Goal: Task Accomplishment & Management: Manage account settings

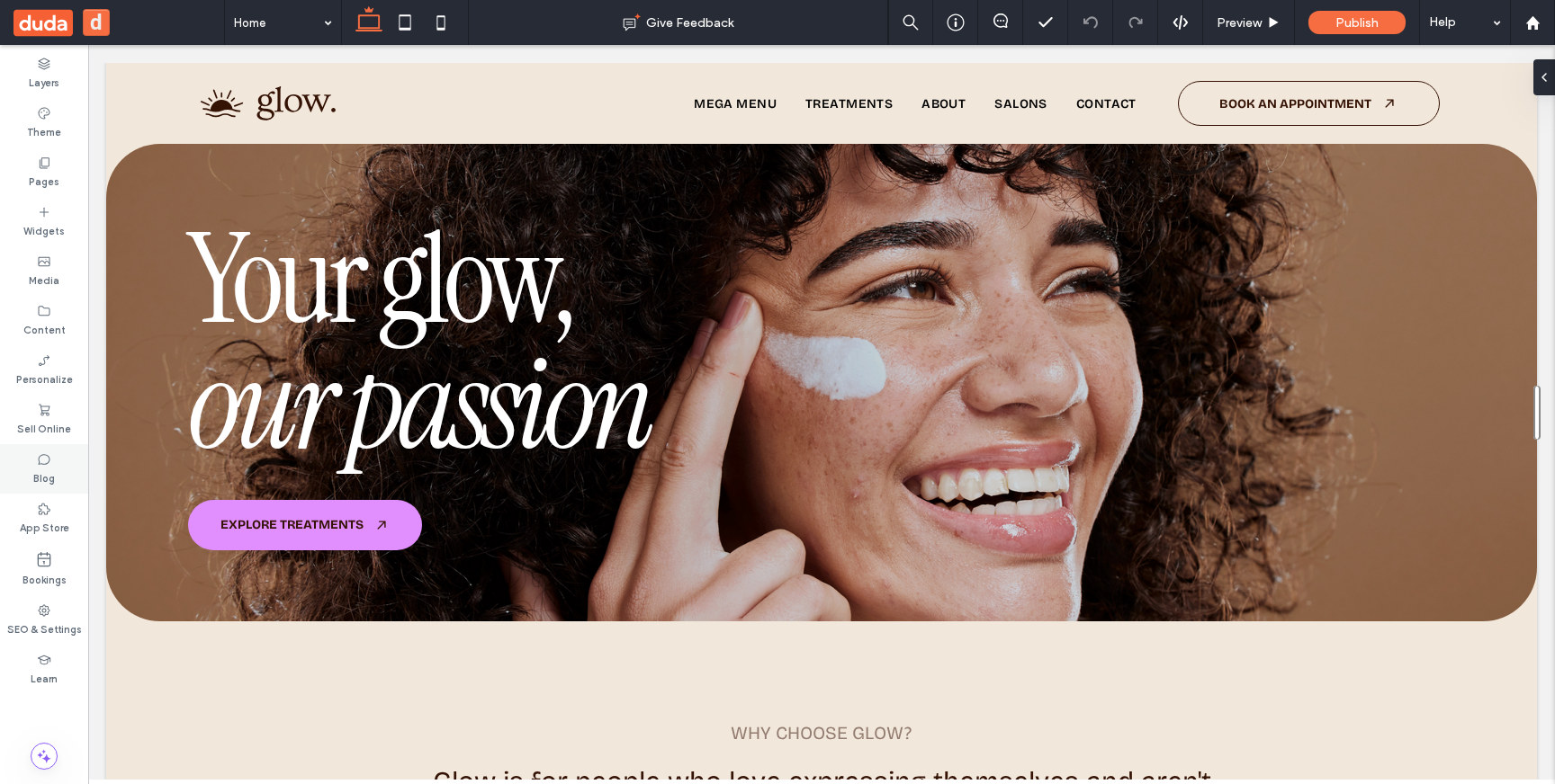
click at [64, 466] on div "Blog" at bounding box center [44, 469] width 88 height 49
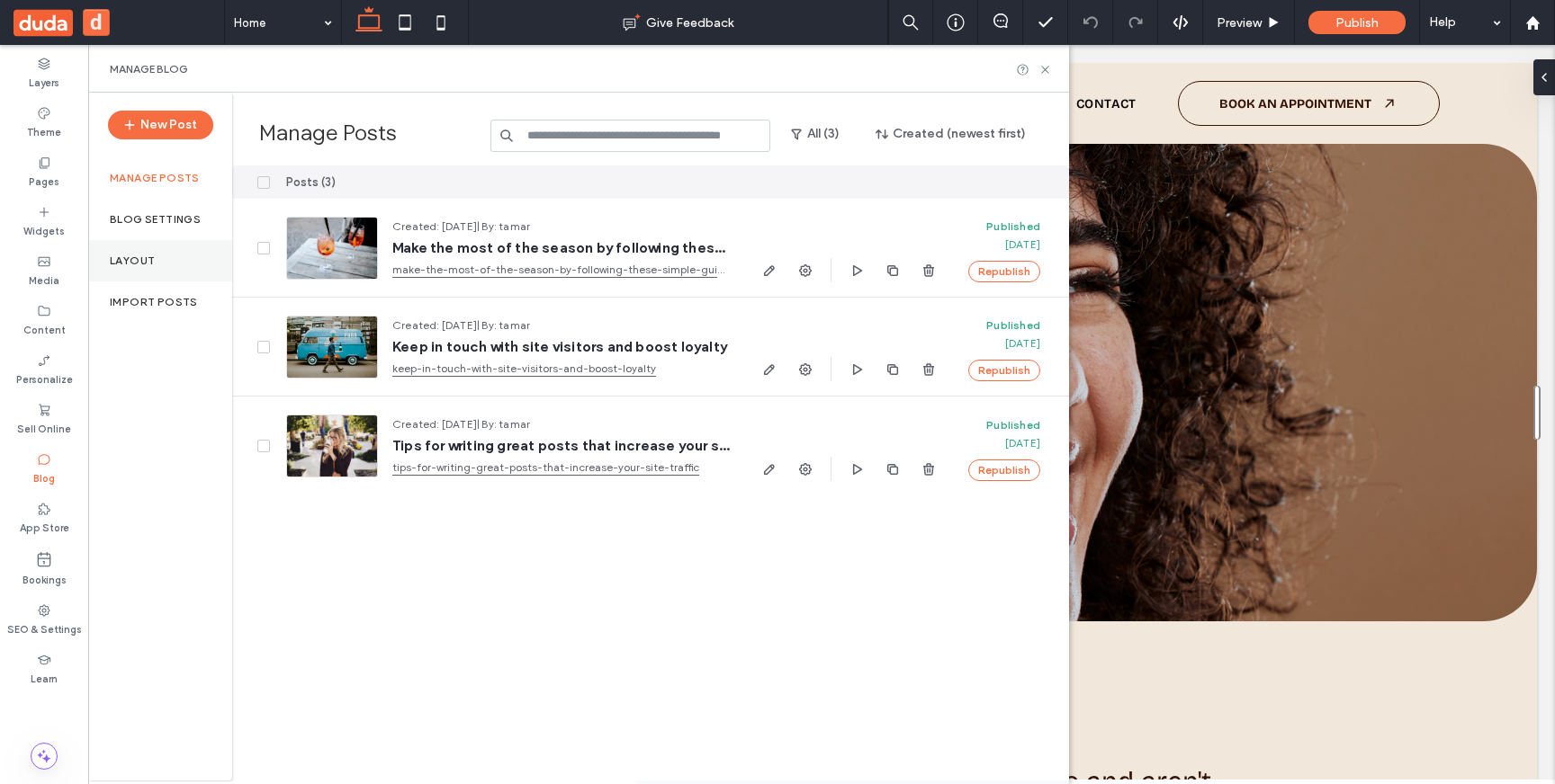
click at [142, 270] on div "Layout" at bounding box center [159, 261] width 144 height 42
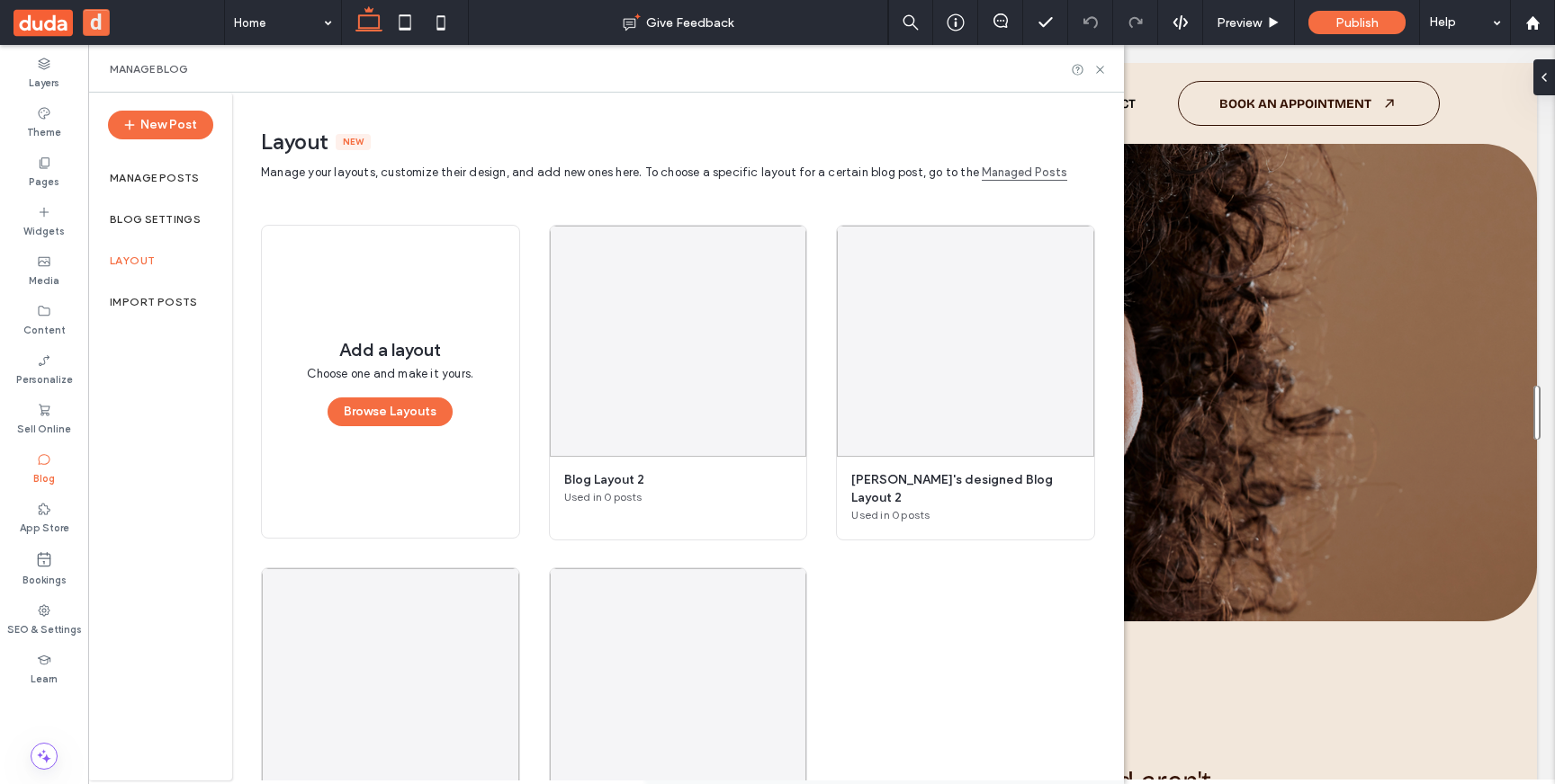
click at [152, 266] on div "Layout" at bounding box center [159, 261] width 144 height 42
click at [125, 256] on label "Layout" at bounding box center [132, 260] width 45 height 13
click at [134, 224] on label "Blog Settings" at bounding box center [156, 219] width 91 height 13
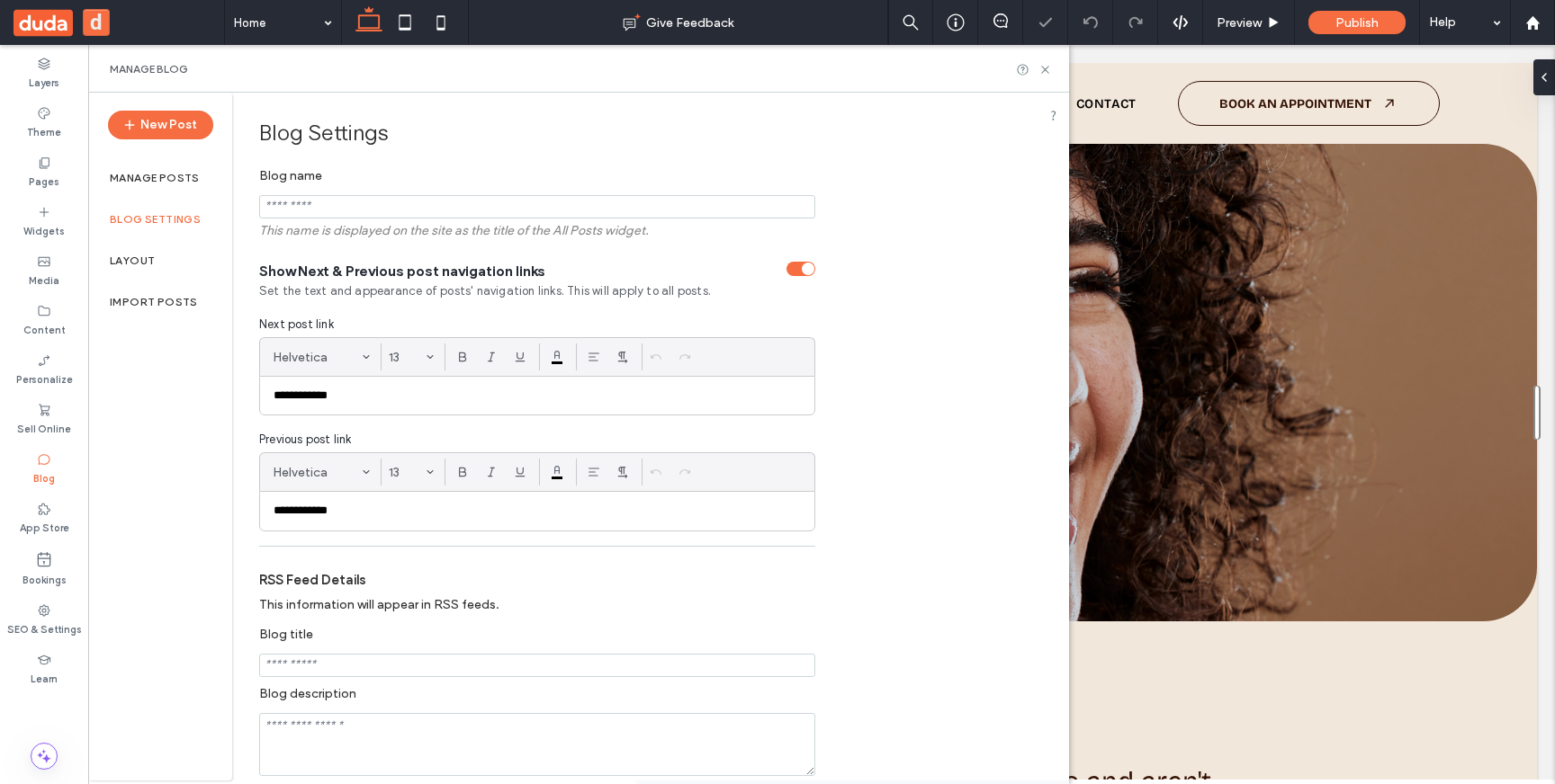
click at [133, 250] on div at bounding box center [778, 392] width 1555 height 784
click at [132, 260] on label "Layout" at bounding box center [132, 260] width 45 height 13
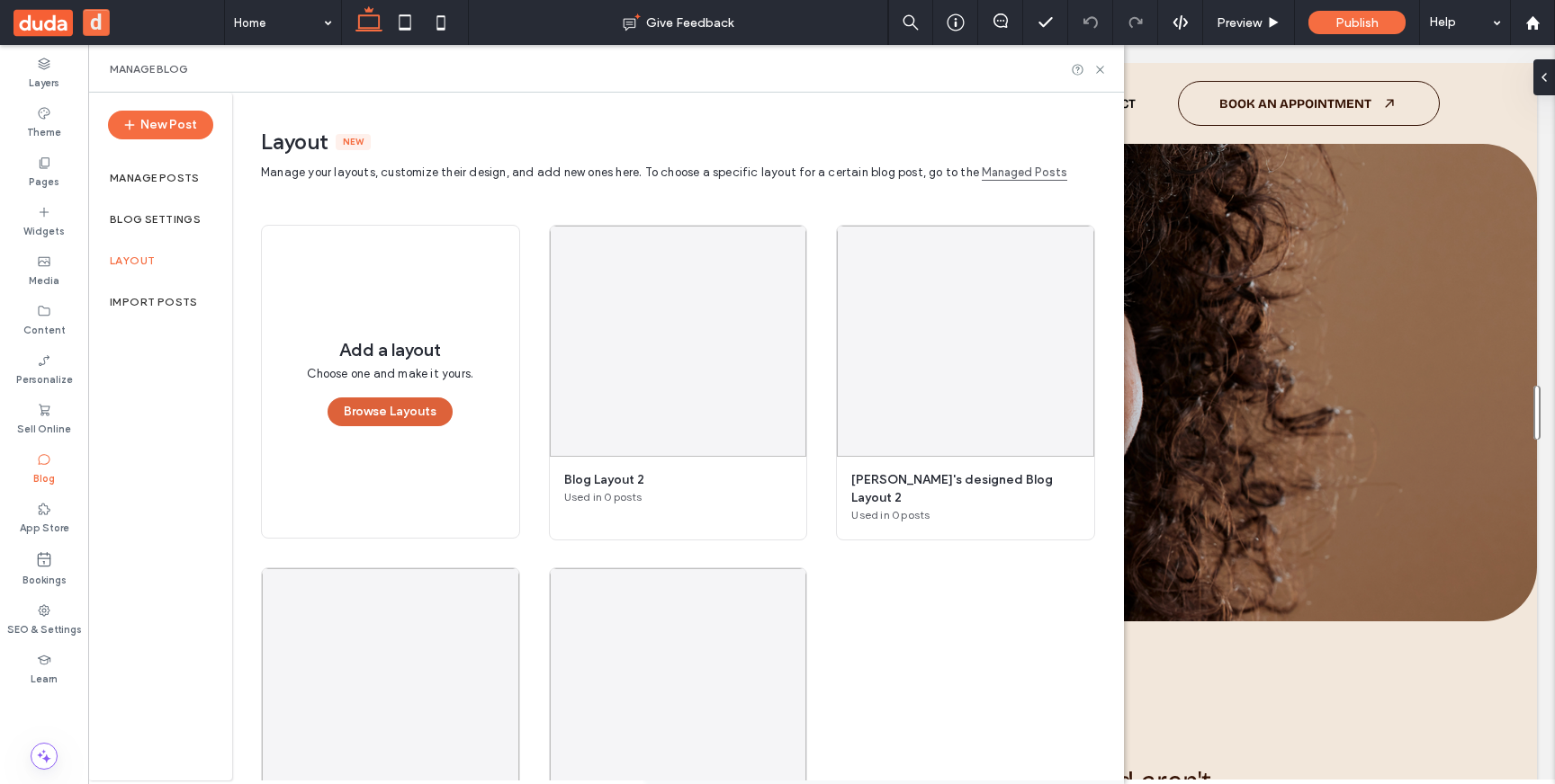
click at [411, 401] on button "Browse Layouts" at bounding box center [390, 412] width 125 height 29
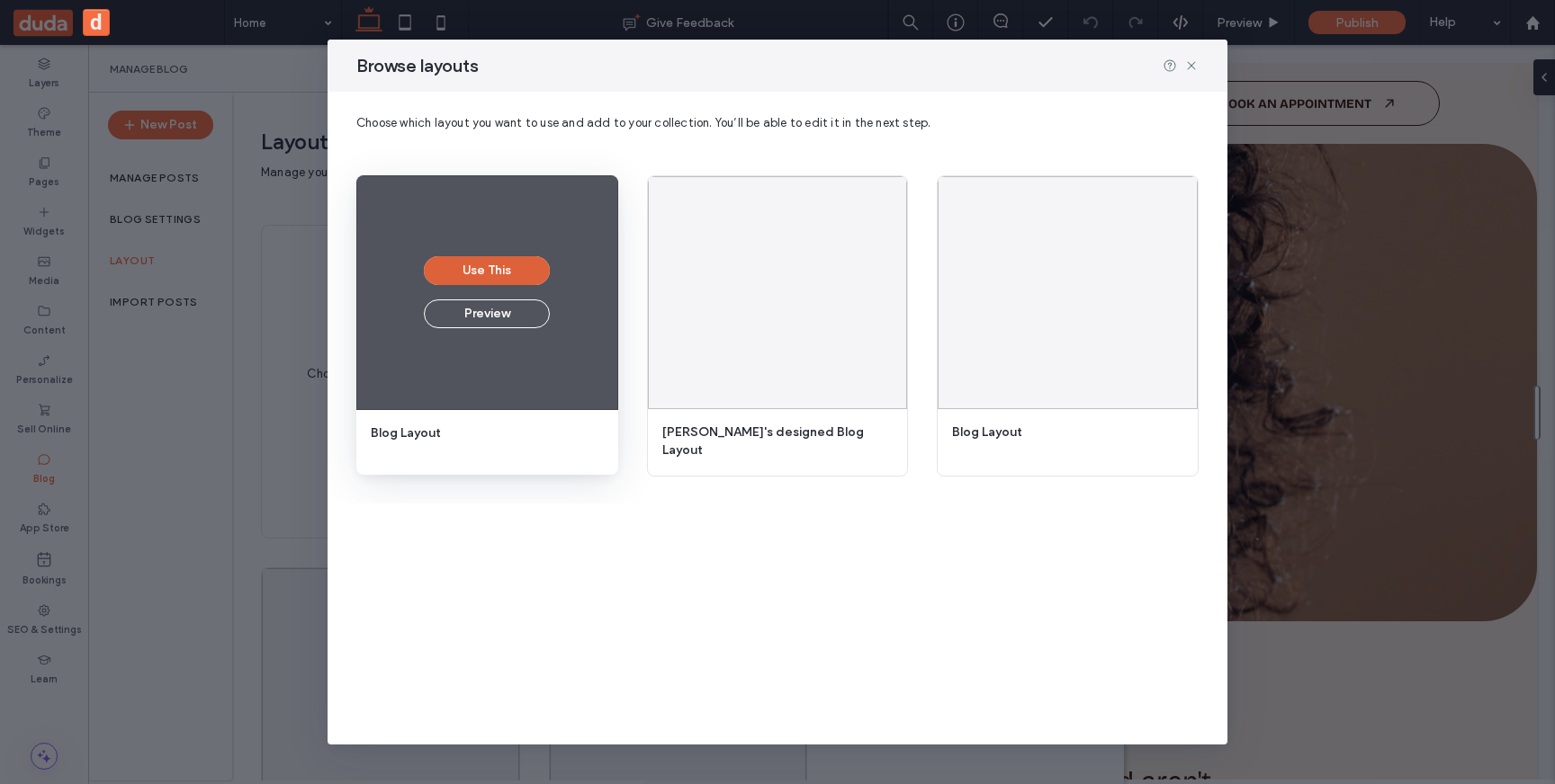
click at [488, 271] on button "Use This" at bounding box center [486, 270] width 126 height 29
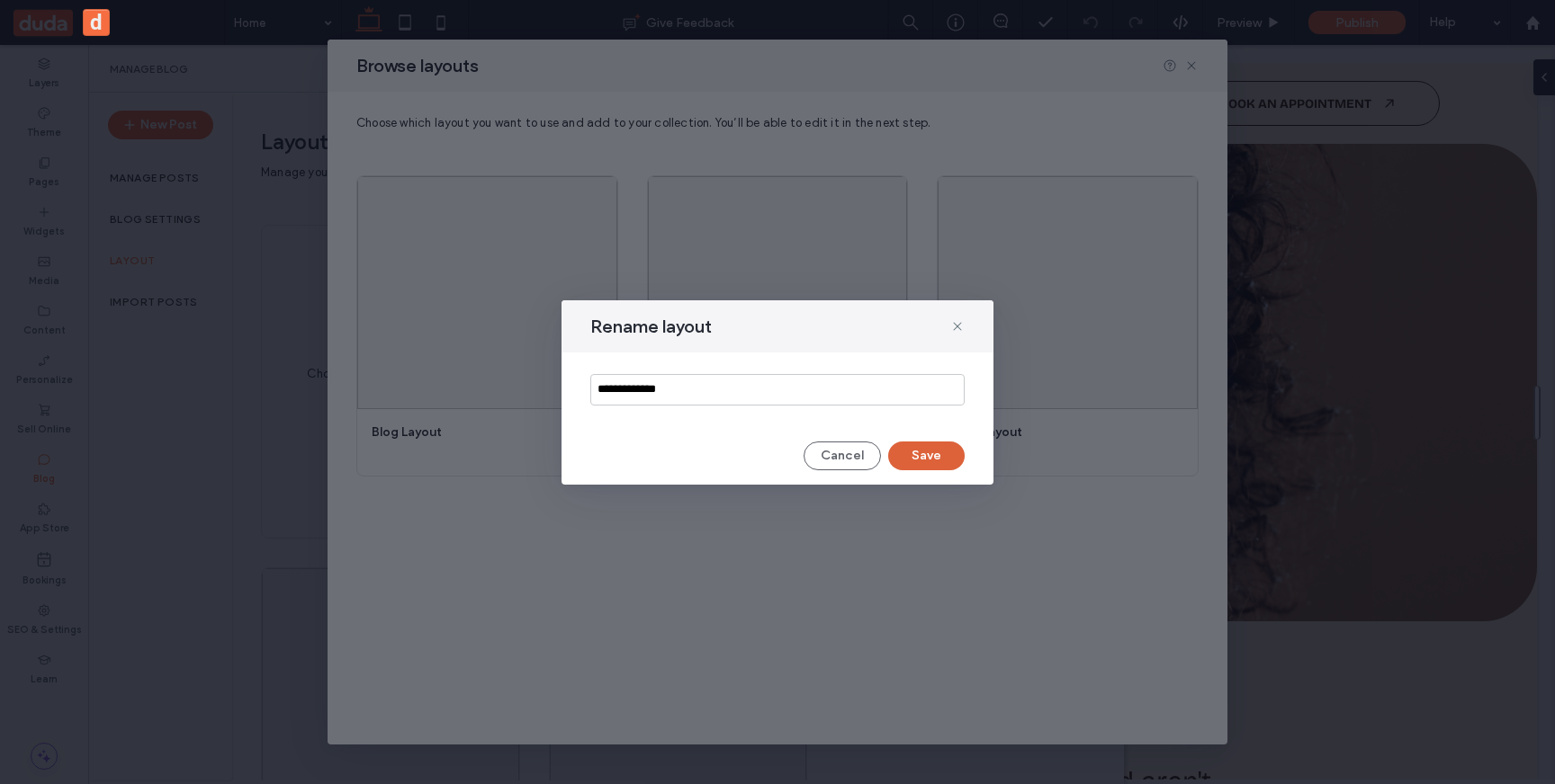
click at [925, 464] on button "Save" at bounding box center [926, 455] width 76 height 29
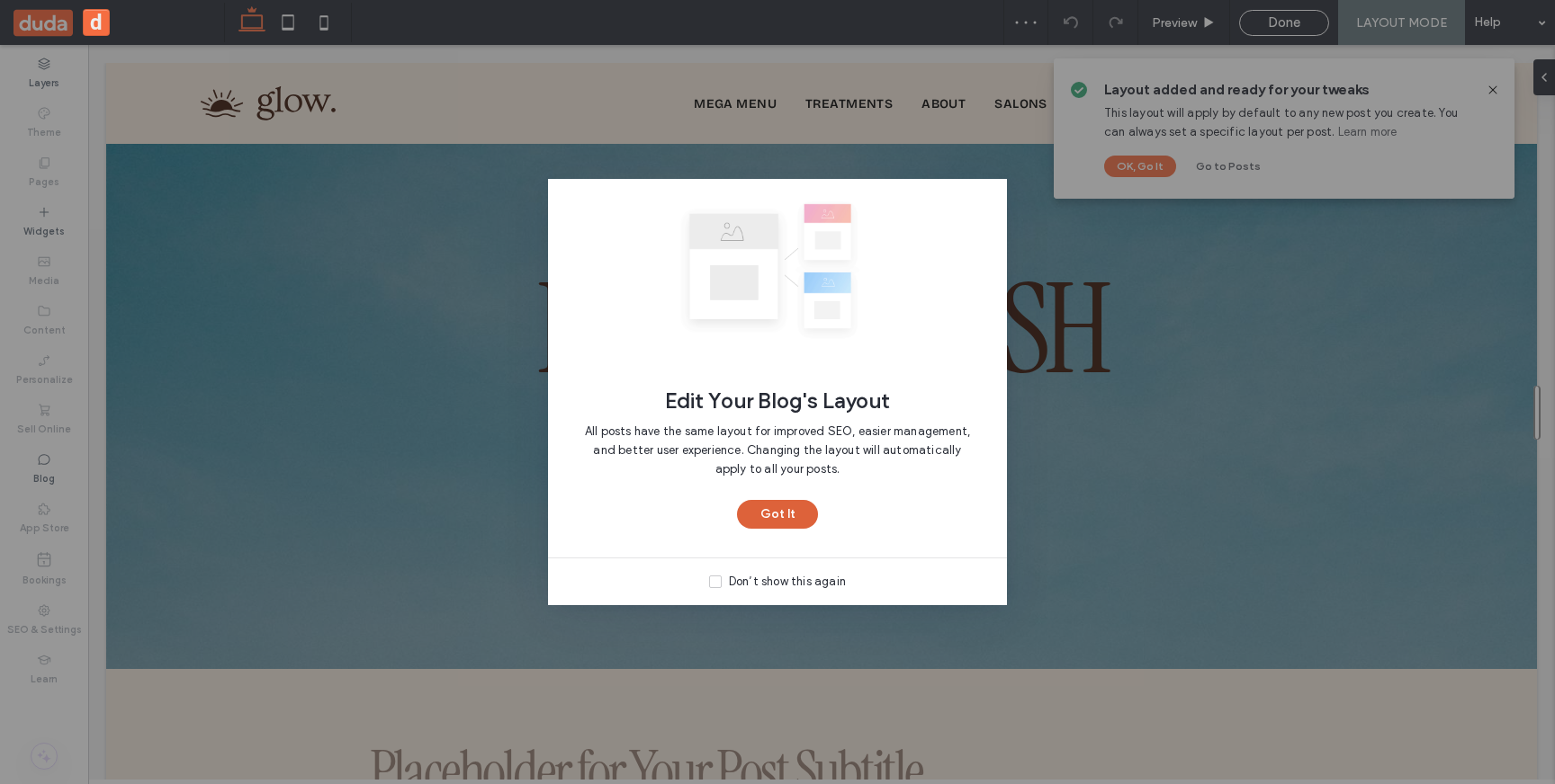
click at [780, 522] on button "Got It" at bounding box center [778, 514] width 81 height 29
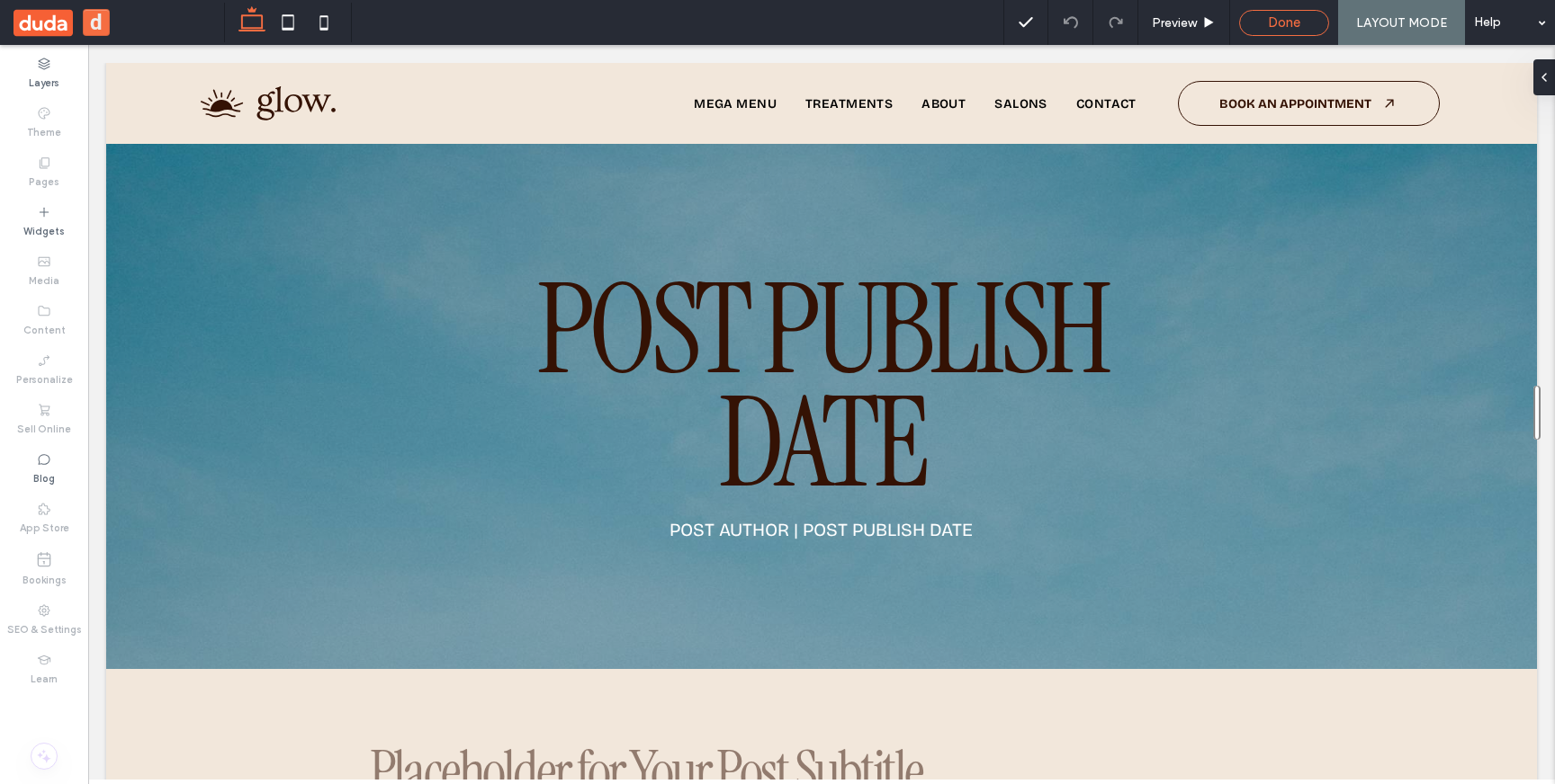
click at [1261, 25] on div "Done" at bounding box center [1284, 23] width 88 height 16
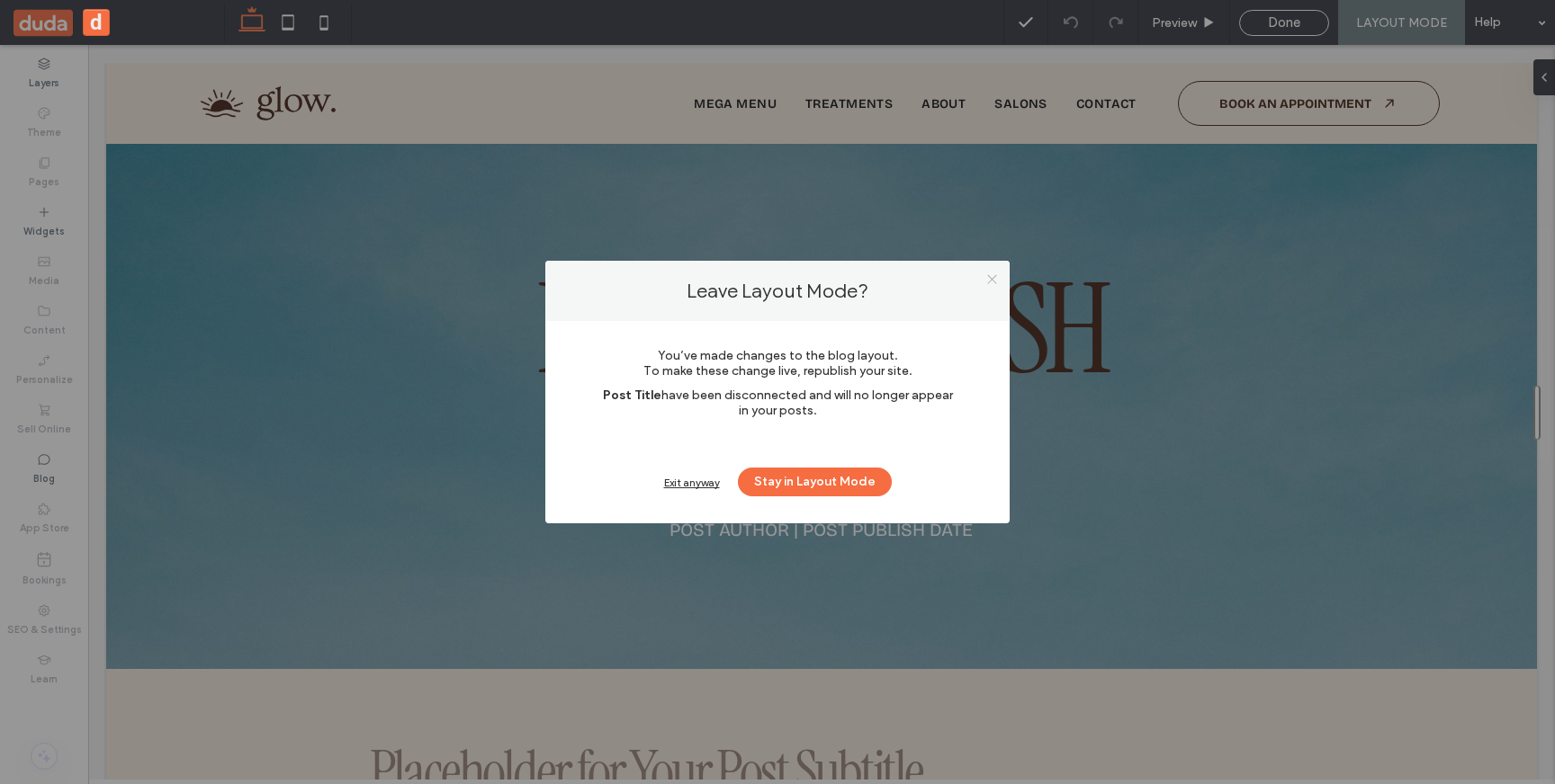
click at [988, 278] on icon at bounding box center [992, 279] width 14 height 14
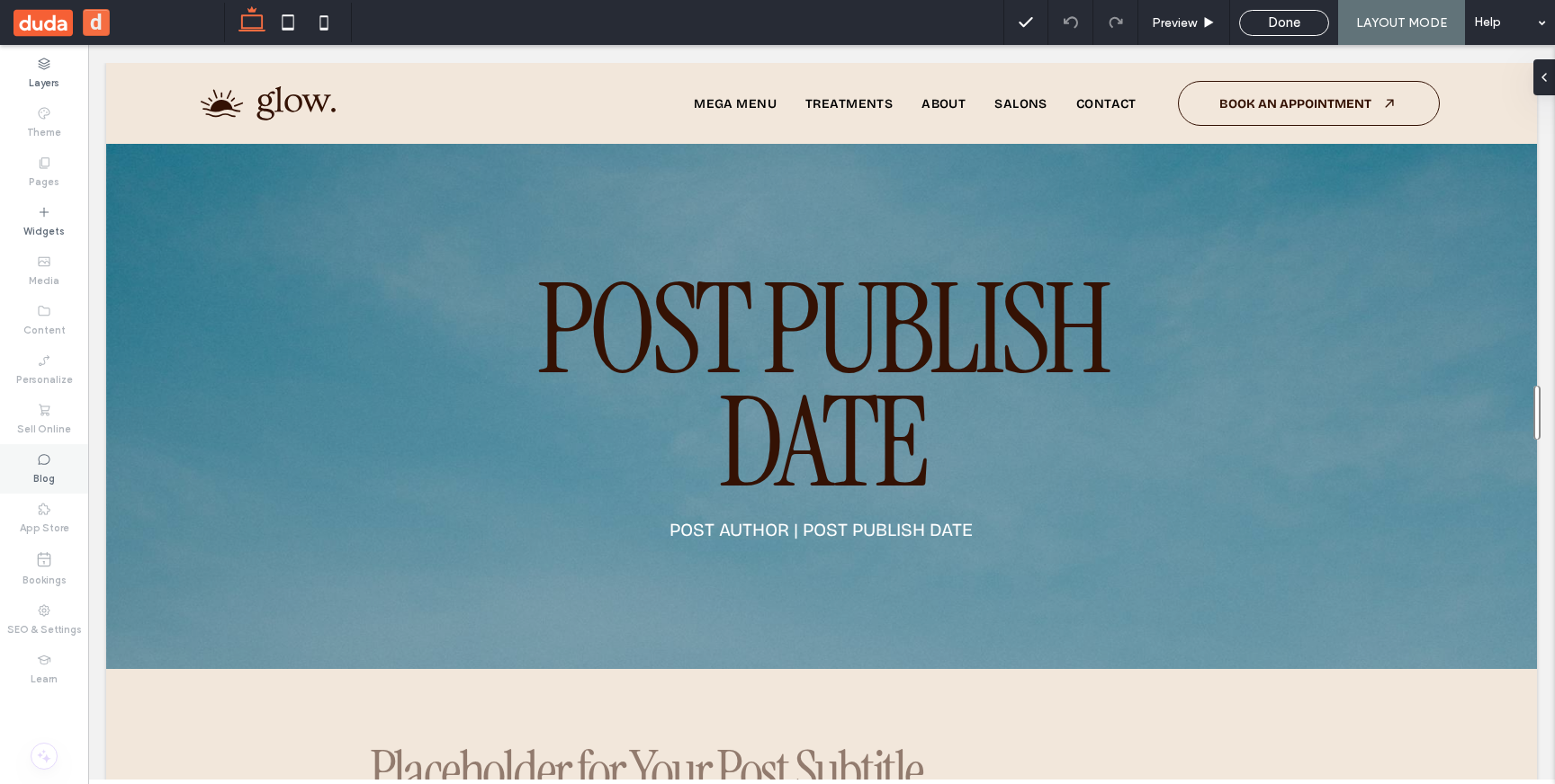
click at [33, 470] on div "Blog" at bounding box center [44, 469] width 88 height 49
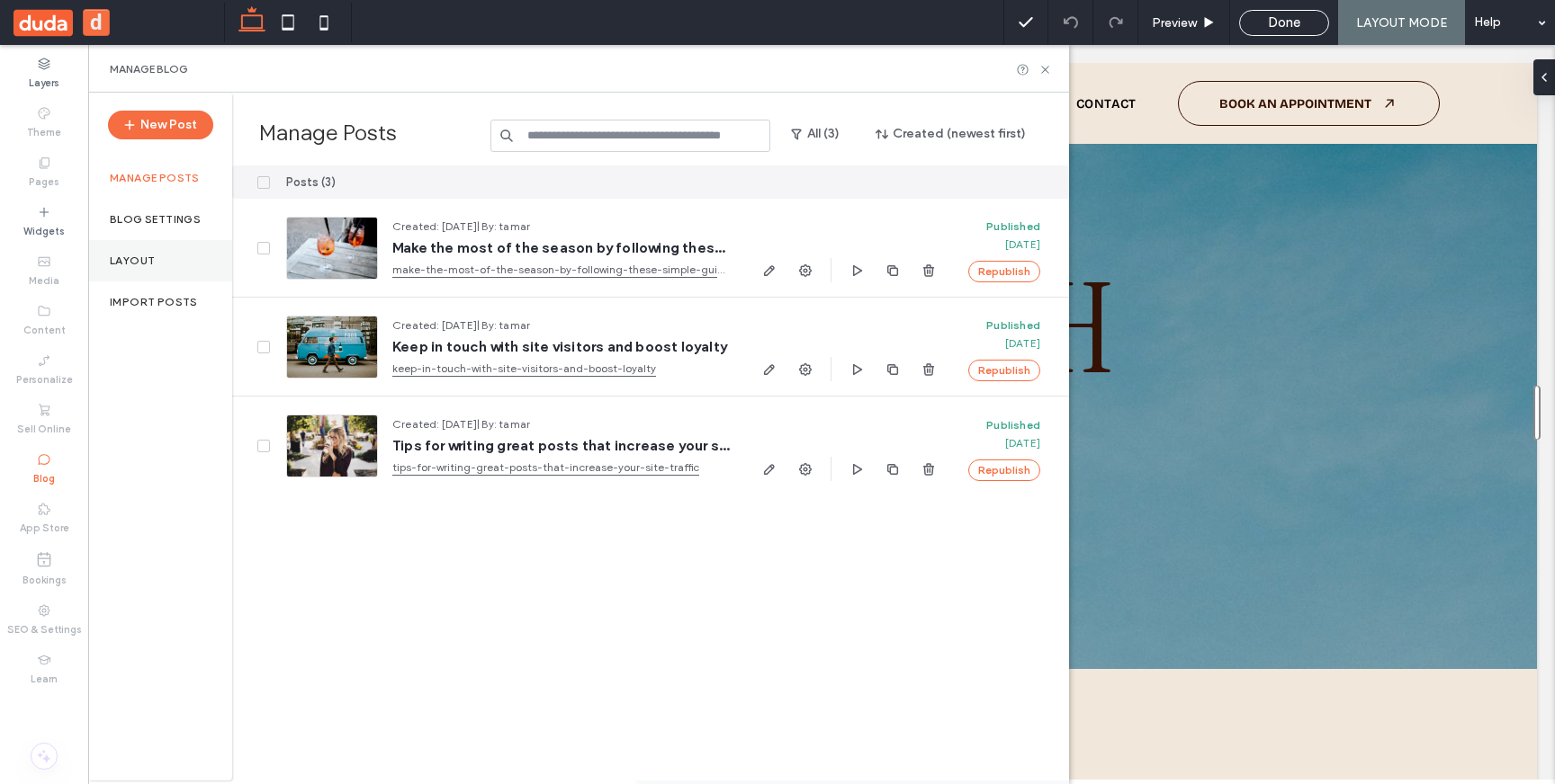
click at [139, 268] on div "Layout" at bounding box center [159, 261] width 144 height 42
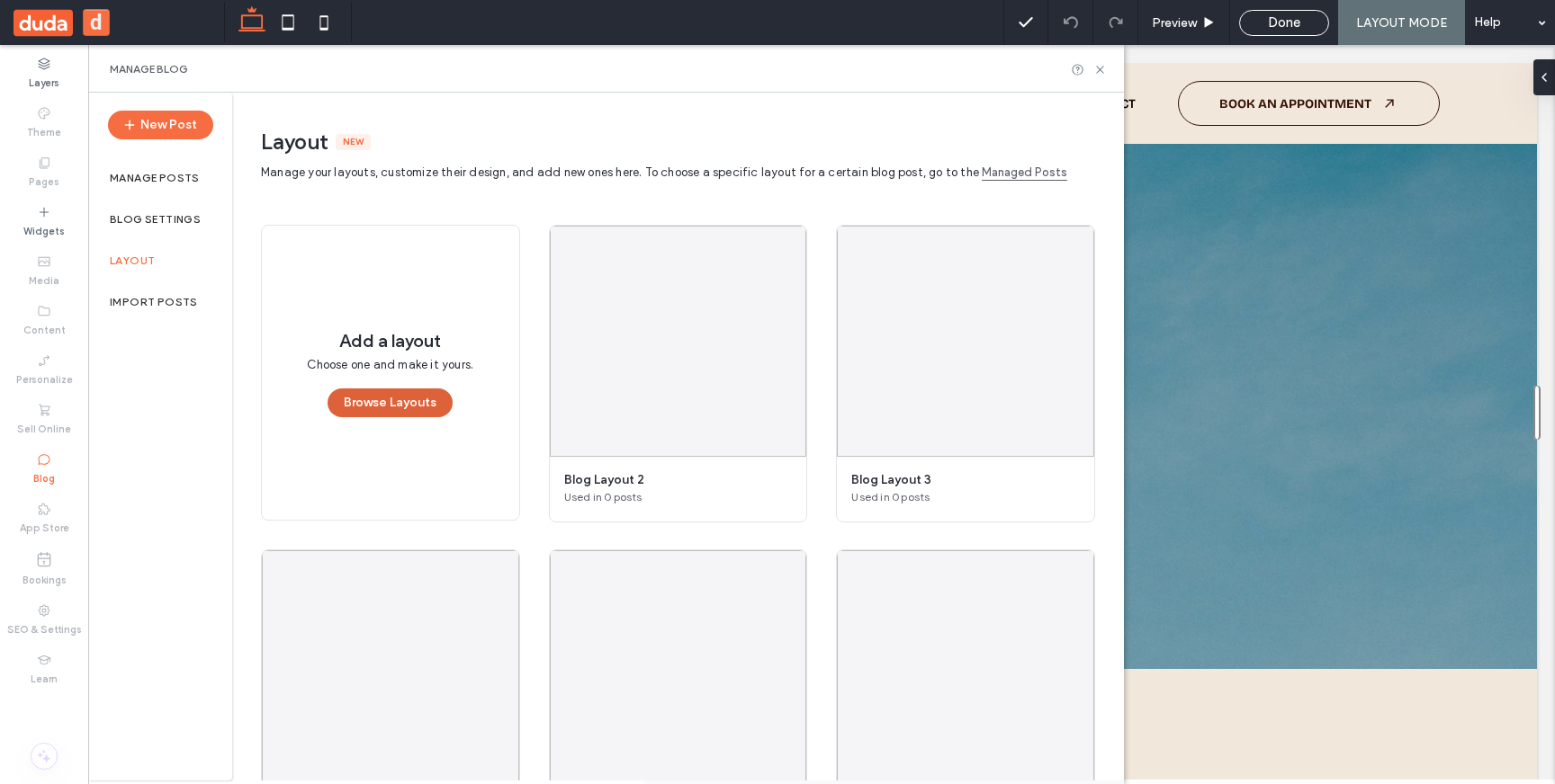
click at [374, 406] on button "Browse Layouts" at bounding box center [390, 402] width 125 height 29
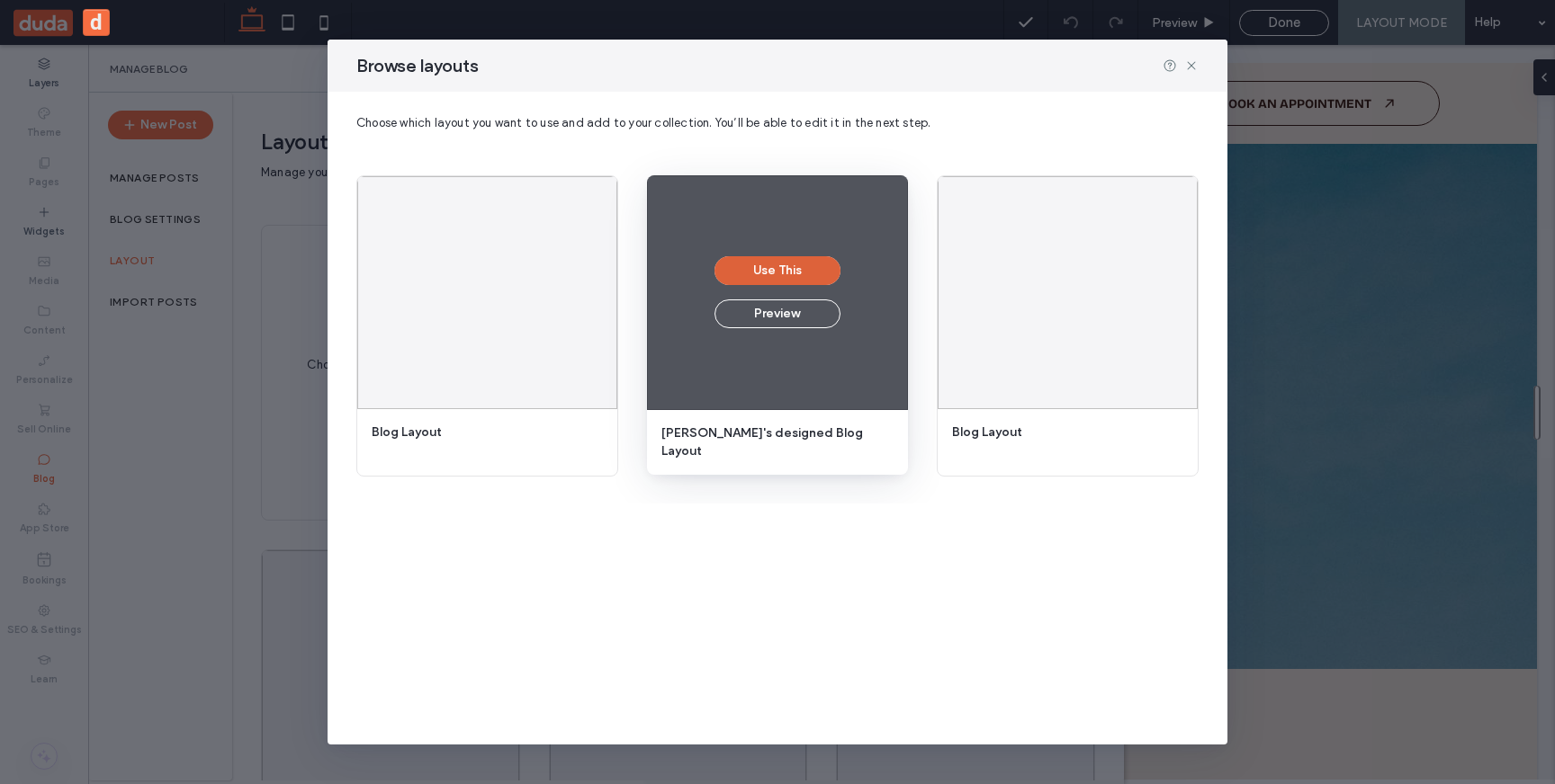
click at [770, 273] on button "Use This" at bounding box center [777, 270] width 126 height 29
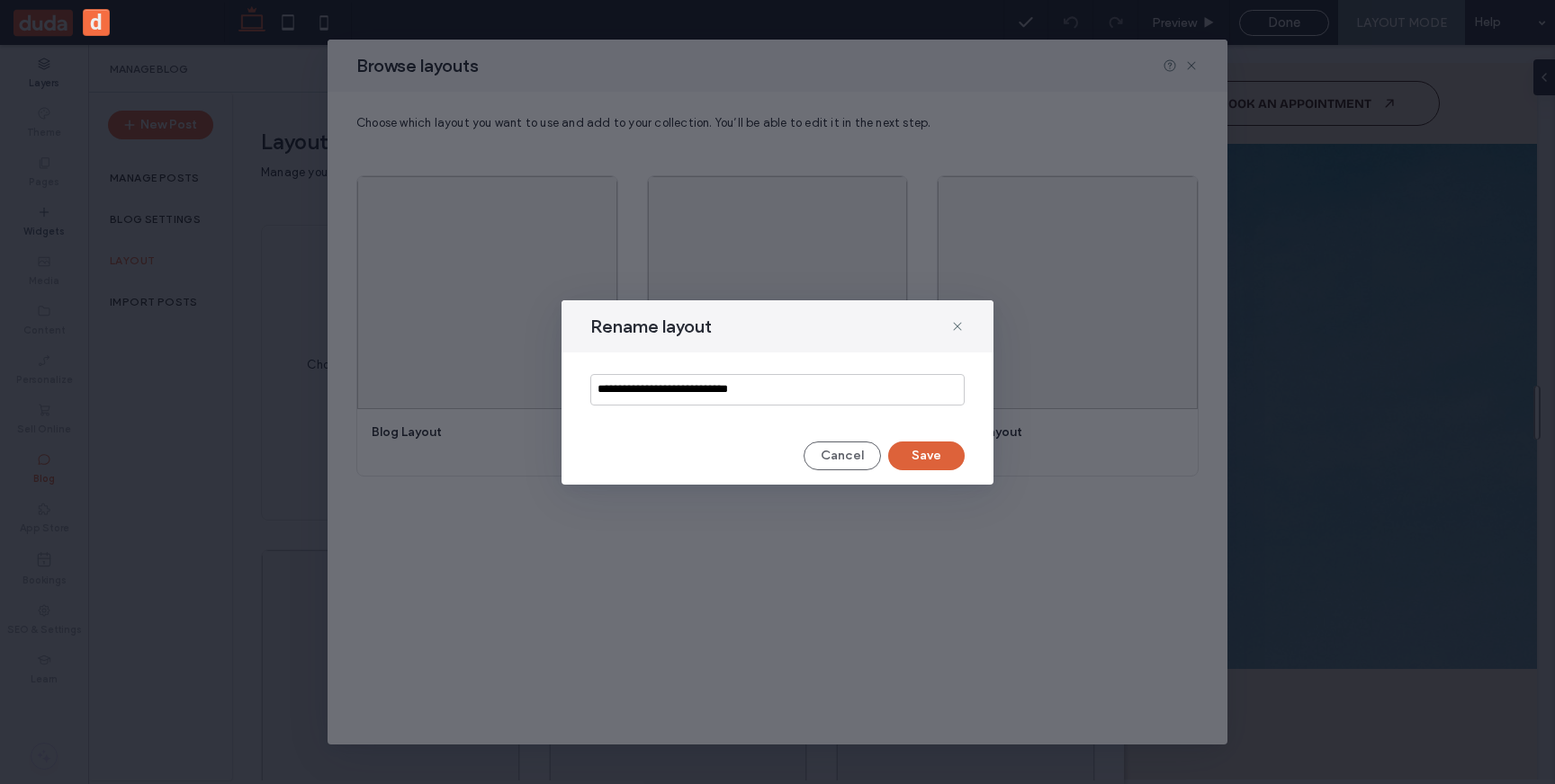
click at [931, 455] on button "Save" at bounding box center [926, 455] width 76 height 29
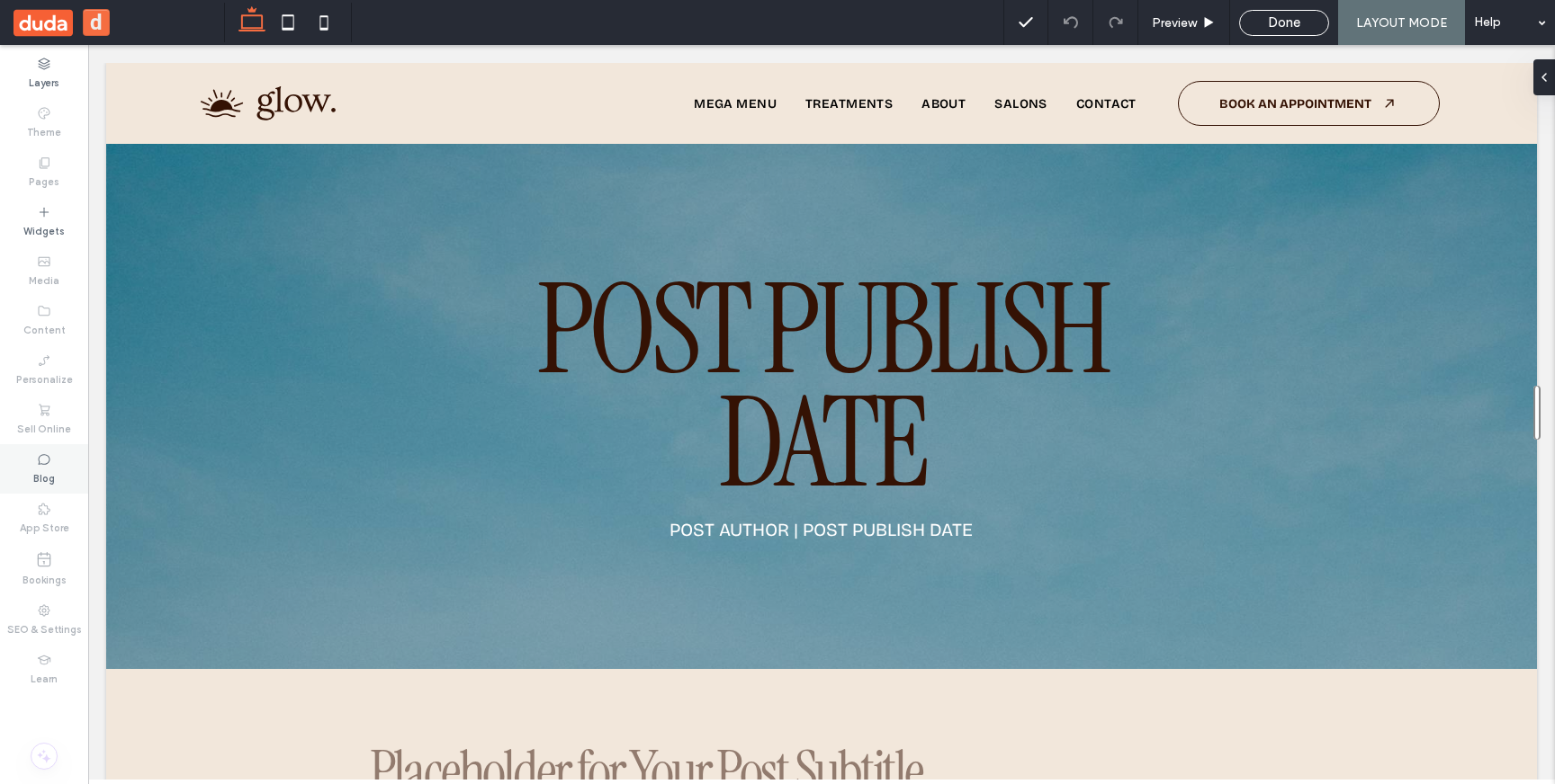
click at [46, 467] on label "Blog" at bounding box center [45, 477] width 22 height 20
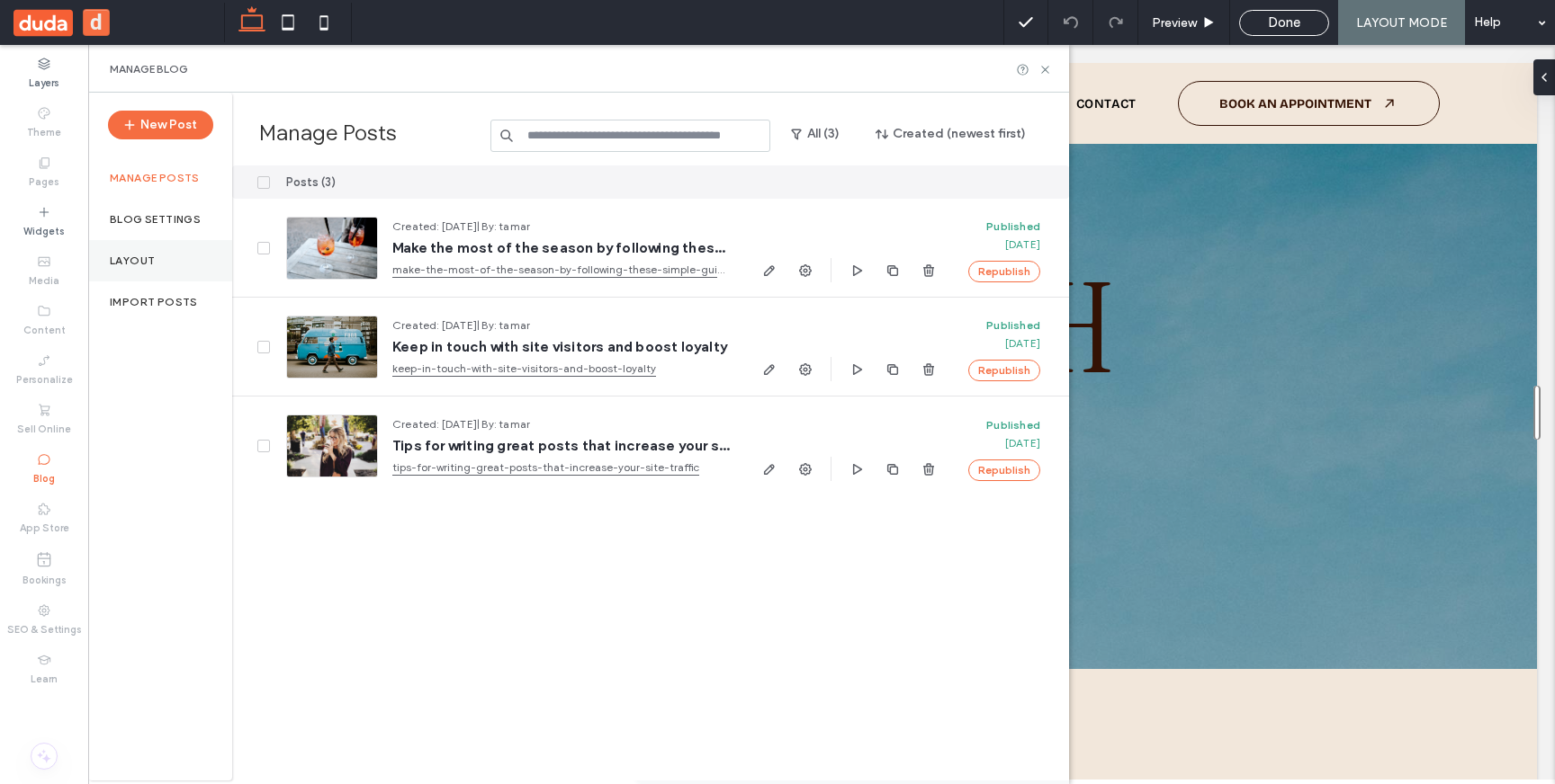
click at [154, 247] on div "Layout" at bounding box center [159, 261] width 144 height 42
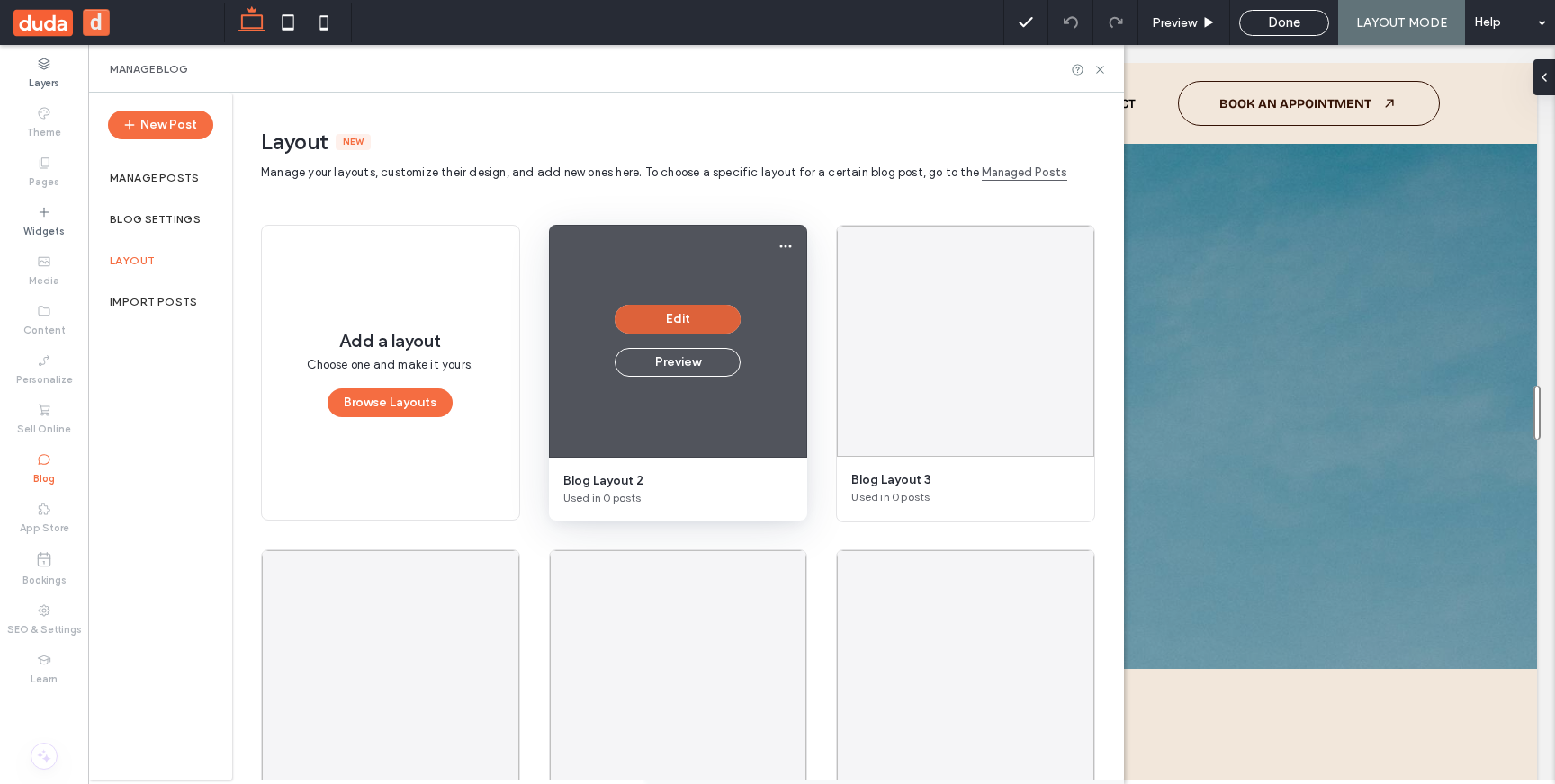
click at [673, 314] on button "Edit" at bounding box center [677, 319] width 126 height 29
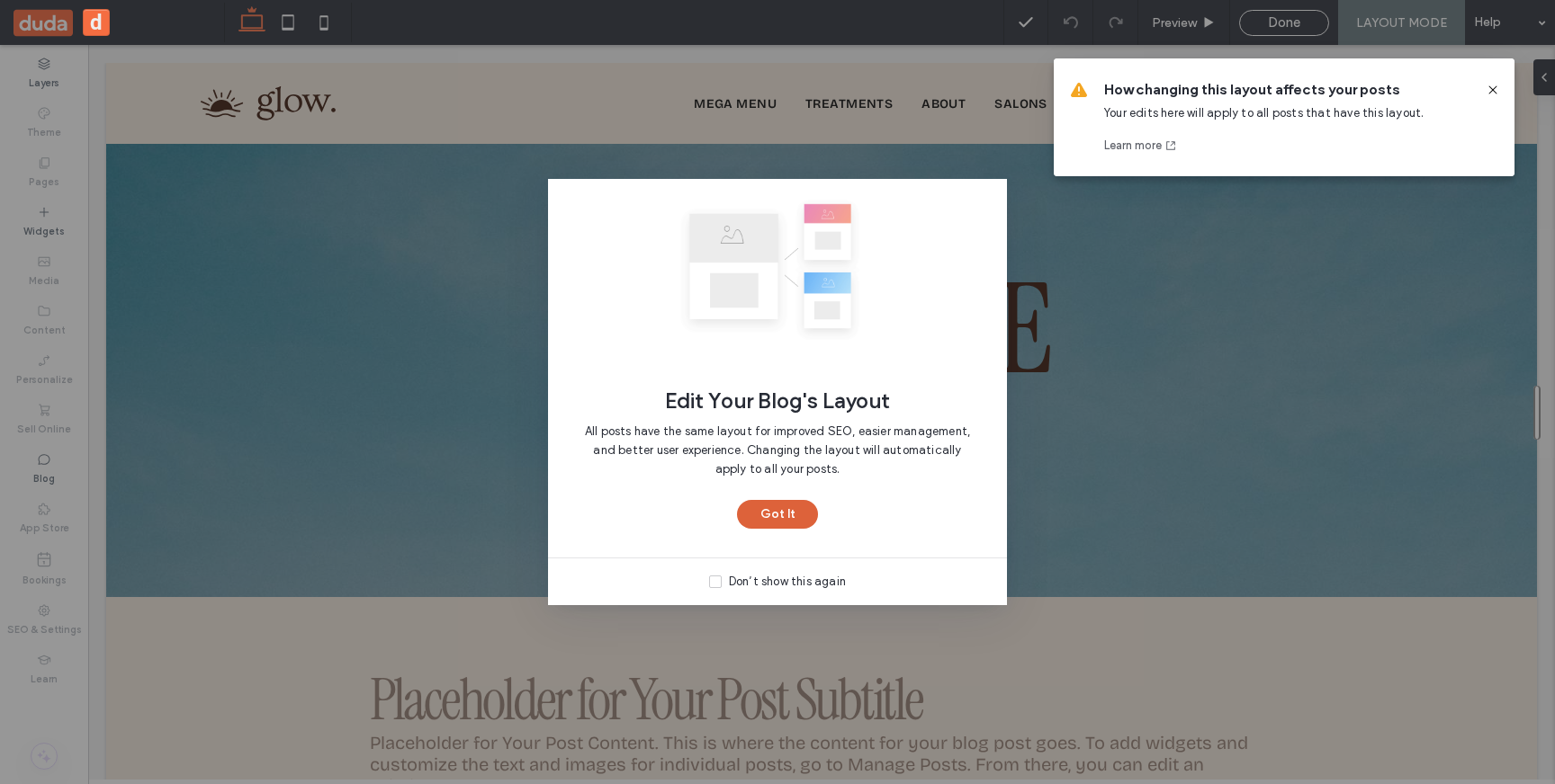
click at [770, 517] on button "Got It" at bounding box center [778, 514] width 81 height 29
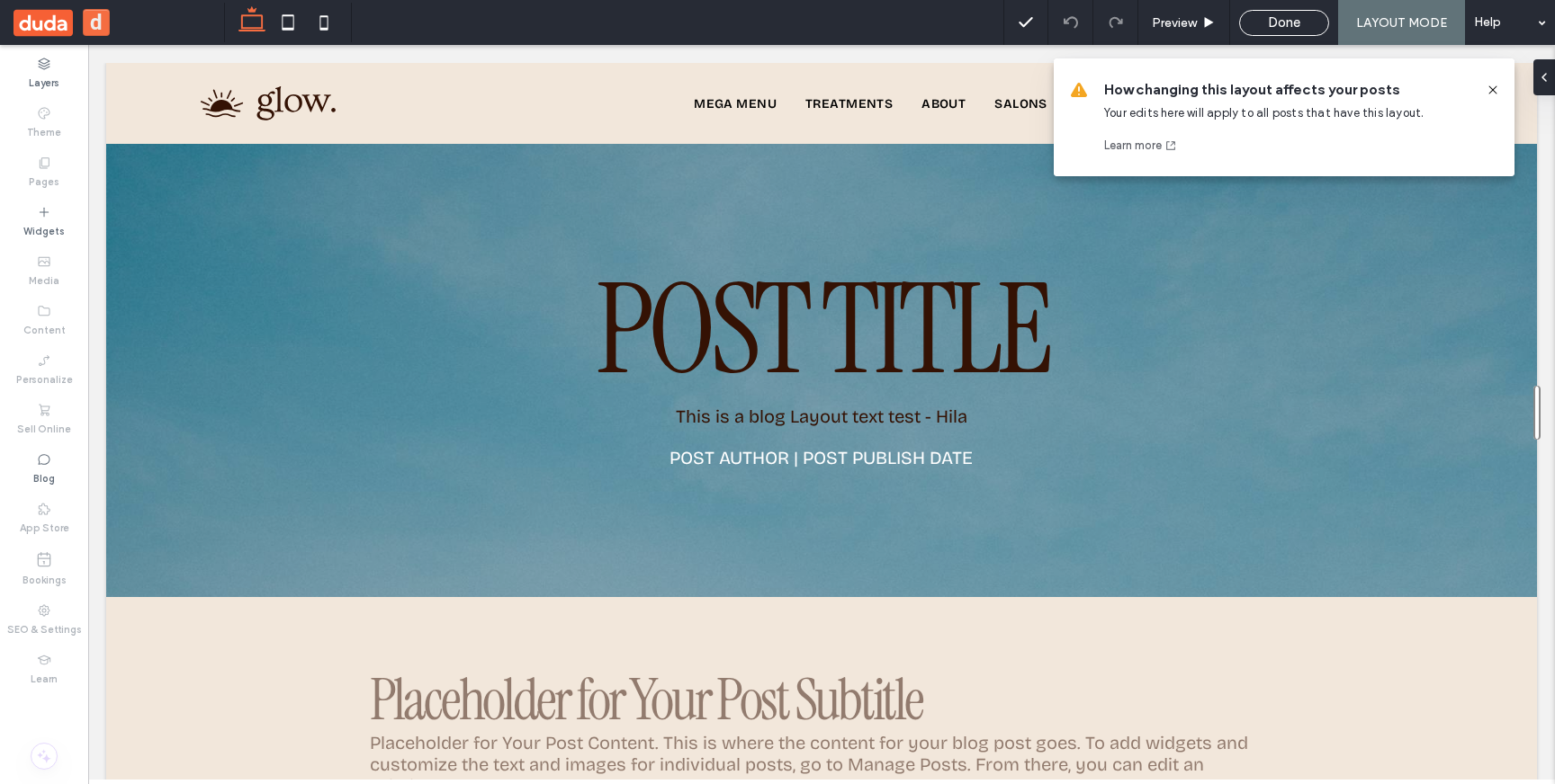
click at [1490, 88] on icon at bounding box center [1493, 90] width 15 height 15
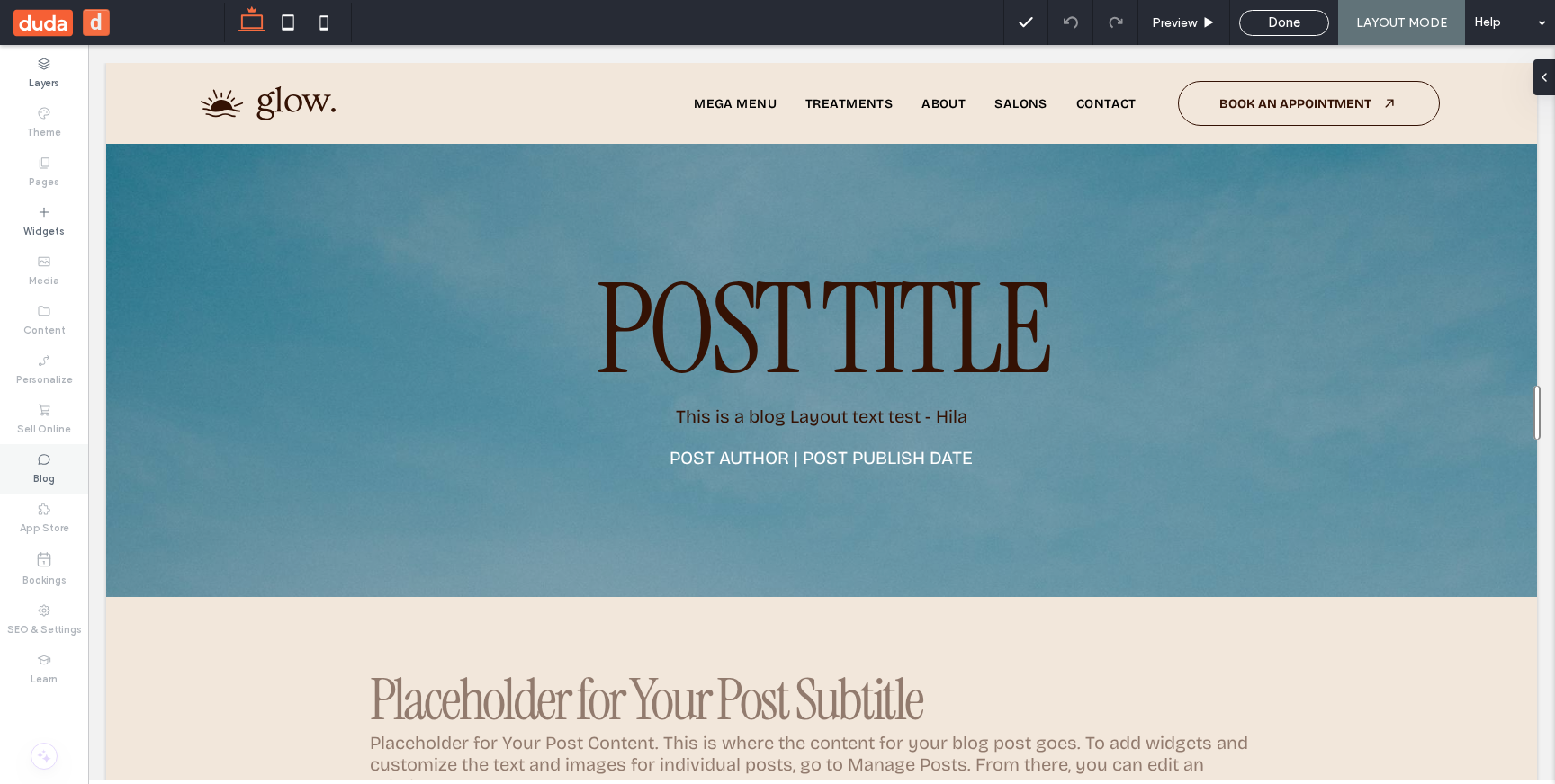
click at [52, 463] on div "Blog" at bounding box center [44, 469] width 88 height 49
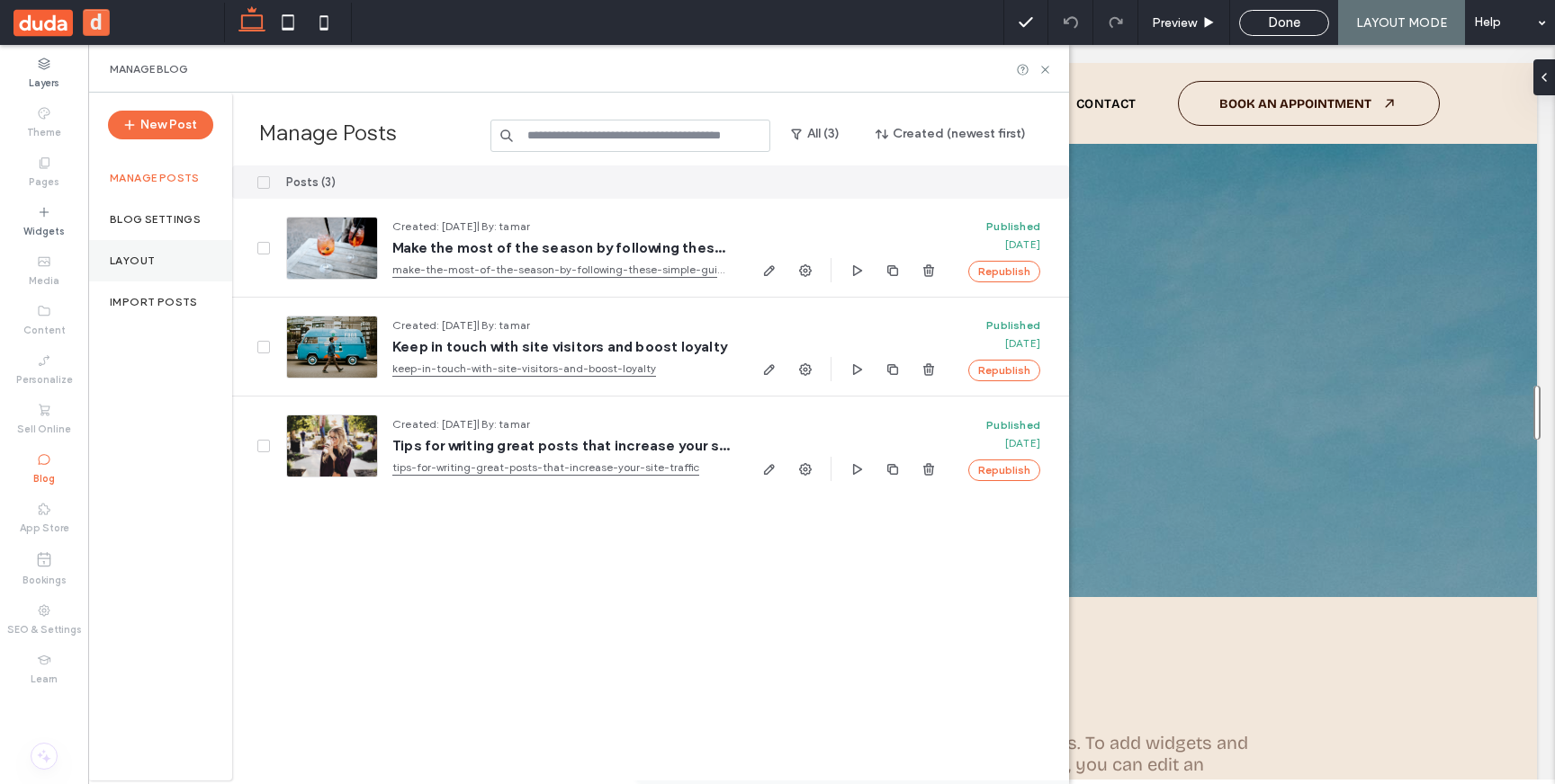
click at [135, 272] on div "Layout" at bounding box center [159, 261] width 144 height 42
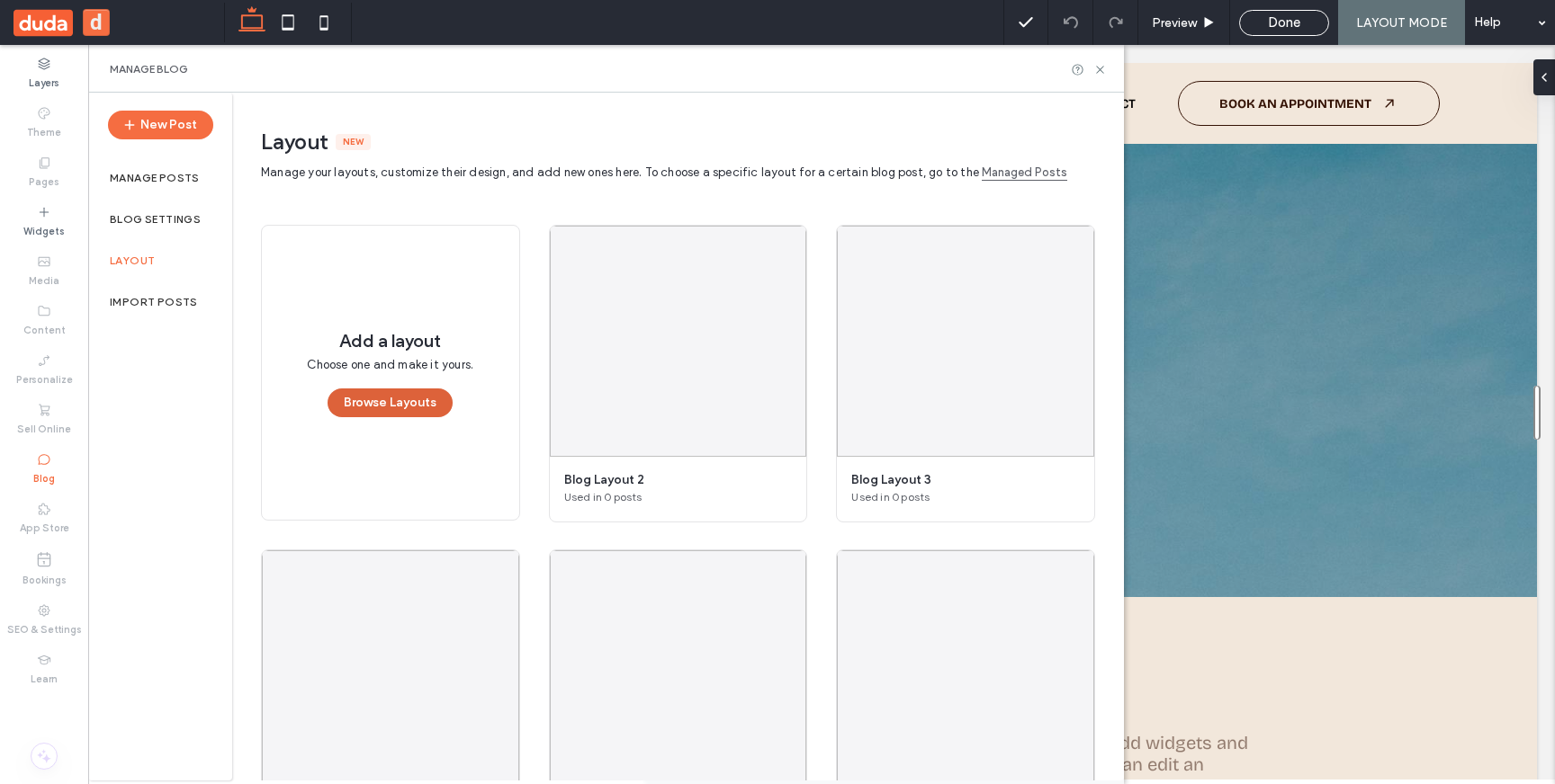
click at [386, 404] on button "Browse Layouts" at bounding box center [390, 402] width 125 height 29
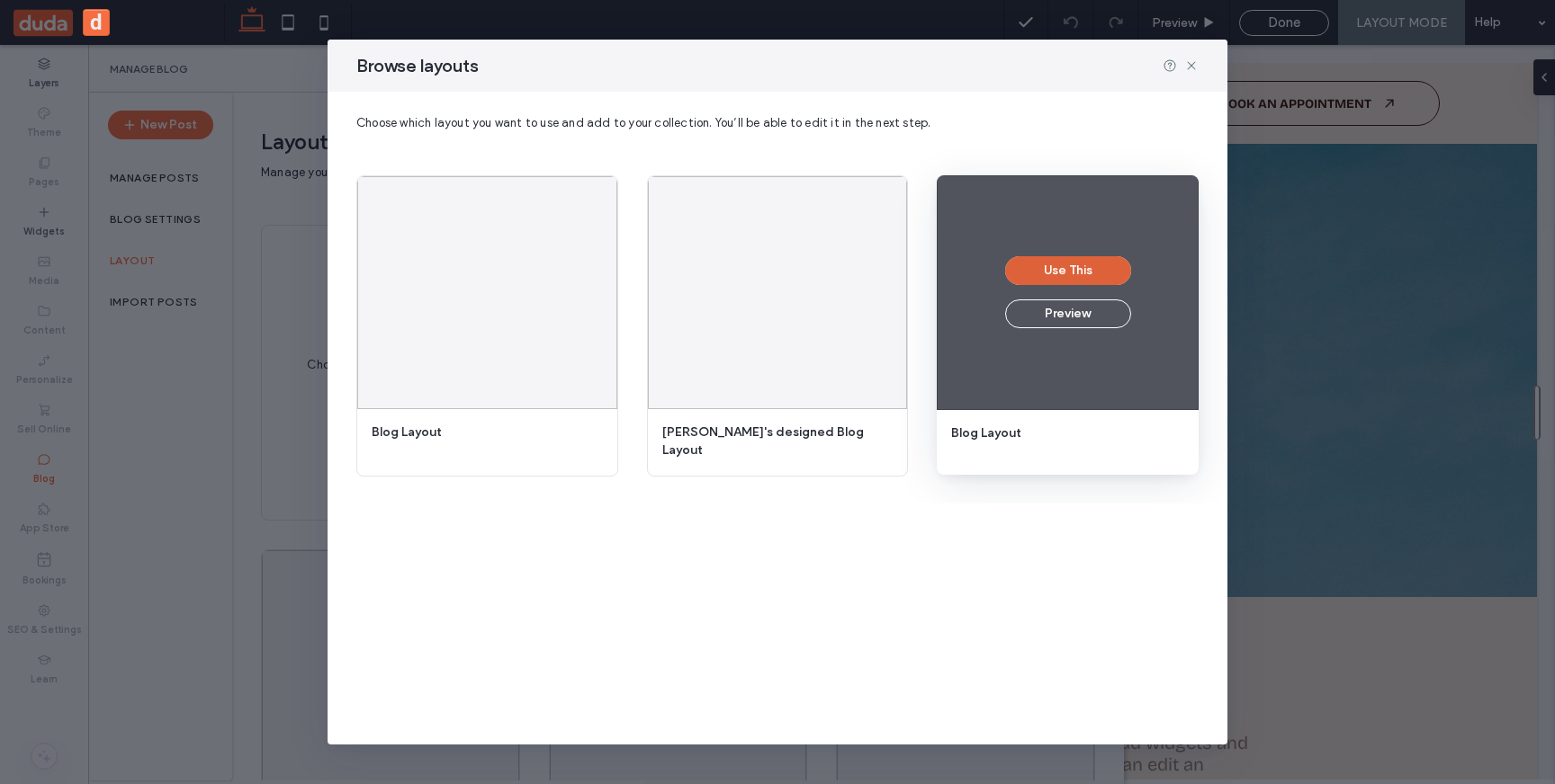
click at [1058, 267] on button "Use This" at bounding box center [1068, 270] width 126 height 29
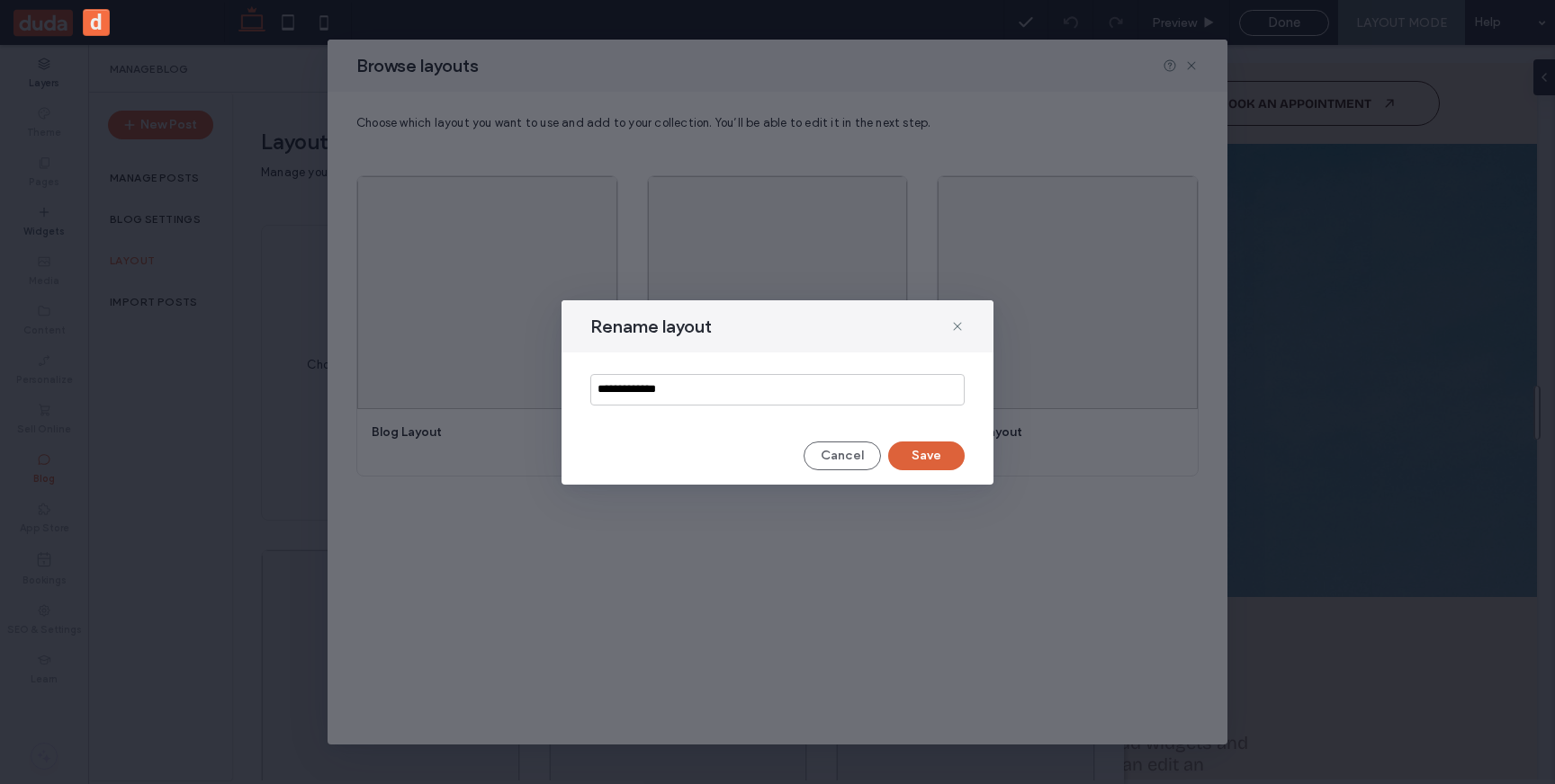
click at [913, 447] on button "Save" at bounding box center [926, 455] width 76 height 29
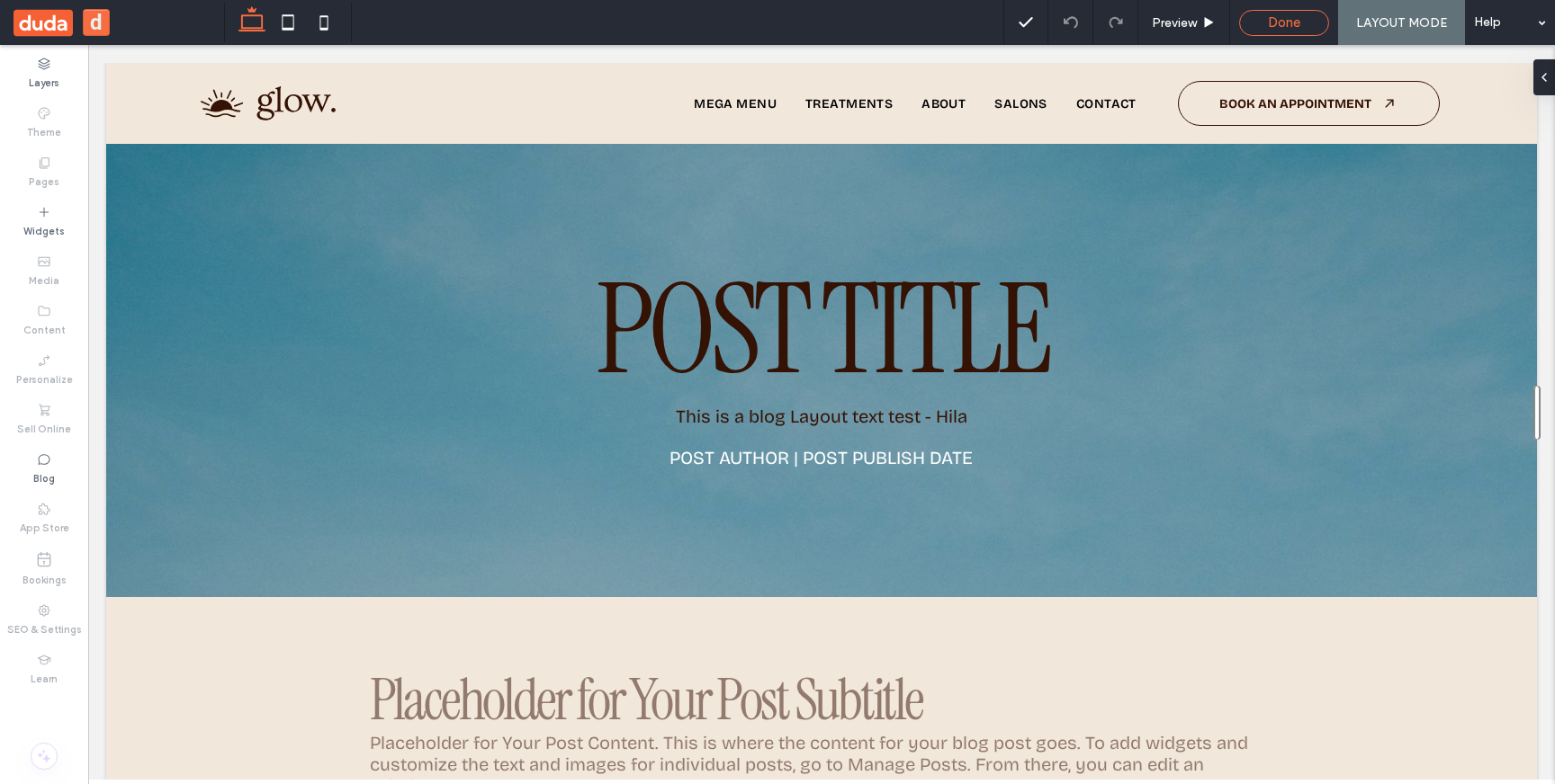
click at [1281, 21] on span "Done" at bounding box center [1284, 23] width 33 height 16
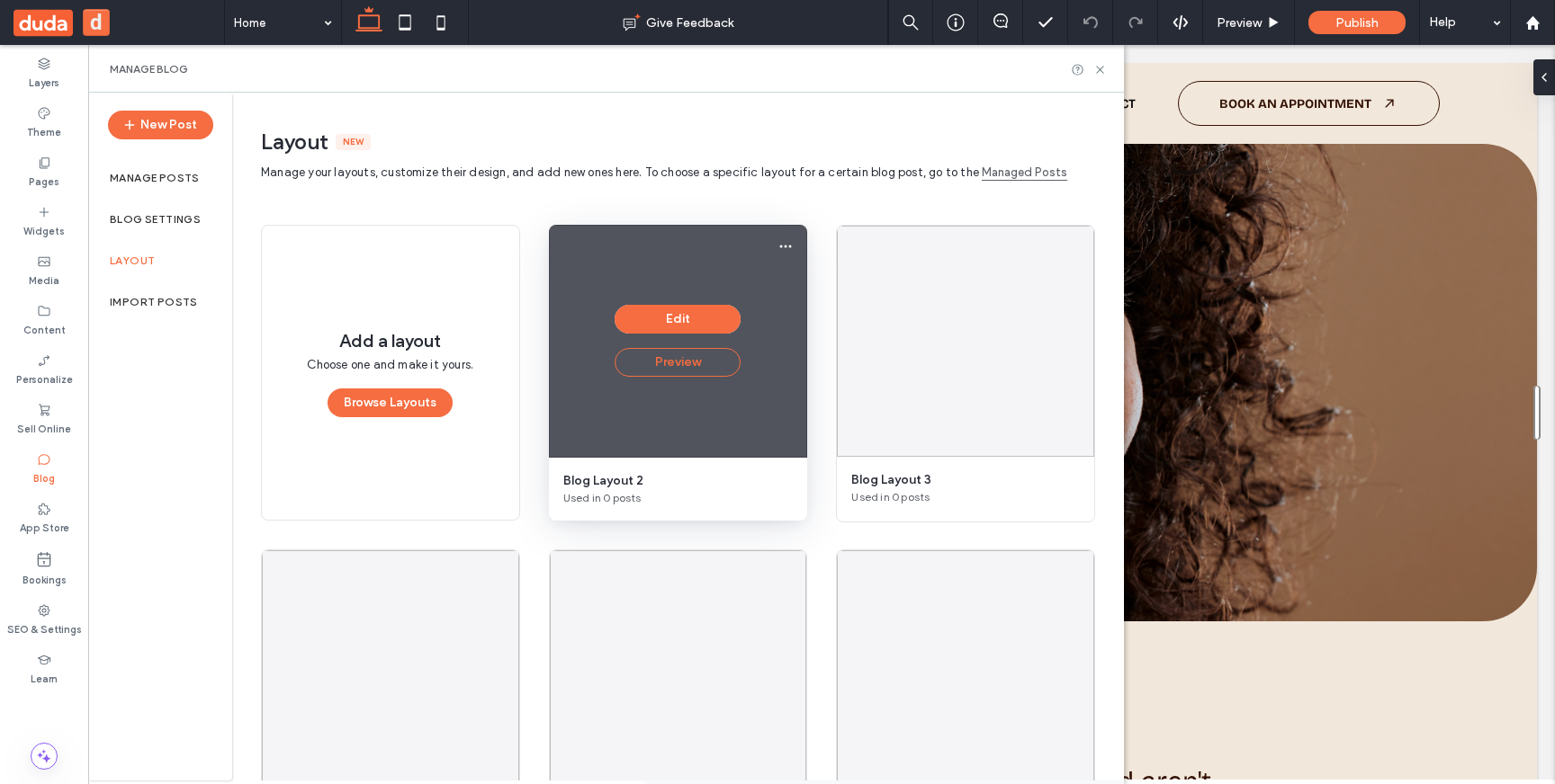
click at [668, 360] on button "Preview" at bounding box center [677, 362] width 126 height 29
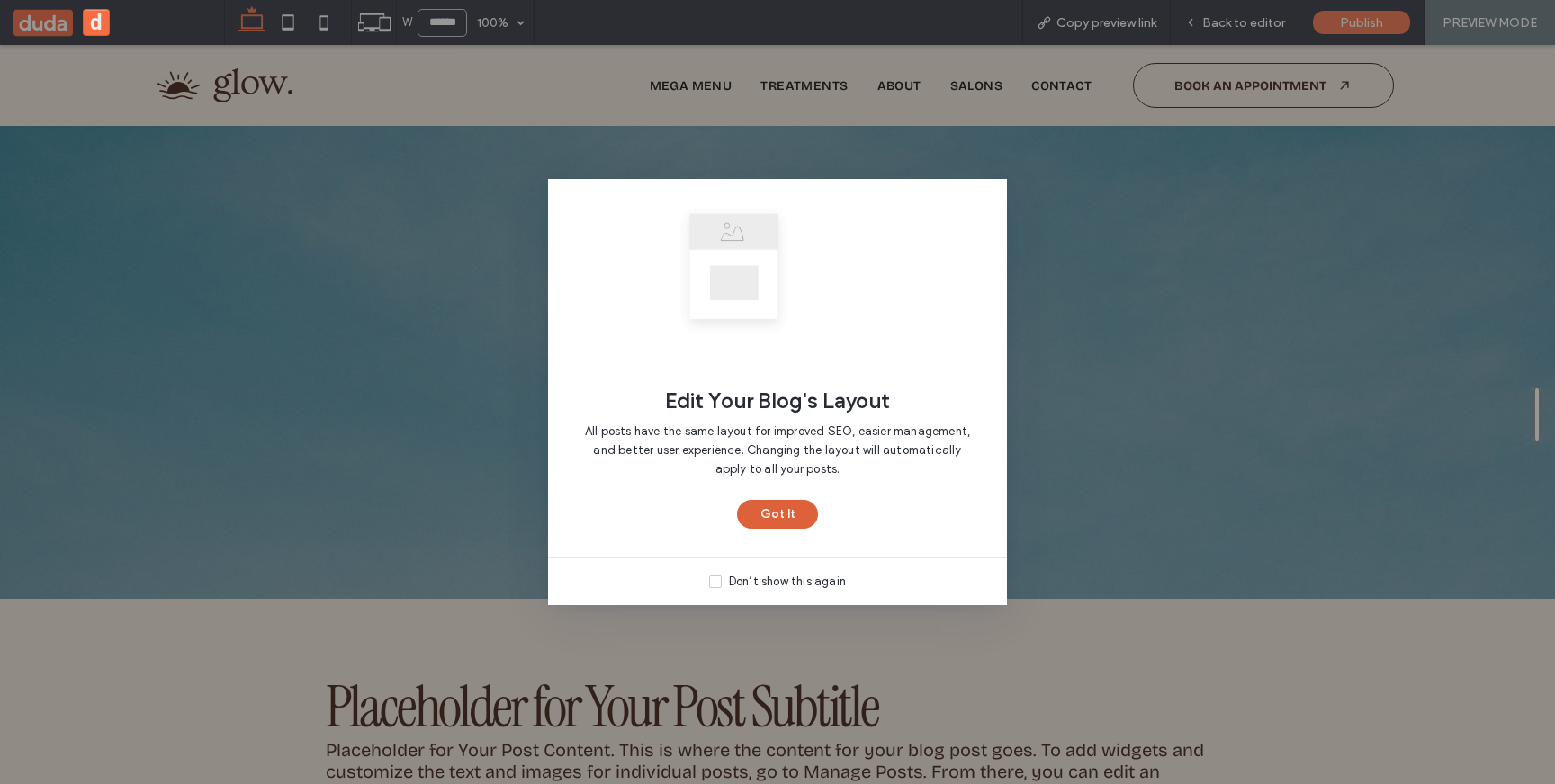
click at [790, 513] on button "Got It" at bounding box center [778, 514] width 81 height 29
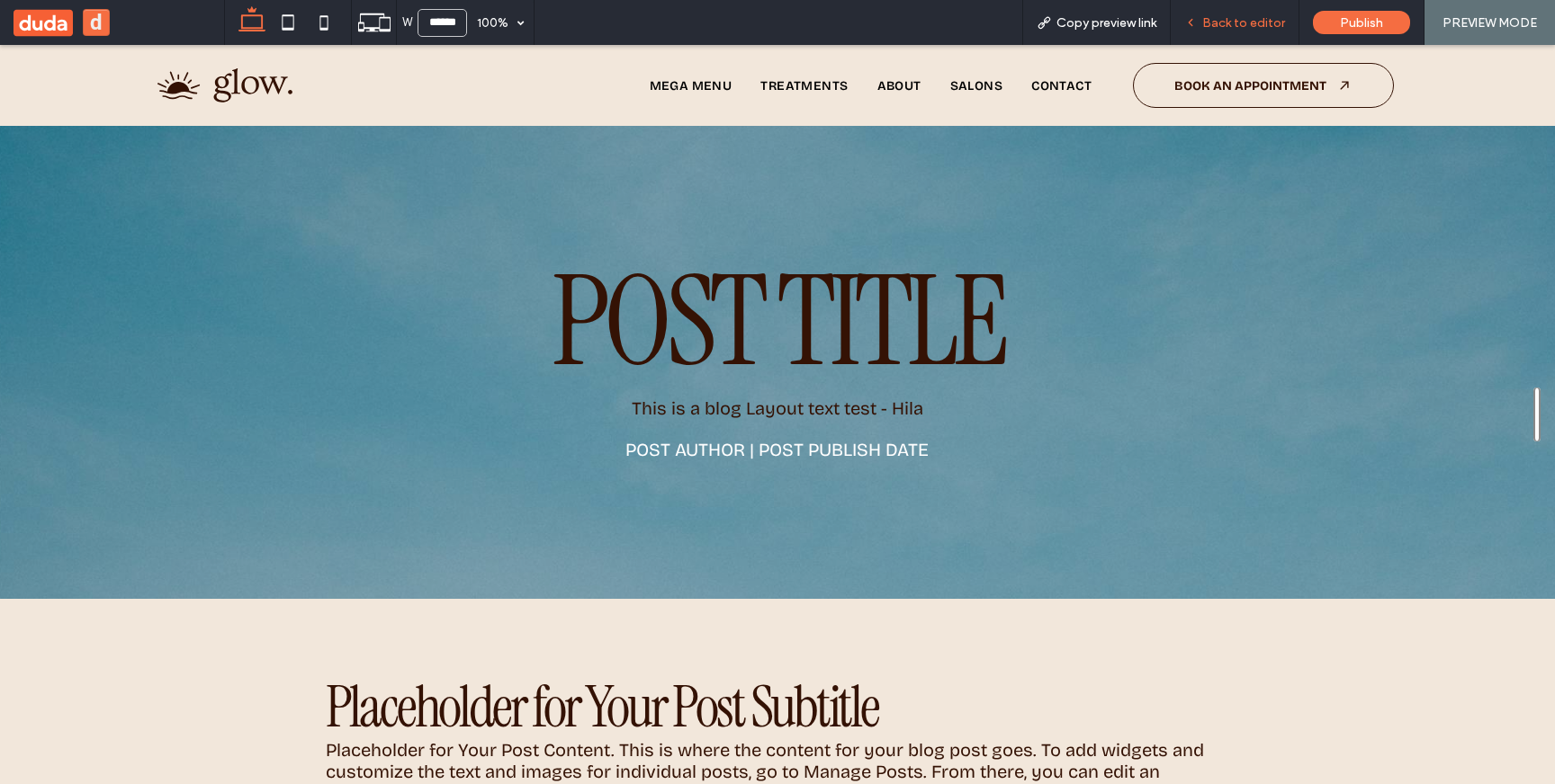
click at [1226, 18] on span "Back to editor" at bounding box center [1244, 22] width 83 height 15
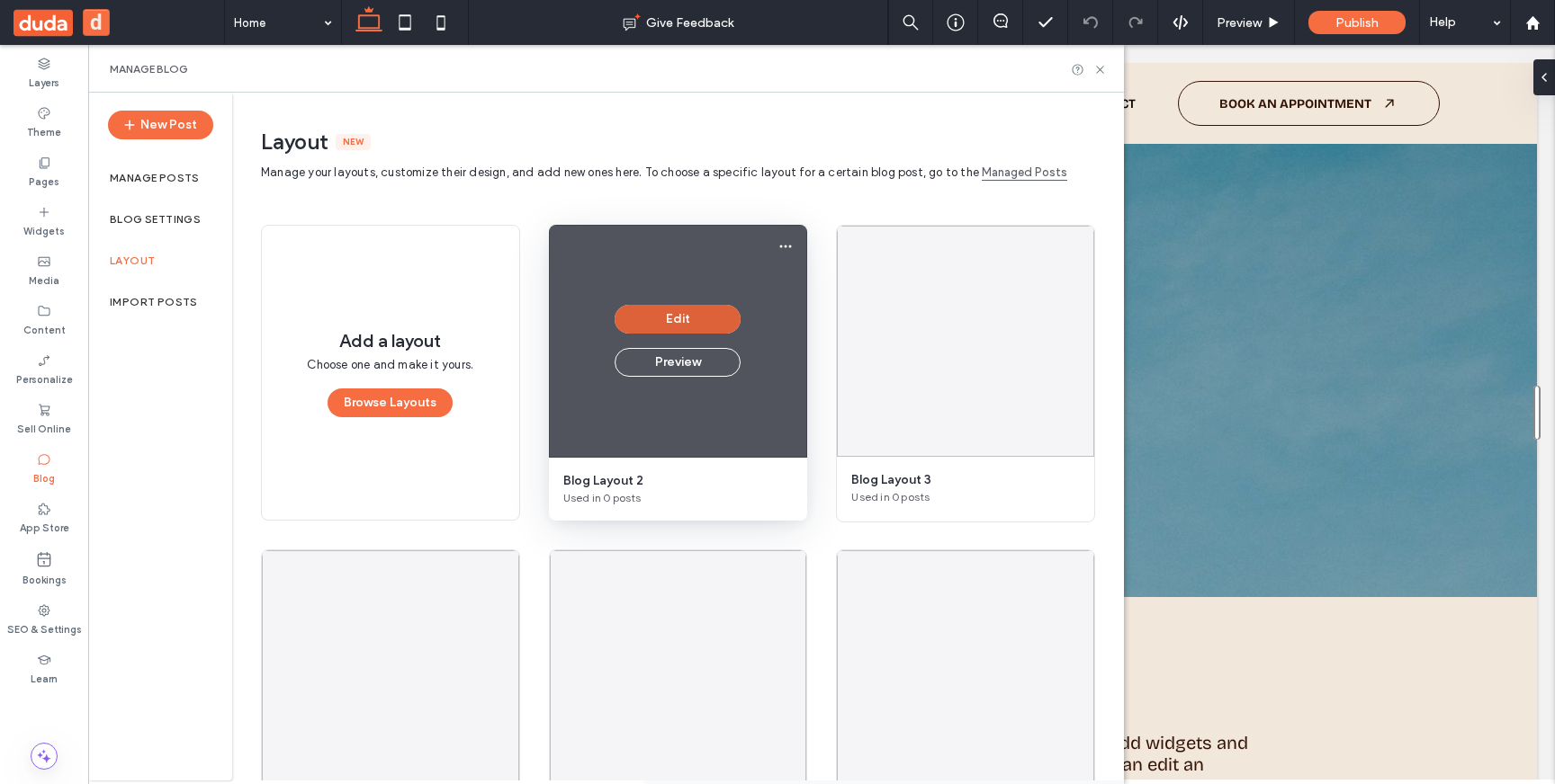
click at [663, 320] on button "Edit" at bounding box center [677, 319] width 126 height 29
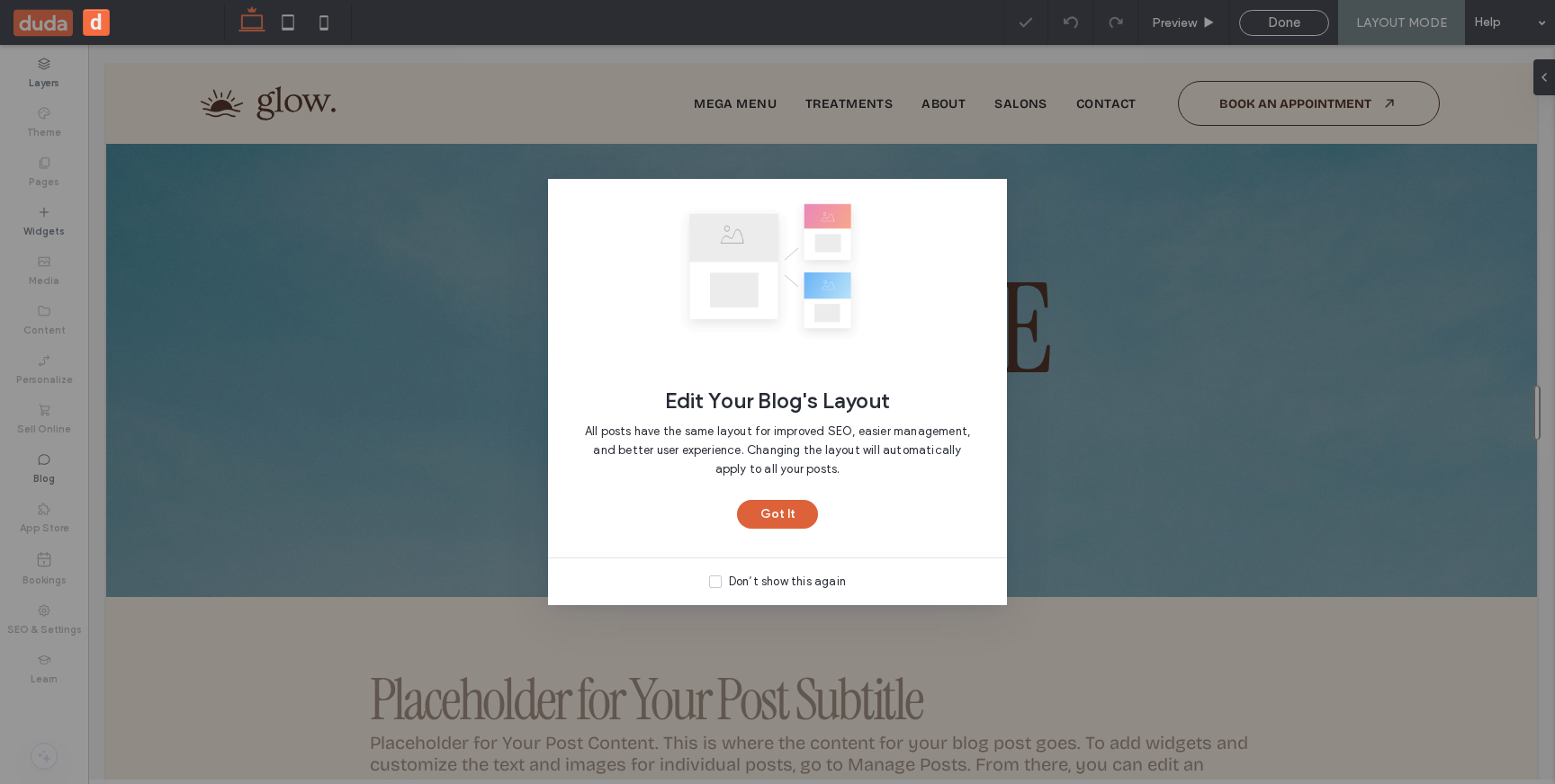
click at [788, 516] on button "Got It" at bounding box center [778, 514] width 81 height 29
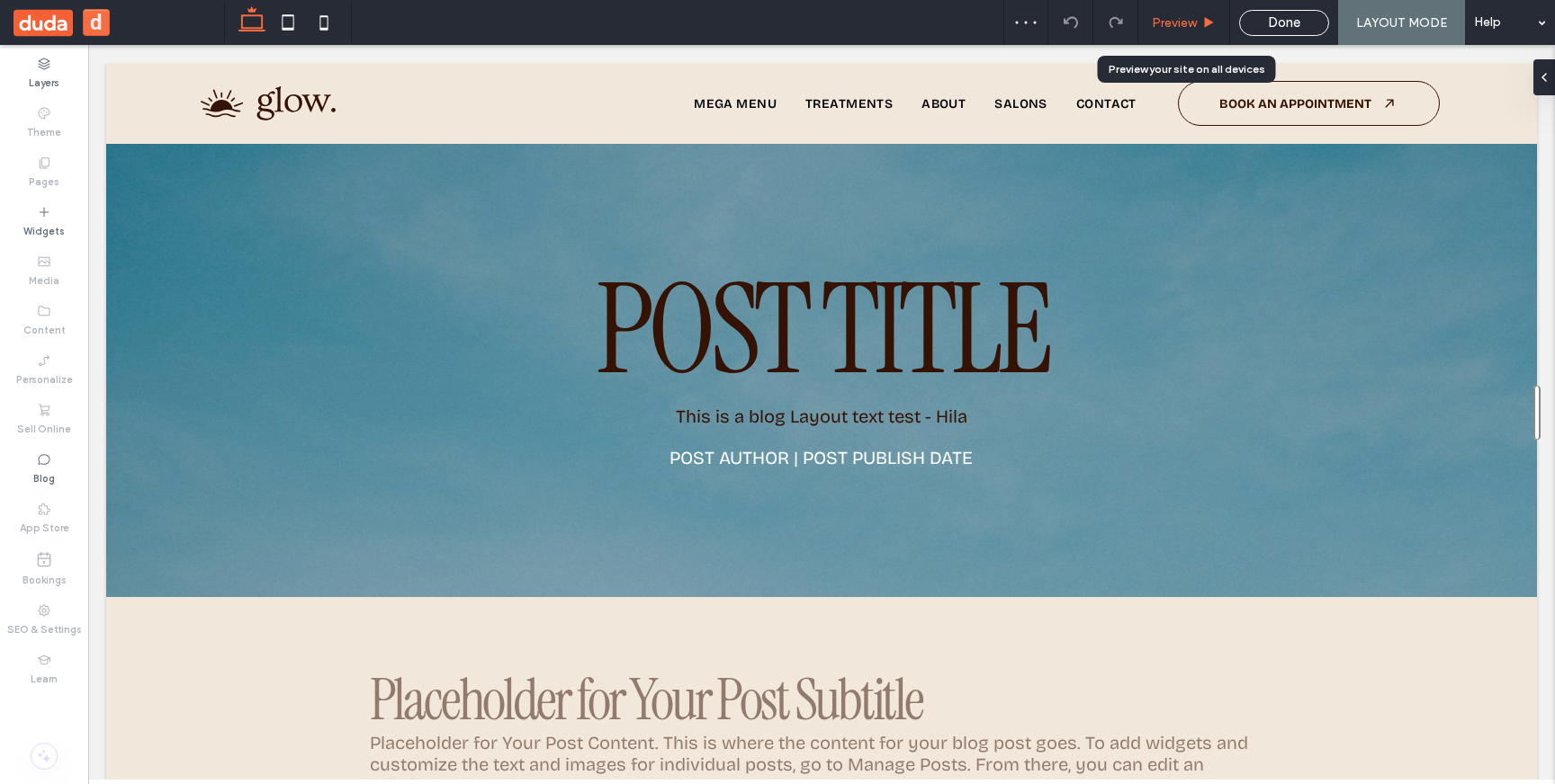
click at [1190, 24] on span "Preview" at bounding box center [1174, 22] width 45 height 15
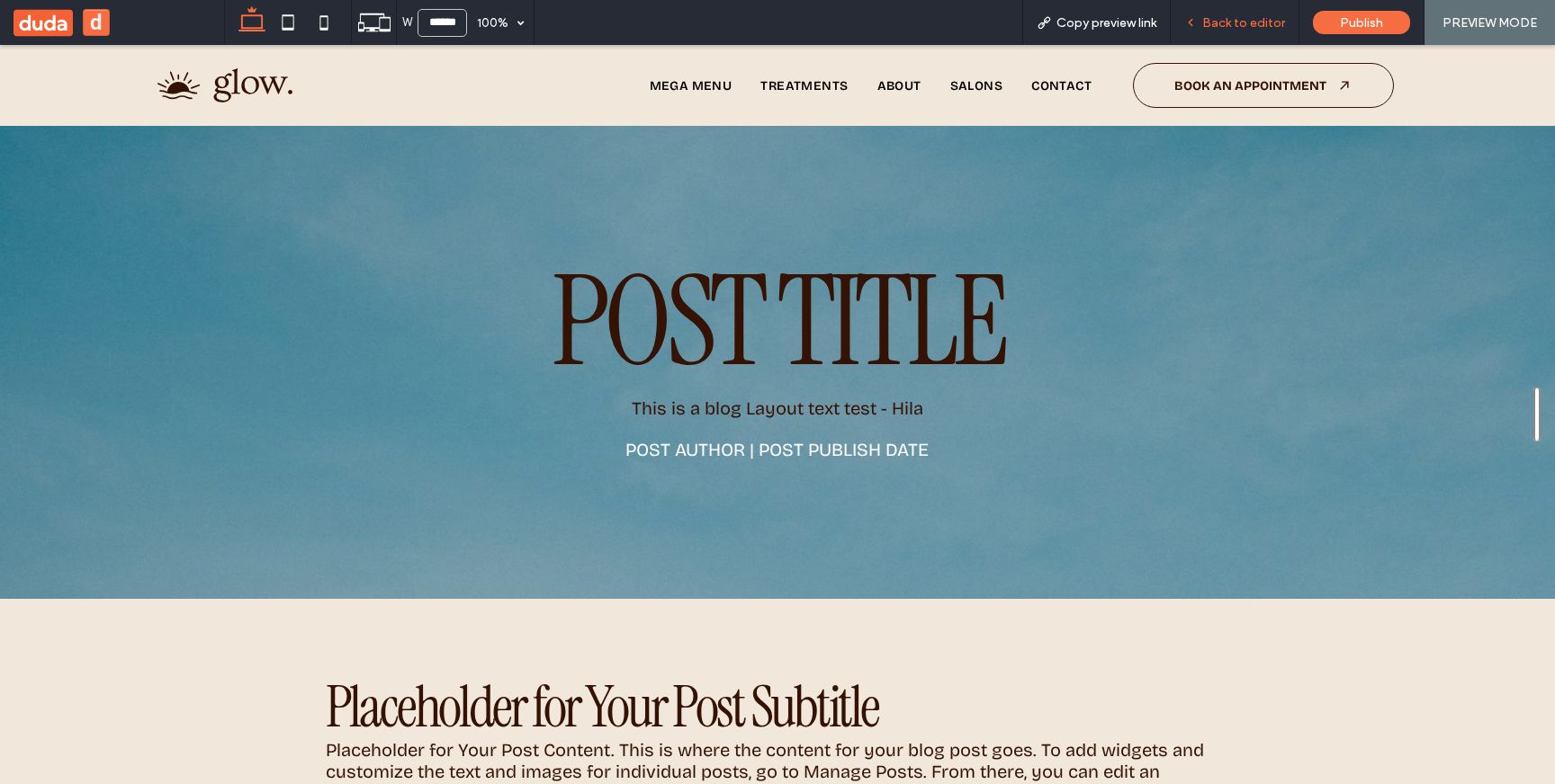
click at [1252, 29] on span "Back to editor" at bounding box center [1244, 22] width 83 height 15
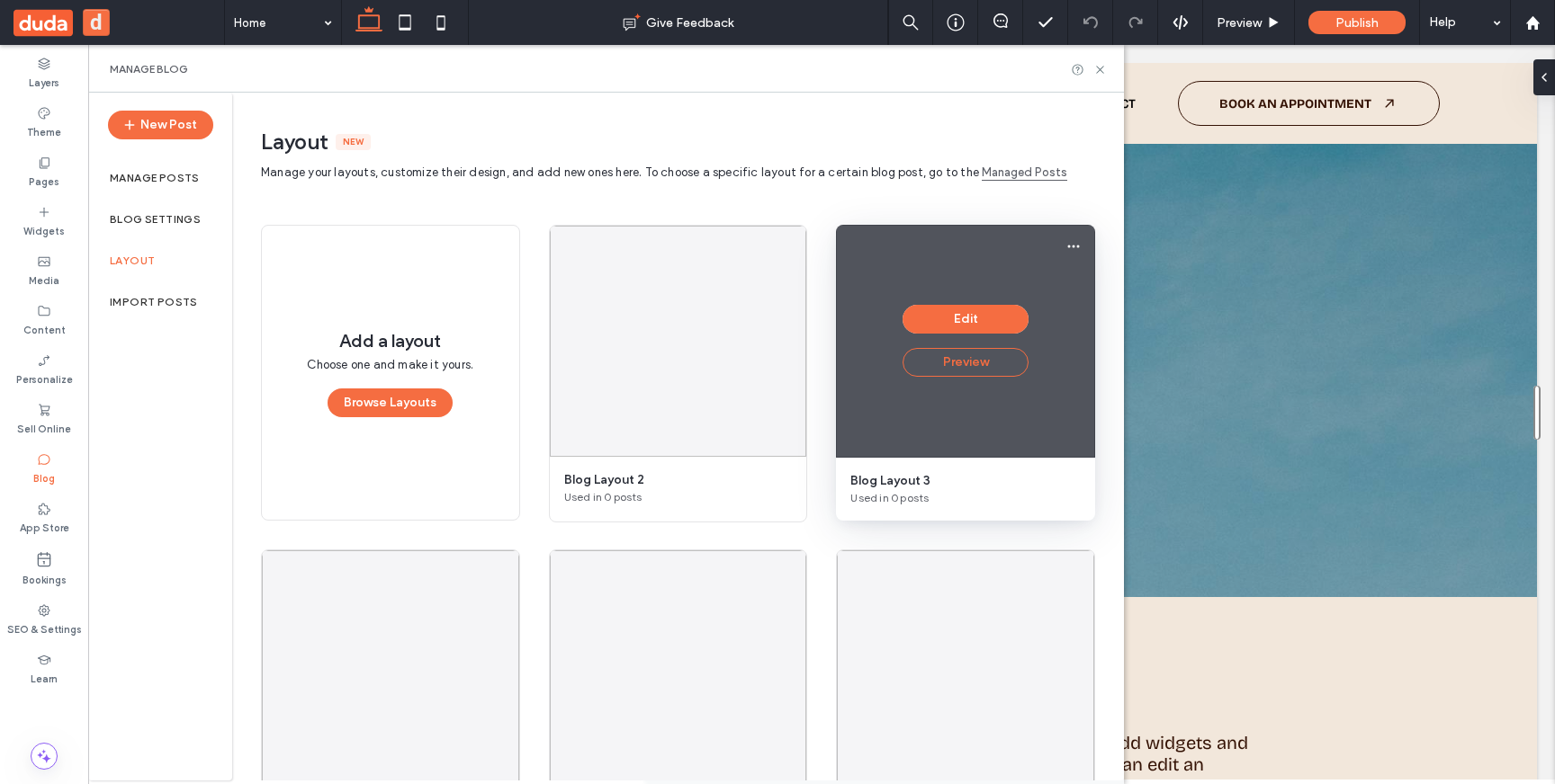
click at [951, 361] on button "Preview" at bounding box center [965, 362] width 126 height 29
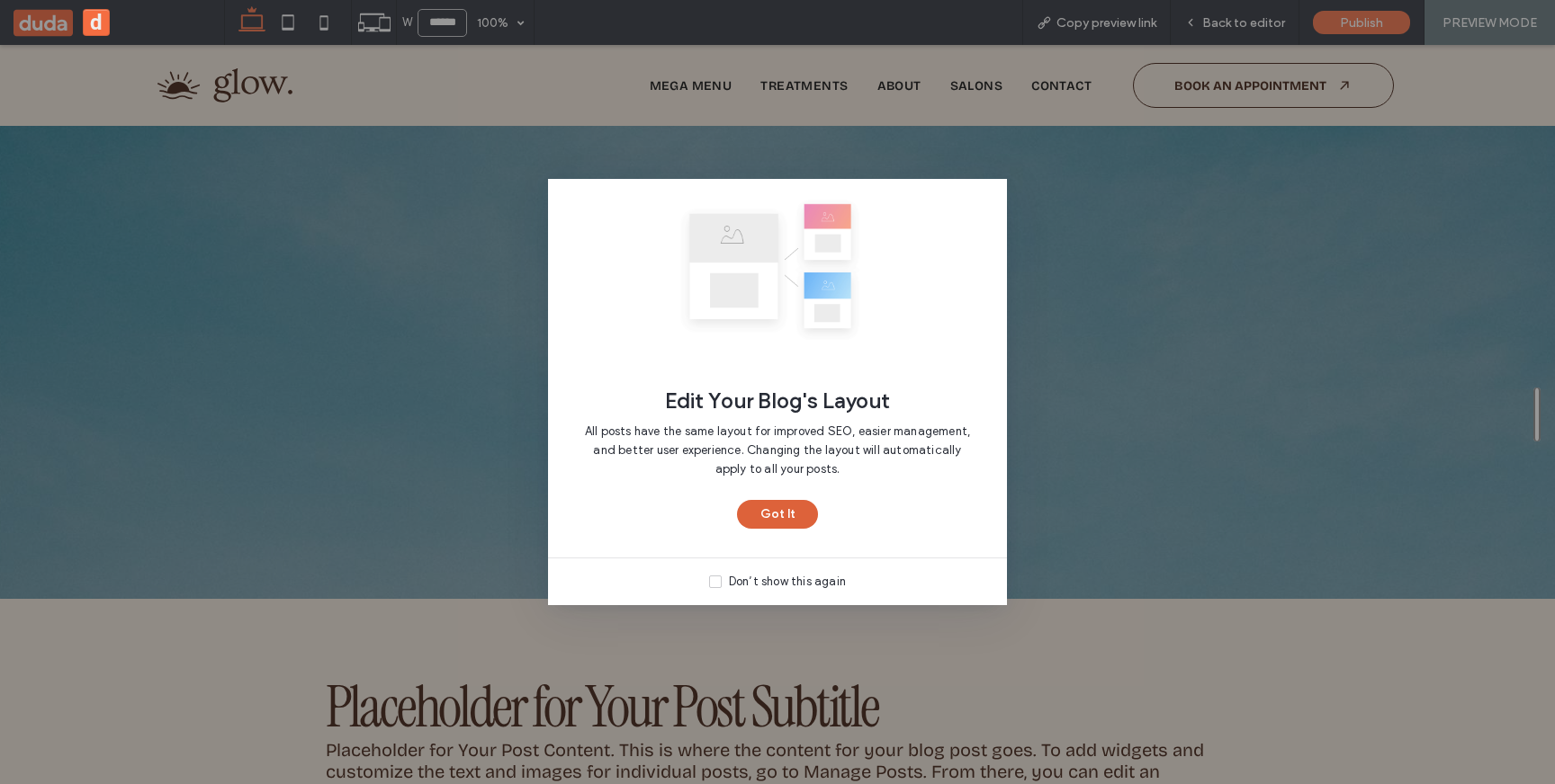
click at [761, 519] on button "Got It" at bounding box center [778, 514] width 81 height 29
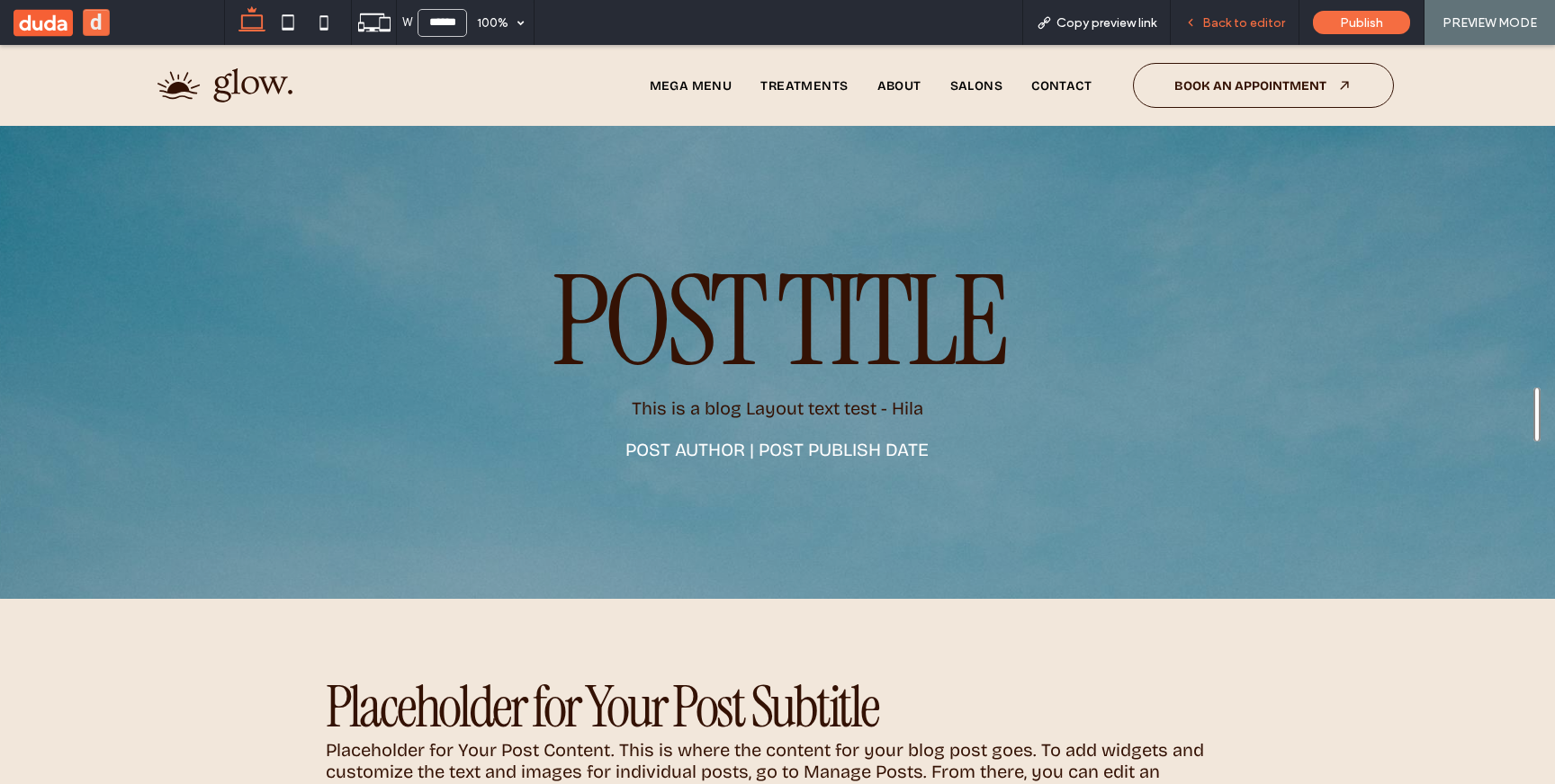
click at [1201, 24] on div "Back to editor" at bounding box center [1234, 22] width 128 height 15
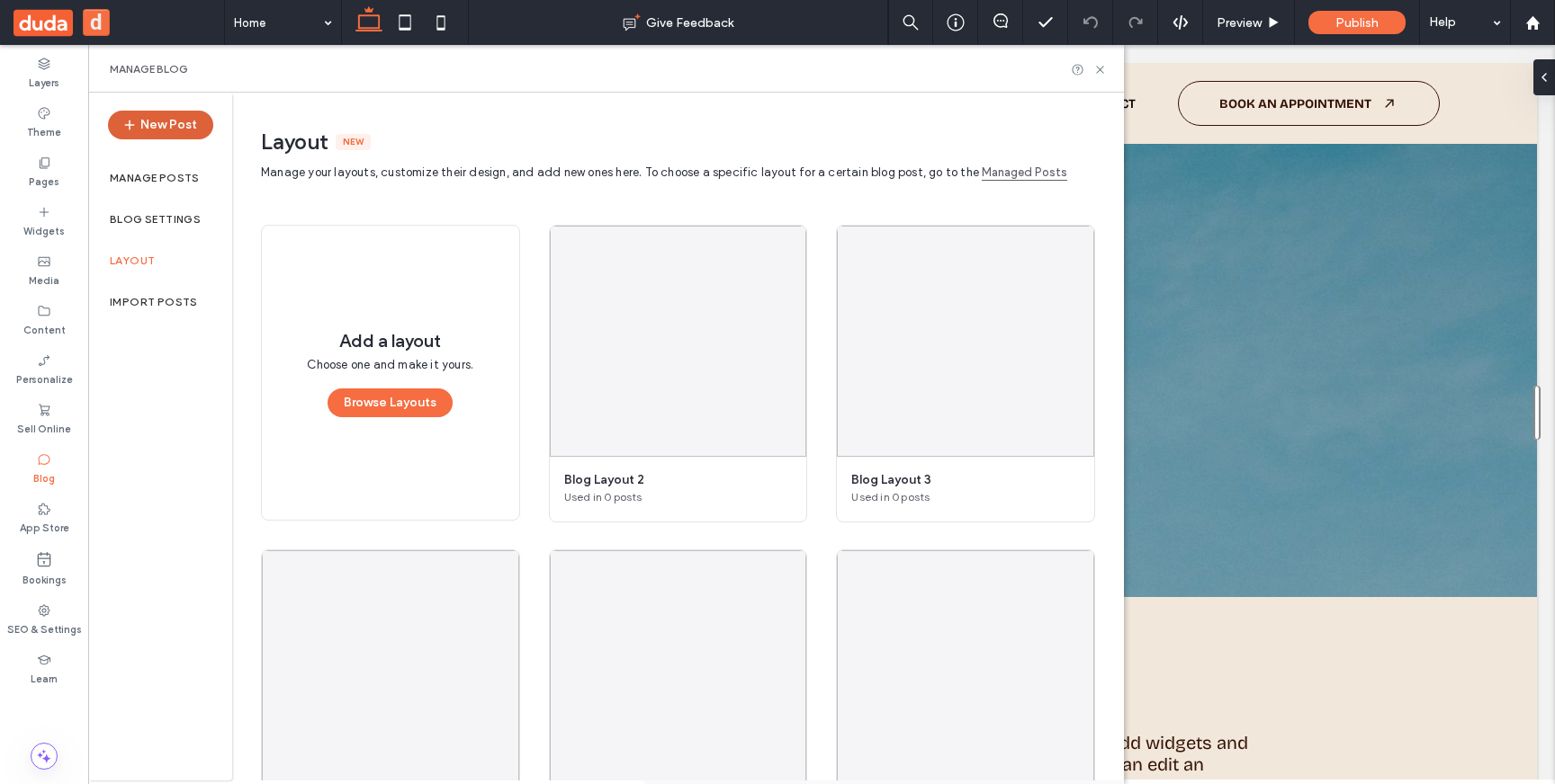
click at [157, 133] on button "New Post" at bounding box center [160, 125] width 105 height 29
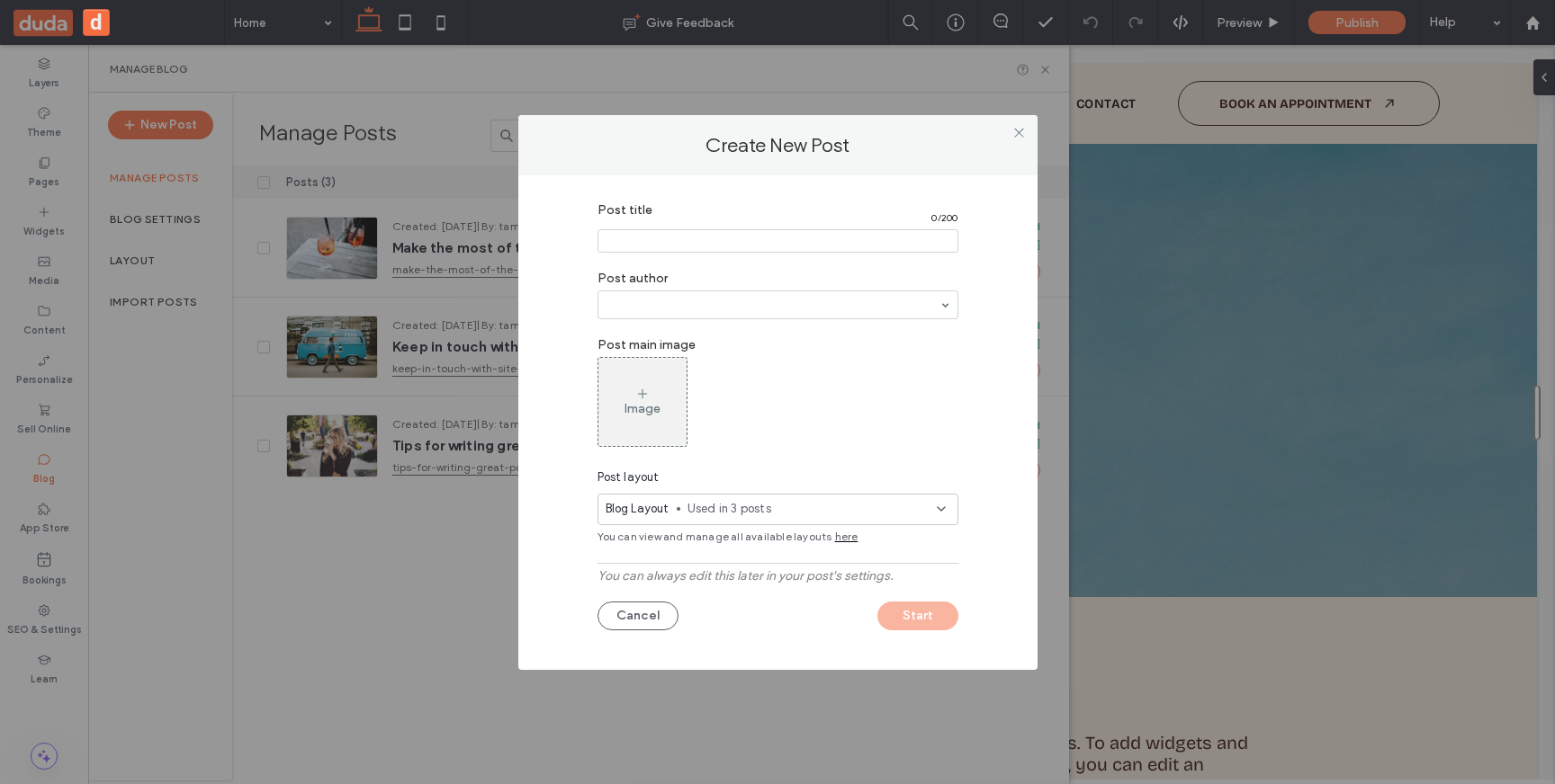
click at [929, 513] on span "Used in 3 posts" at bounding box center [812, 509] width 250 height 18
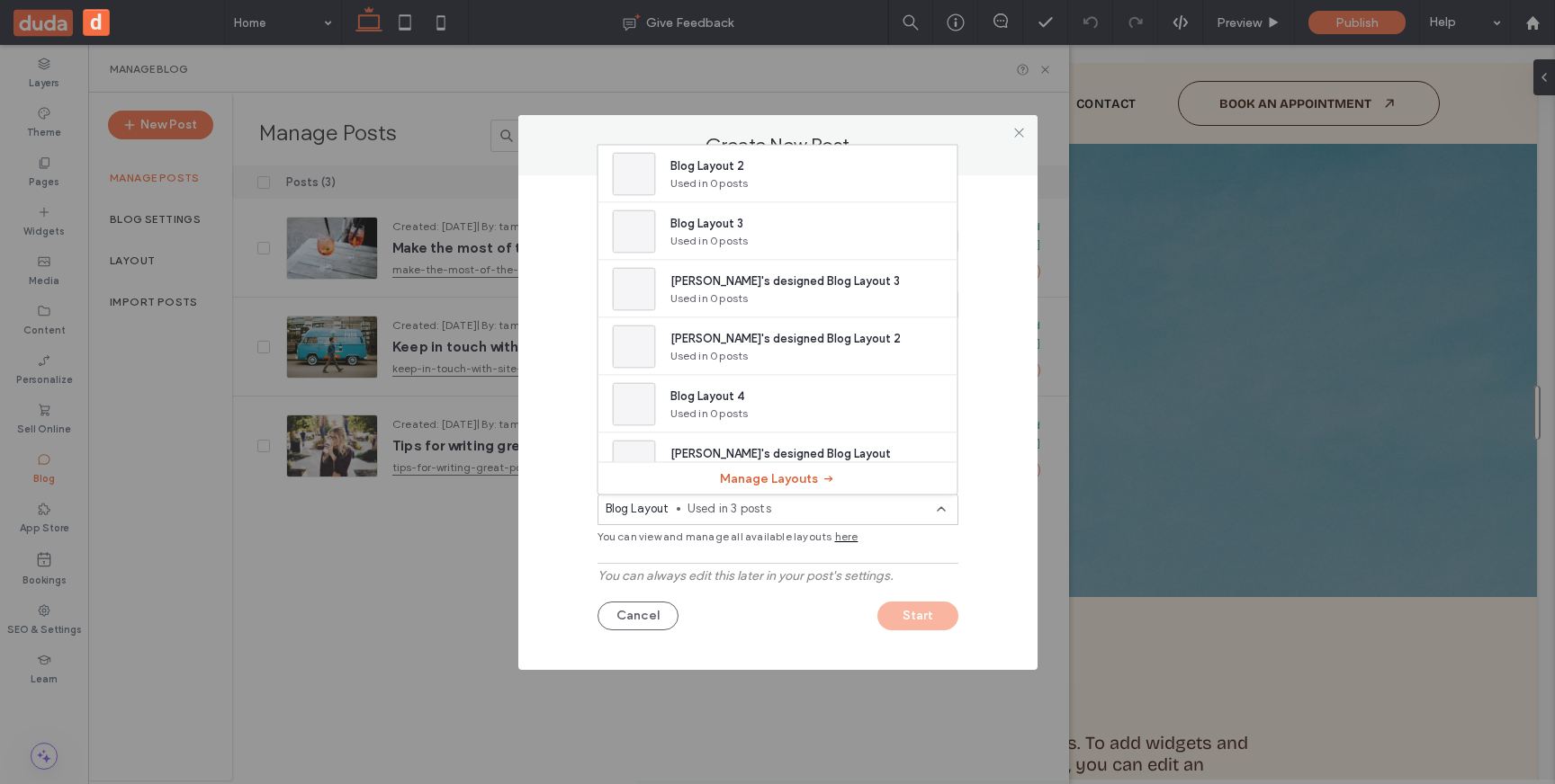
click at [751, 479] on button "Manage Layouts" at bounding box center [778, 478] width 116 height 29
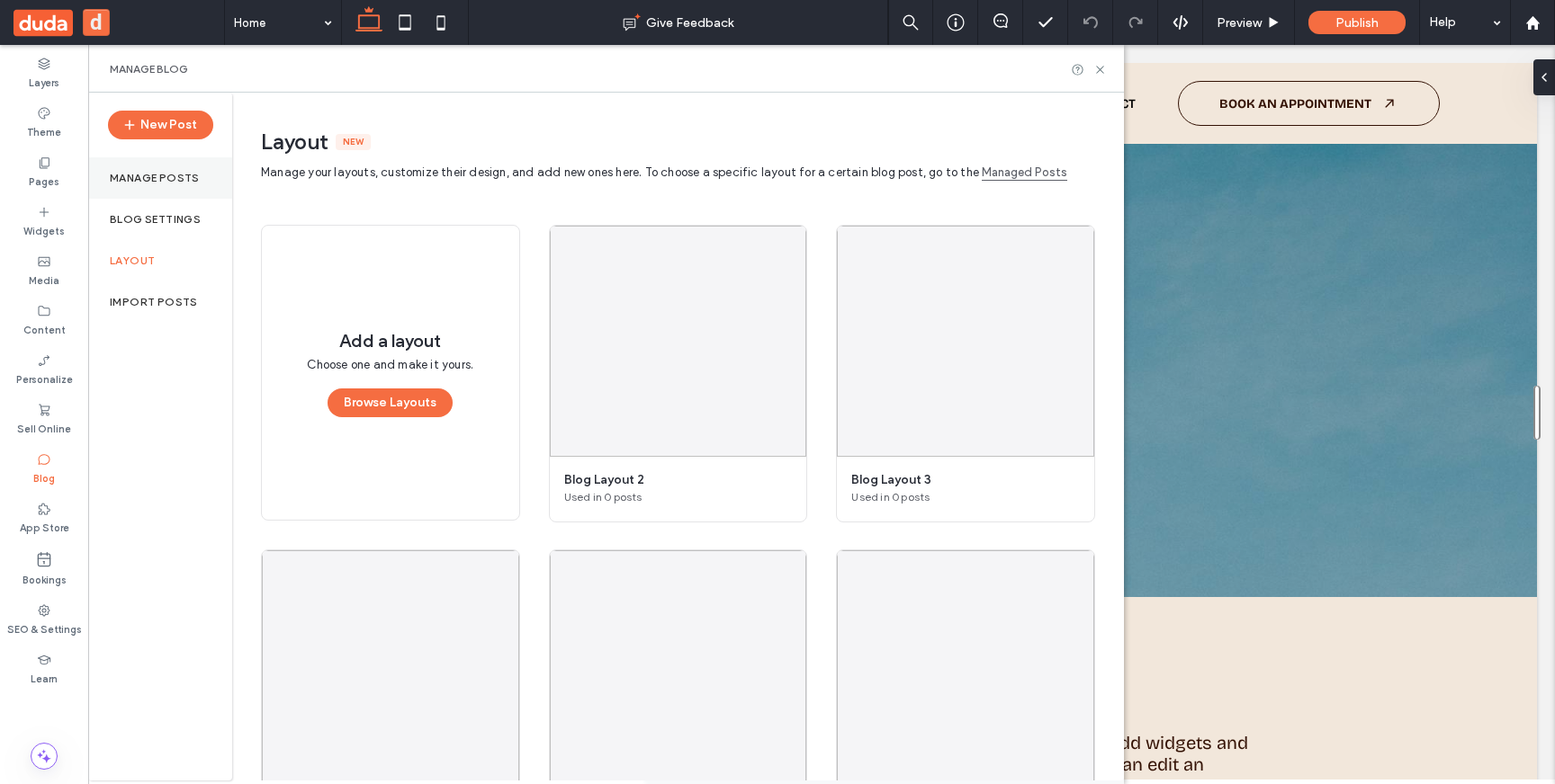
click at [171, 181] on label "Manage posts" at bounding box center [155, 178] width 90 height 13
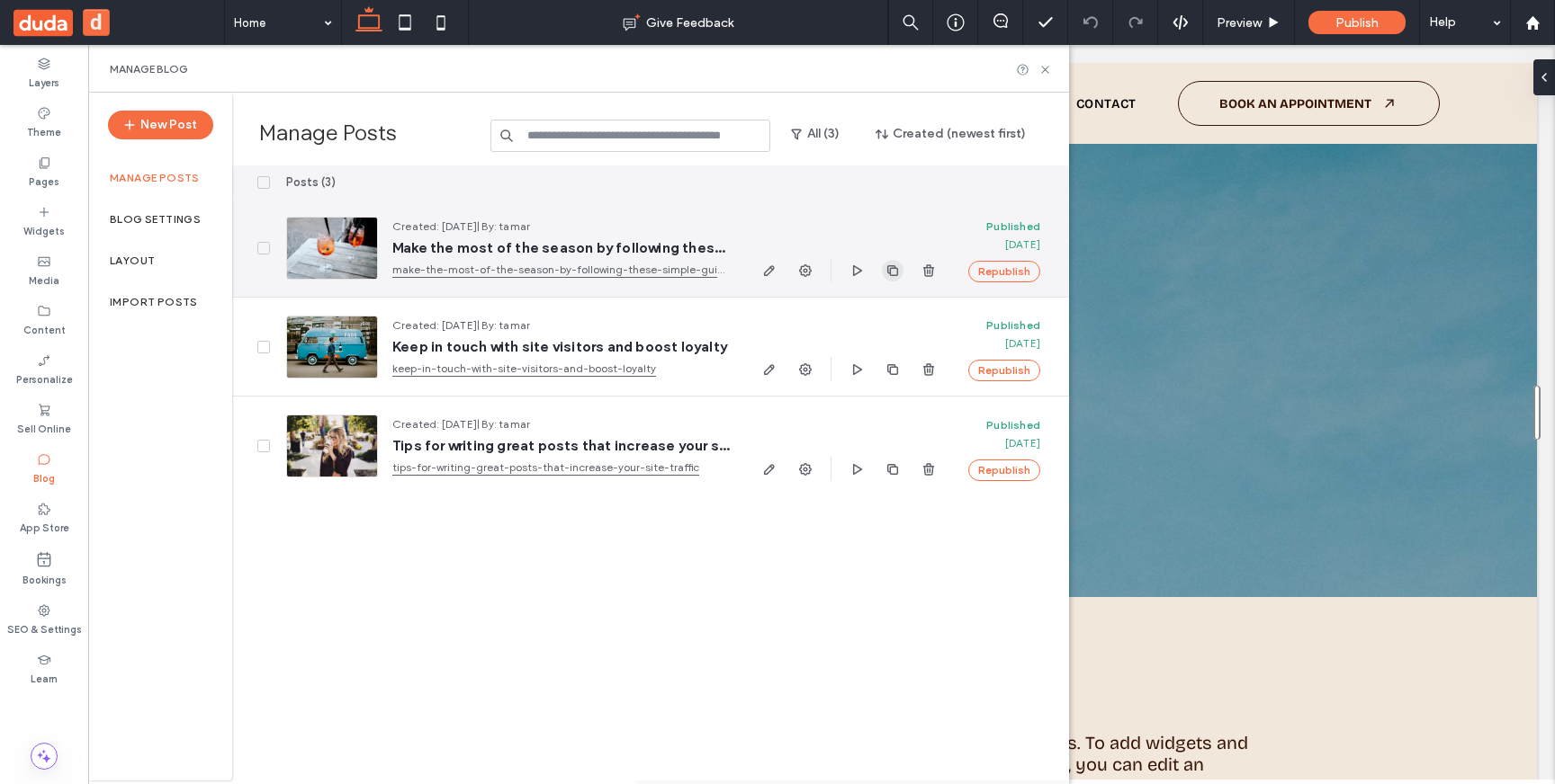
click at [890, 271] on use "button" at bounding box center [892, 269] width 11 height 11
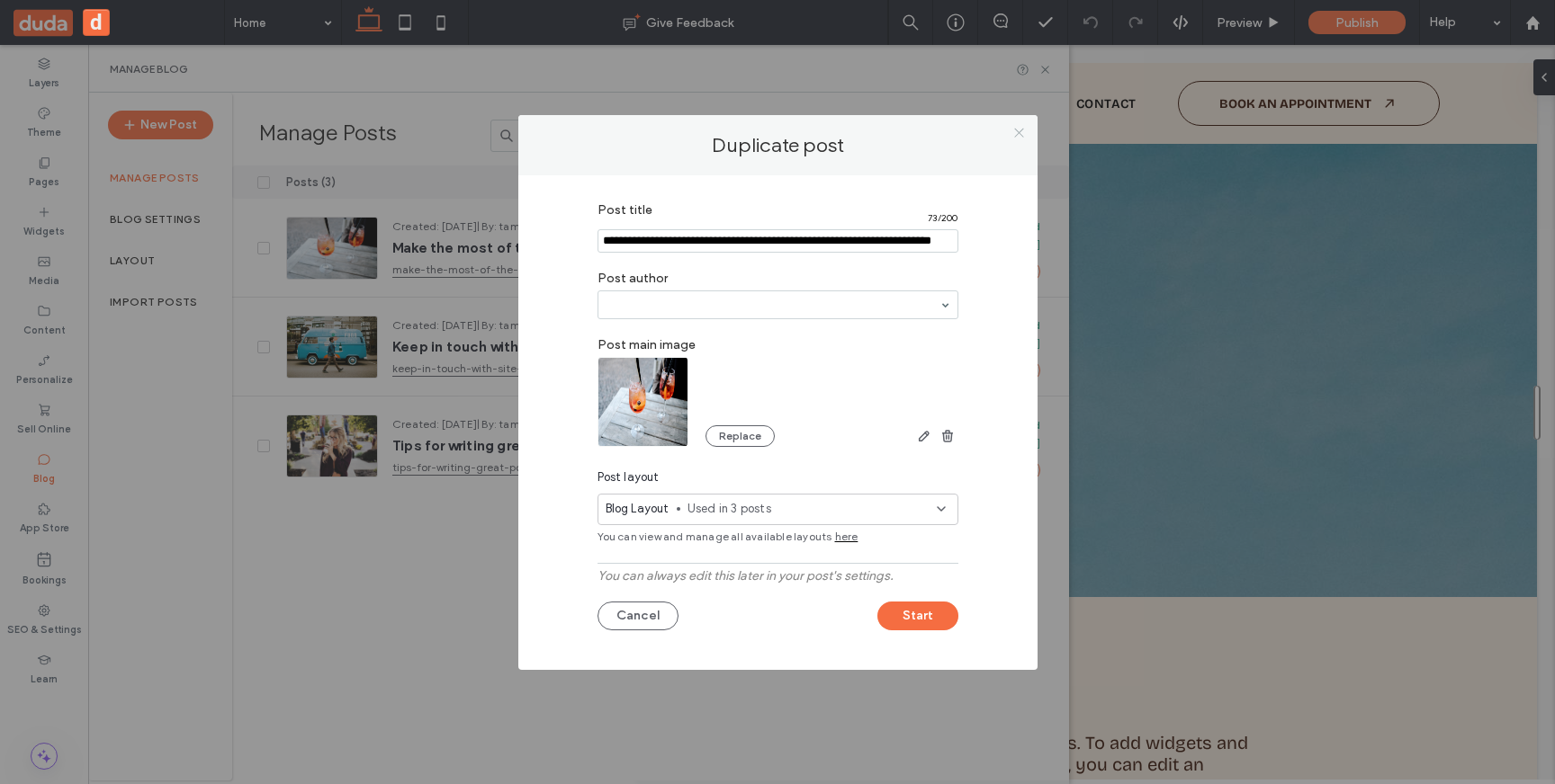
click at [1018, 131] on use at bounding box center [1018, 133] width 9 height 9
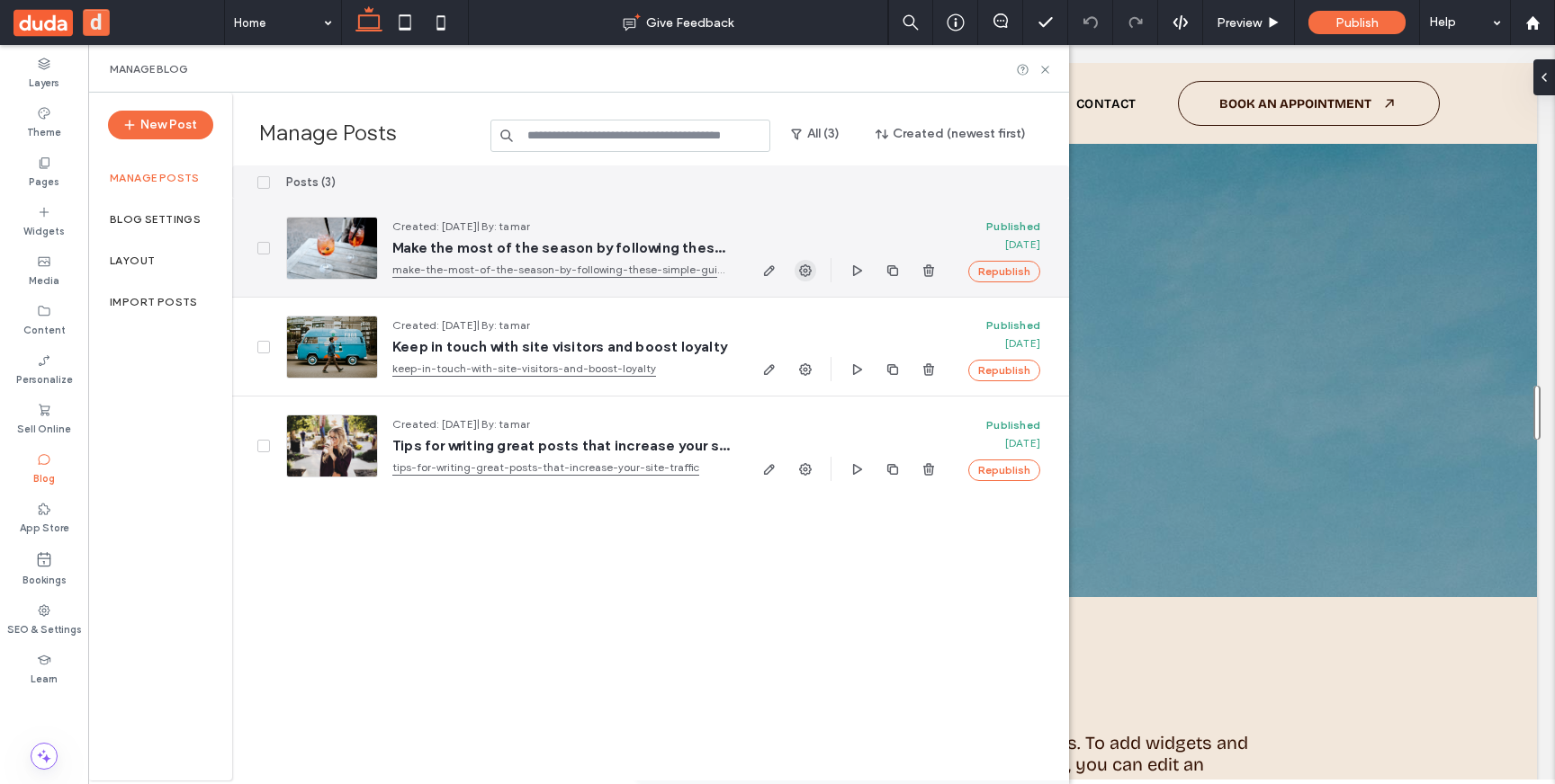
click at [799, 274] on icon "button" at bounding box center [805, 270] width 15 height 15
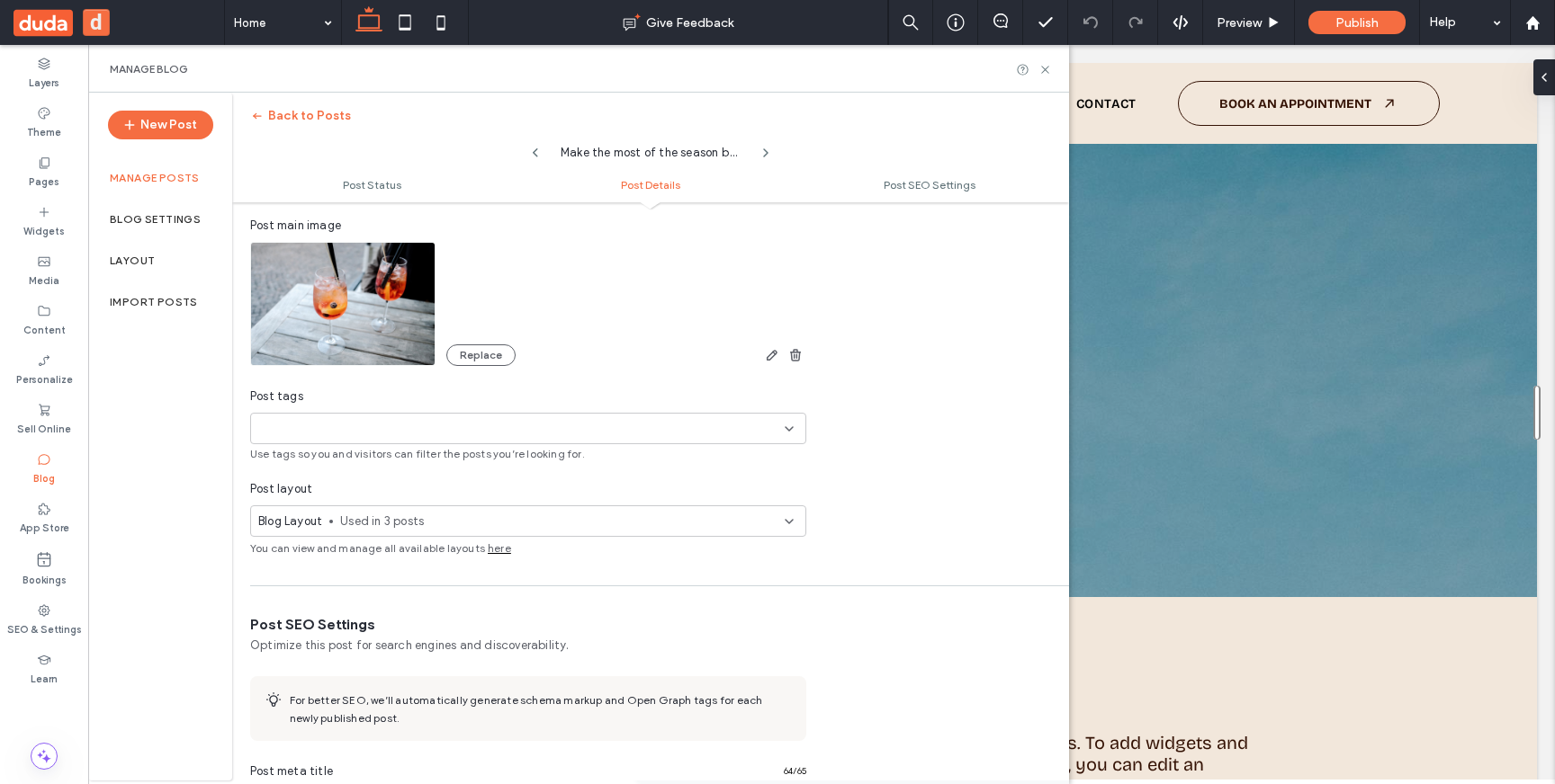
scroll to position [578, 0]
click at [627, 519] on span "Used in 3 posts" at bounding box center [562, 518] width 445 height 18
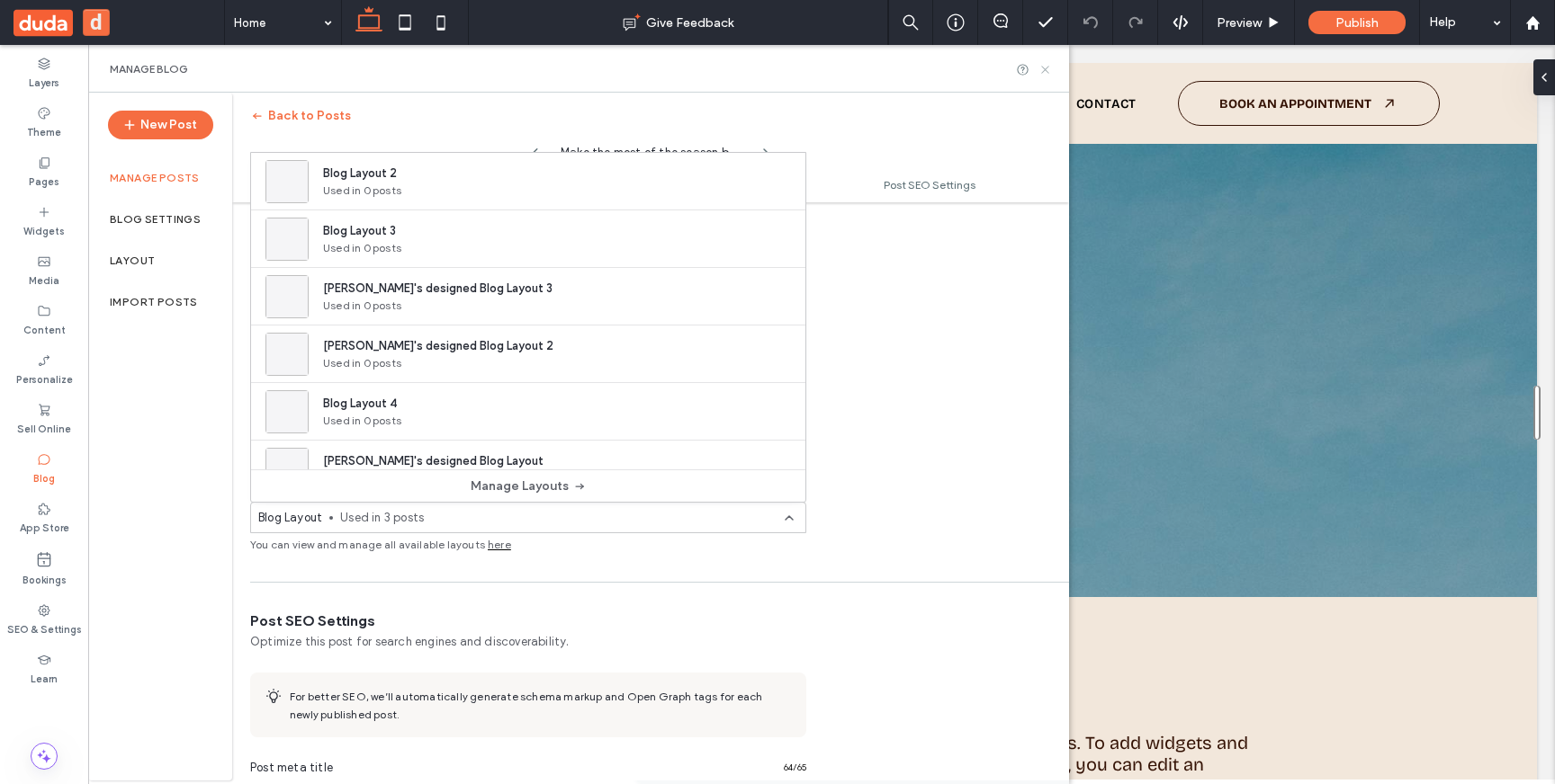
click at [1046, 64] on icon at bounding box center [1045, 70] width 14 height 14
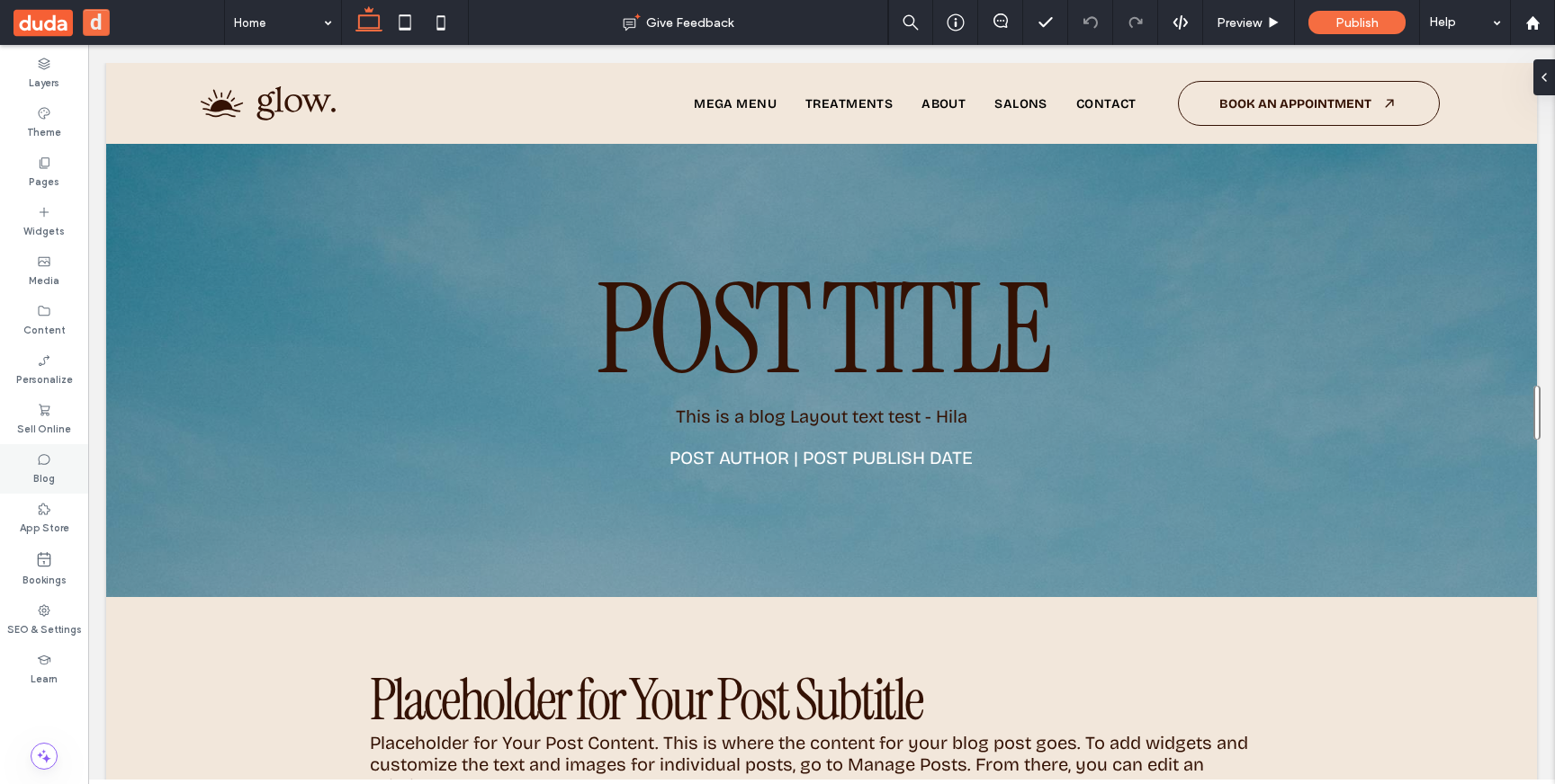
click at [58, 478] on div "Blog" at bounding box center [44, 469] width 88 height 49
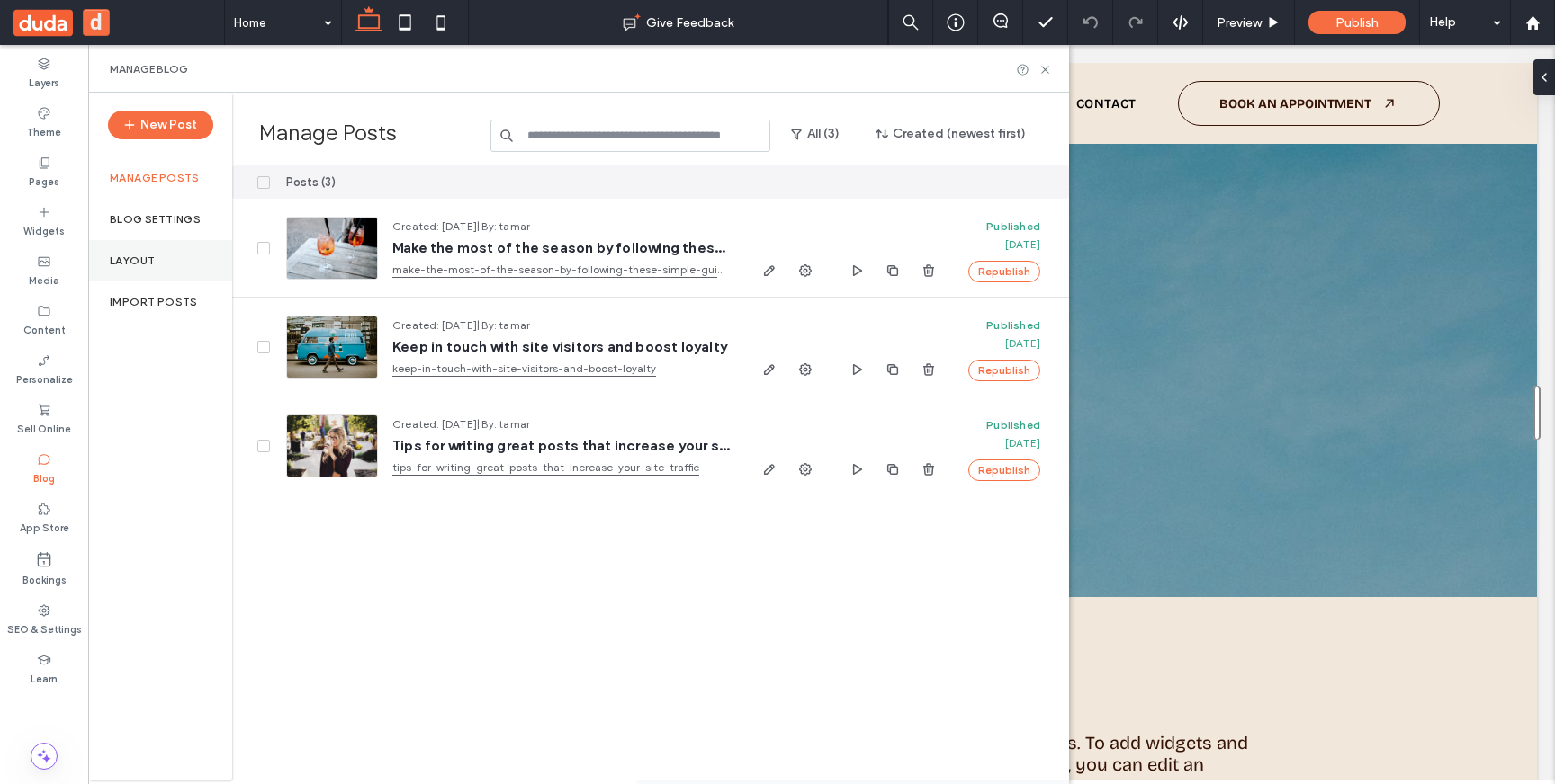
click at [143, 262] on label "Layout" at bounding box center [132, 260] width 45 height 13
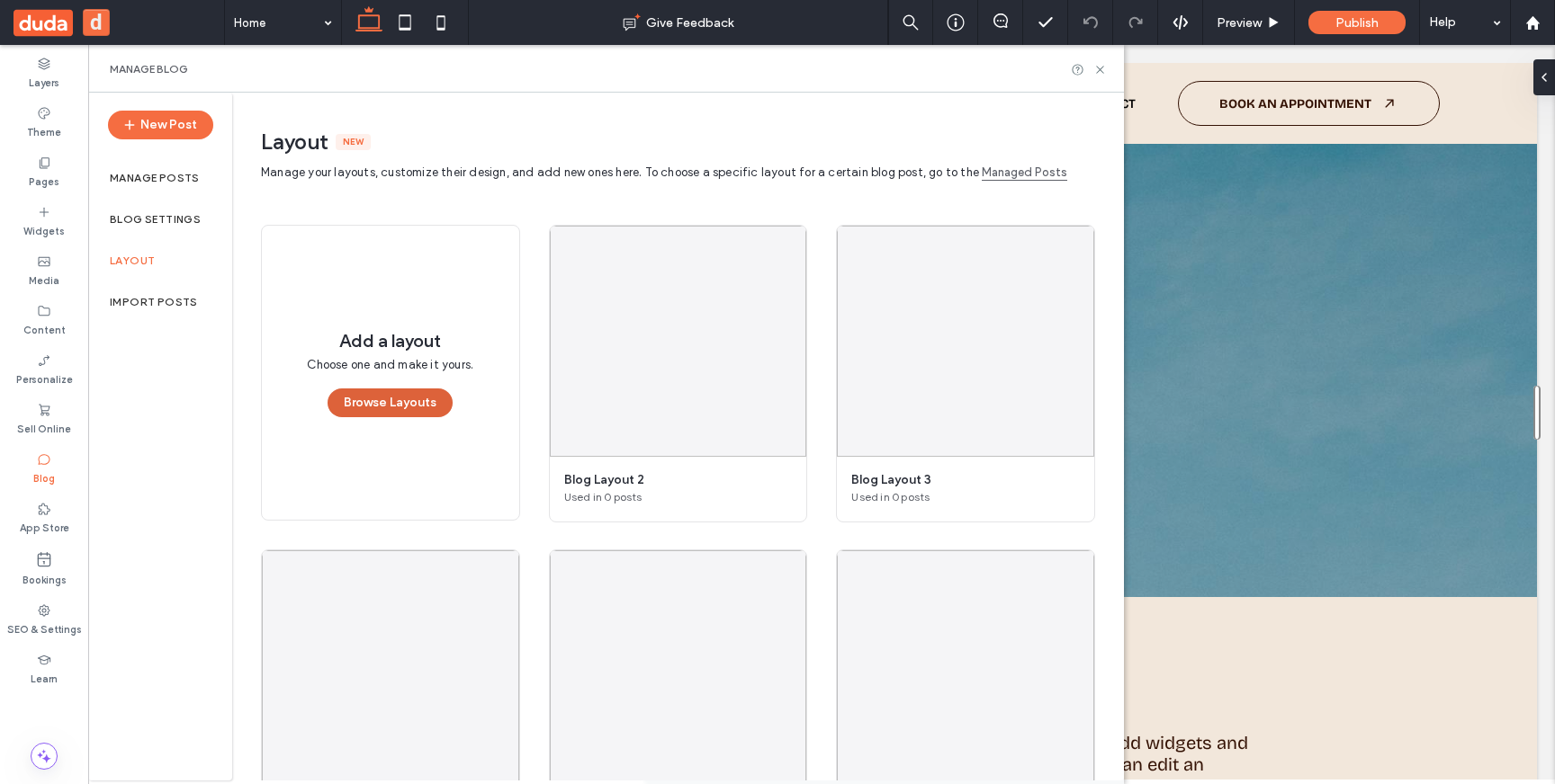
click at [360, 402] on button "Browse Layouts" at bounding box center [390, 402] width 125 height 29
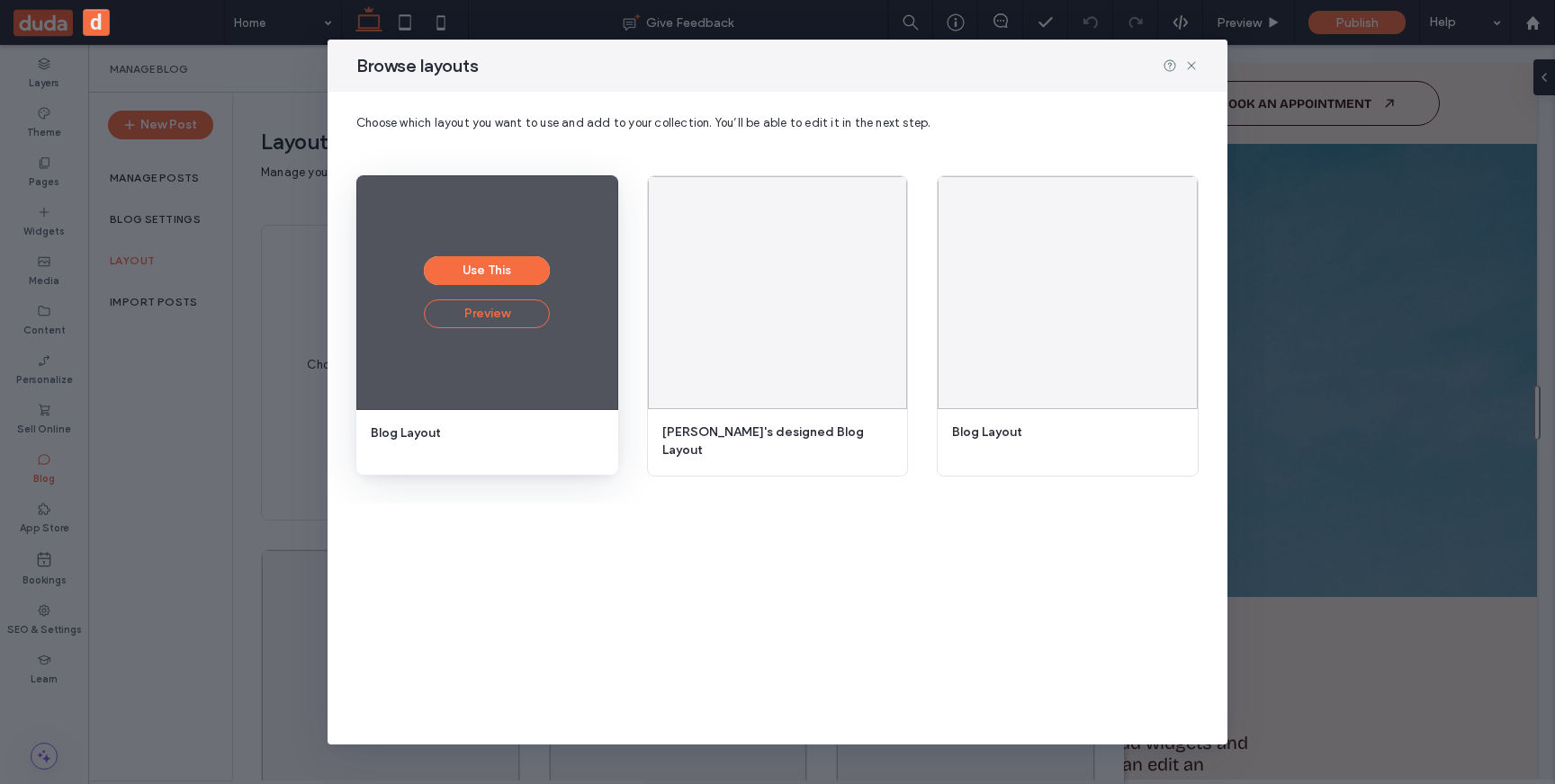
click at [523, 322] on button "Preview" at bounding box center [486, 314] width 126 height 29
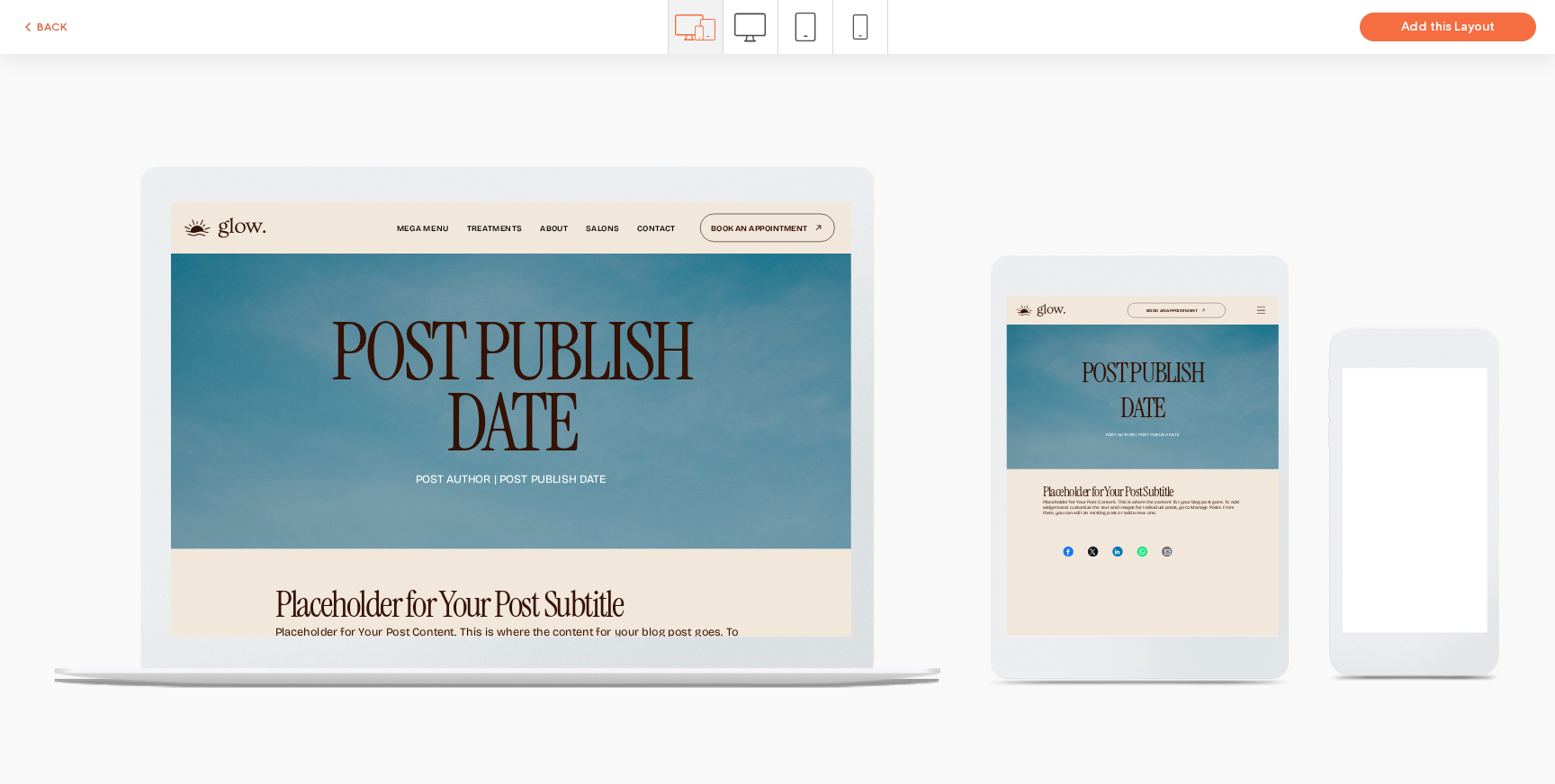
scroll to position [0, 0]
click at [34, 27] on icon "button" at bounding box center [28, 27] width 15 height 15
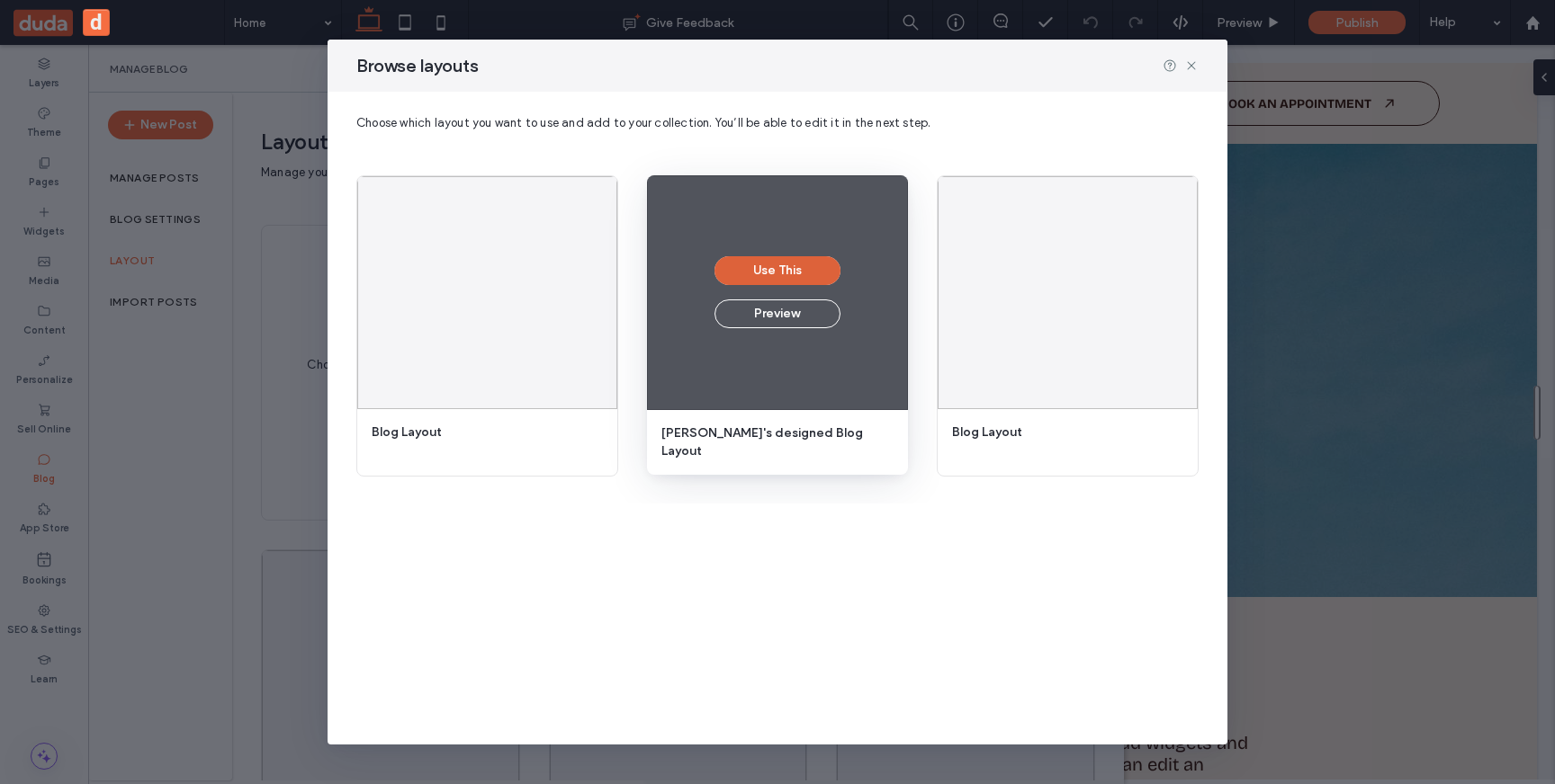
click at [786, 270] on button "Use This" at bounding box center [777, 270] width 126 height 29
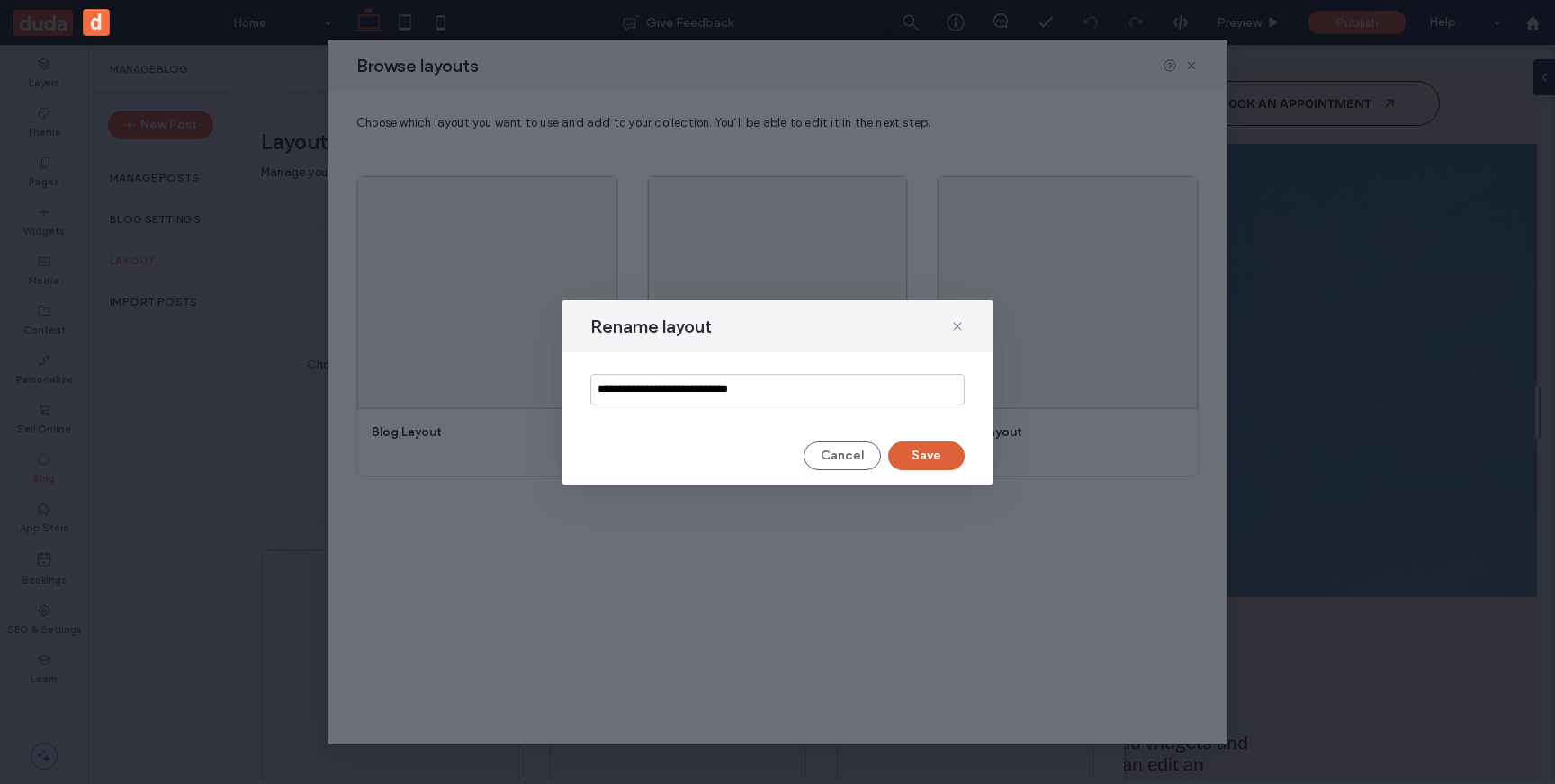
click at [934, 454] on button "Save" at bounding box center [926, 455] width 76 height 29
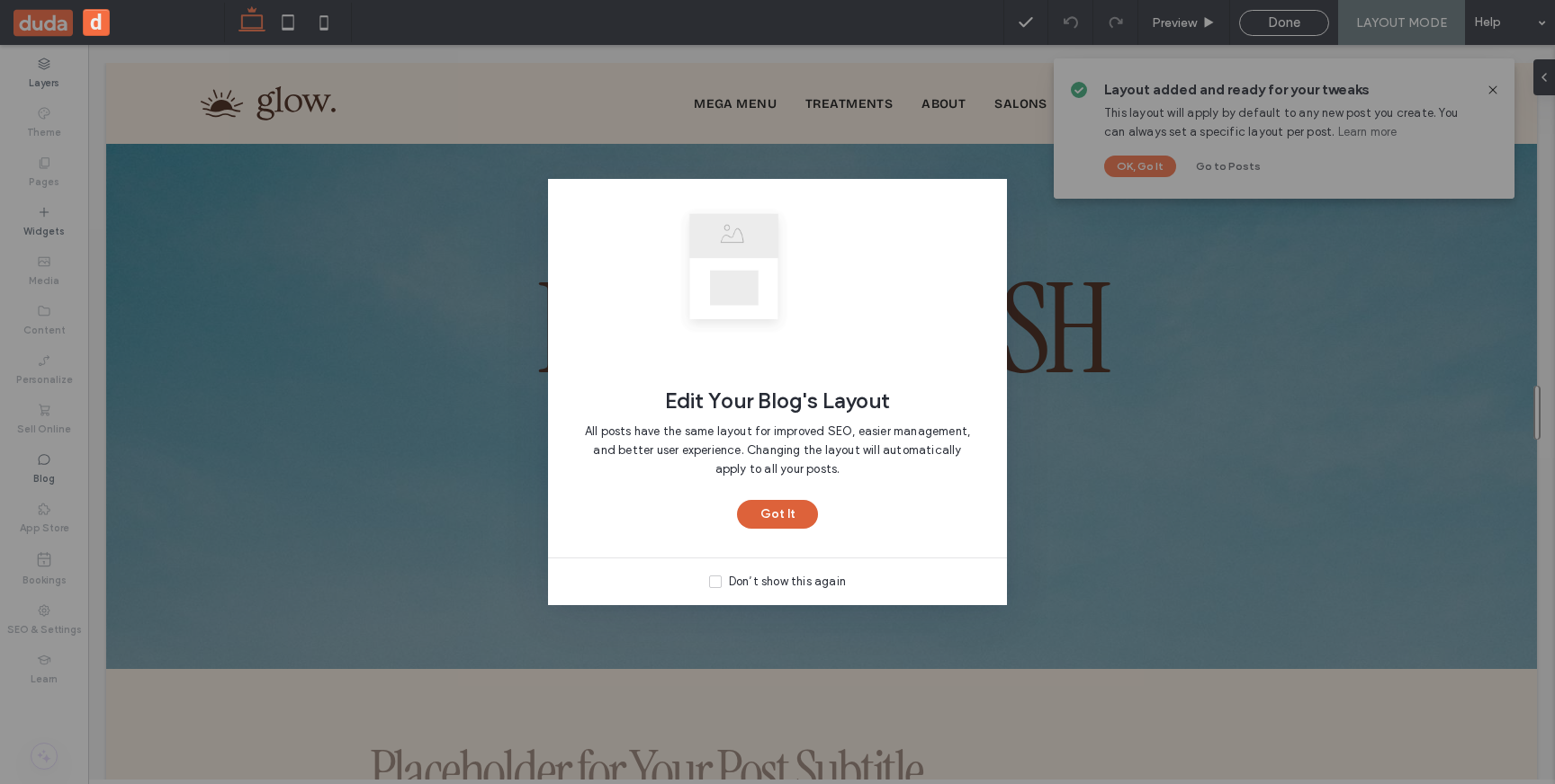
click at [775, 507] on button "Got It" at bounding box center [778, 514] width 81 height 29
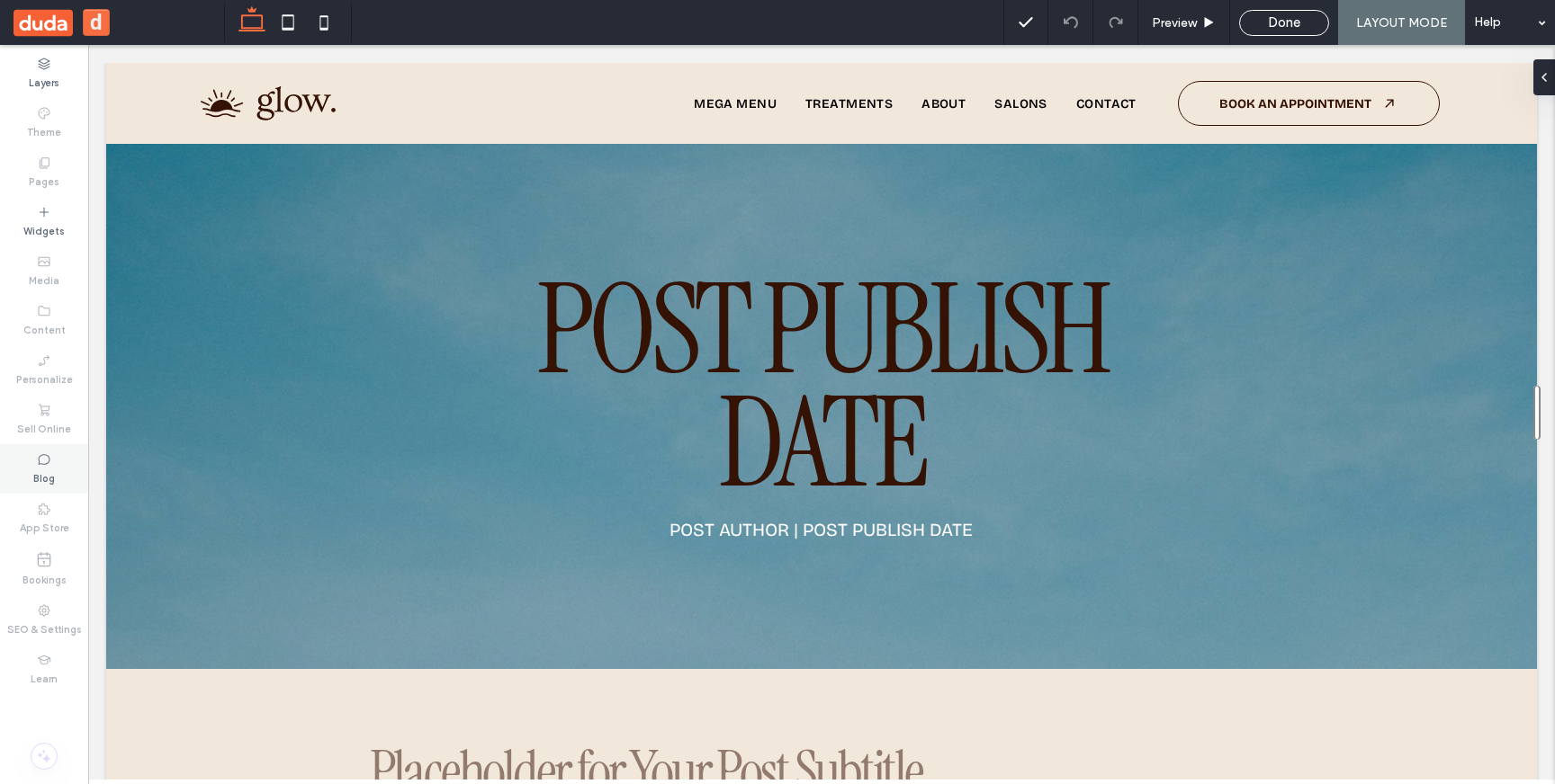
click at [53, 465] on div "Blog" at bounding box center [44, 469] width 88 height 49
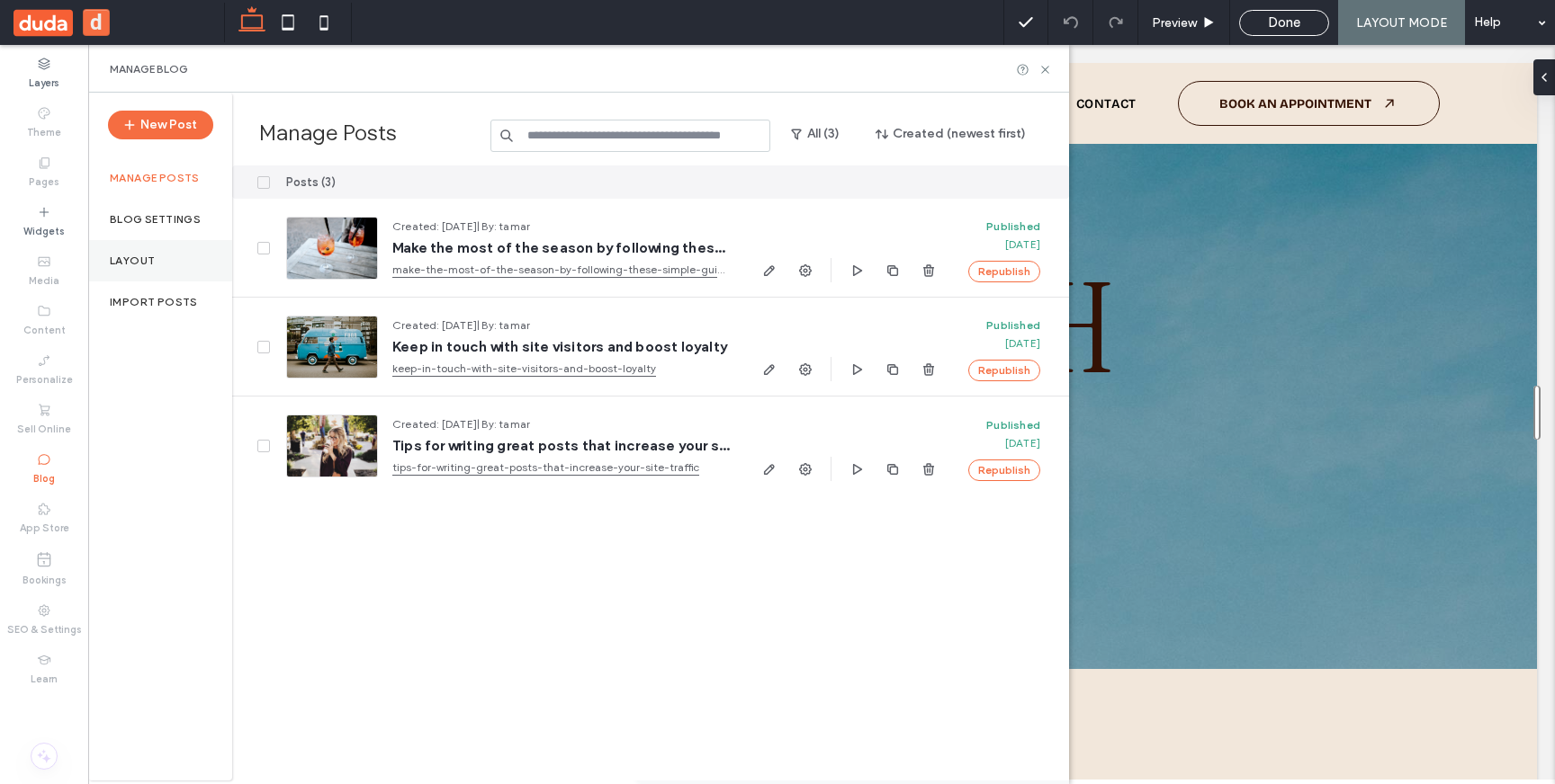
click at [115, 259] on label "Layout" at bounding box center [132, 260] width 45 height 13
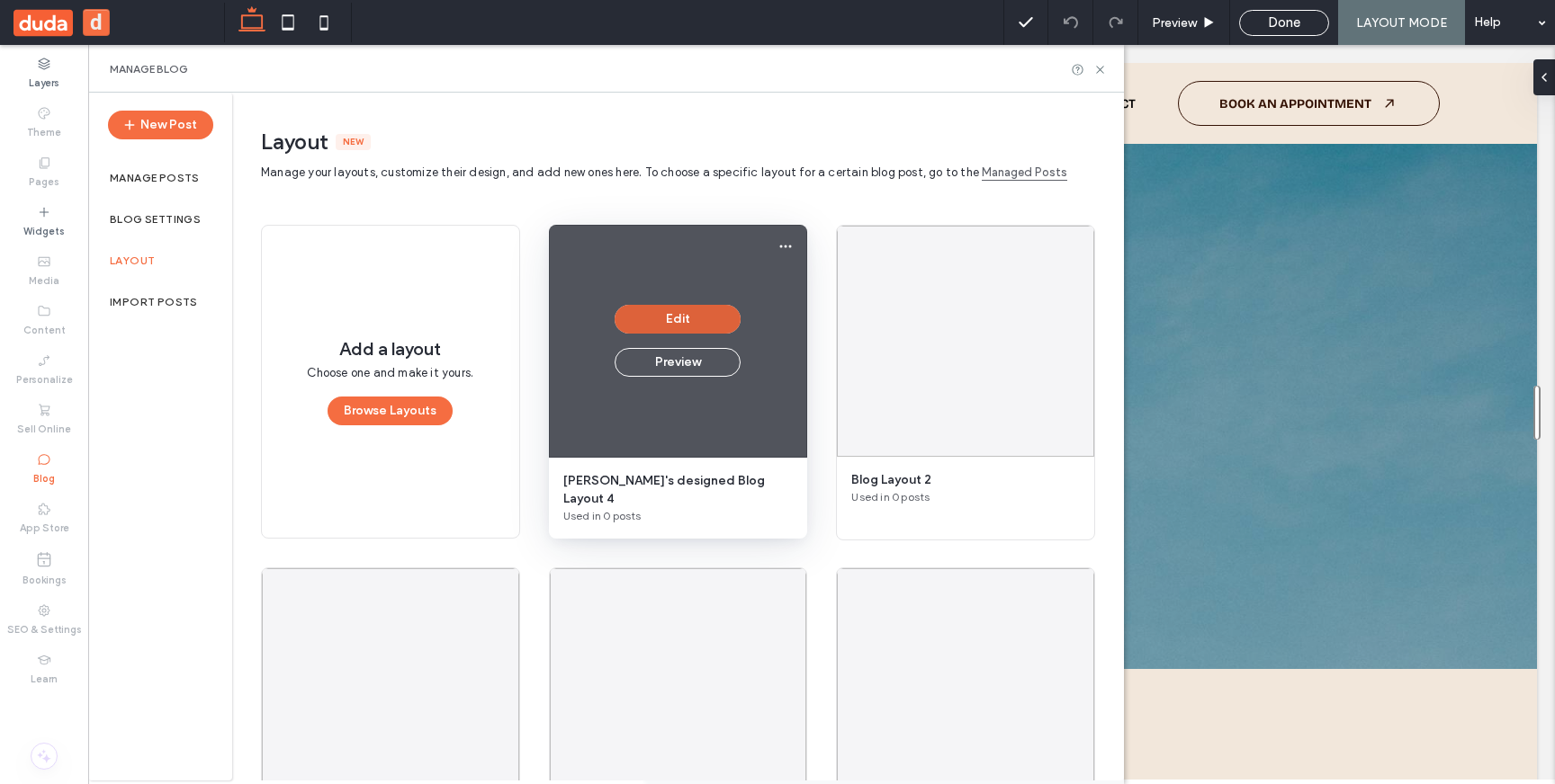
click at [649, 322] on button "Edit" at bounding box center [677, 319] width 126 height 29
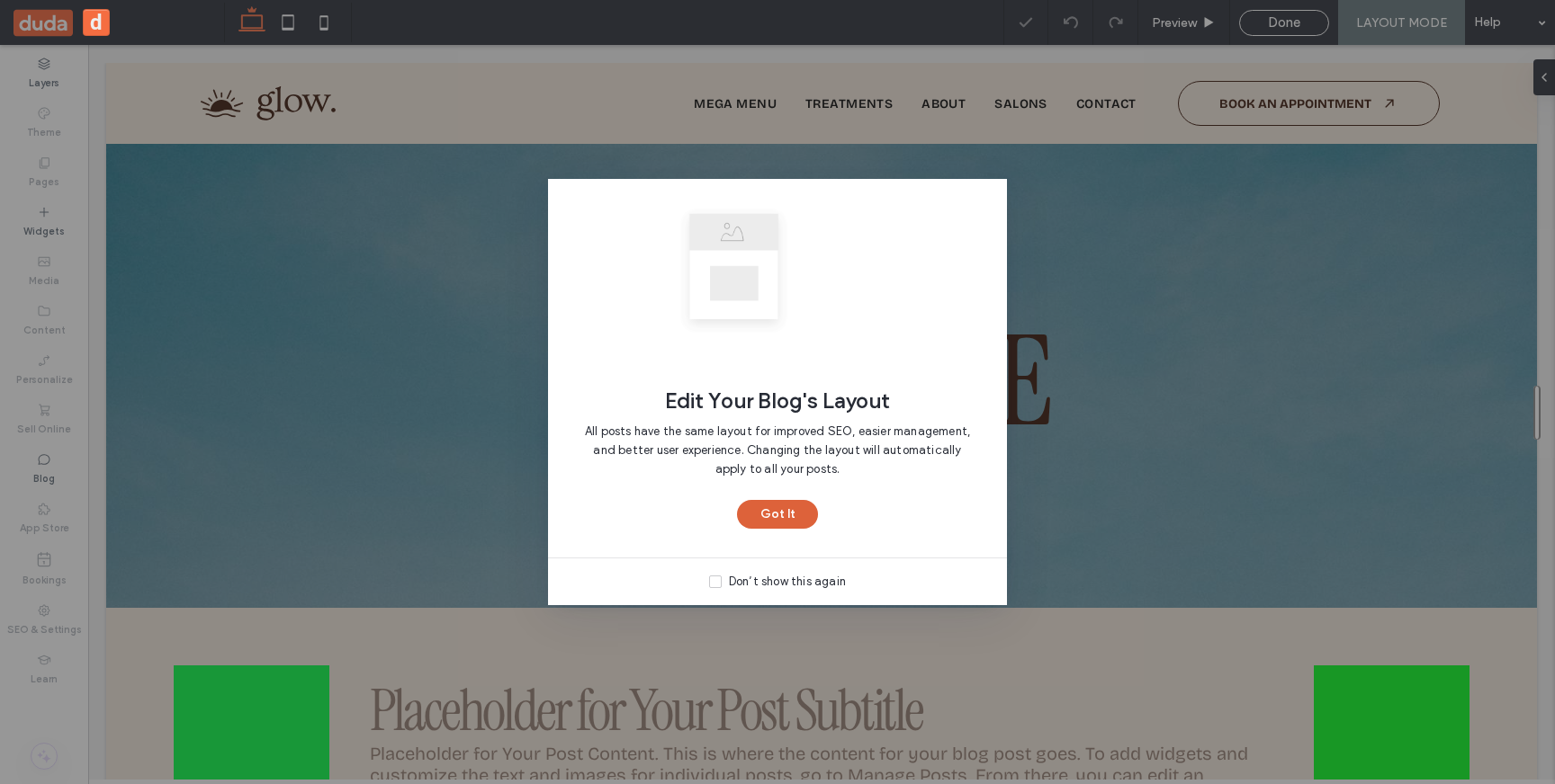
click at [782, 517] on button "Got It" at bounding box center [778, 514] width 81 height 29
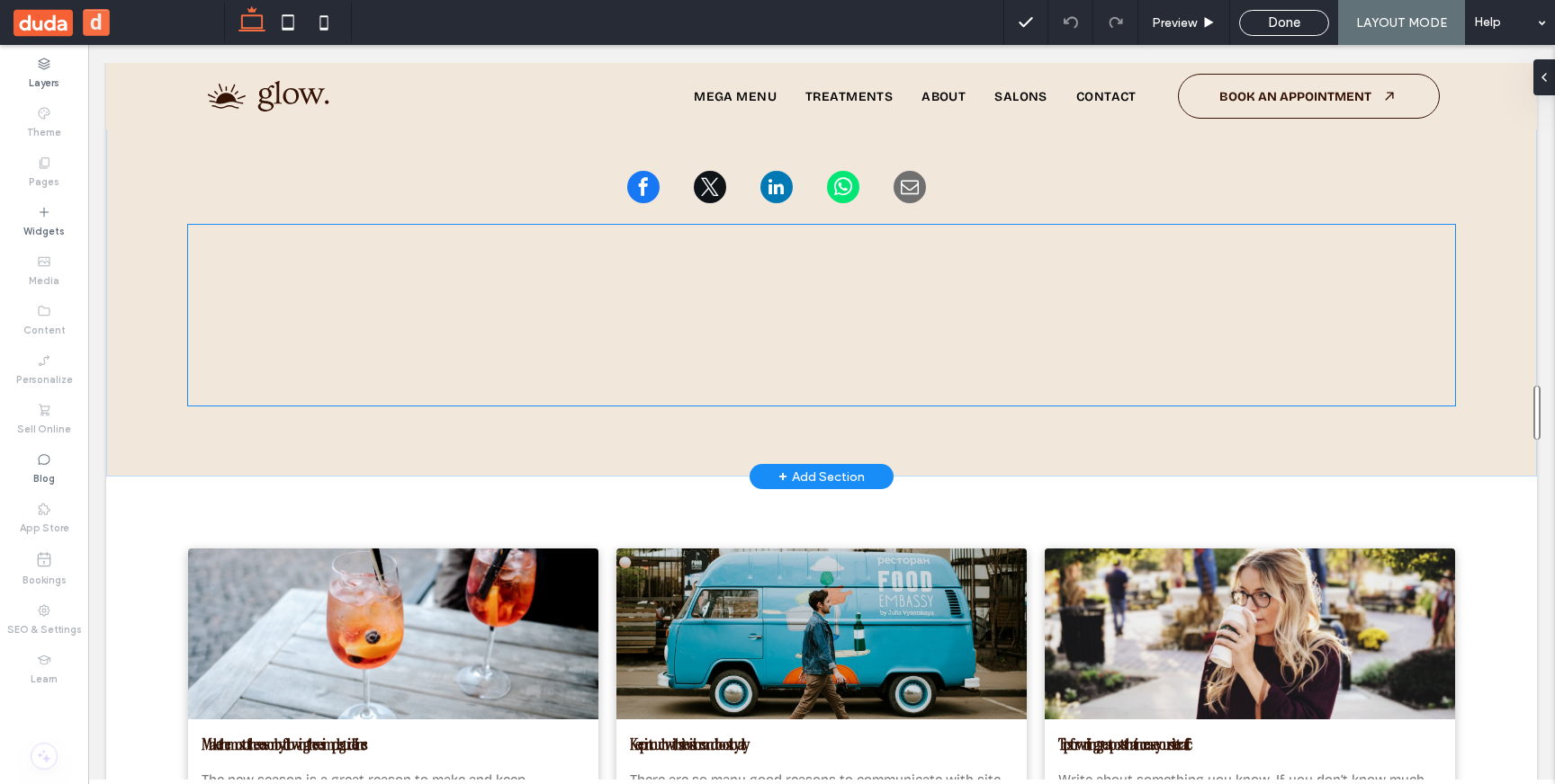
scroll to position [767, 0]
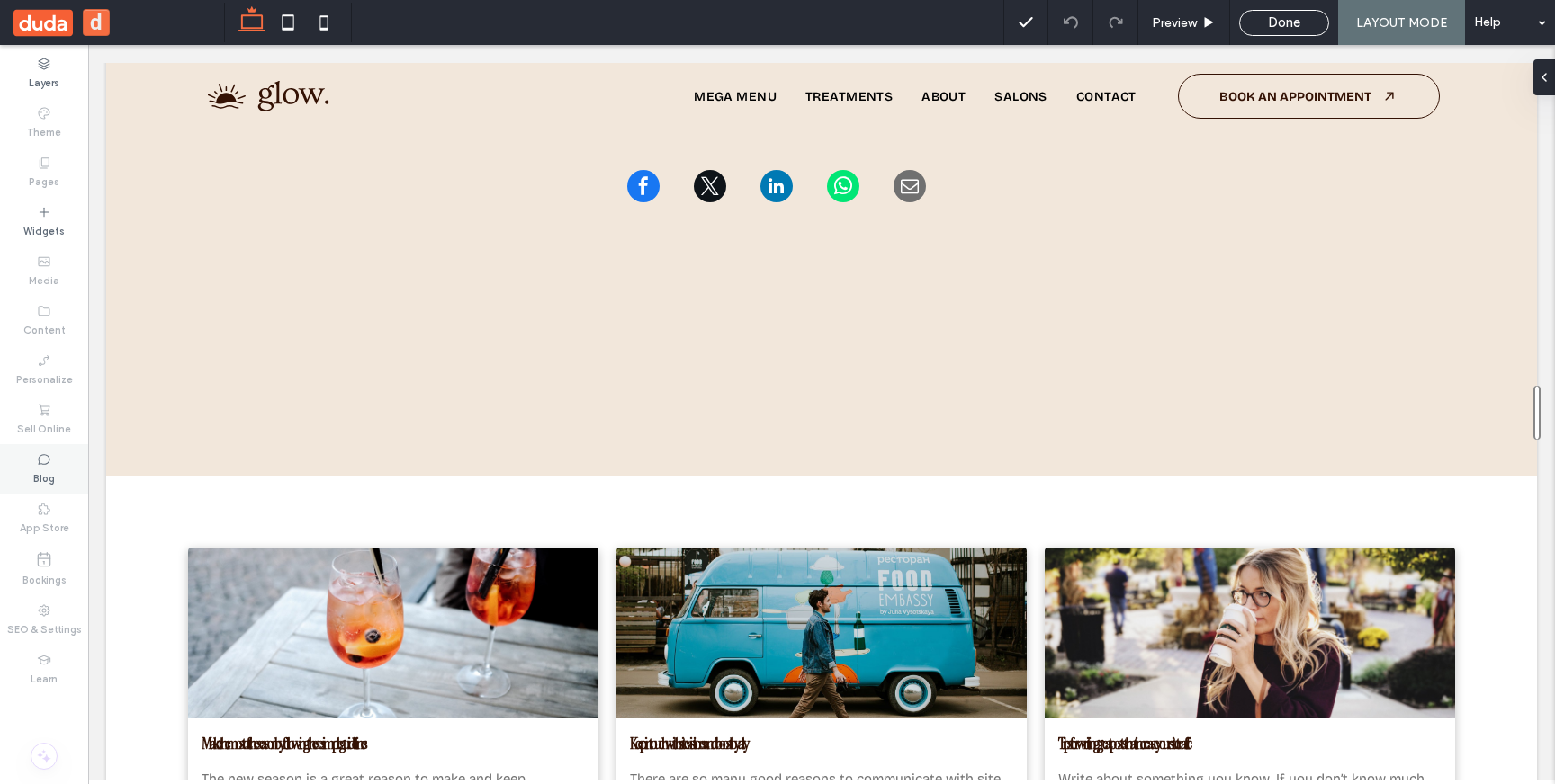
click at [54, 472] on div "Blog" at bounding box center [44, 469] width 88 height 49
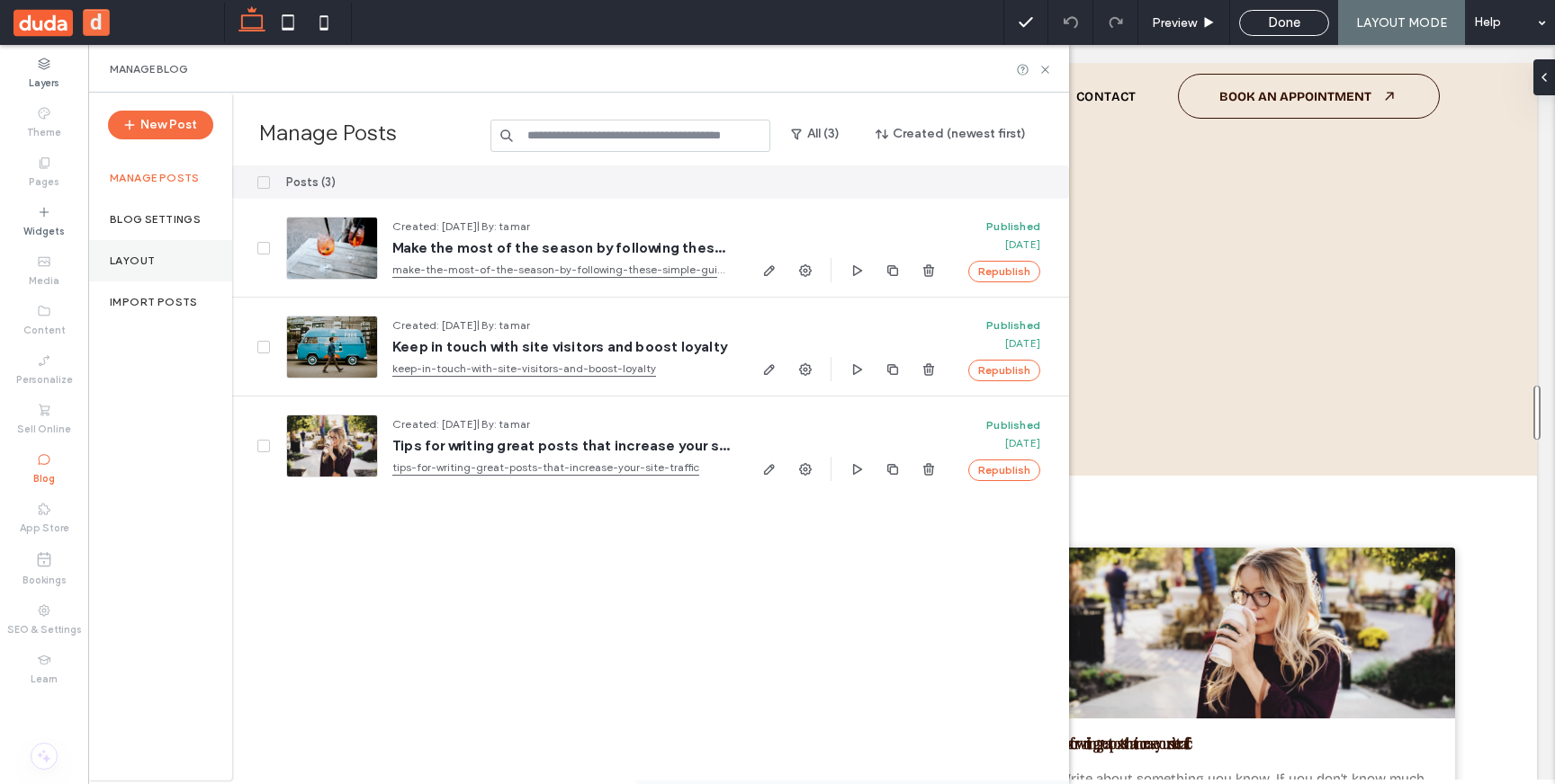
click at [125, 257] on label "Layout" at bounding box center [132, 260] width 45 height 13
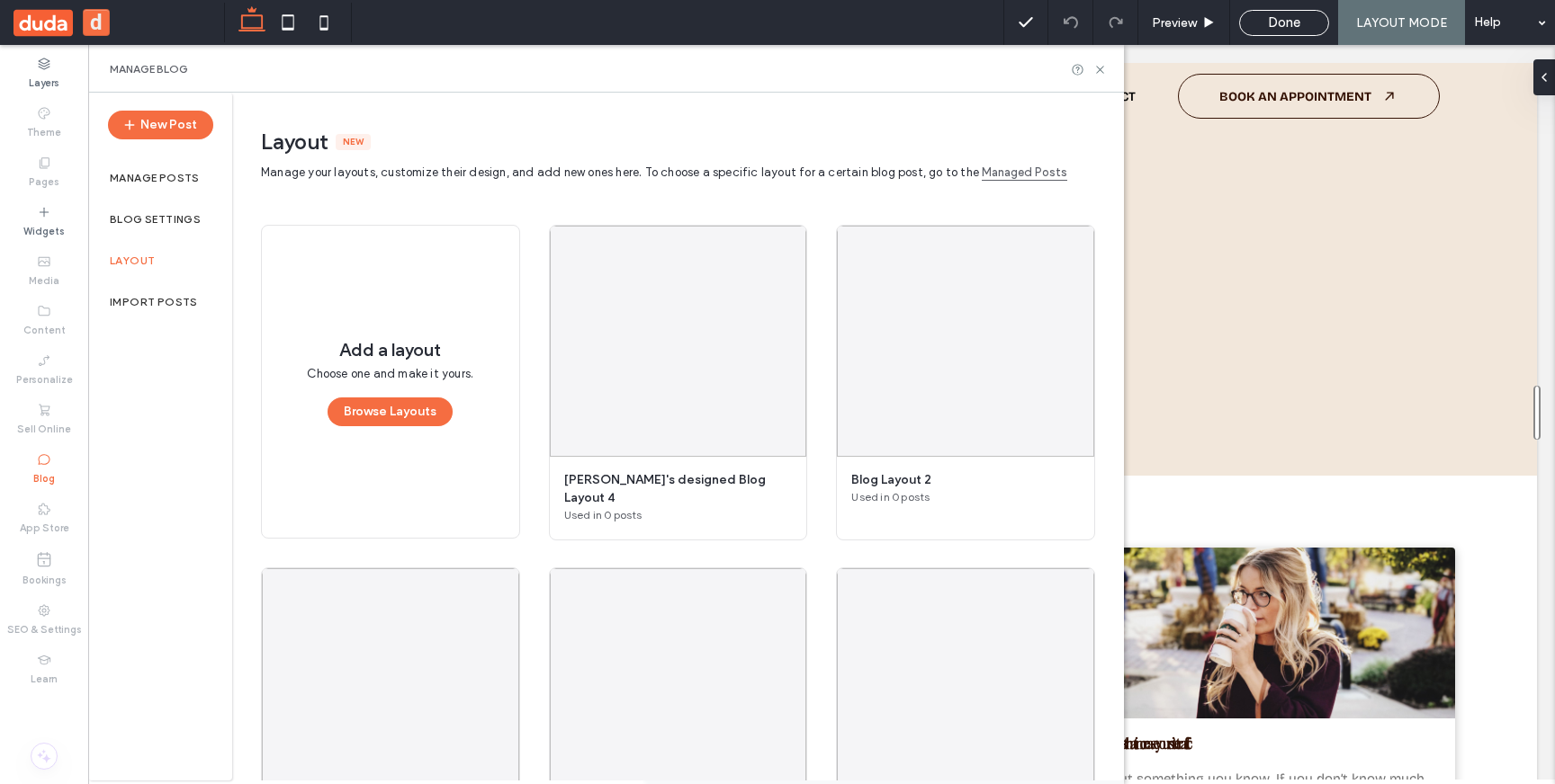
click at [157, 144] on div "New Post" at bounding box center [160, 125] width 105 height 64
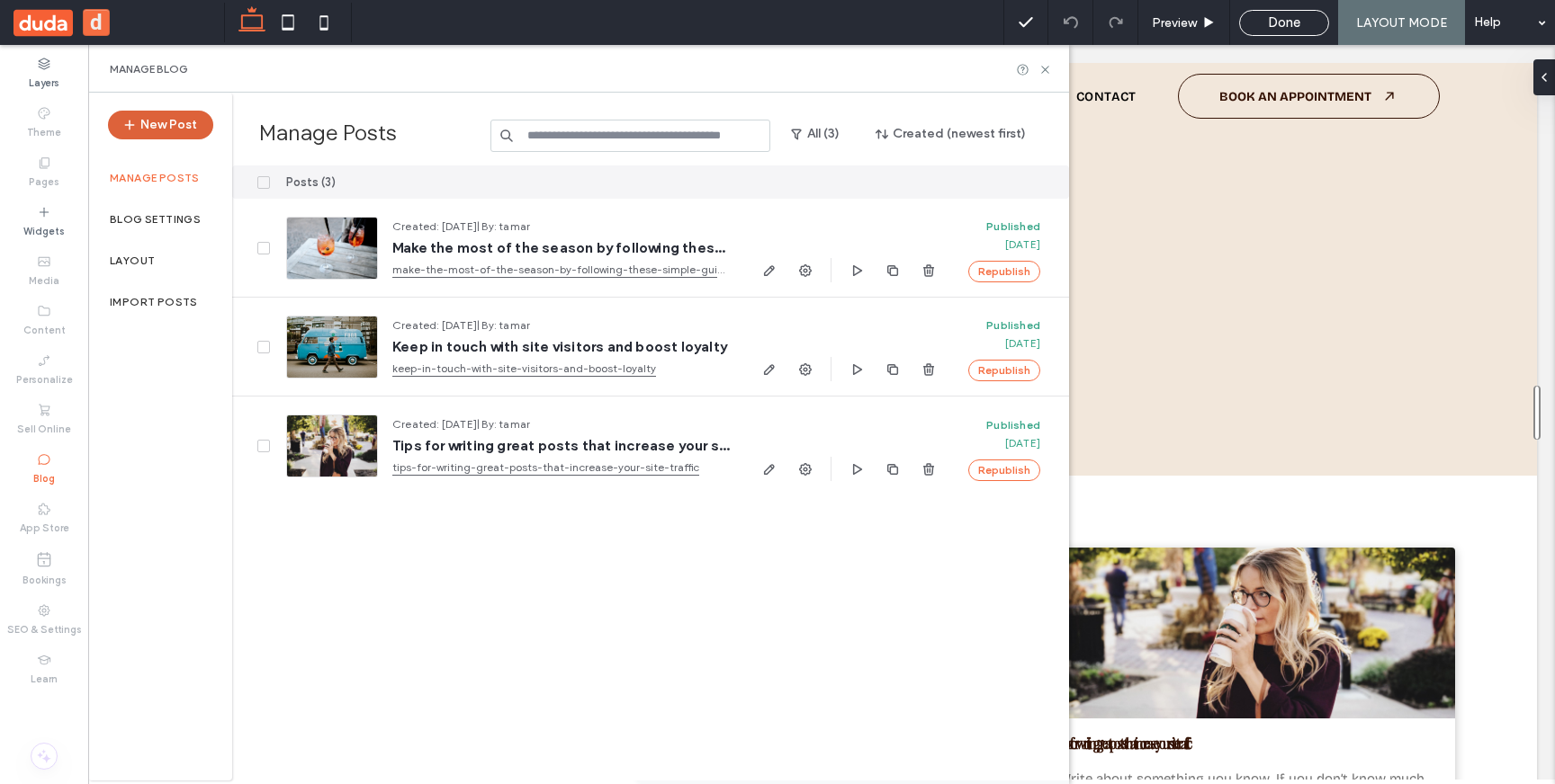
click at [162, 115] on button "New Post" at bounding box center [160, 125] width 105 height 29
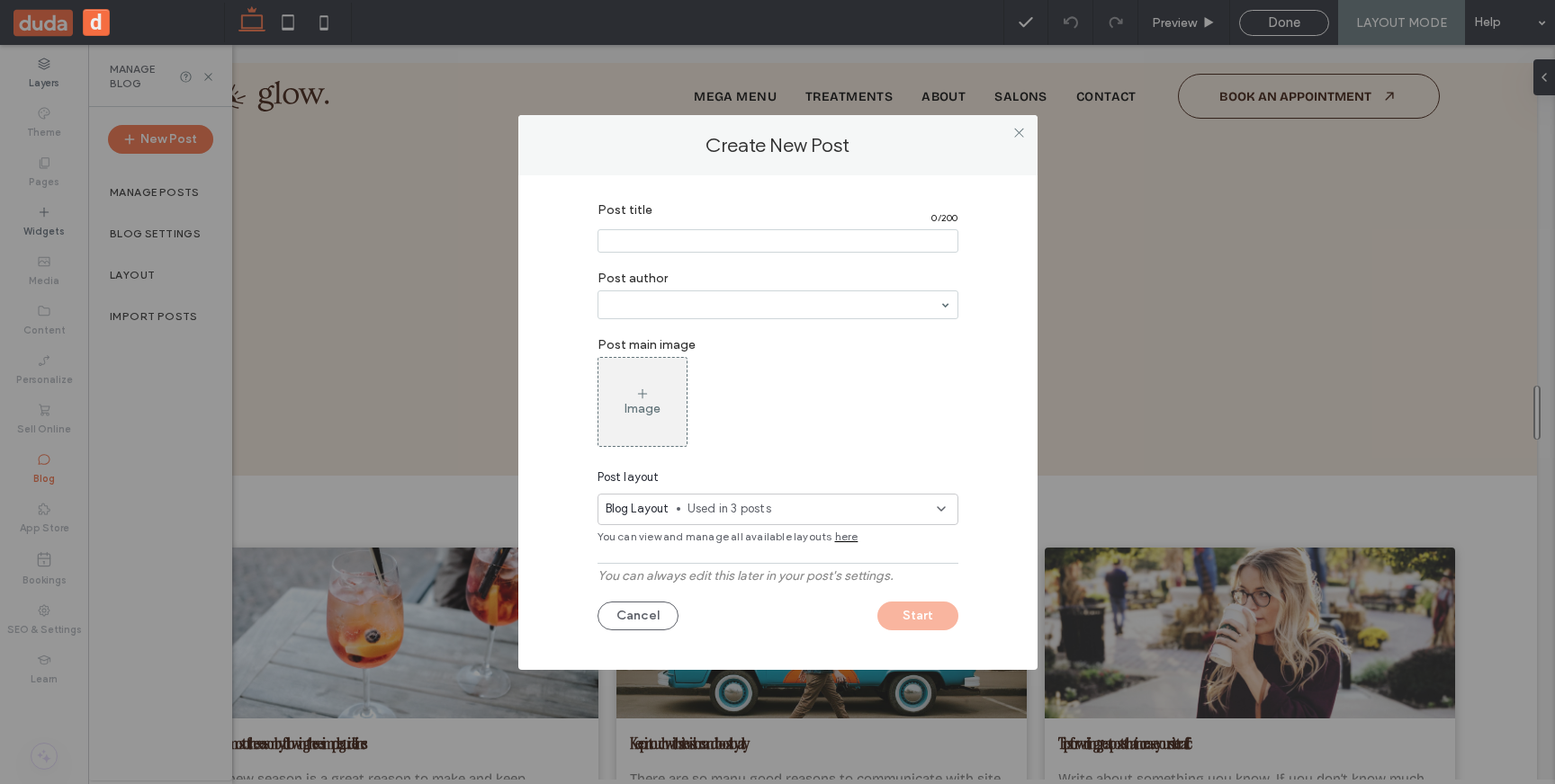
click at [710, 511] on span "Used in 3 posts" at bounding box center [812, 509] width 250 height 18
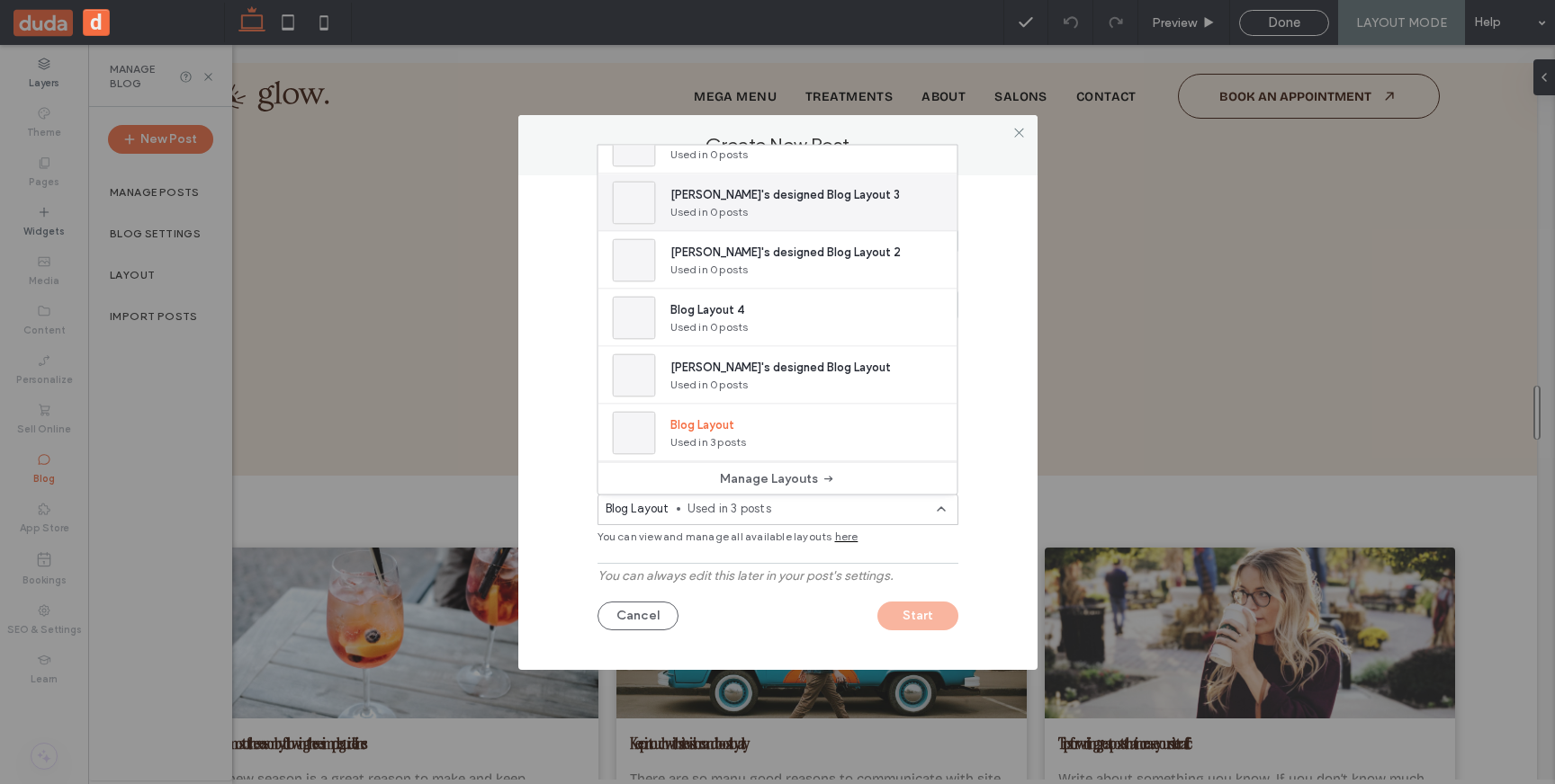
scroll to position [0, 0]
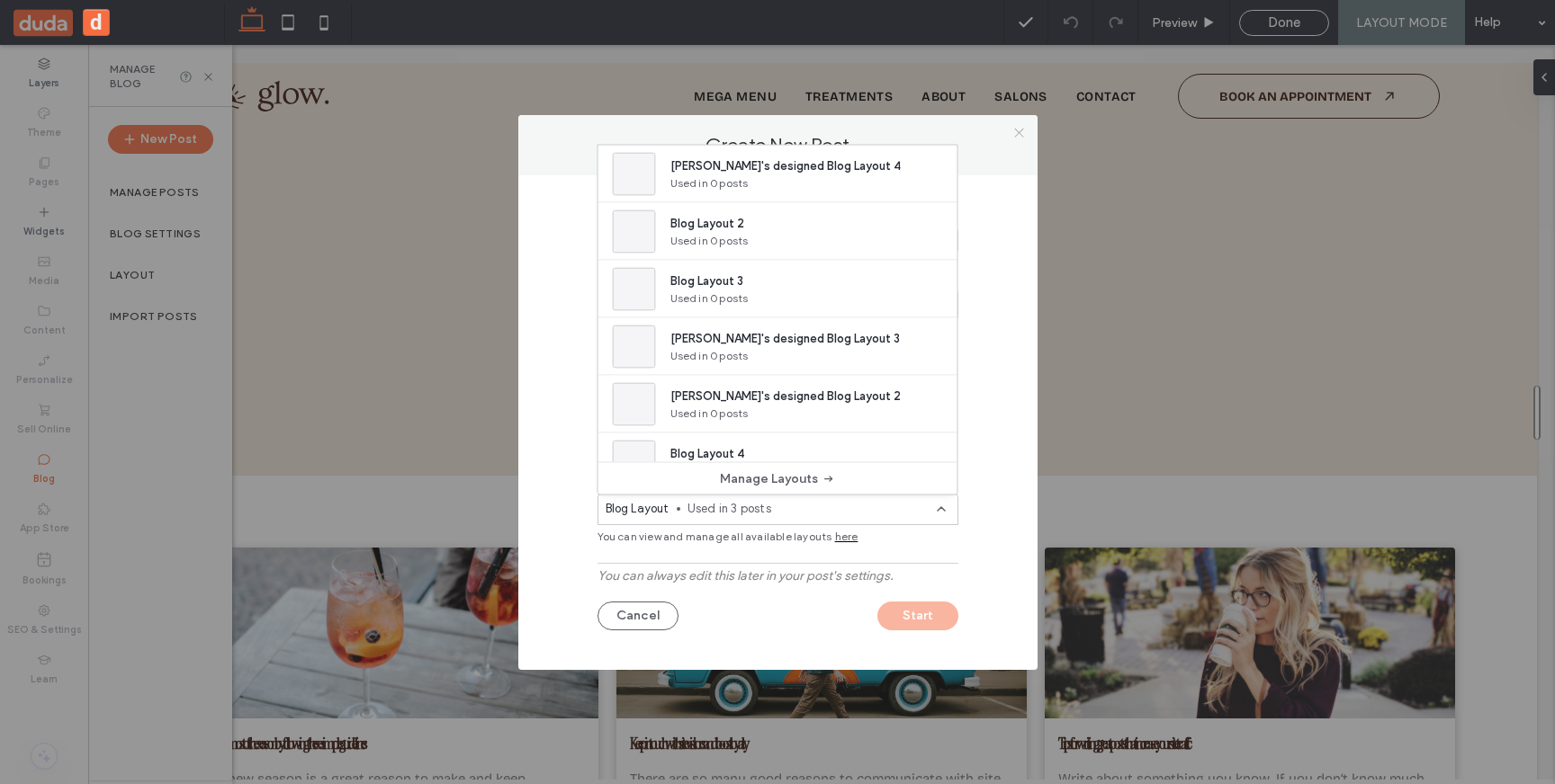
click at [1021, 127] on icon at bounding box center [1019, 133] width 14 height 14
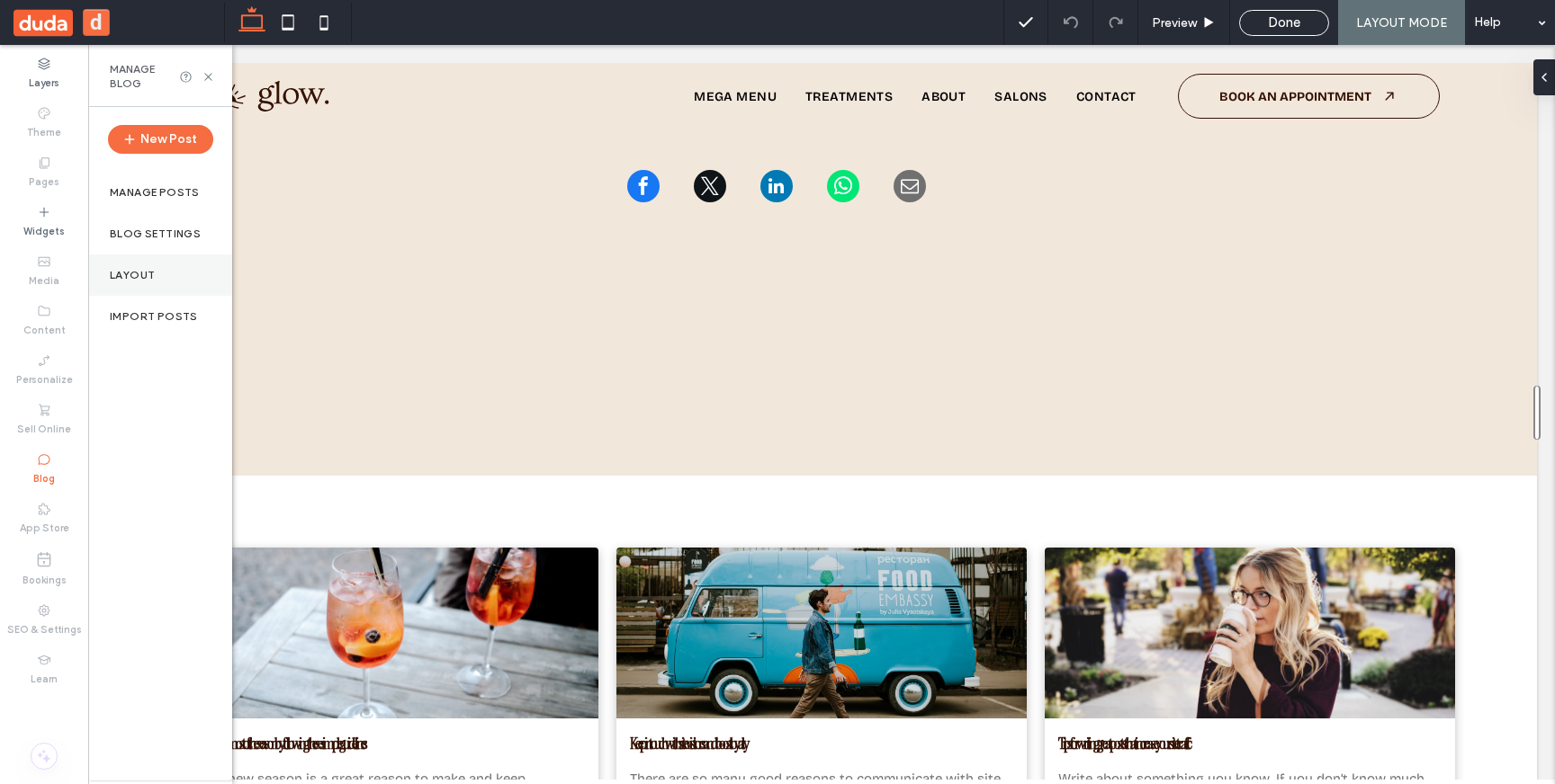
click at [146, 262] on div "Layout" at bounding box center [159, 275] width 144 height 42
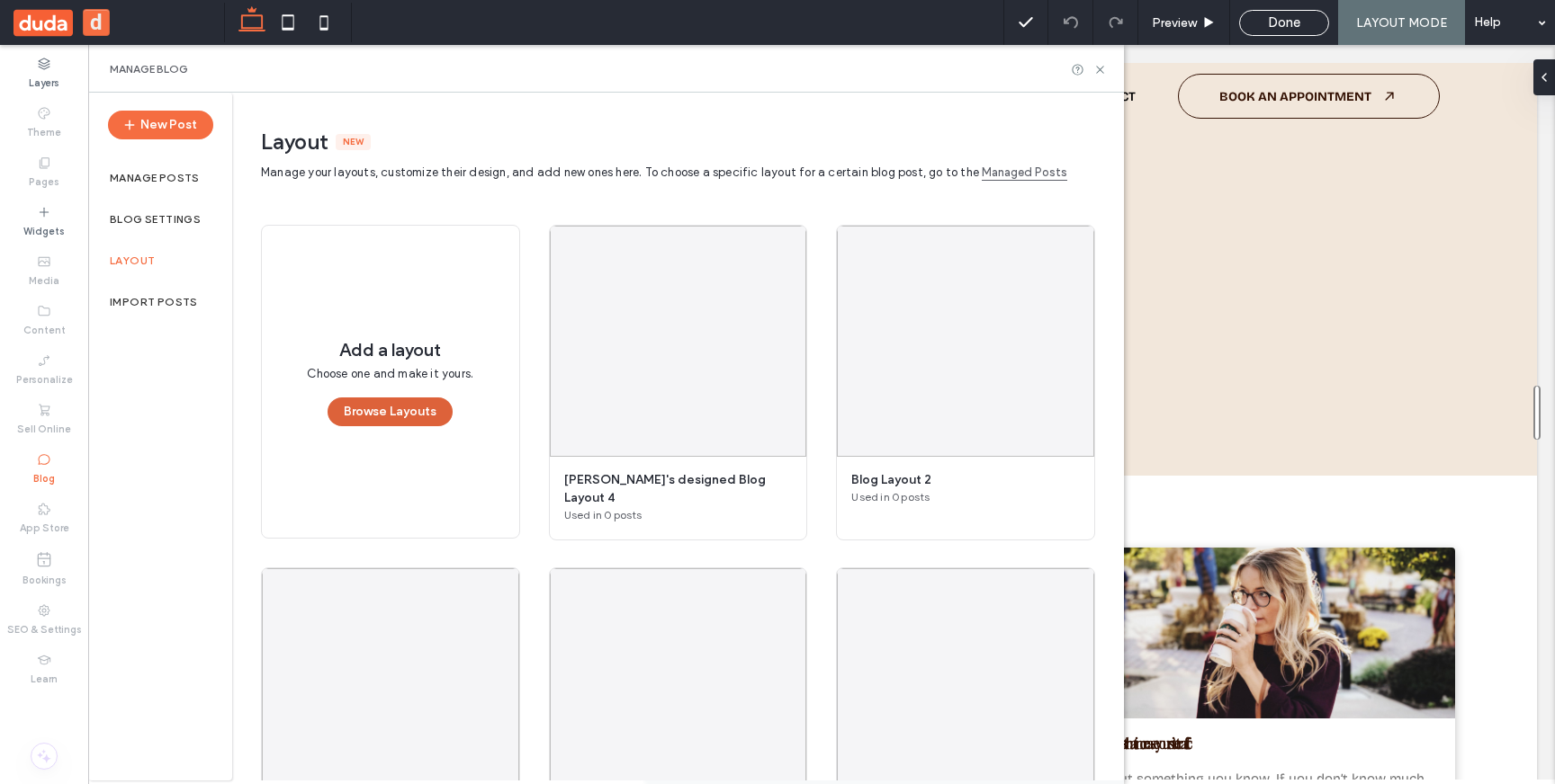
click at [407, 399] on button "Browse Layouts" at bounding box center [390, 412] width 125 height 29
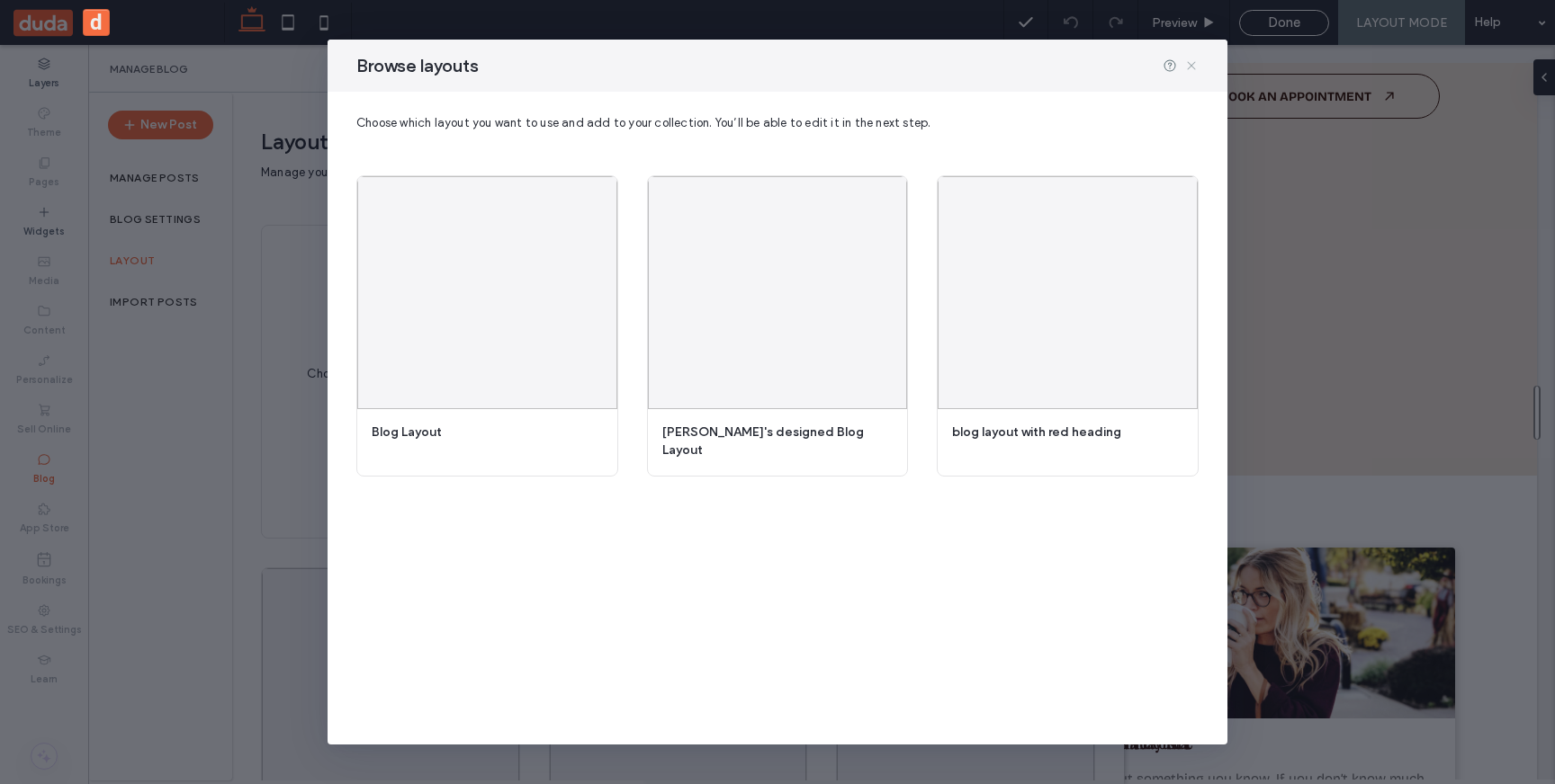
click at [1192, 63] on icon at bounding box center [1192, 65] width 15 height 15
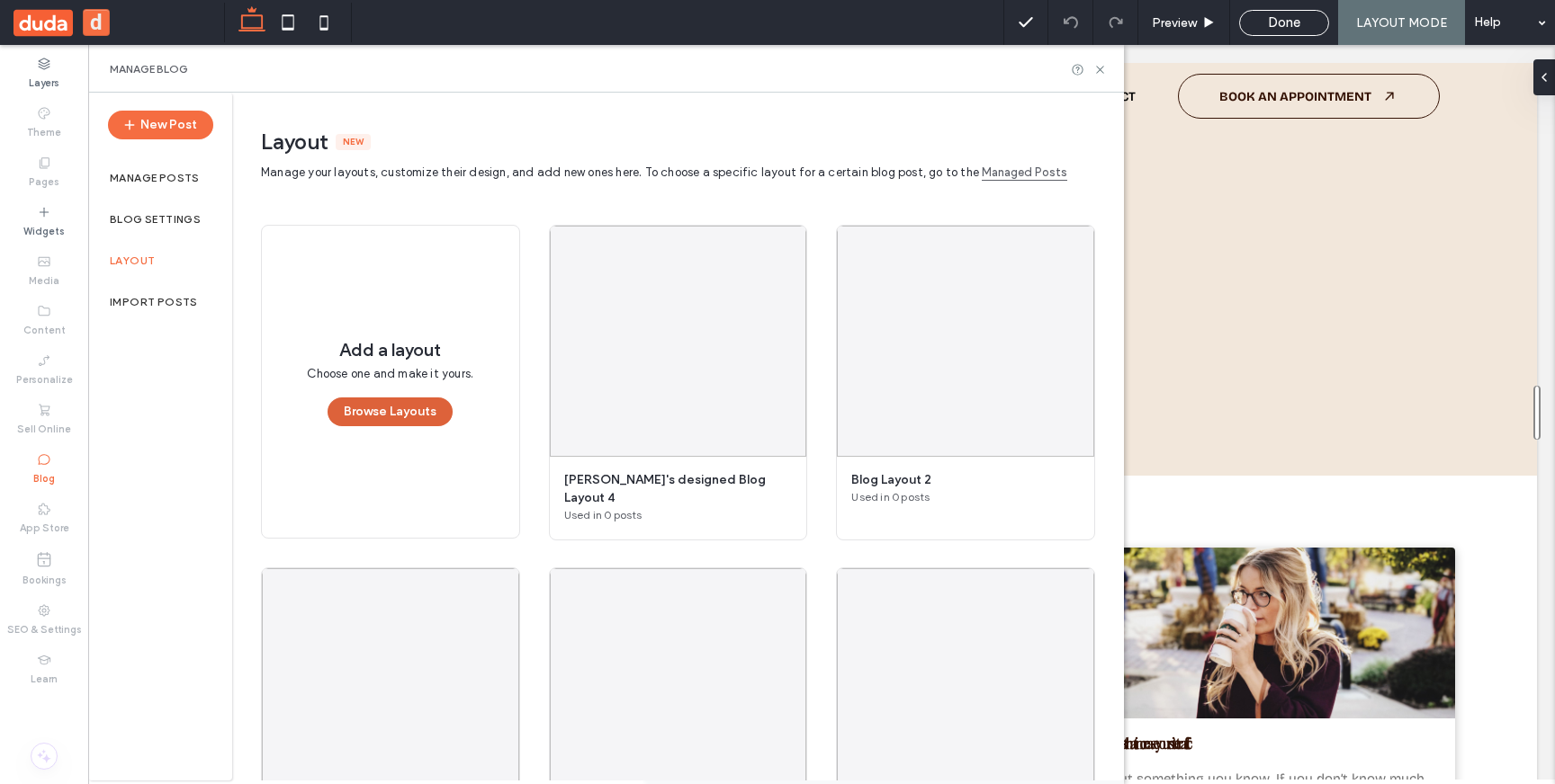
click at [368, 414] on button "Browse Layouts" at bounding box center [390, 412] width 125 height 29
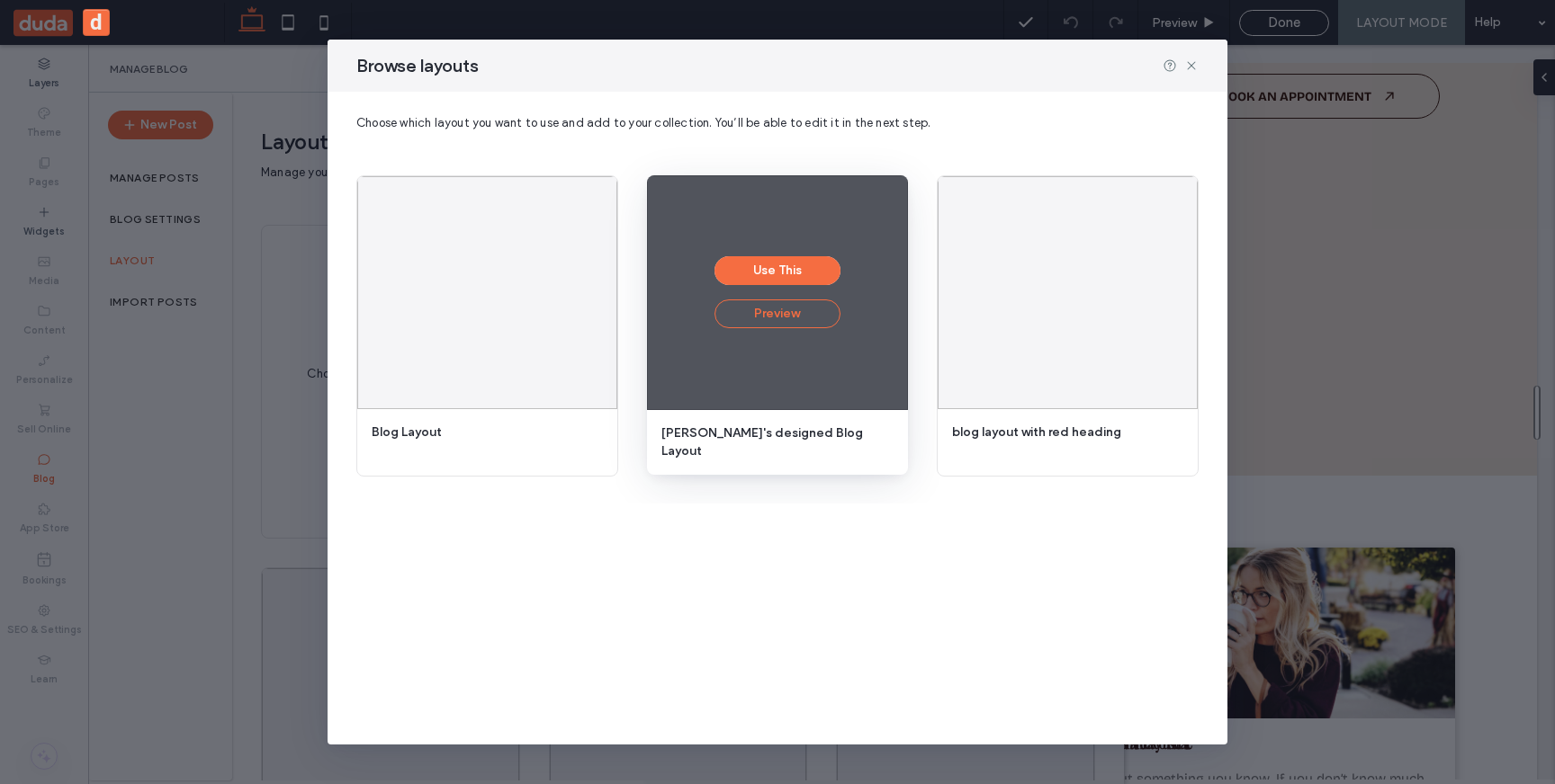
click at [759, 310] on button "Preview" at bounding box center [777, 314] width 126 height 29
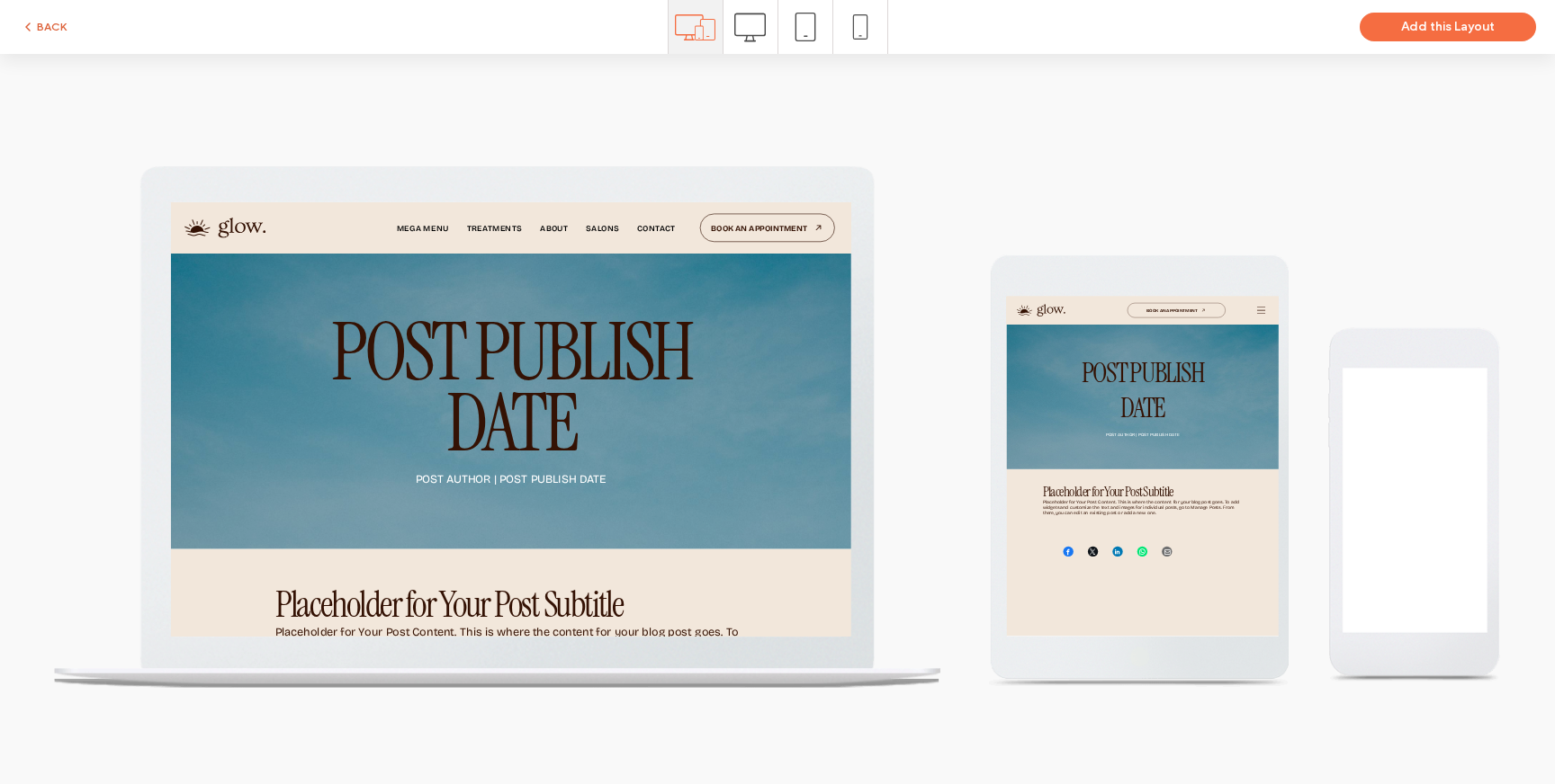
click at [47, 25] on button "BACK" at bounding box center [44, 27] width 46 height 22
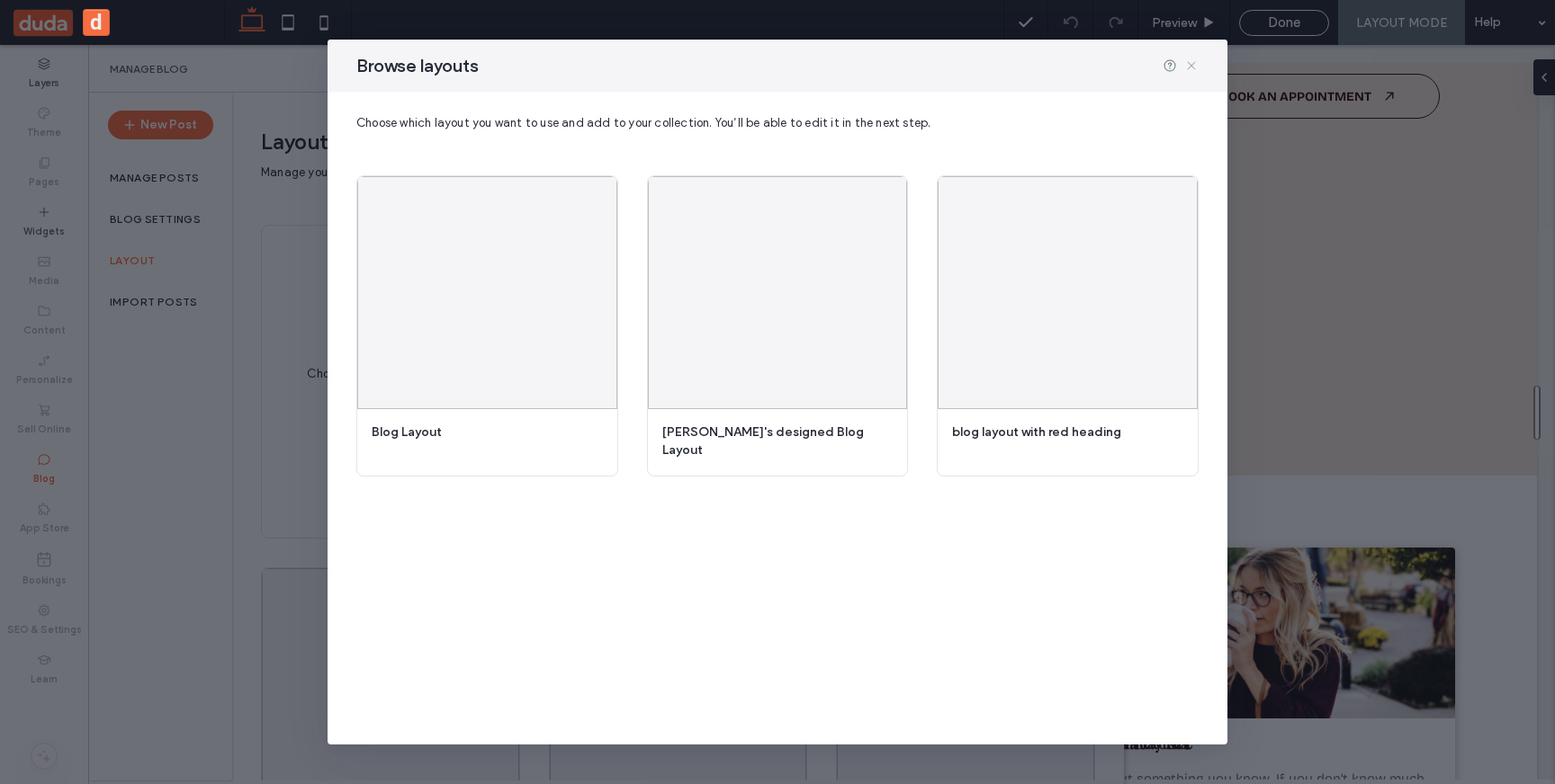
click at [1189, 61] on icon at bounding box center [1192, 65] width 15 height 15
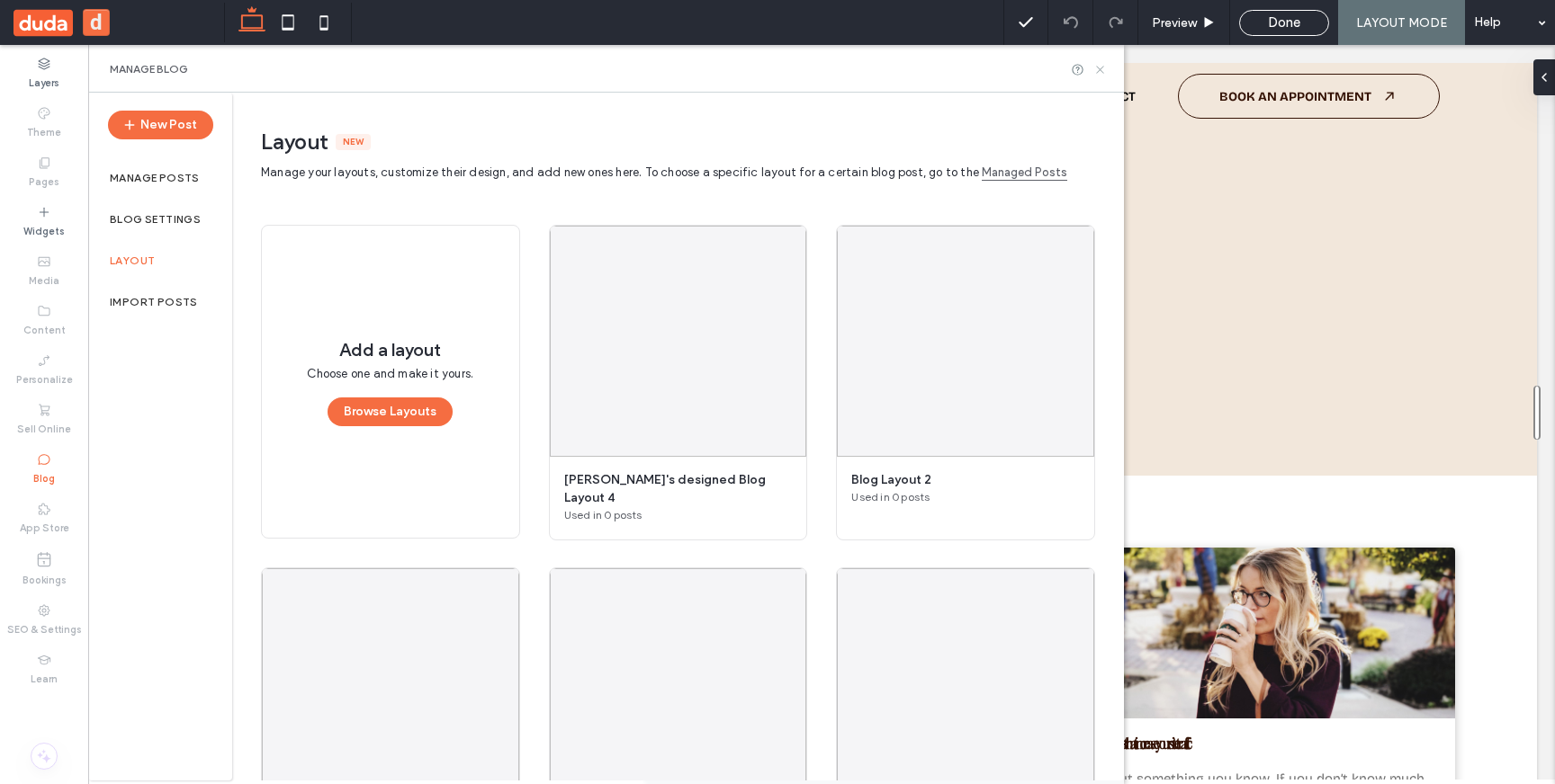
click at [1101, 66] on icon at bounding box center [1100, 70] width 14 height 14
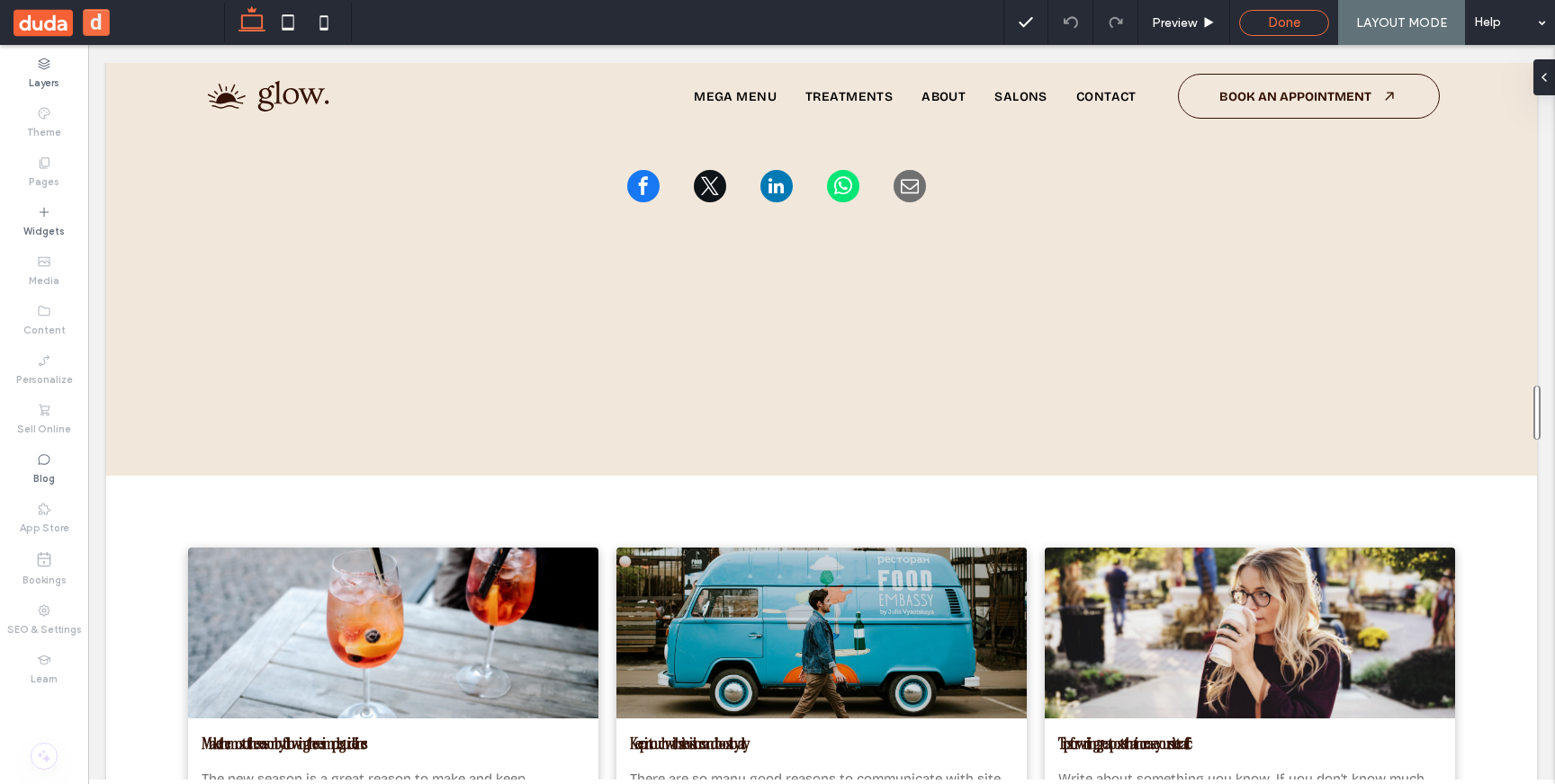
click at [1274, 30] on span "Done" at bounding box center [1284, 23] width 33 height 16
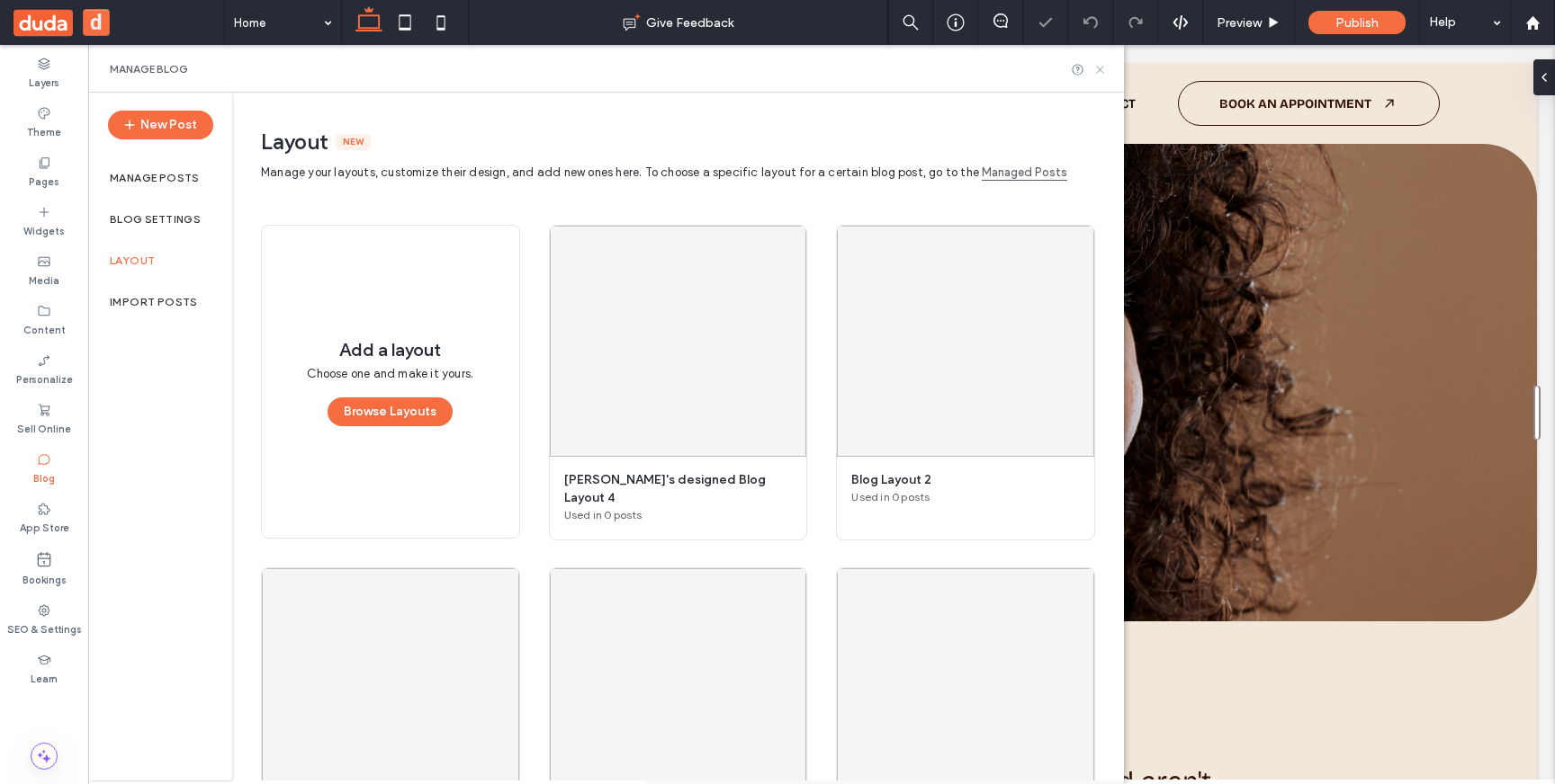
click at [1100, 73] on icon at bounding box center [1100, 70] width 14 height 14
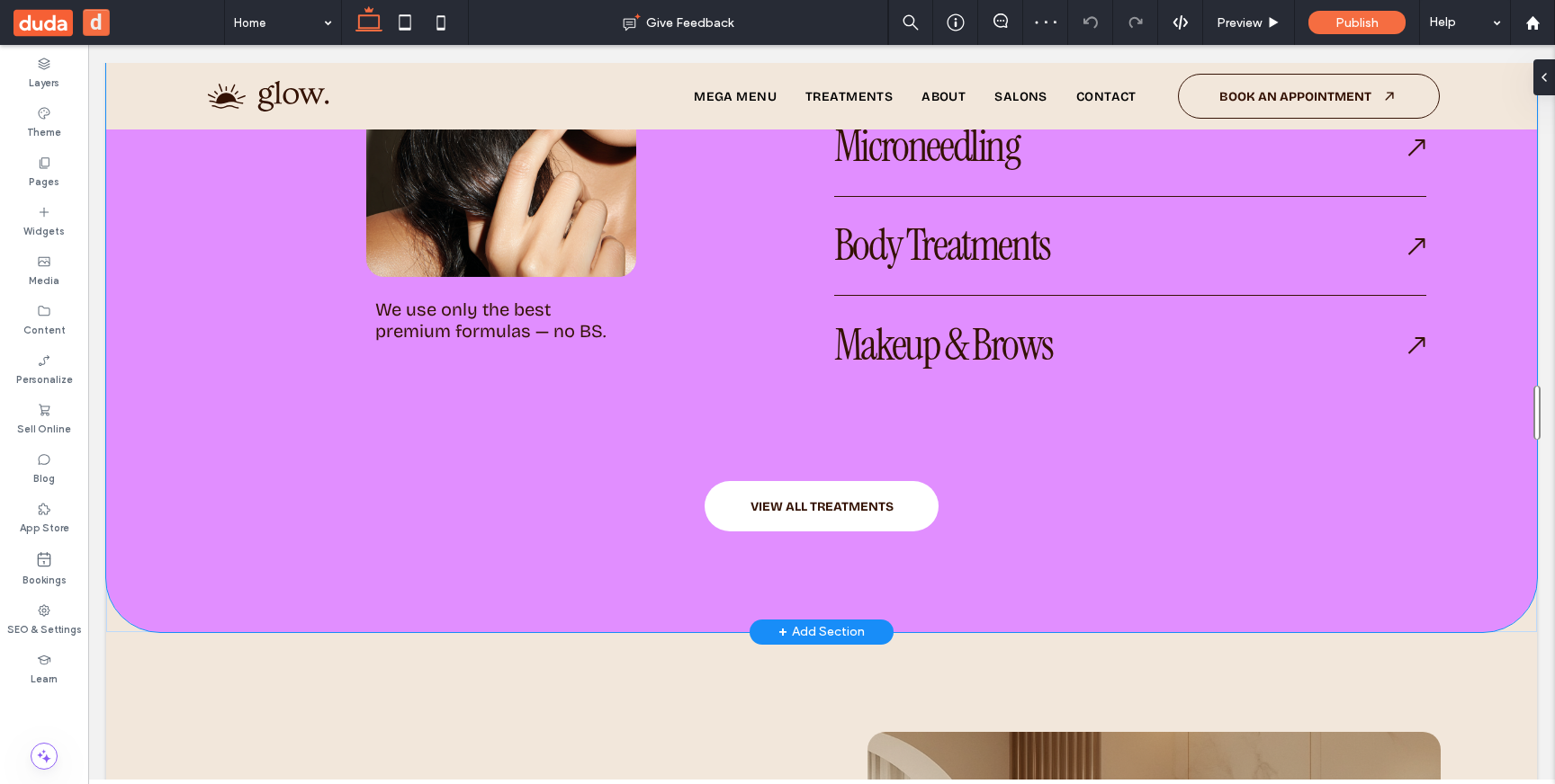
scroll to position [1881, 0]
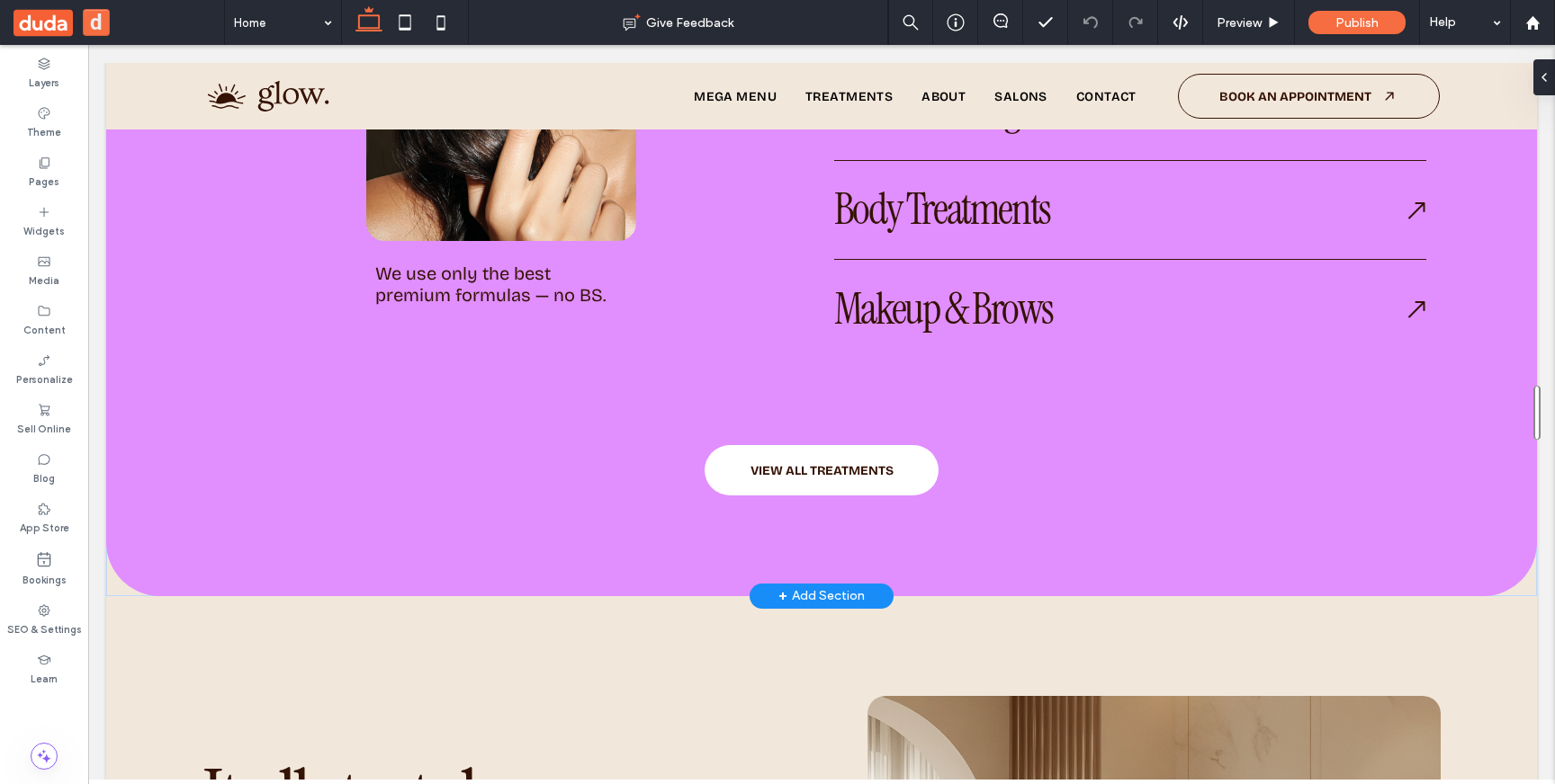
click at [800, 596] on div "+ Add Section" at bounding box center [821, 596] width 86 height 20
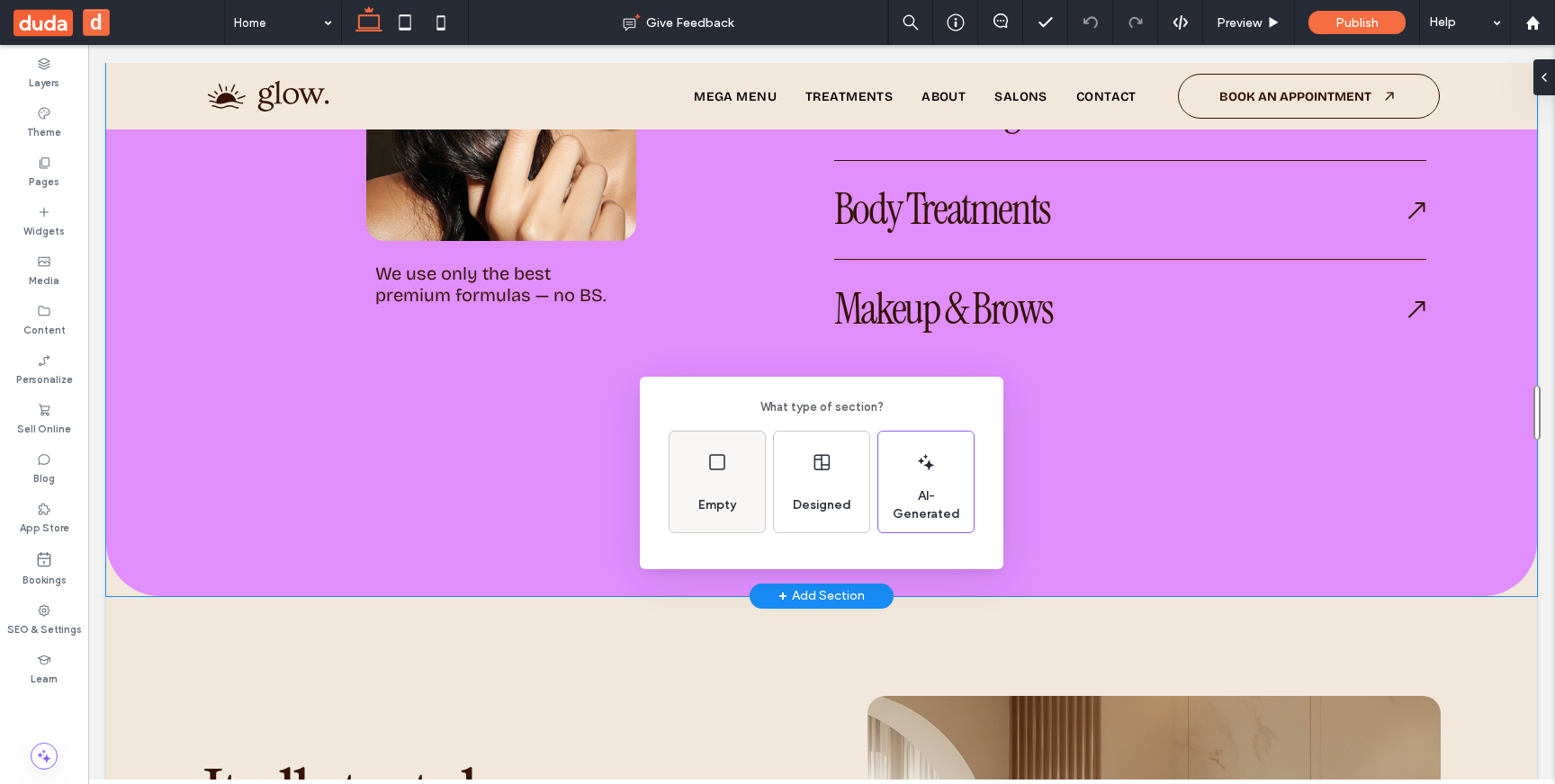
click at [739, 483] on div "Empty" at bounding box center [717, 482] width 95 height 101
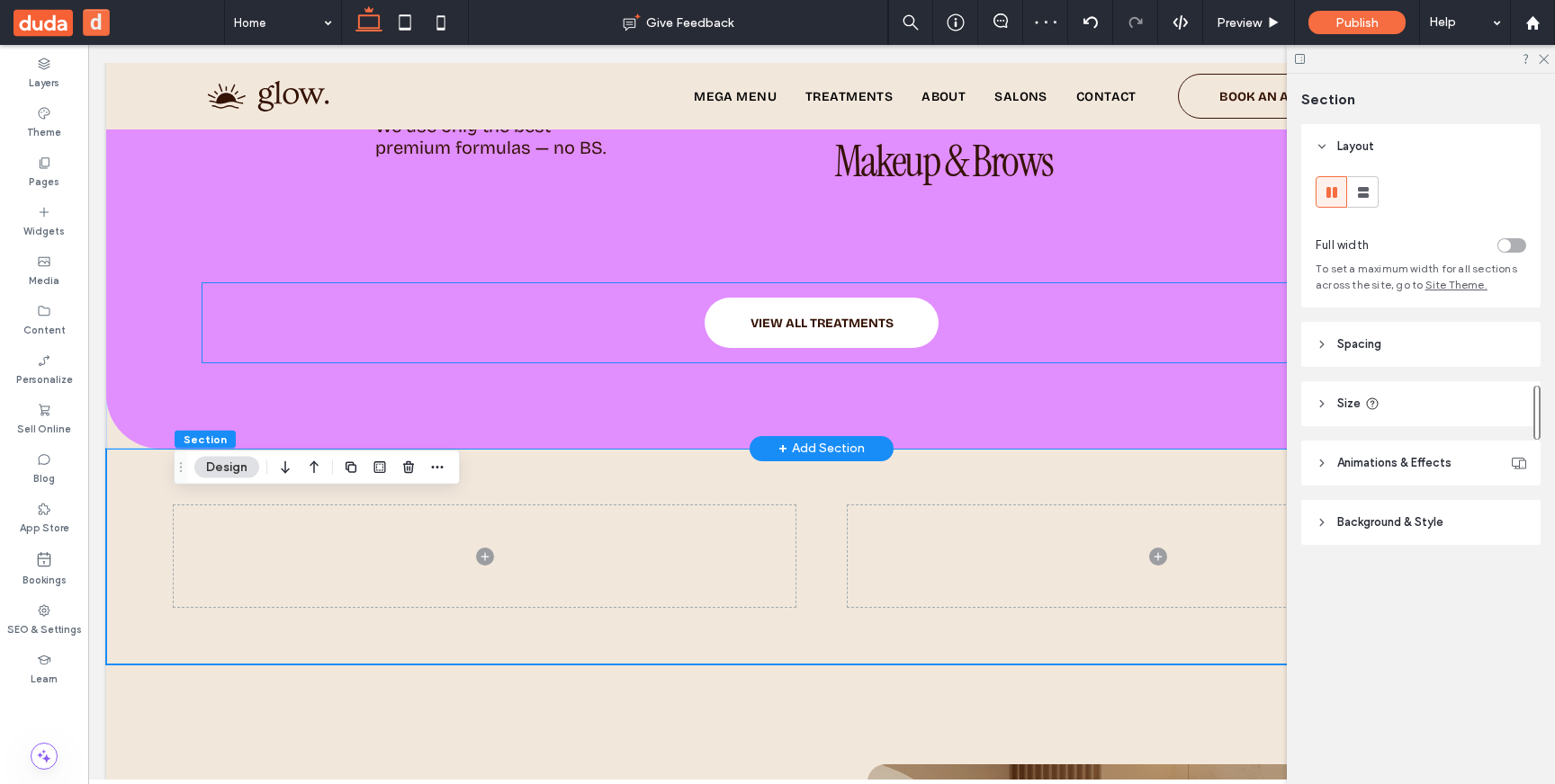
scroll to position [2088, 0]
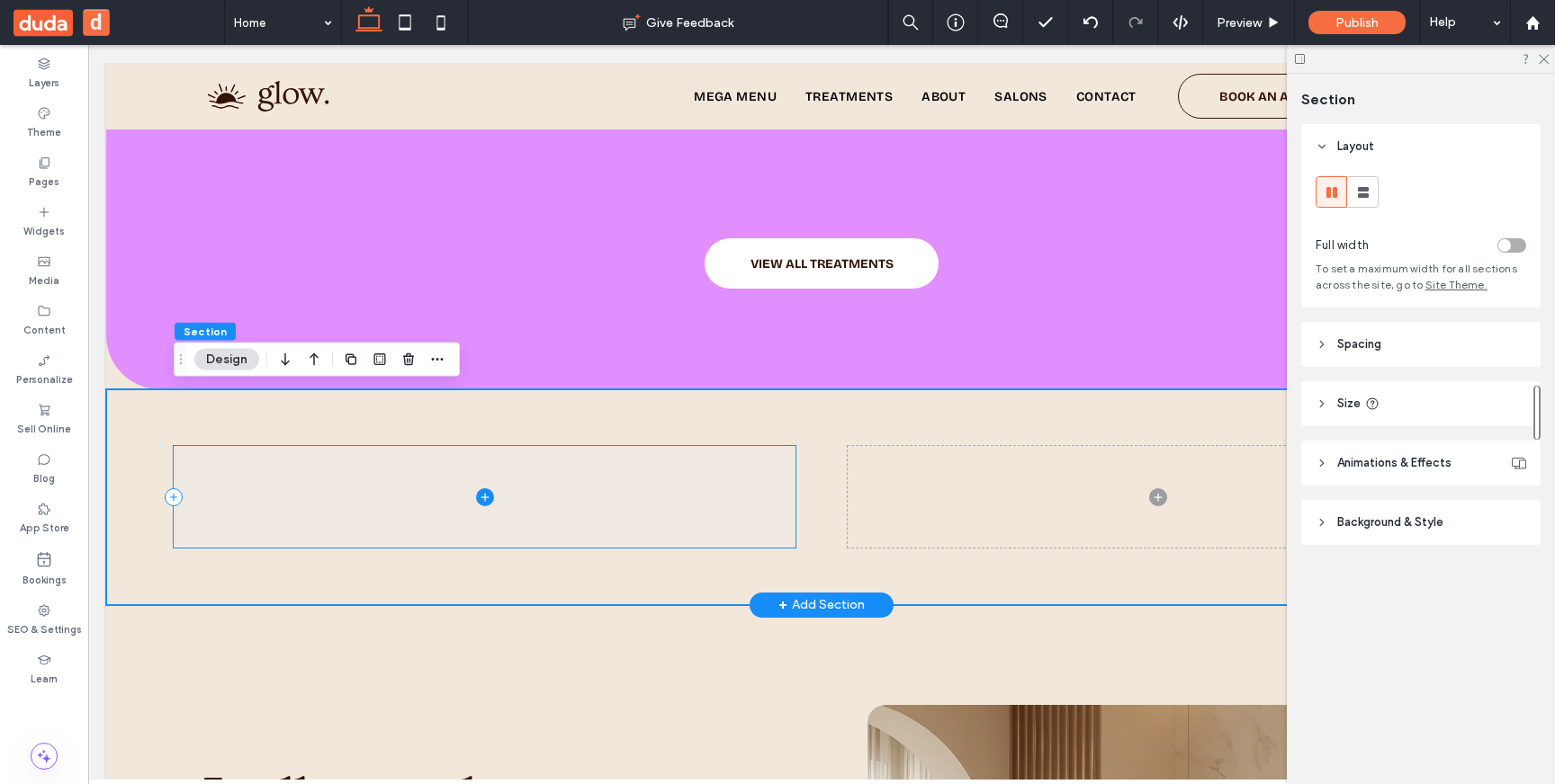
click at [485, 496] on icon at bounding box center [485, 497] width 18 height 18
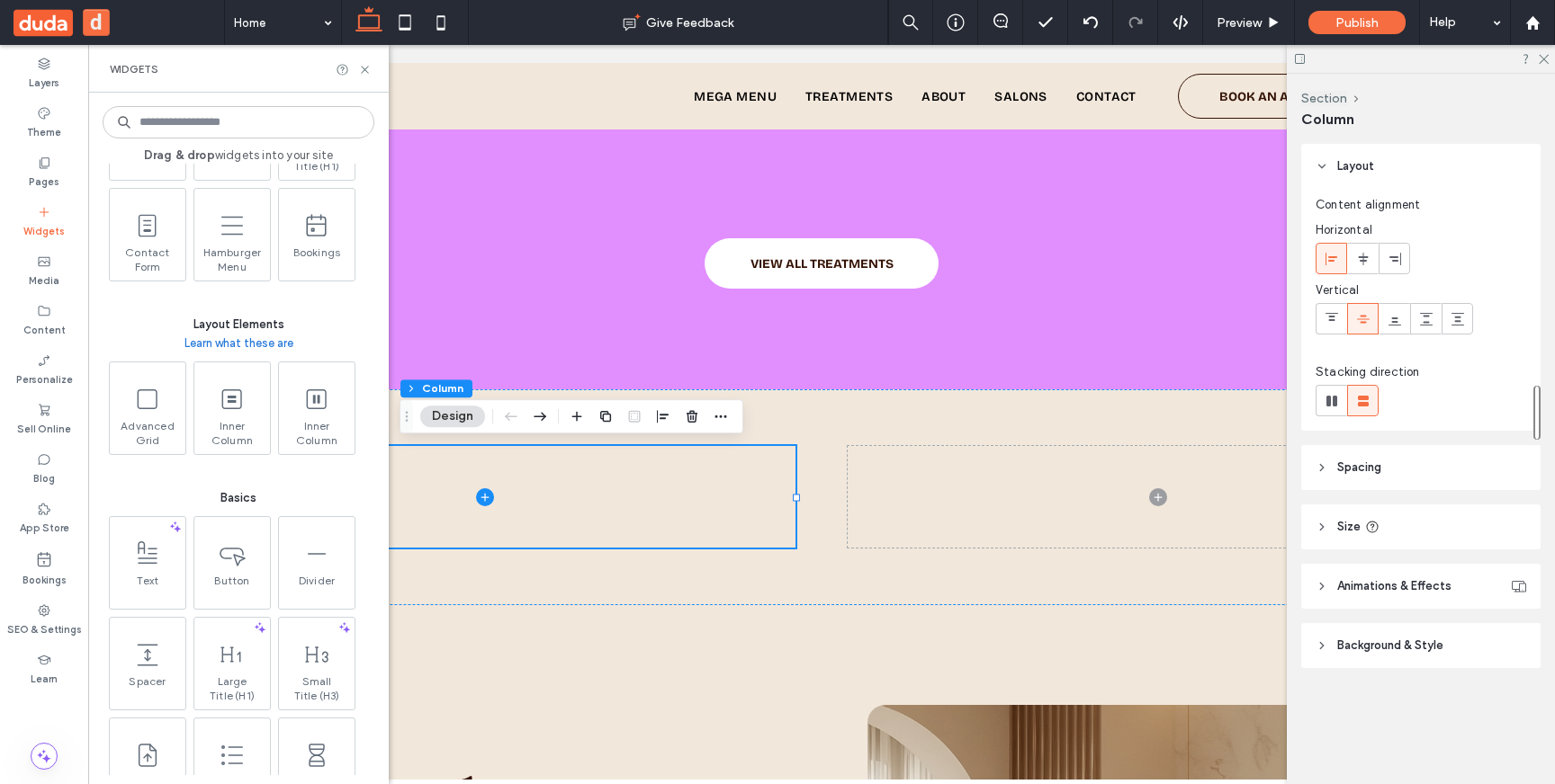
scroll to position [682, 0]
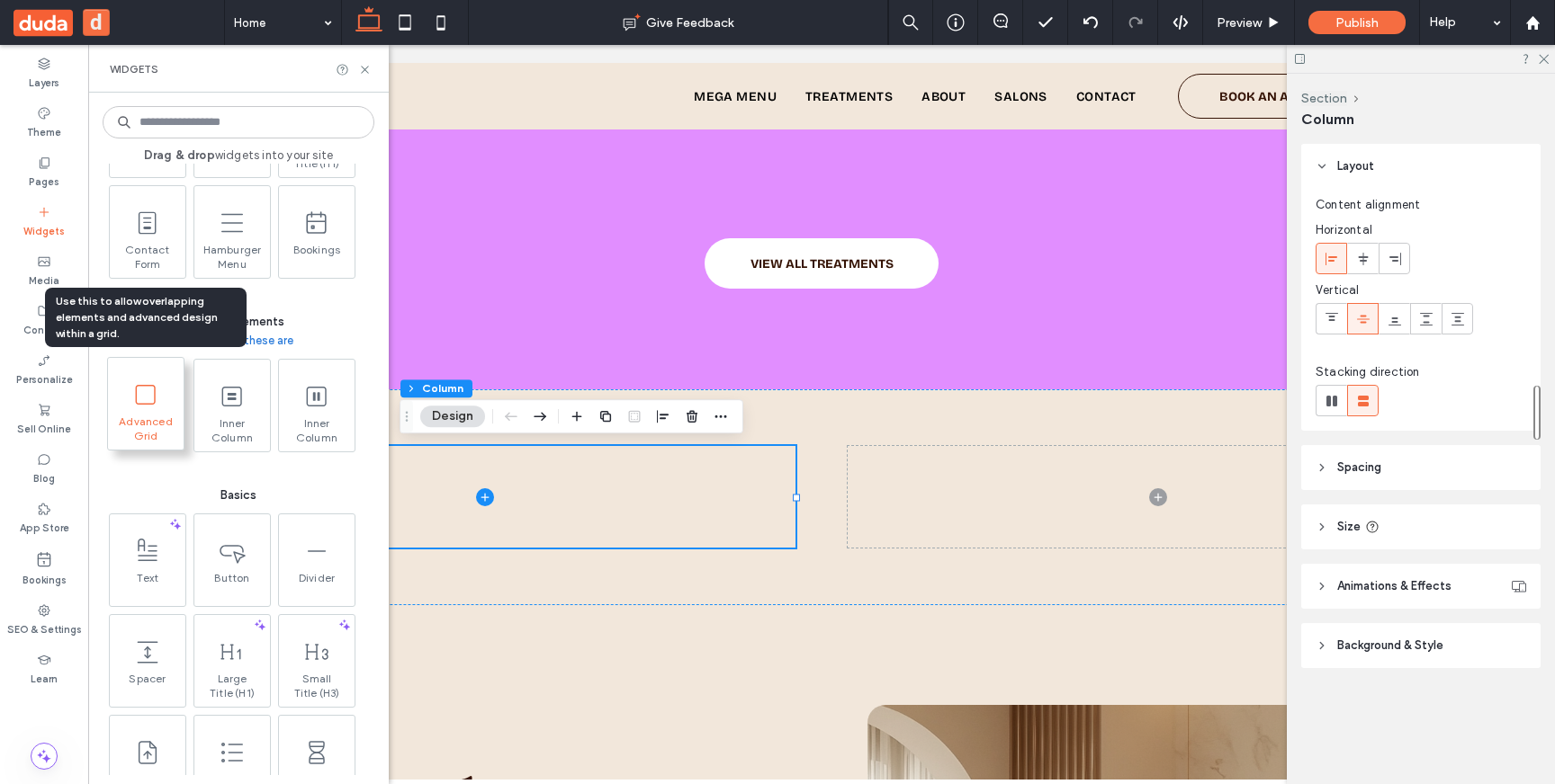
click at [147, 388] on icon at bounding box center [146, 394] width 29 height 29
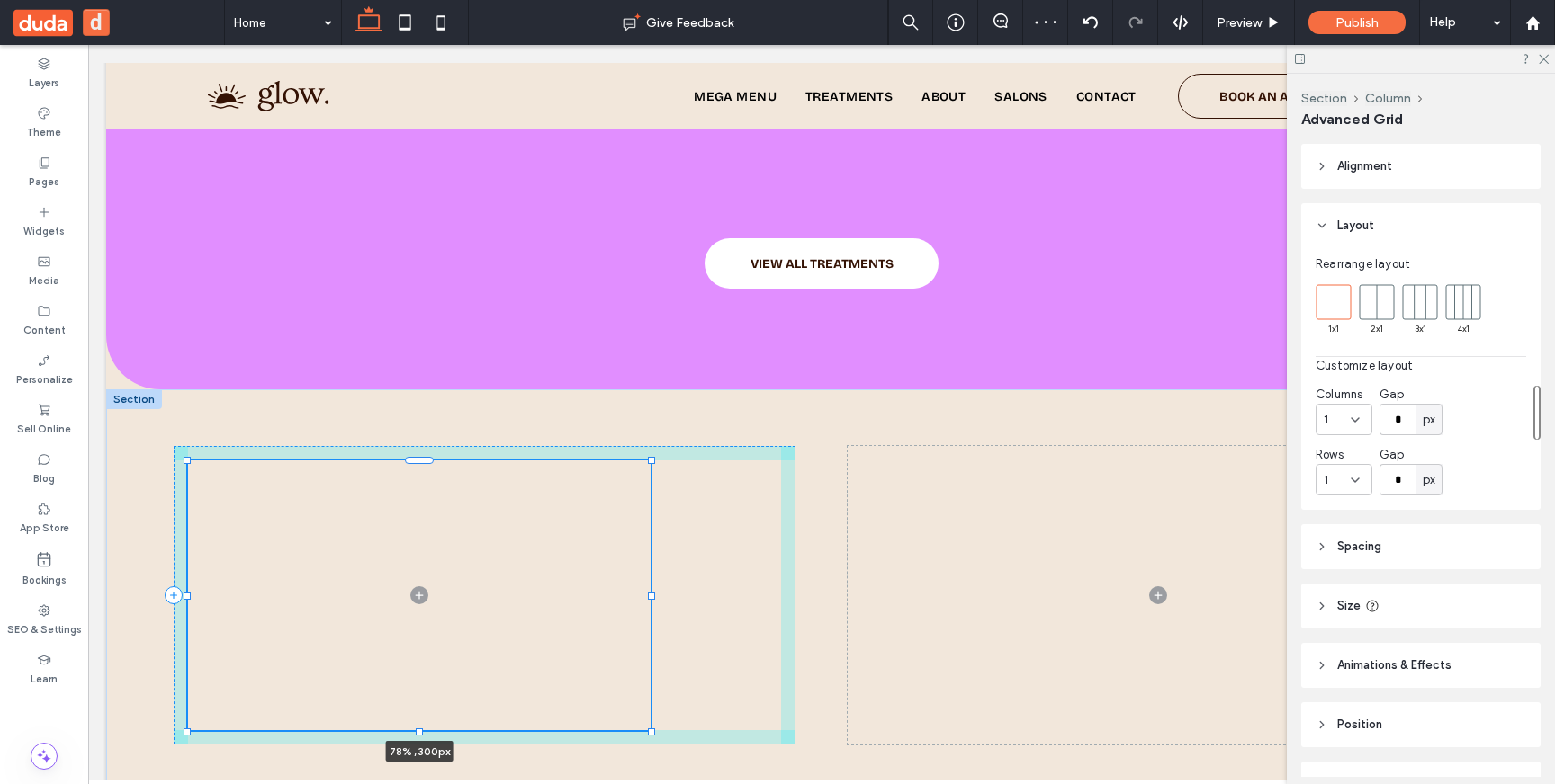
drag, startPoint x: 782, startPoint y: 592, endPoint x: 651, endPoint y: 606, distance: 131.7
click at [651, 606] on div "78% , 300px" at bounding box center [821, 595] width 1296 height 413
type input "**"
type input "****"
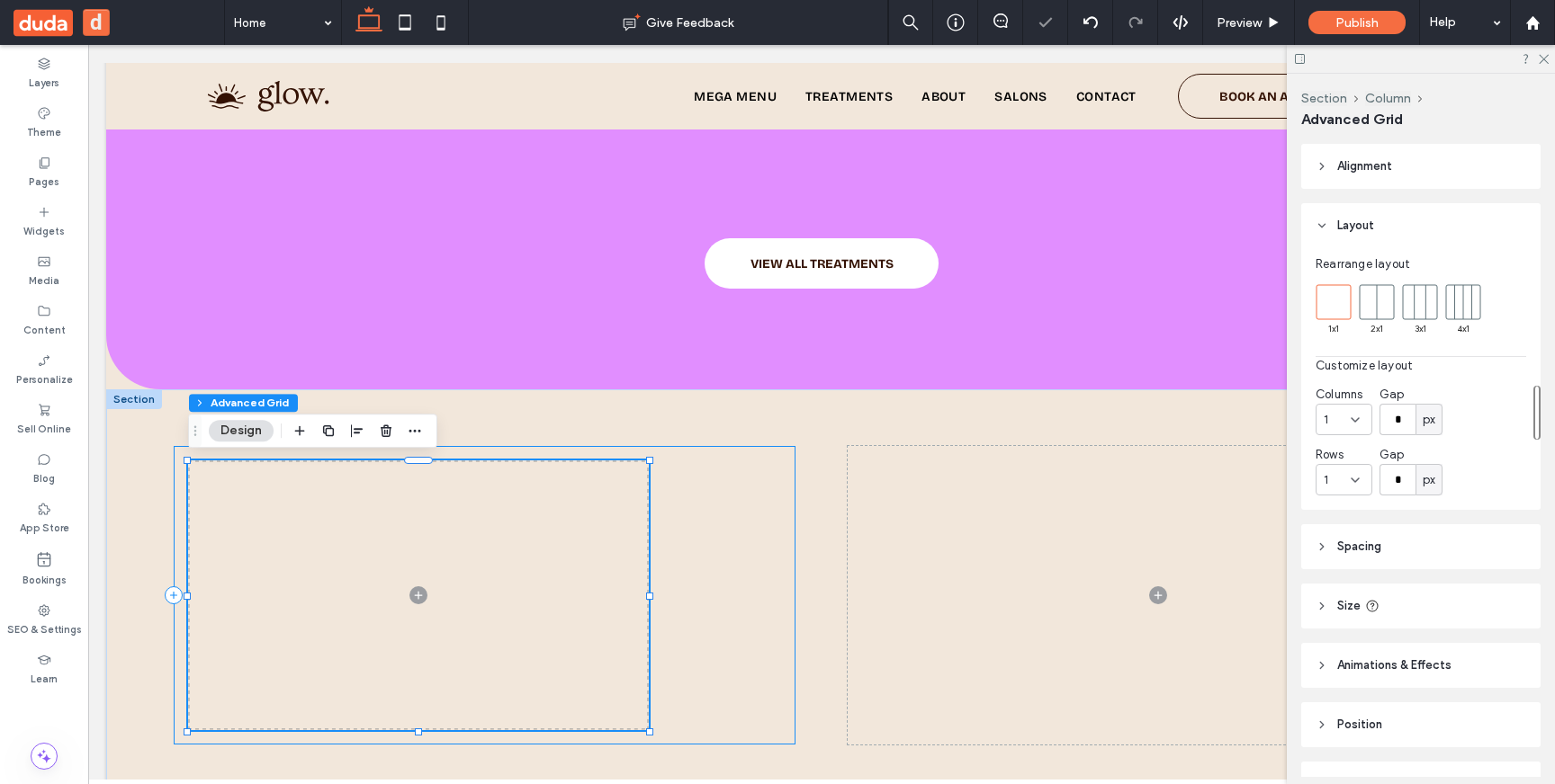
click at [713, 593] on div "78% , 300px" at bounding box center [484, 596] width 622 height 299
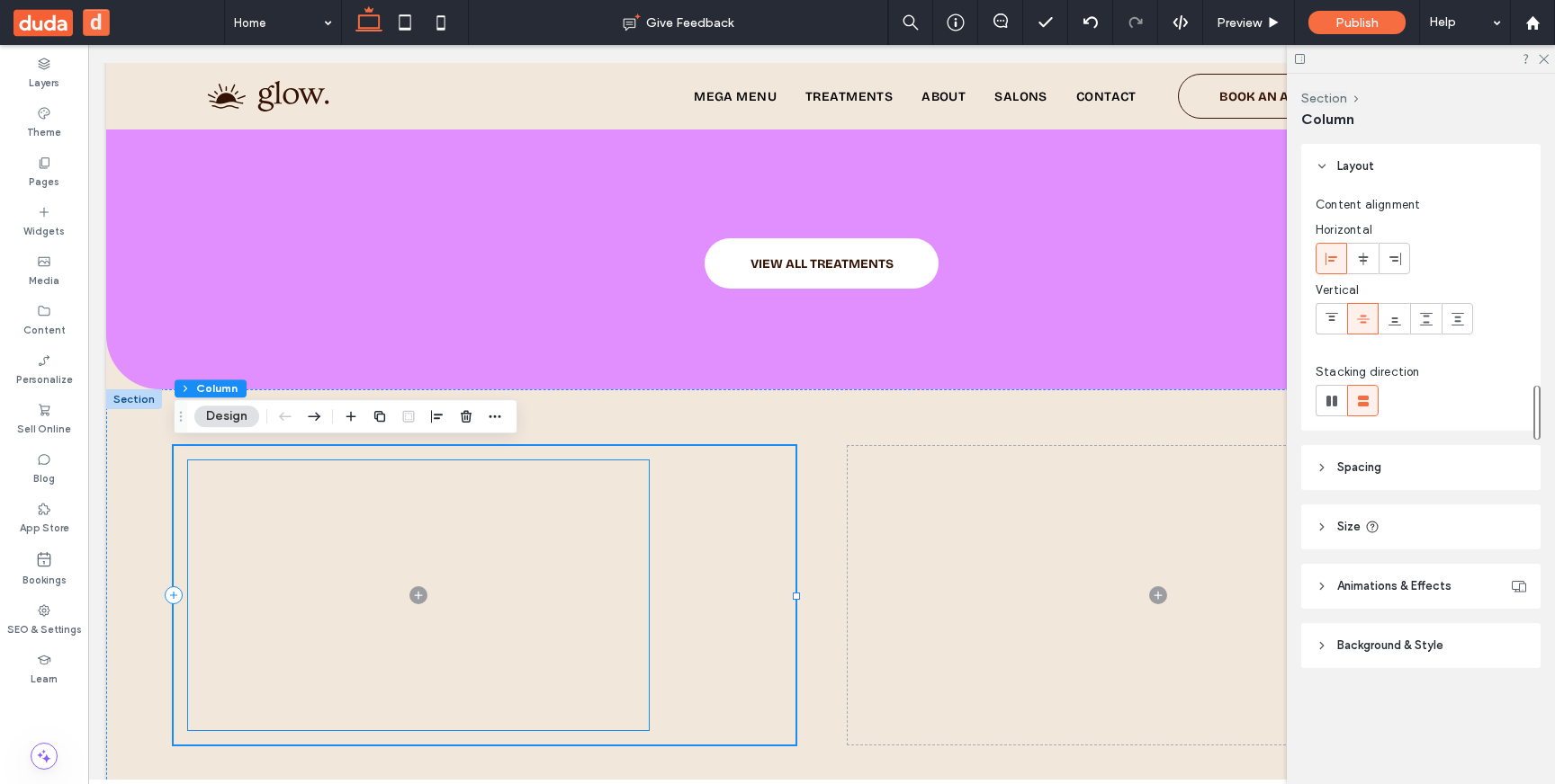
click at [418, 602] on icon at bounding box center [418, 595] width 18 height 18
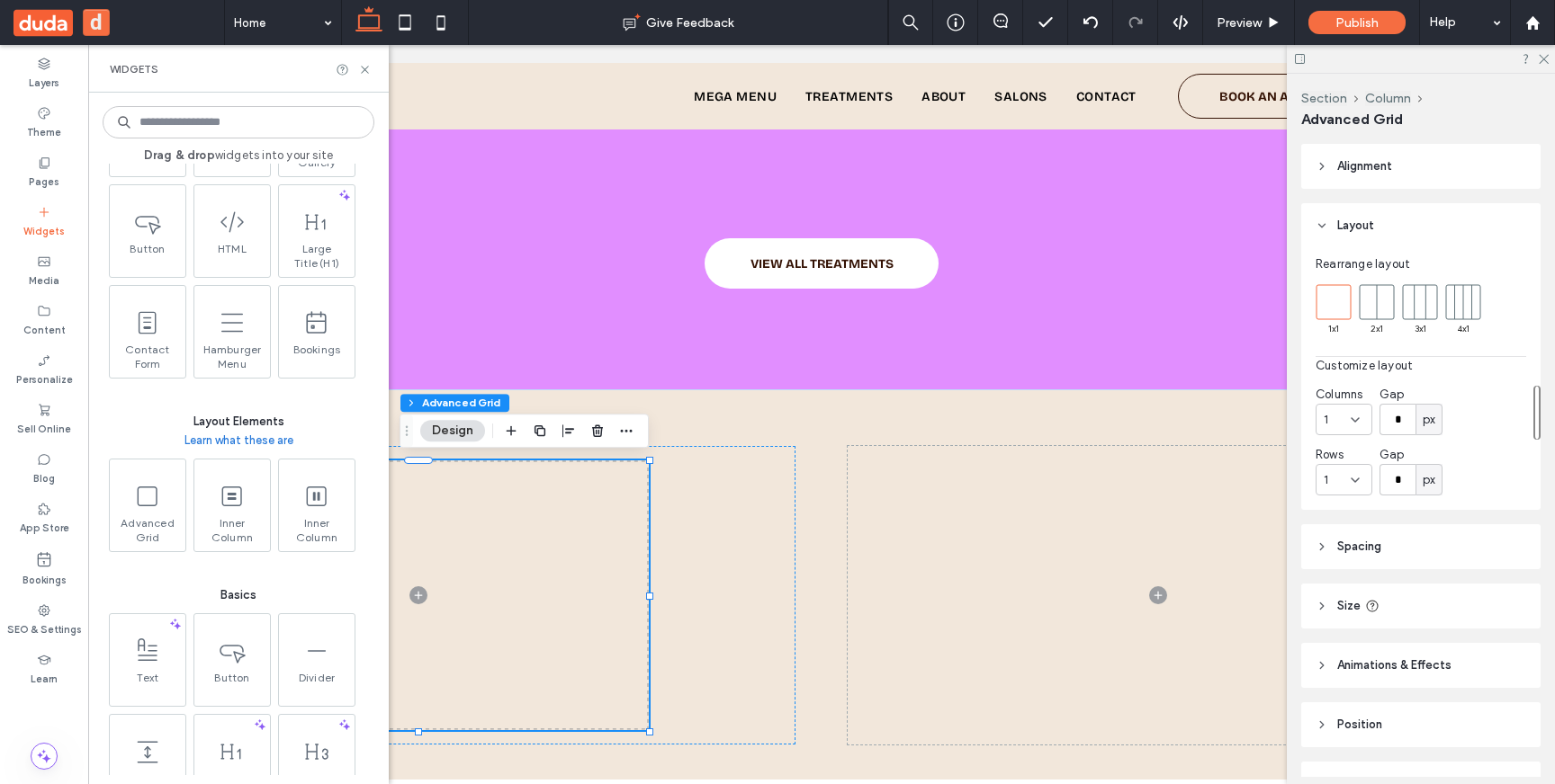
scroll to position [623, 0]
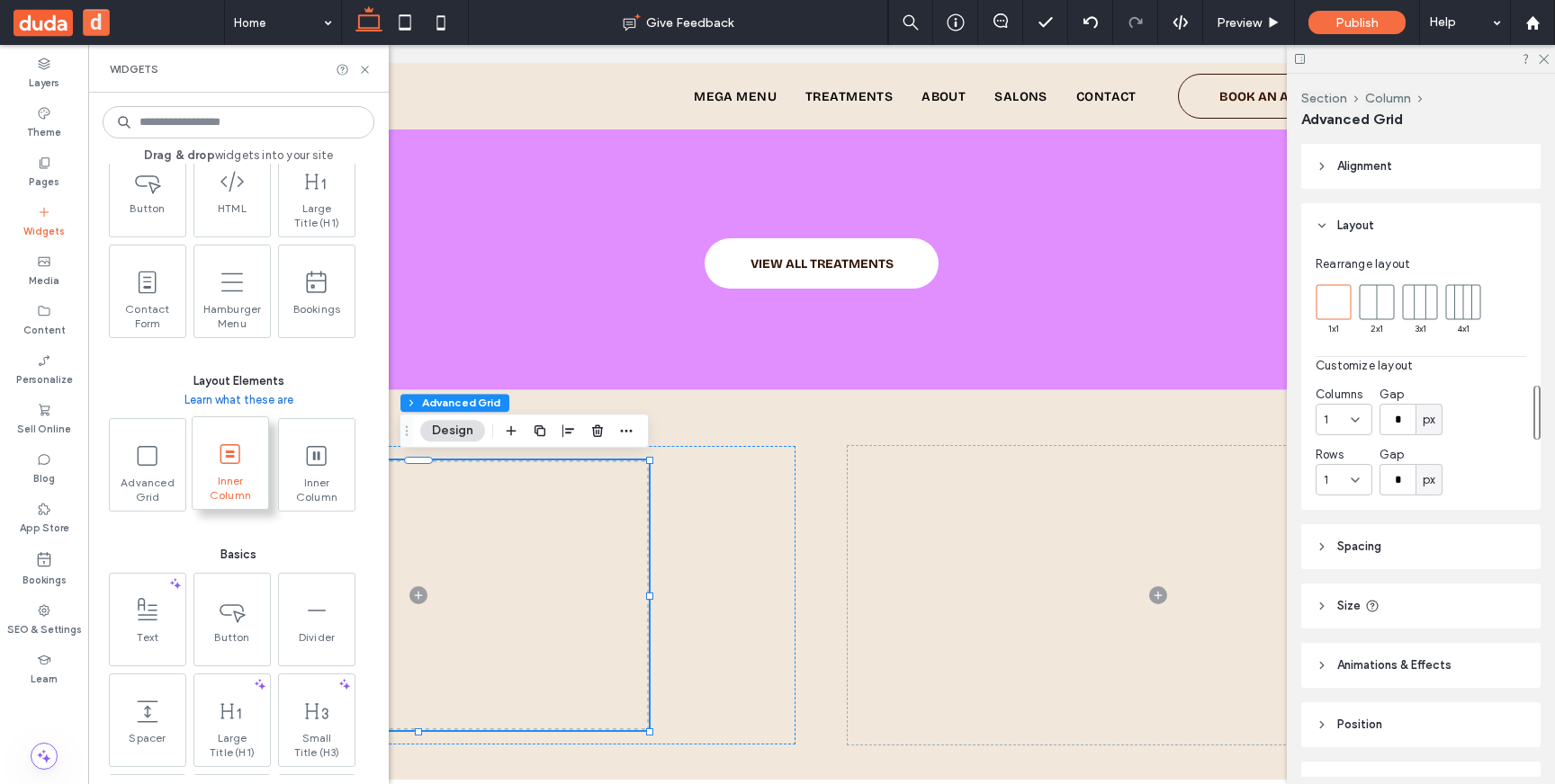
click at [230, 477] on span "Inner Column" at bounding box center [230, 486] width 75 height 25
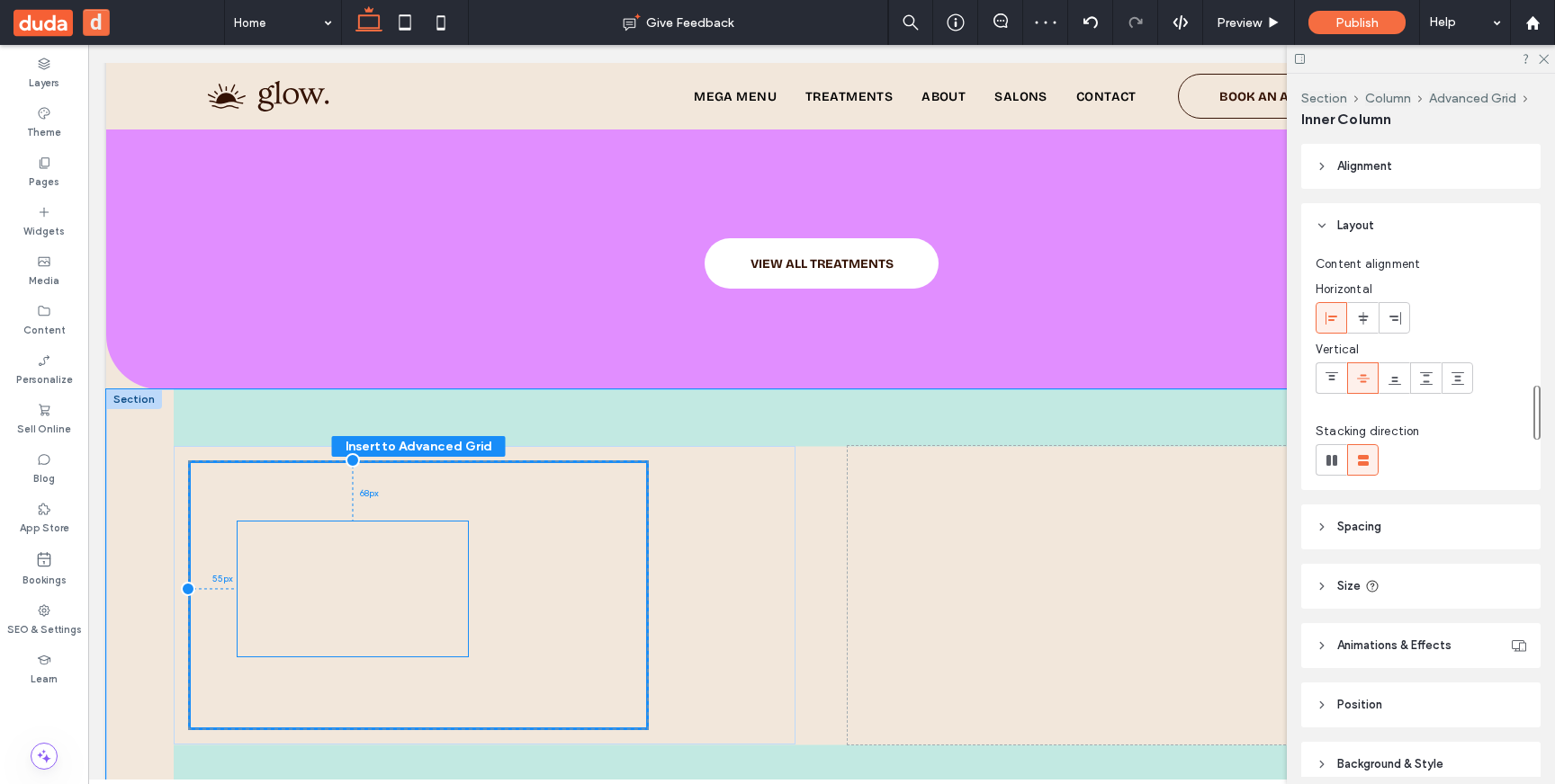
drag, startPoint x: 352, startPoint y: 552, endPoint x: 404, endPoint y: 614, distance: 80.9
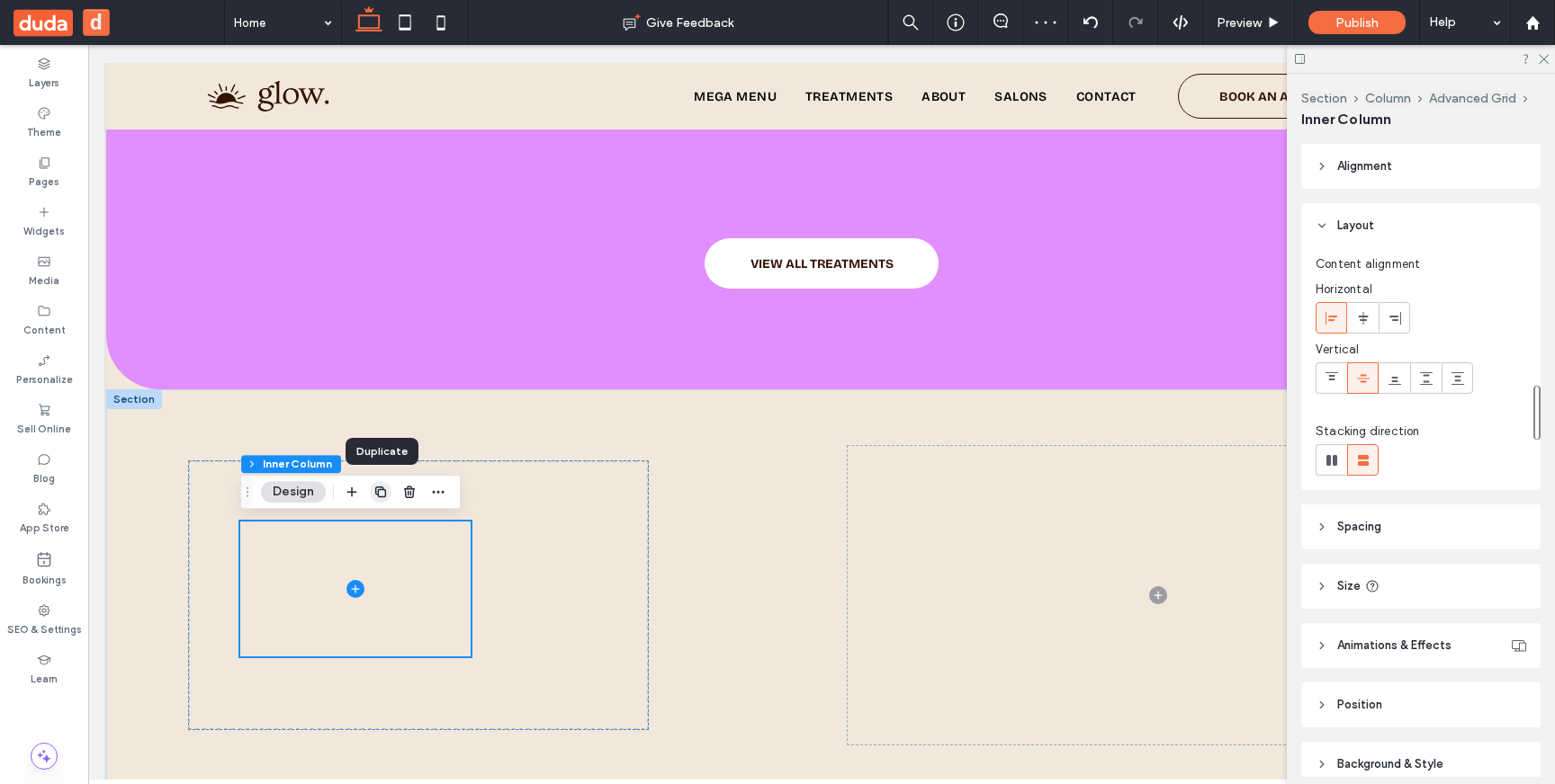
click at [382, 489] on use "button" at bounding box center [380, 491] width 11 height 11
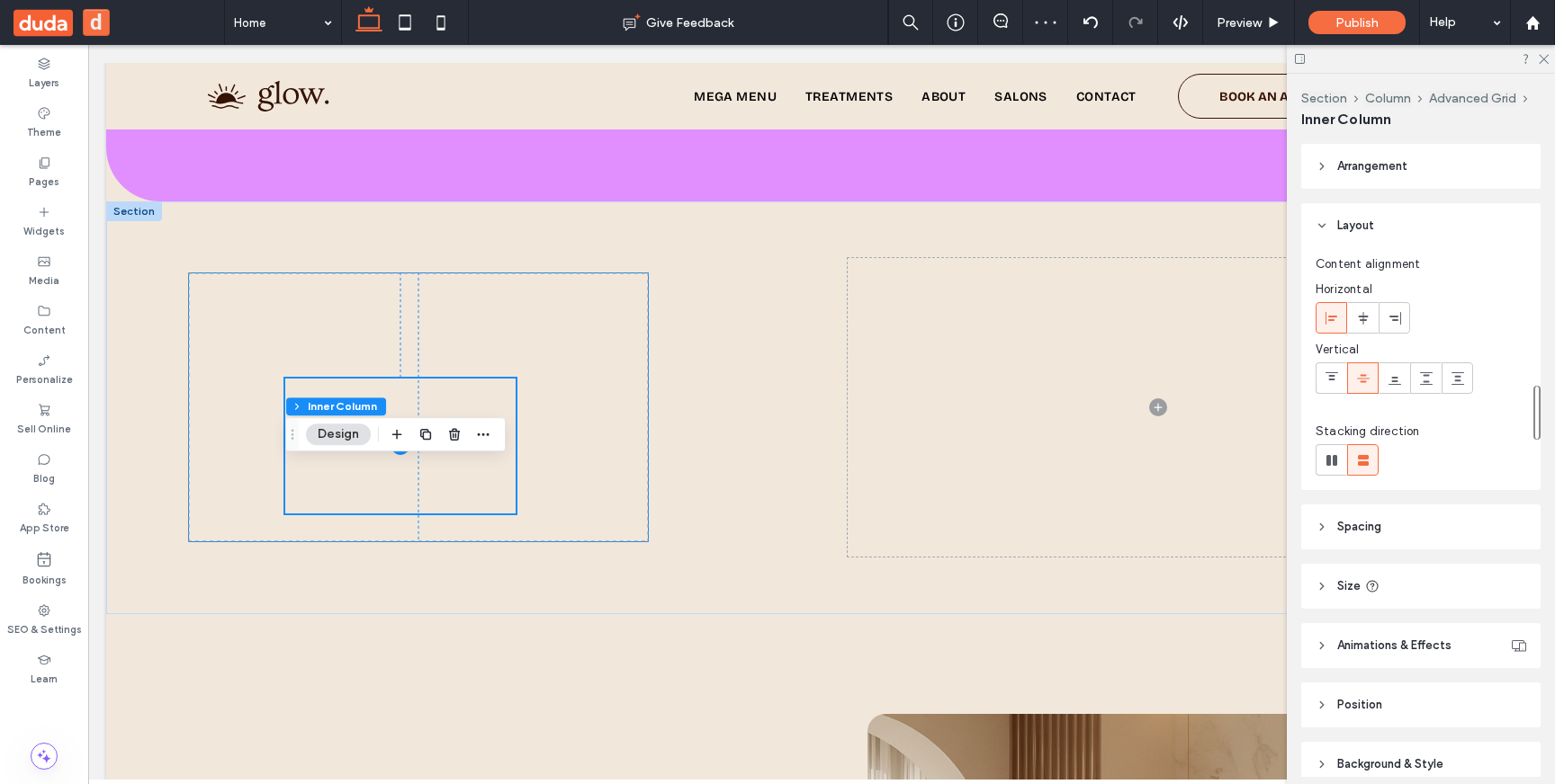
scroll to position [2300, 0]
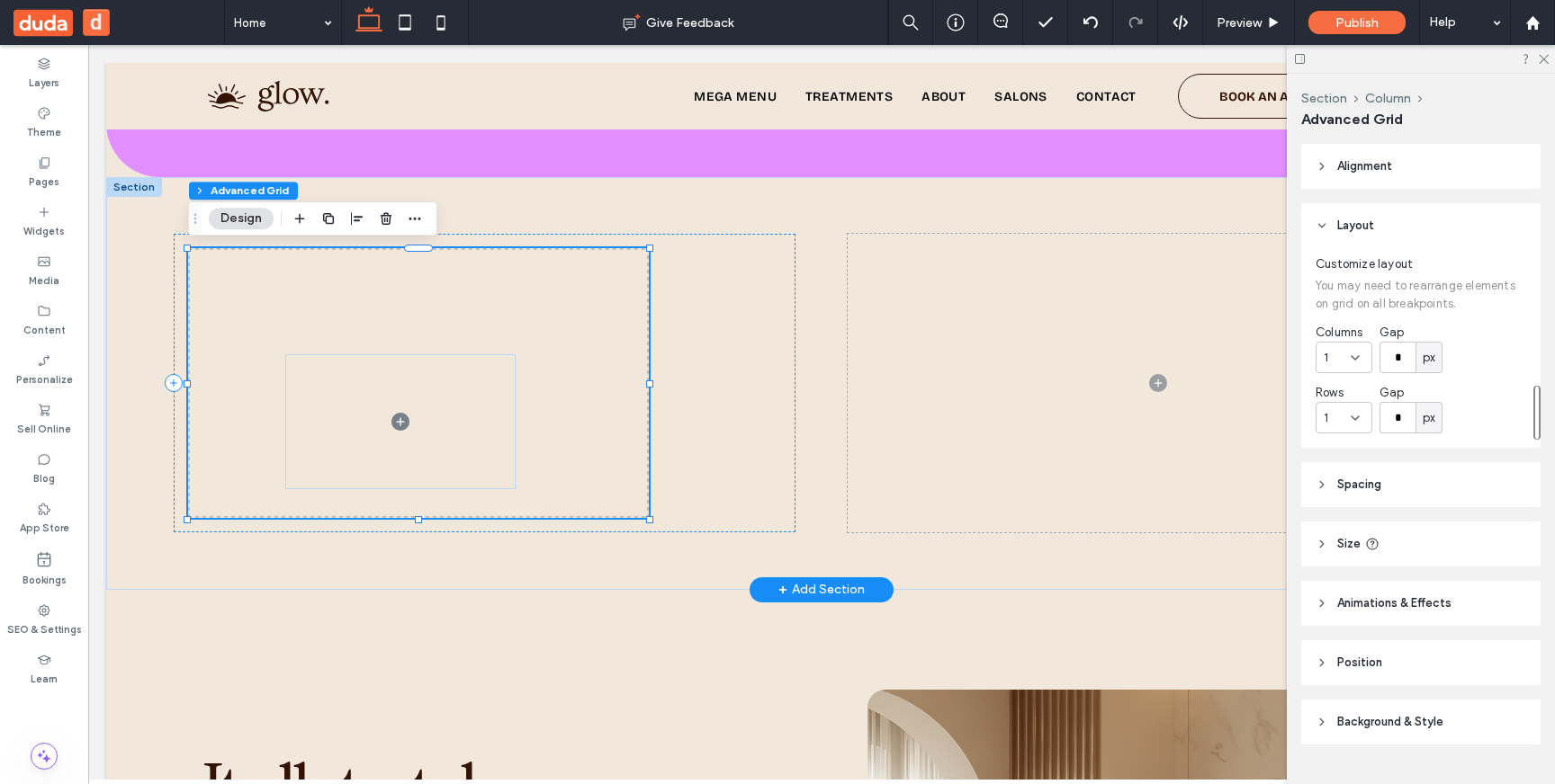
click at [370, 359] on span at bounding box center [400, 422] width 231 height 135
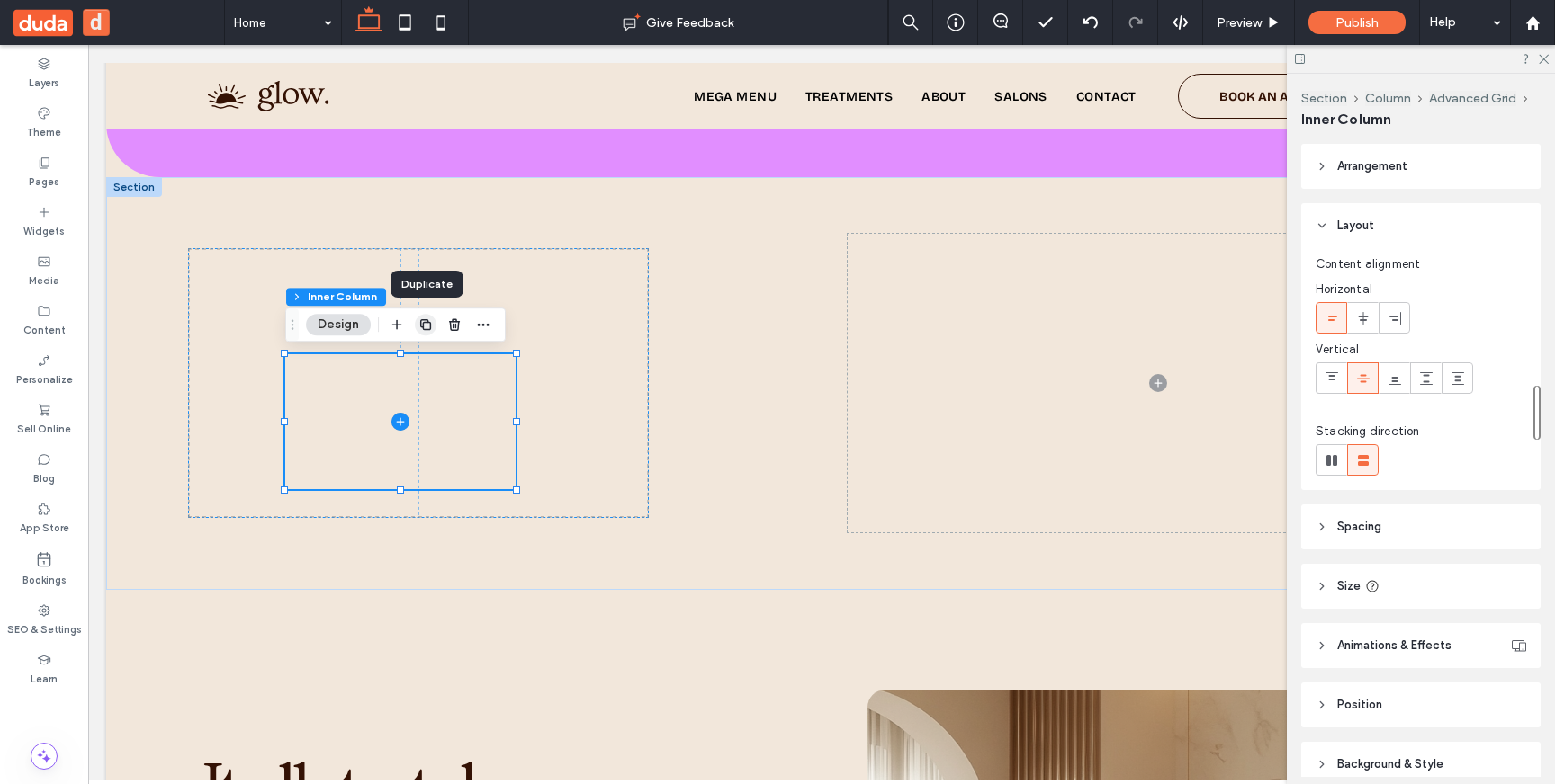
click at [427, 319] on icon "button" at bounding box center [425, 325] width 15 height 15
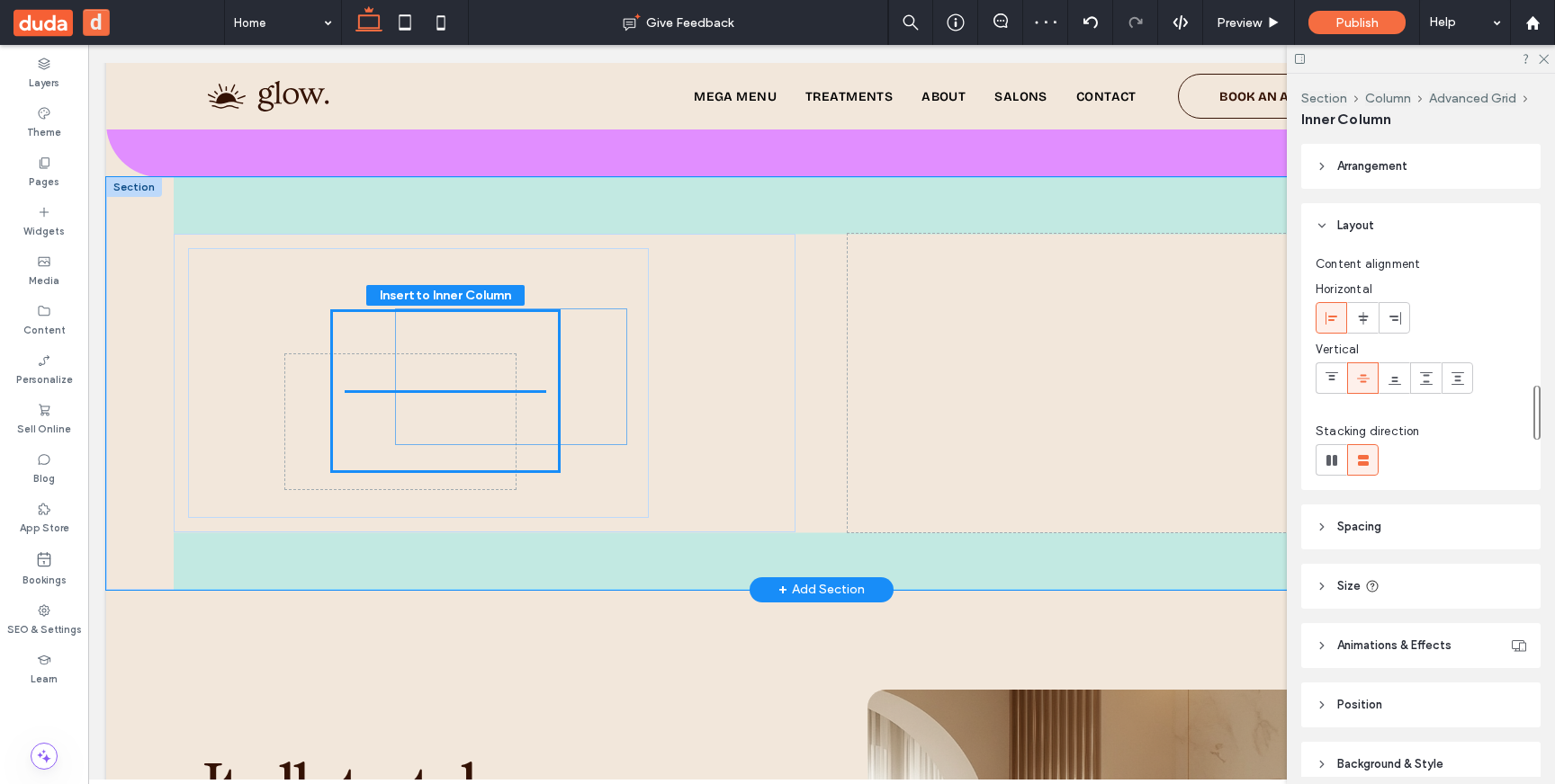
drag, startPoint x: 480, startPoint y: 400, endPoint x: 546, endPoint y: 400, distance: 66.0
type input "***"
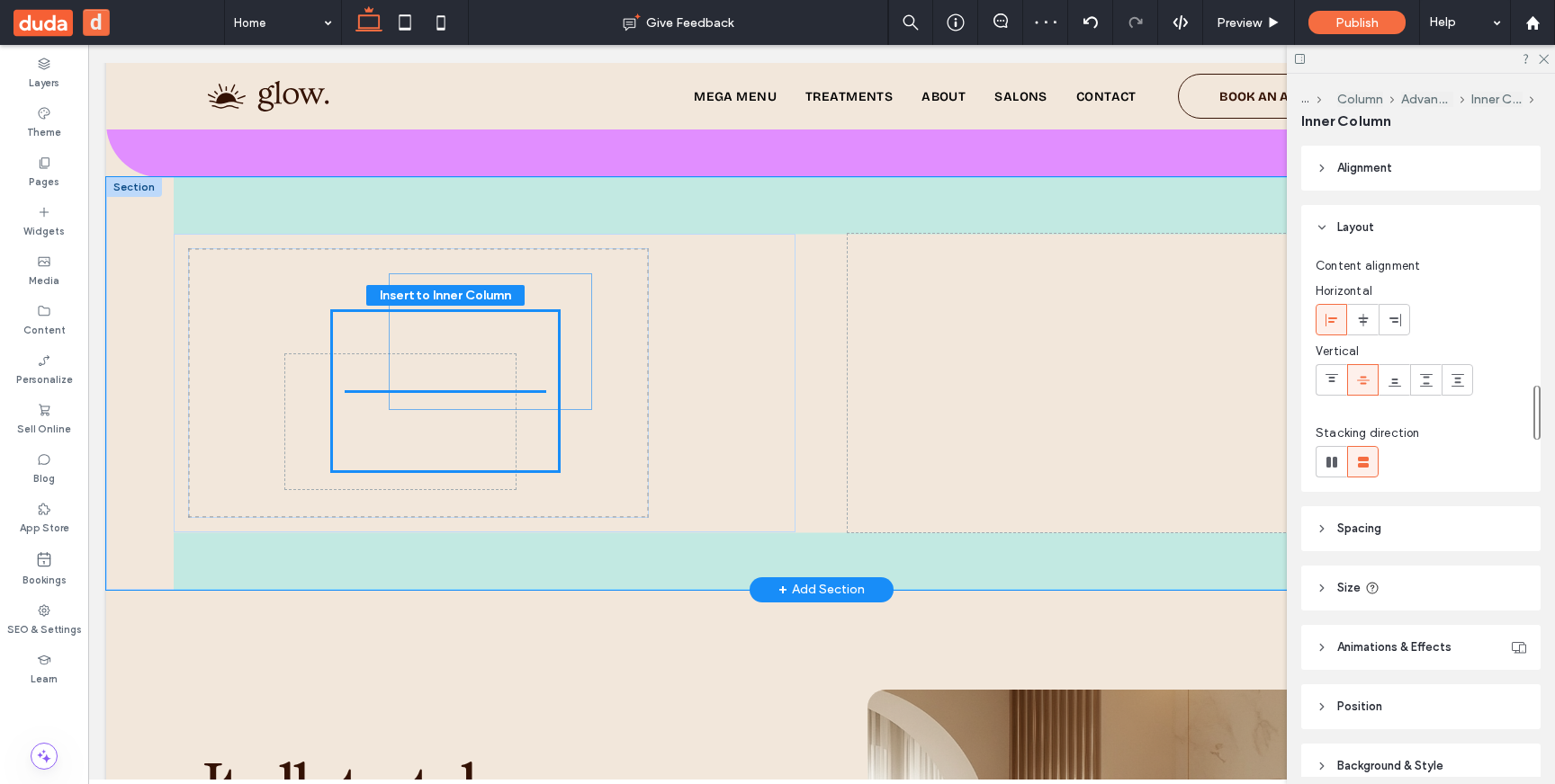
drag, startPoint x: 448, startPoint y: 446, endPoint x: 493, endPoint y: 397, distance: 66.5
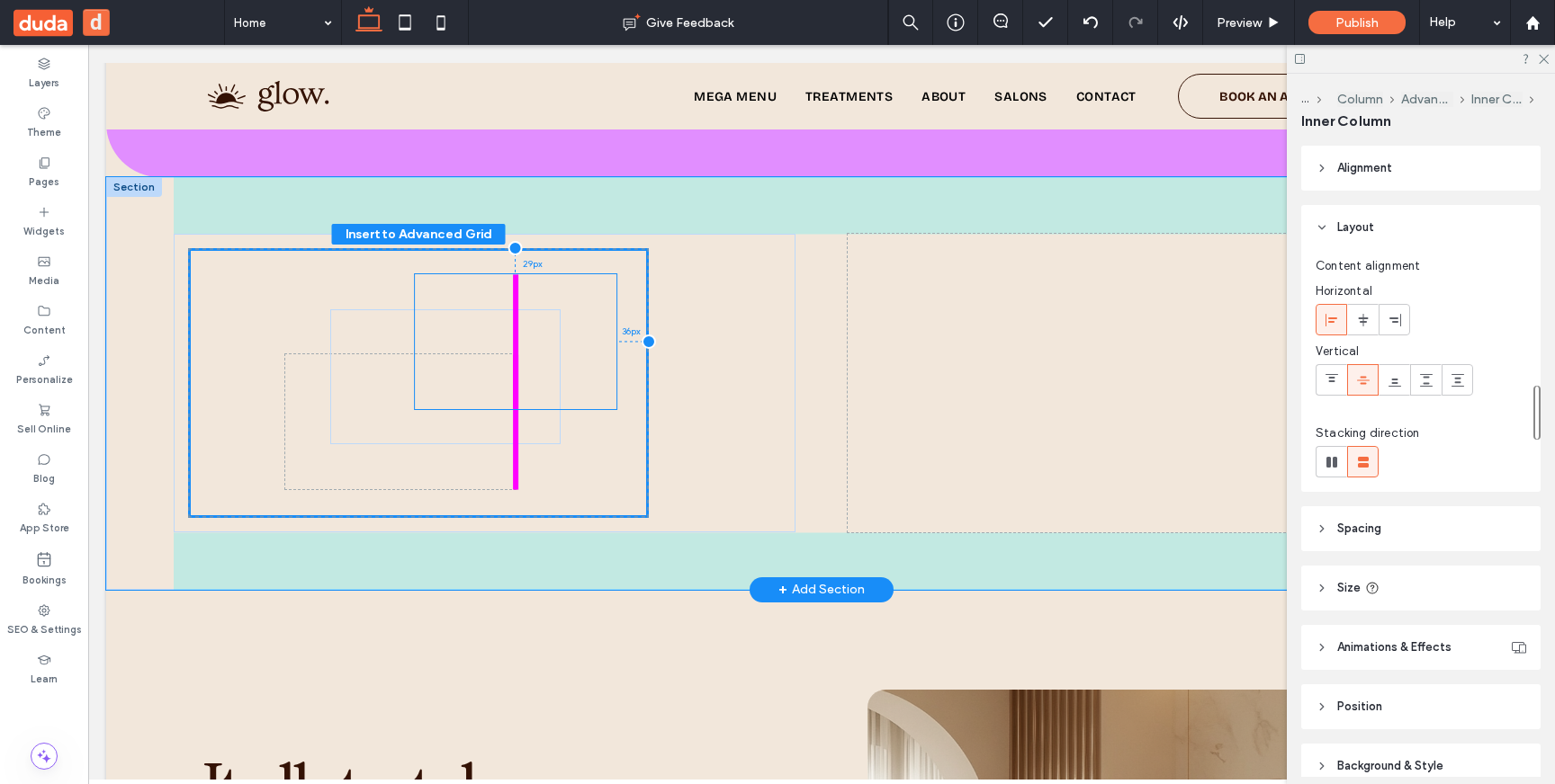
drag, startPoint x: 500, startPoint y: 336, endPoint x: 572, endPoint y: 286, distance: 87.7
type input "**"
type input "****"
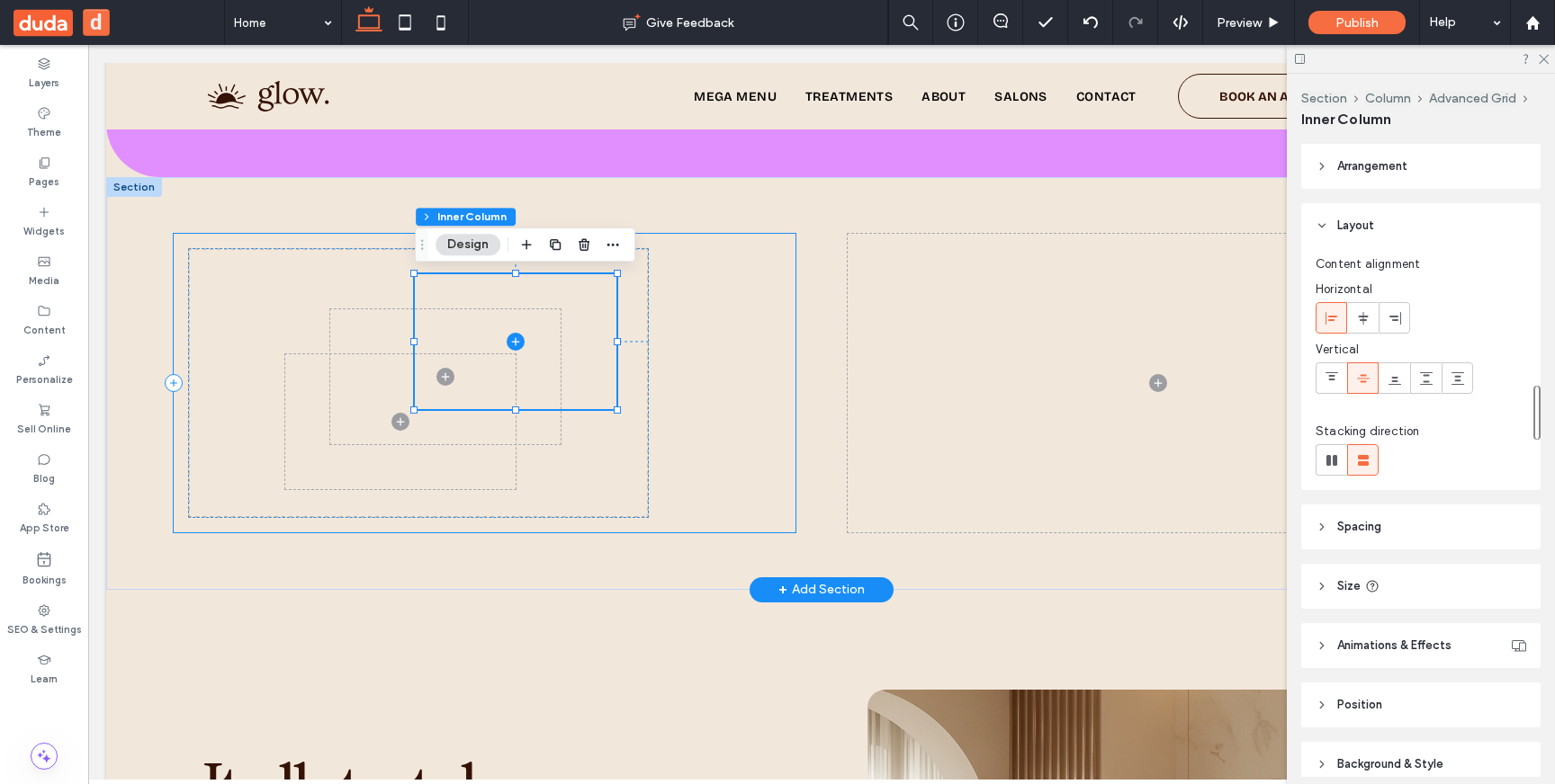
click at [200, 526] on div "36px 29px" at bounding box center [484, 383] width 622 height 299
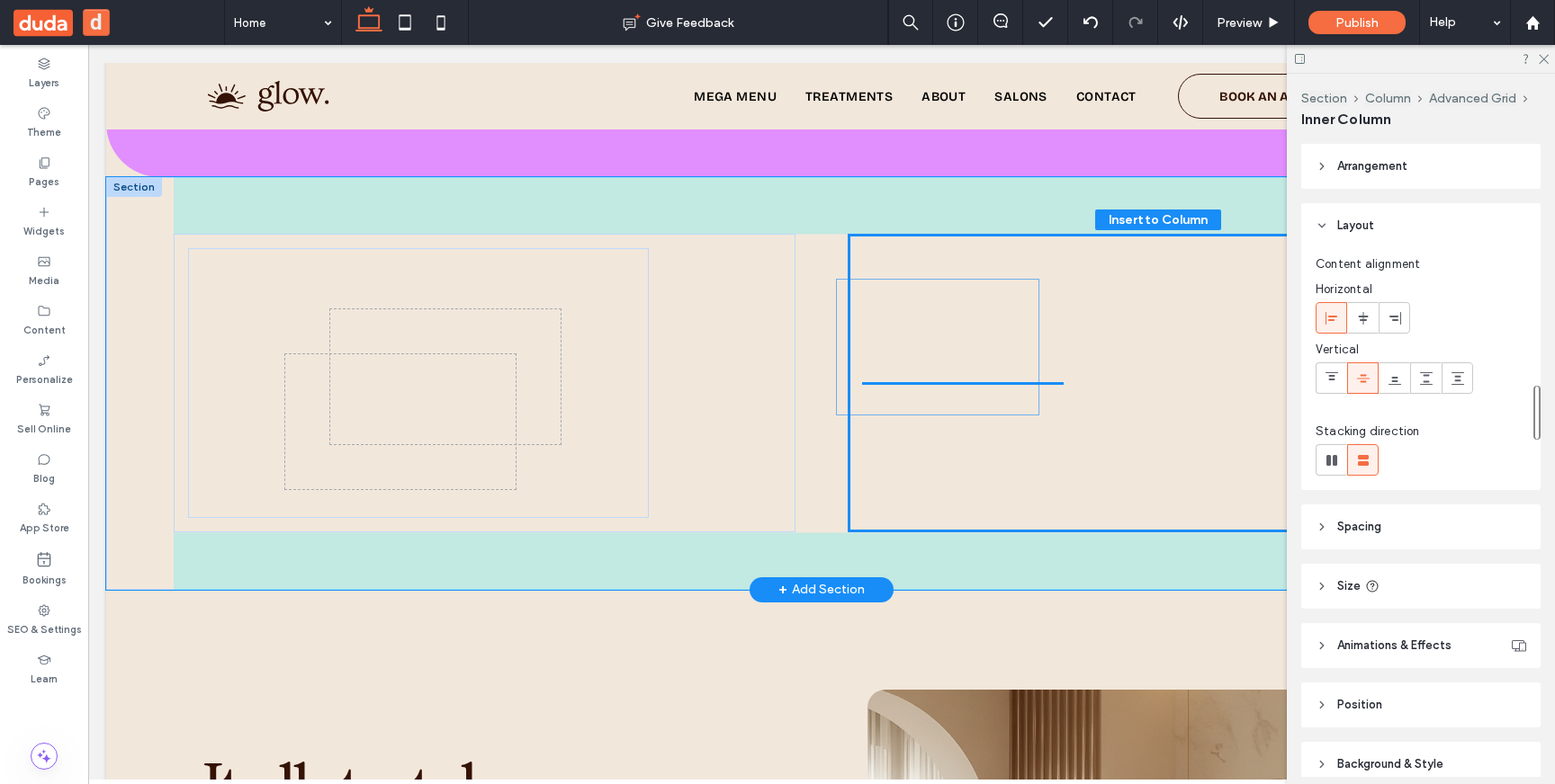
drag, startPoint x: 564, startPoint y: 375, endPoint x: 985, endPoint y: 379, distance: 421.0
type input "**"
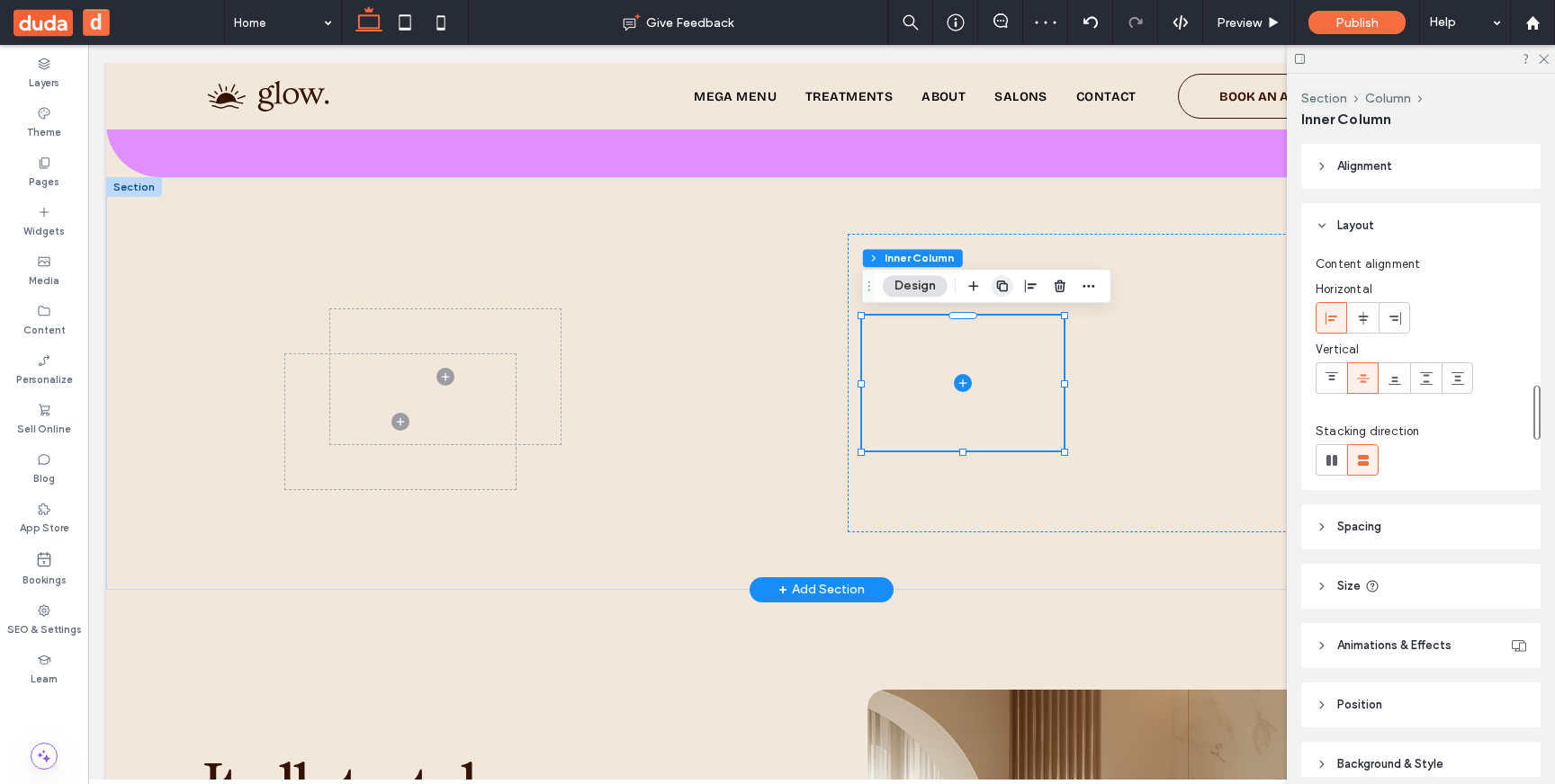
click at [997, 288] on use "button" at bounding box center [1002, 285] width 11 height 11
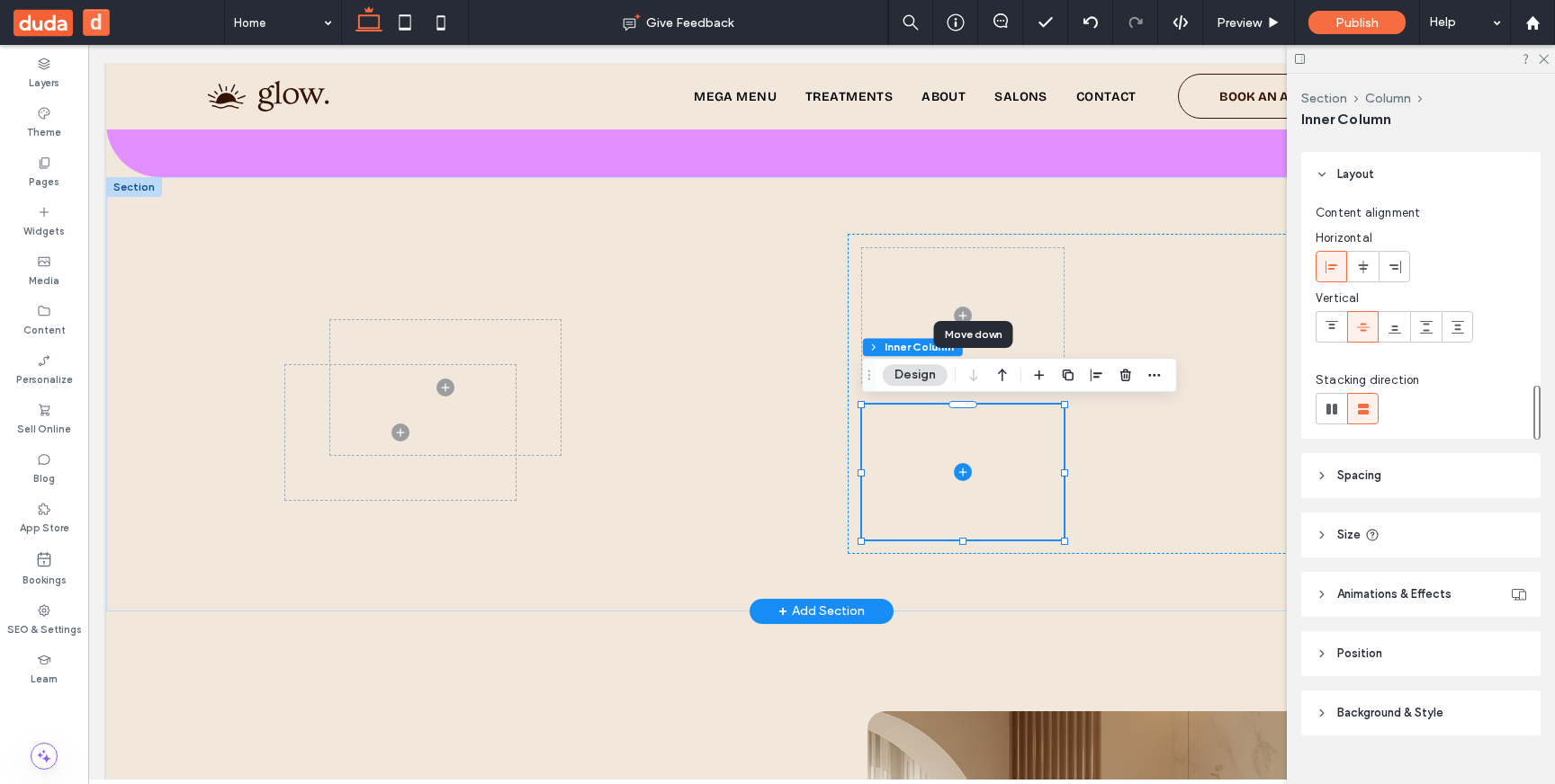
scroll to position [82, 0]
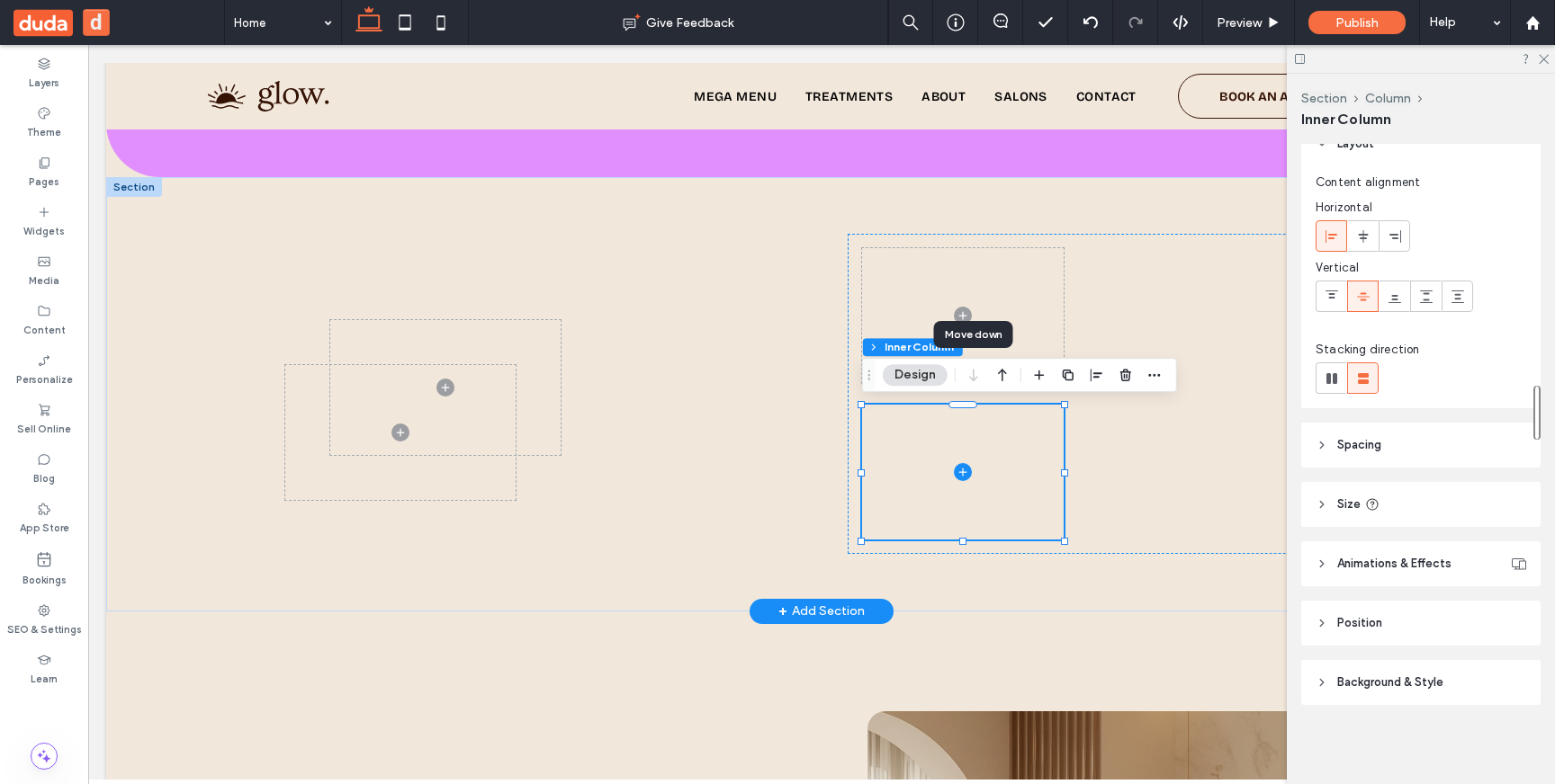
click at [1373, 683] on span "Background & Style" at bounding box center [1390, 682] width 106 height 18
click at [1416, 733] on span "Image" at bounding box center [1421, 732] width 34 height 15
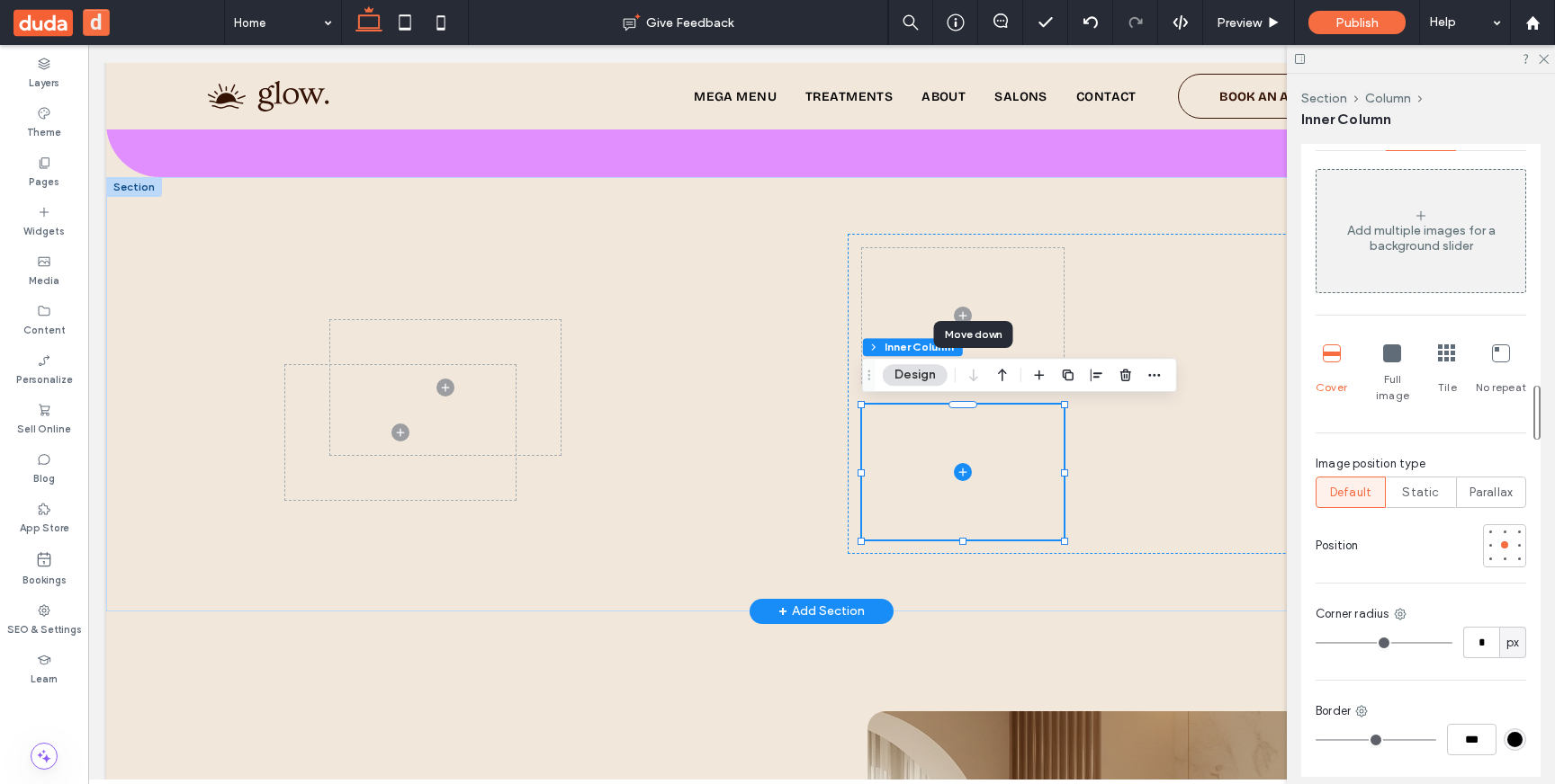
scroll to position [624, 0]
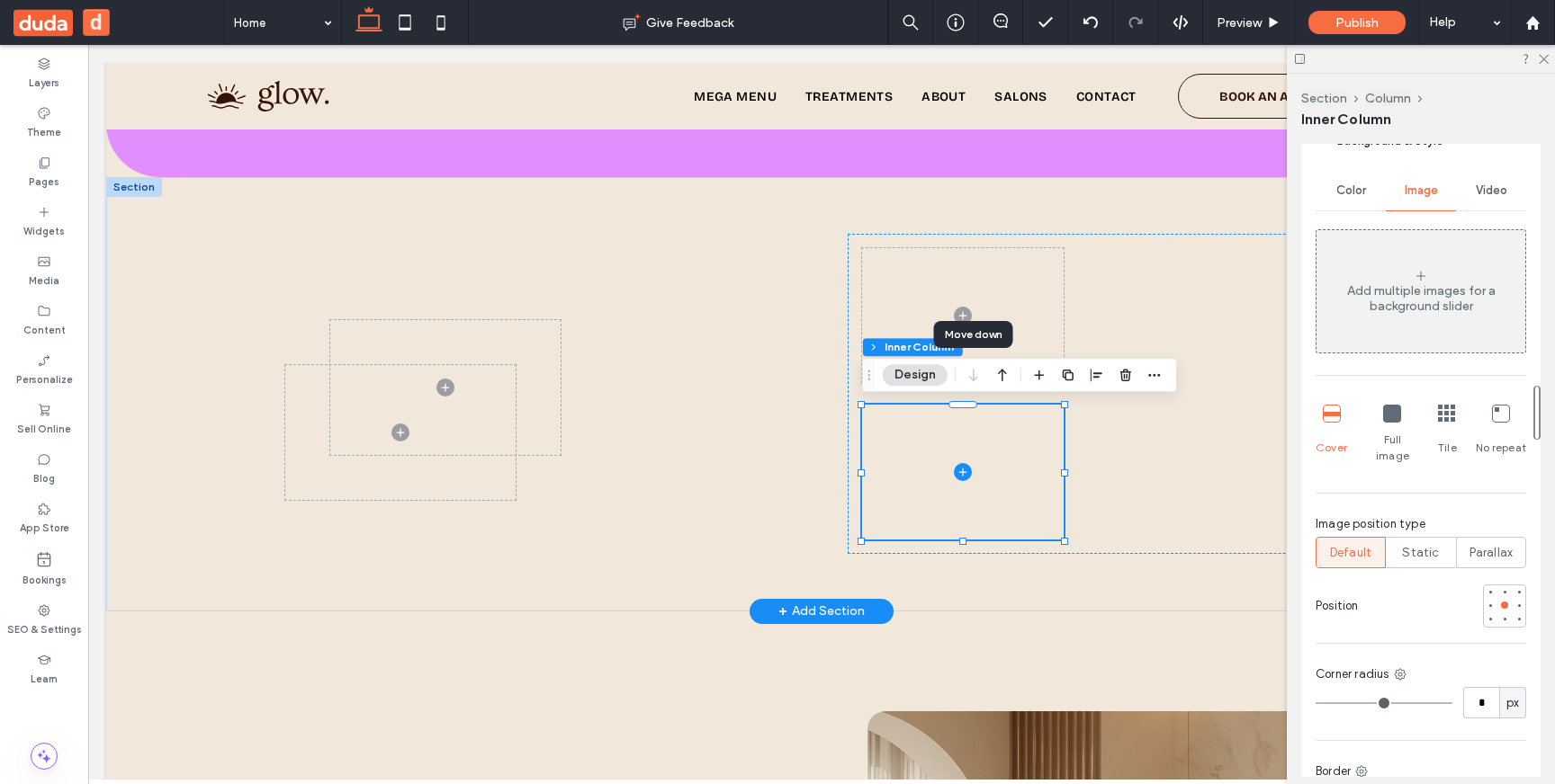
click at [1418, 277] on icon at bounding box center [1420, 276] width 15 height 15
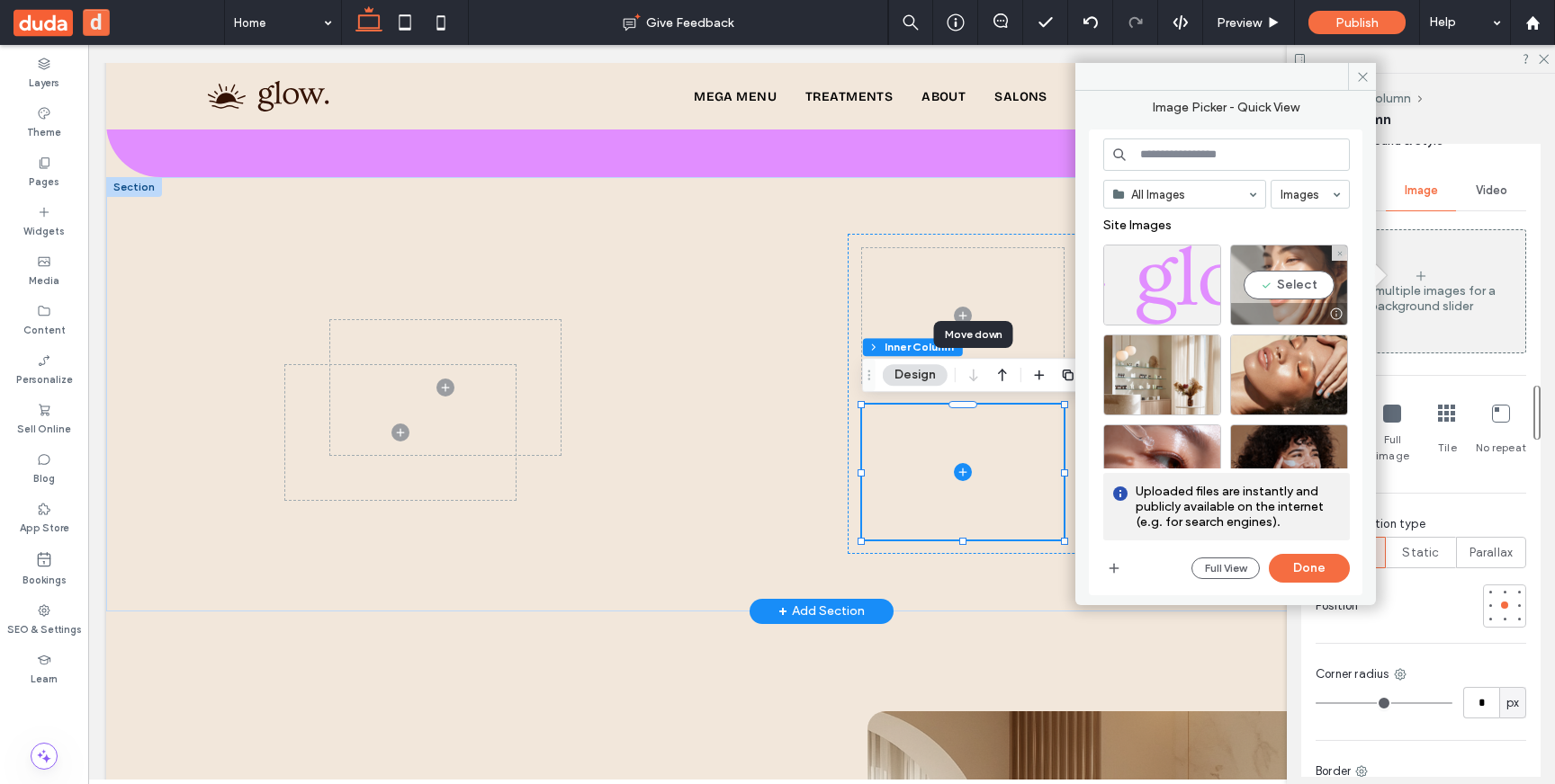
click at [1292, 280] on div "Select" at bounding box center [1289, 285] width 118 height 81
click at [1320, 563] on button "Done" at bounding box center [1309, 568] width 81 height 29
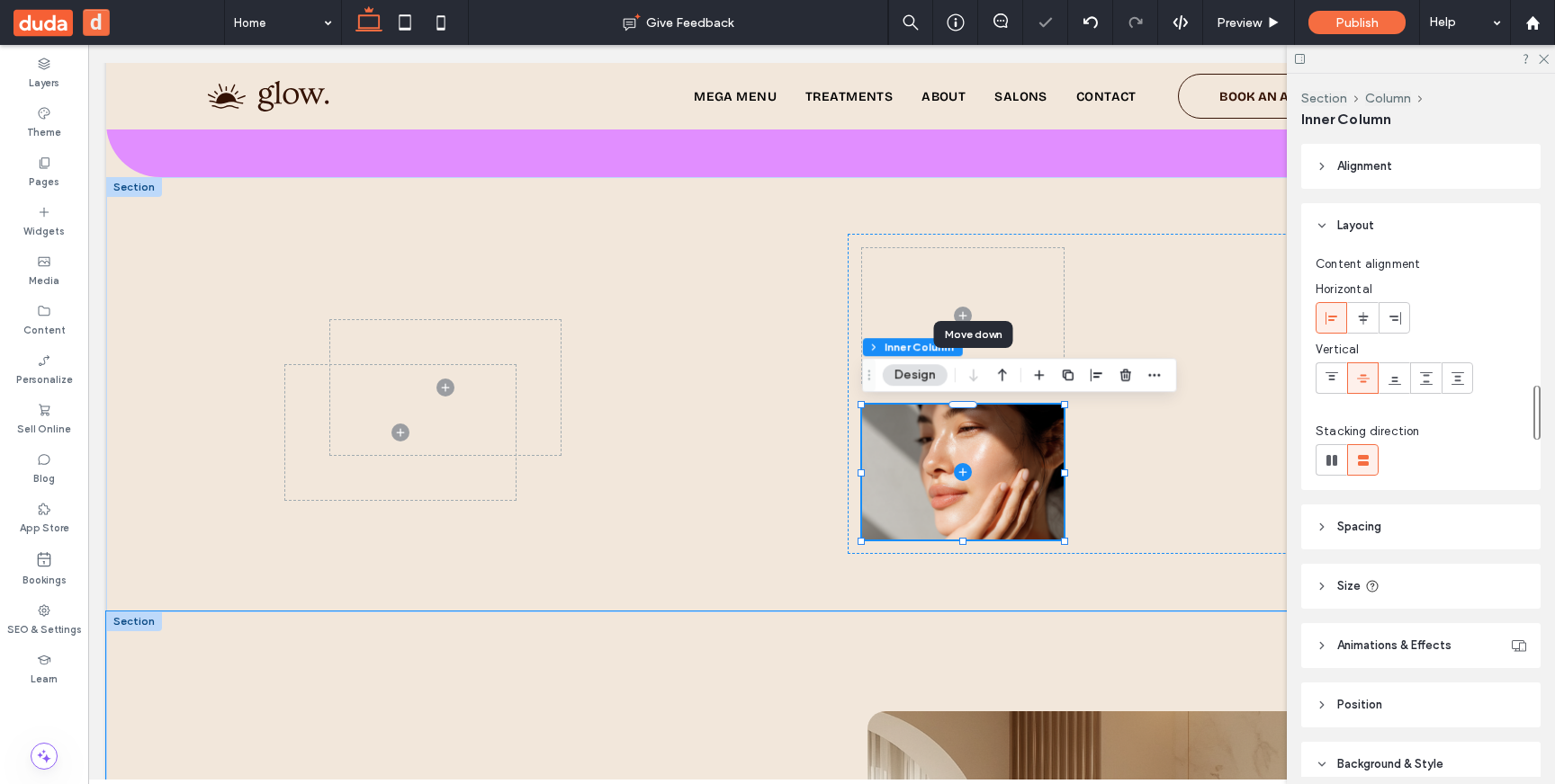
scroll to position [624, 0]
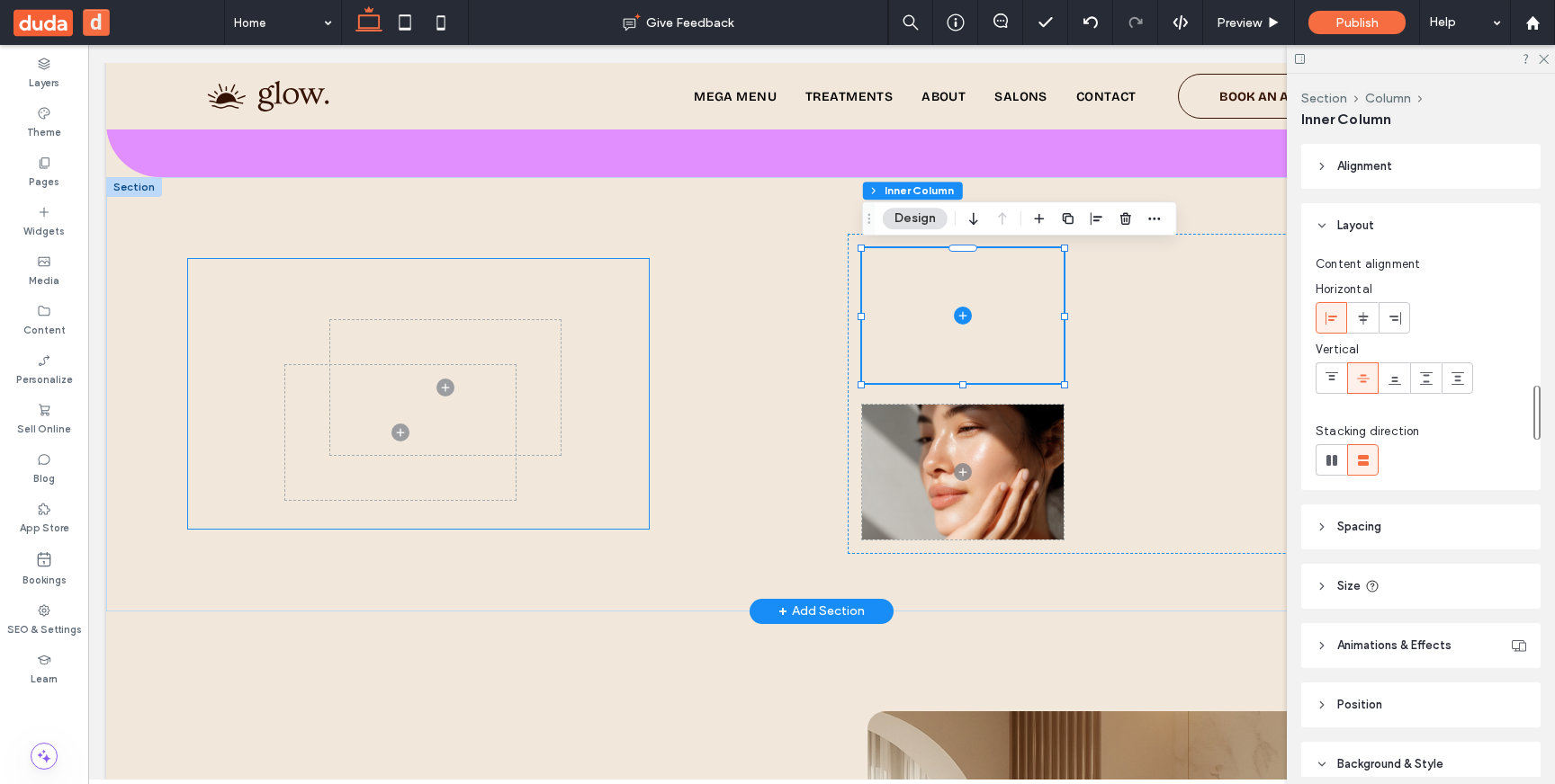
click at [387, 482] on span at bounding box center [400, 433] width 231 height 135
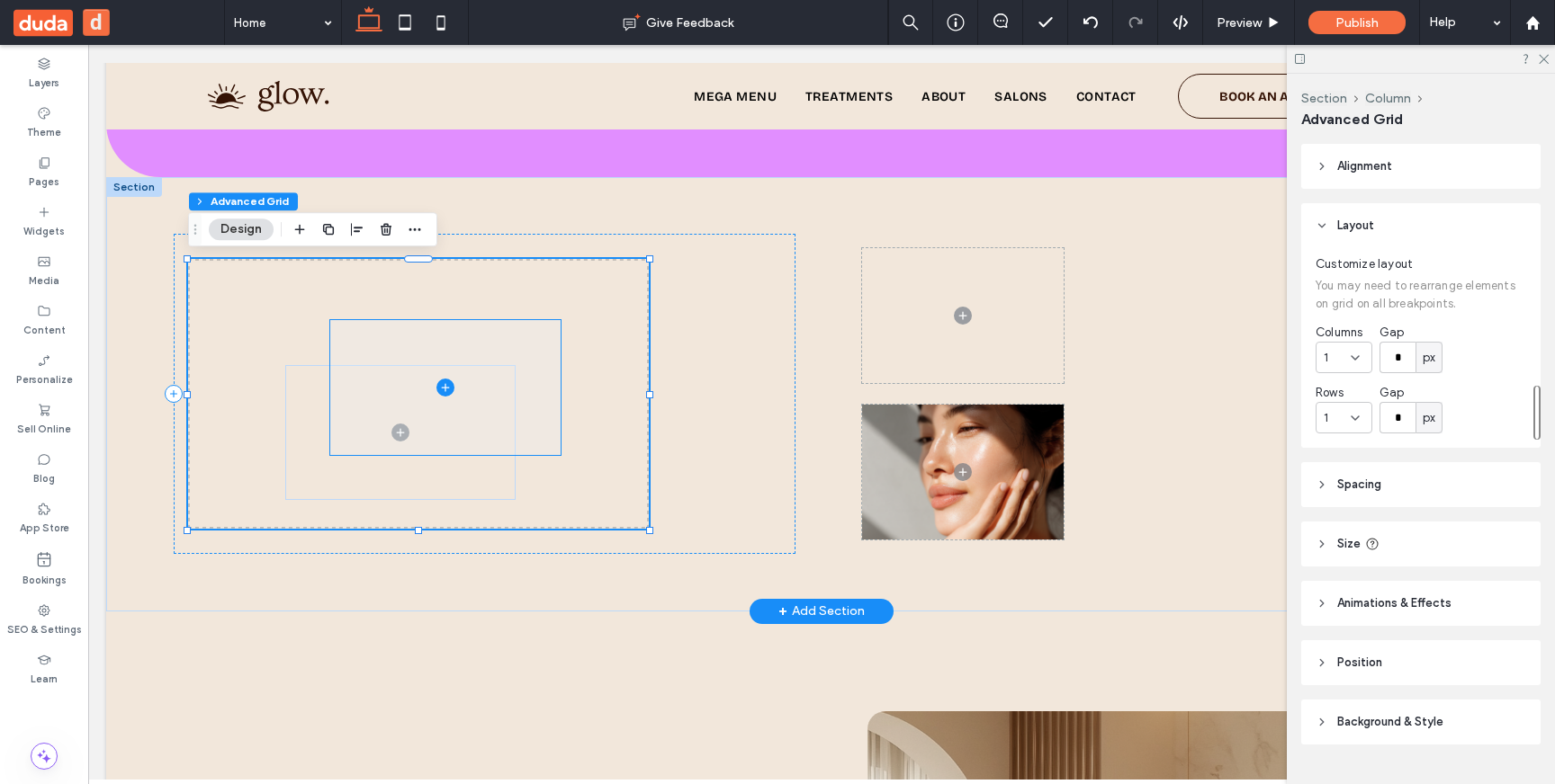
click at [382, 420] on span at bounding box center [445, 387] width 231 height 135
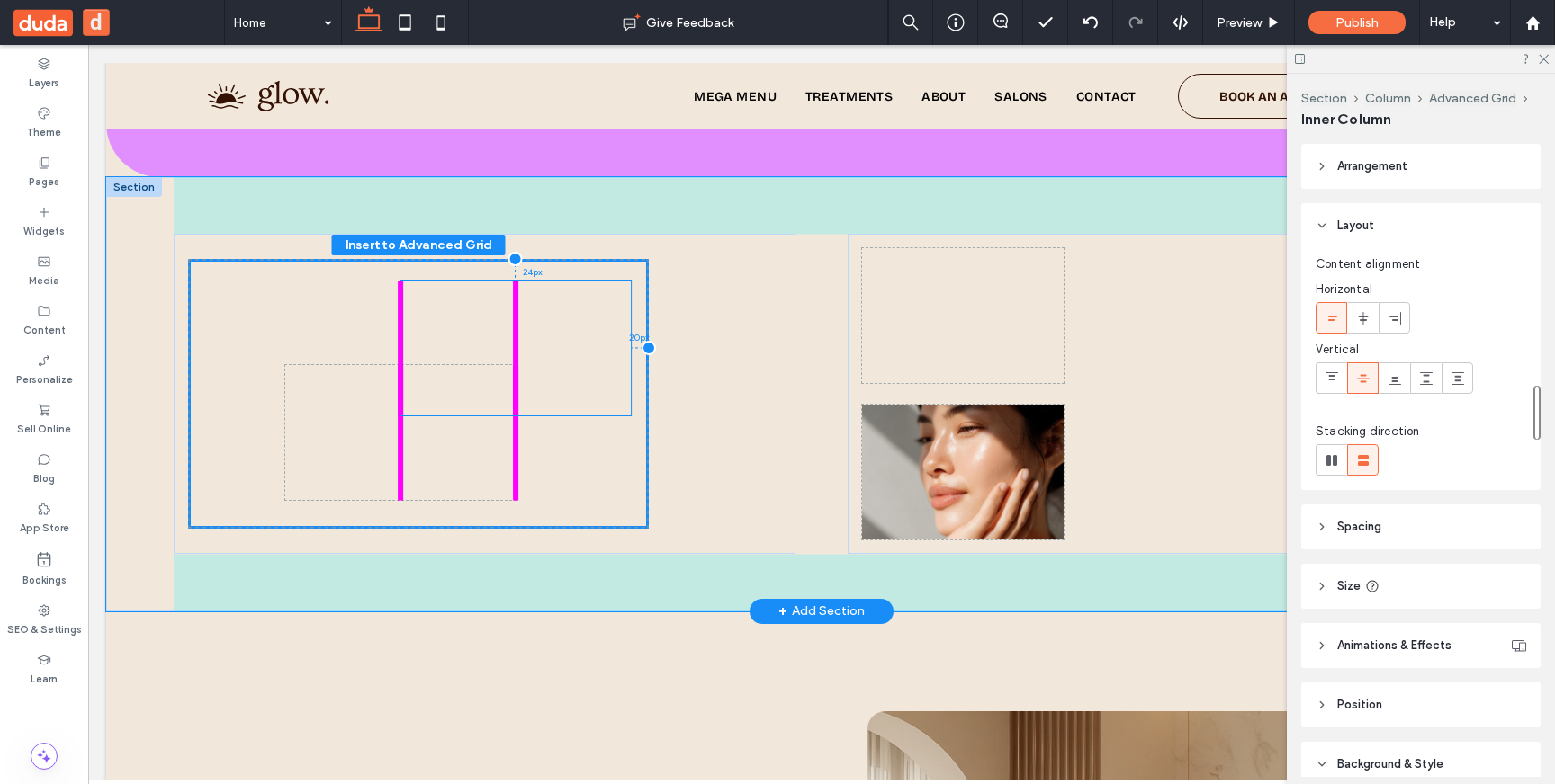
drag, startPoint x: 398, startPoint y: 365, endPoint x: 468, endPoint y: 326, distance: 80.1
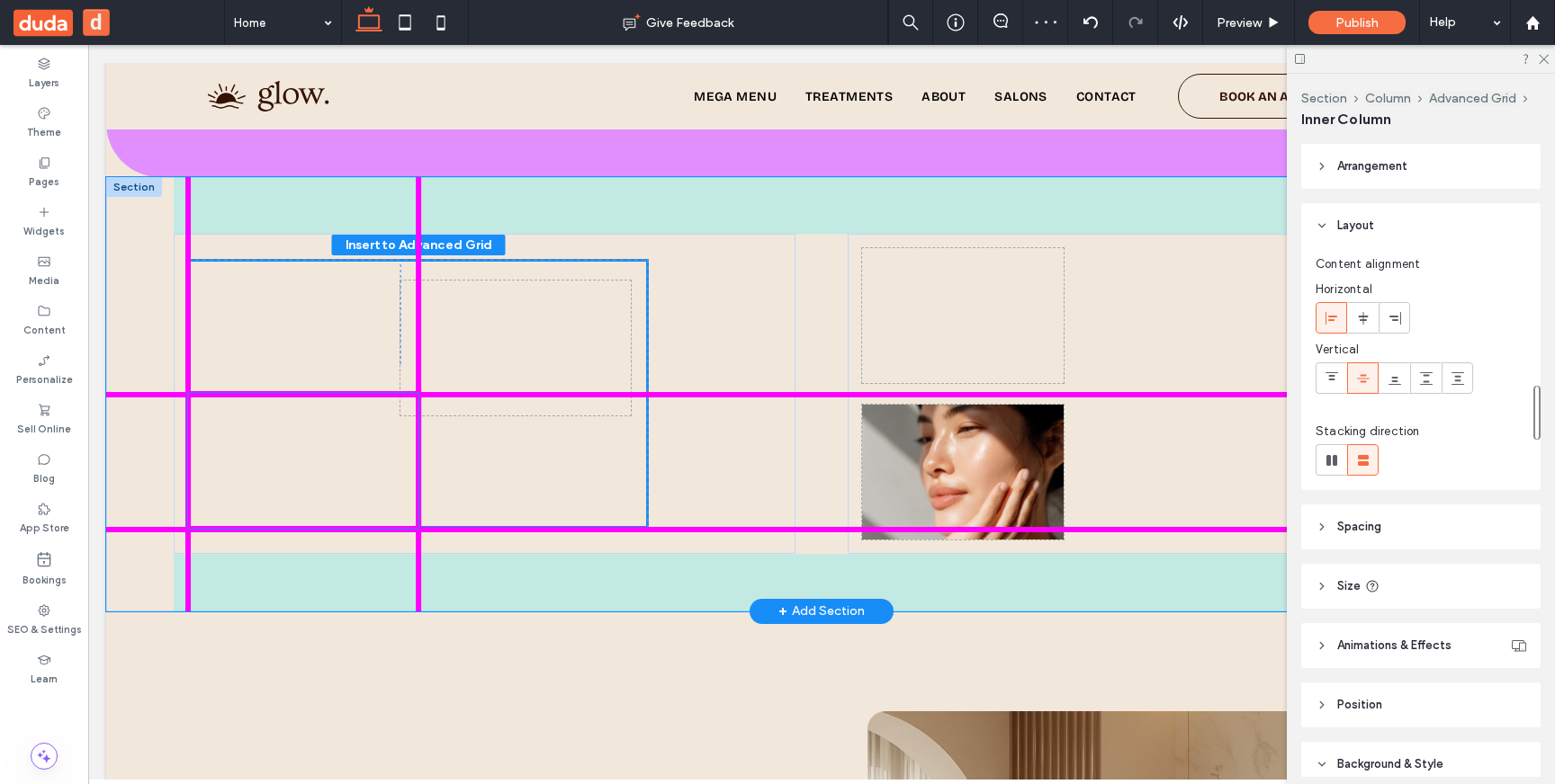
drag, startPoint x: 395, startPoint y: 455, endPoint x: 300, endPoint y: 486, distance: 99.9
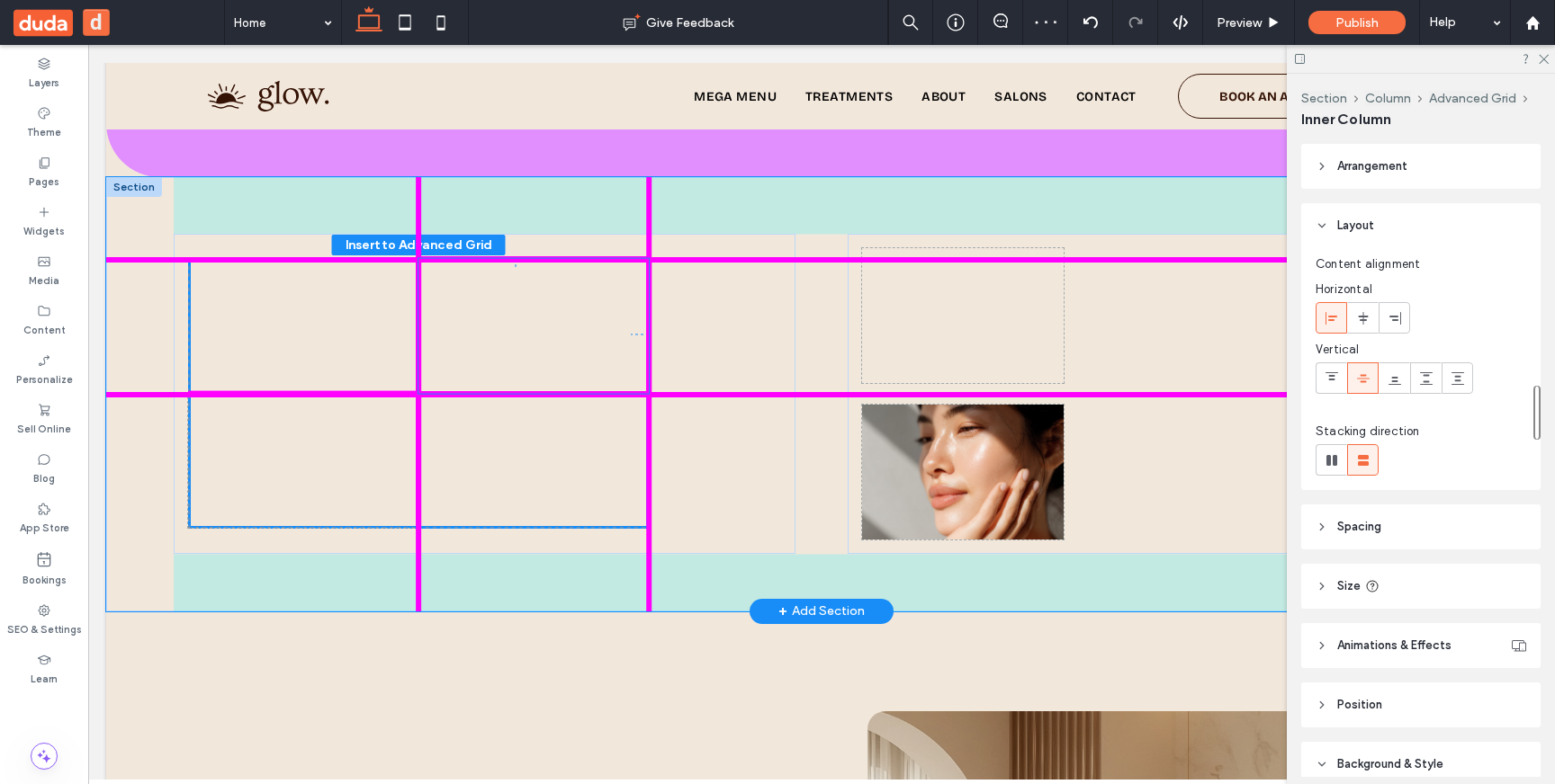
drag, startPoint x: 570, startPoint y: 343, endPoint x: 585, endPoint y: 323, distance: 25.0
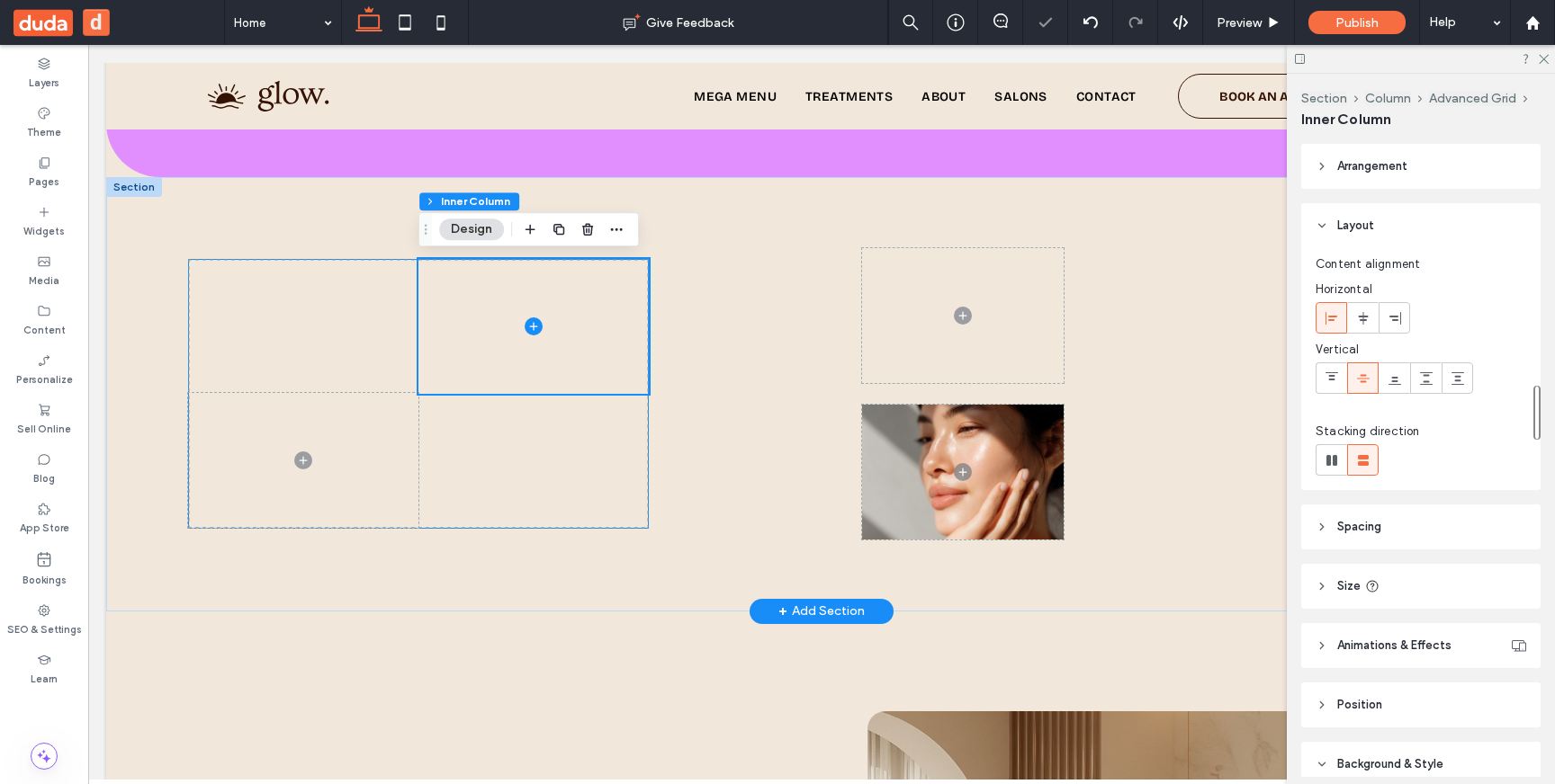
click at [584, 452] on div at bounding box center [418, 394] width 461 height 270
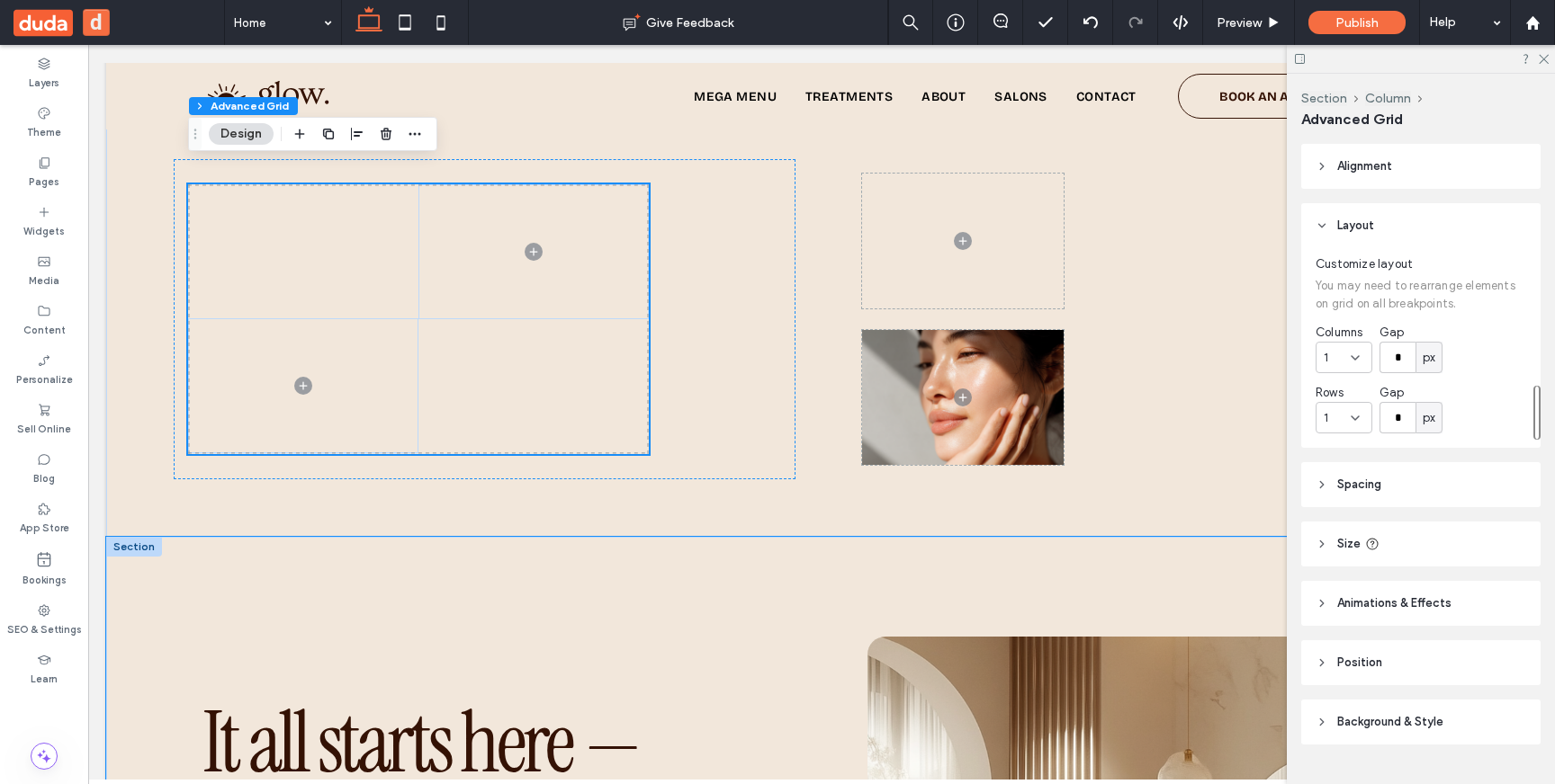
scroll to position [2342, 0]
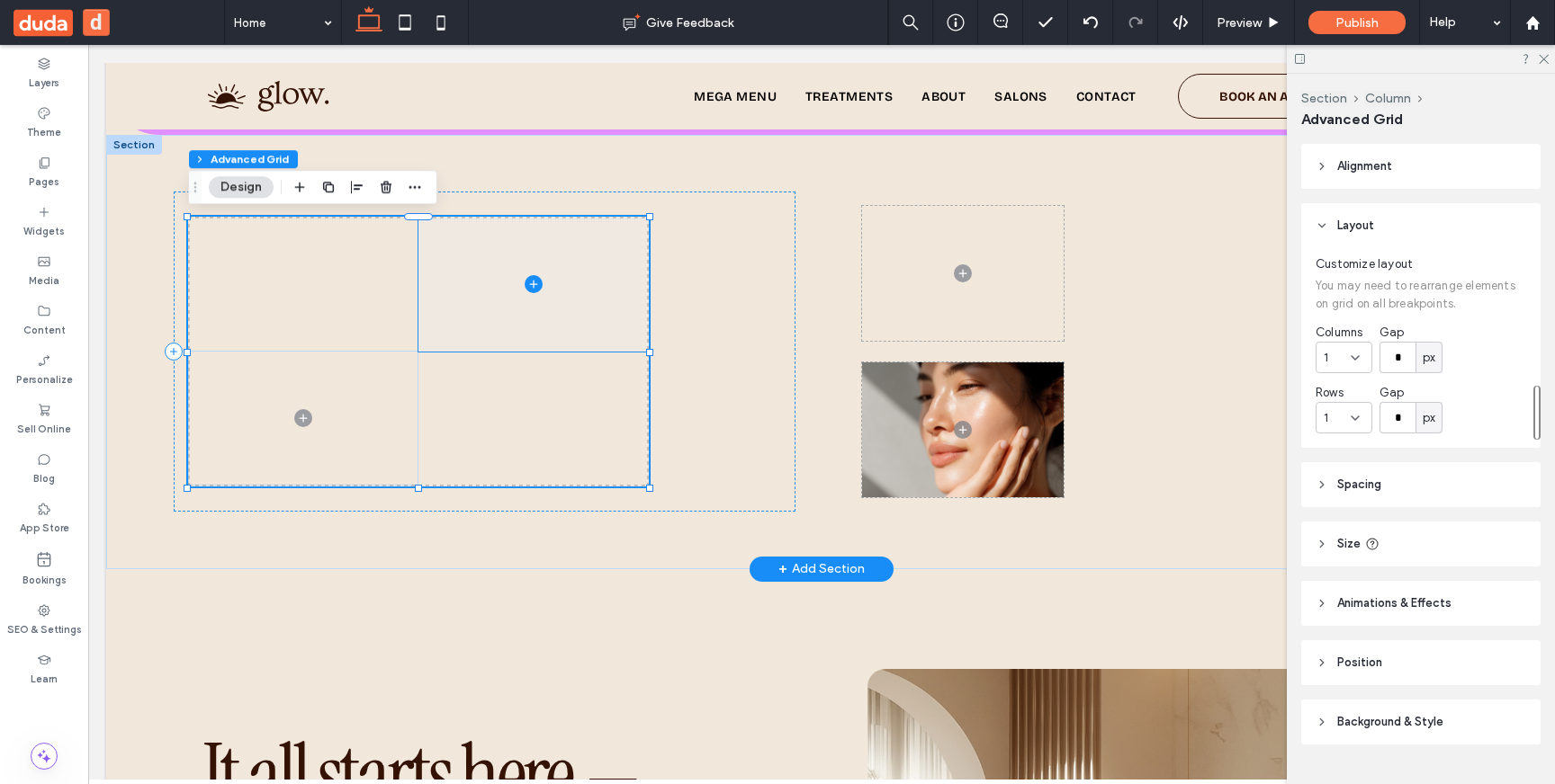
click at [527, 284] on icon at bounding box center [534, 284] width 18 height 18
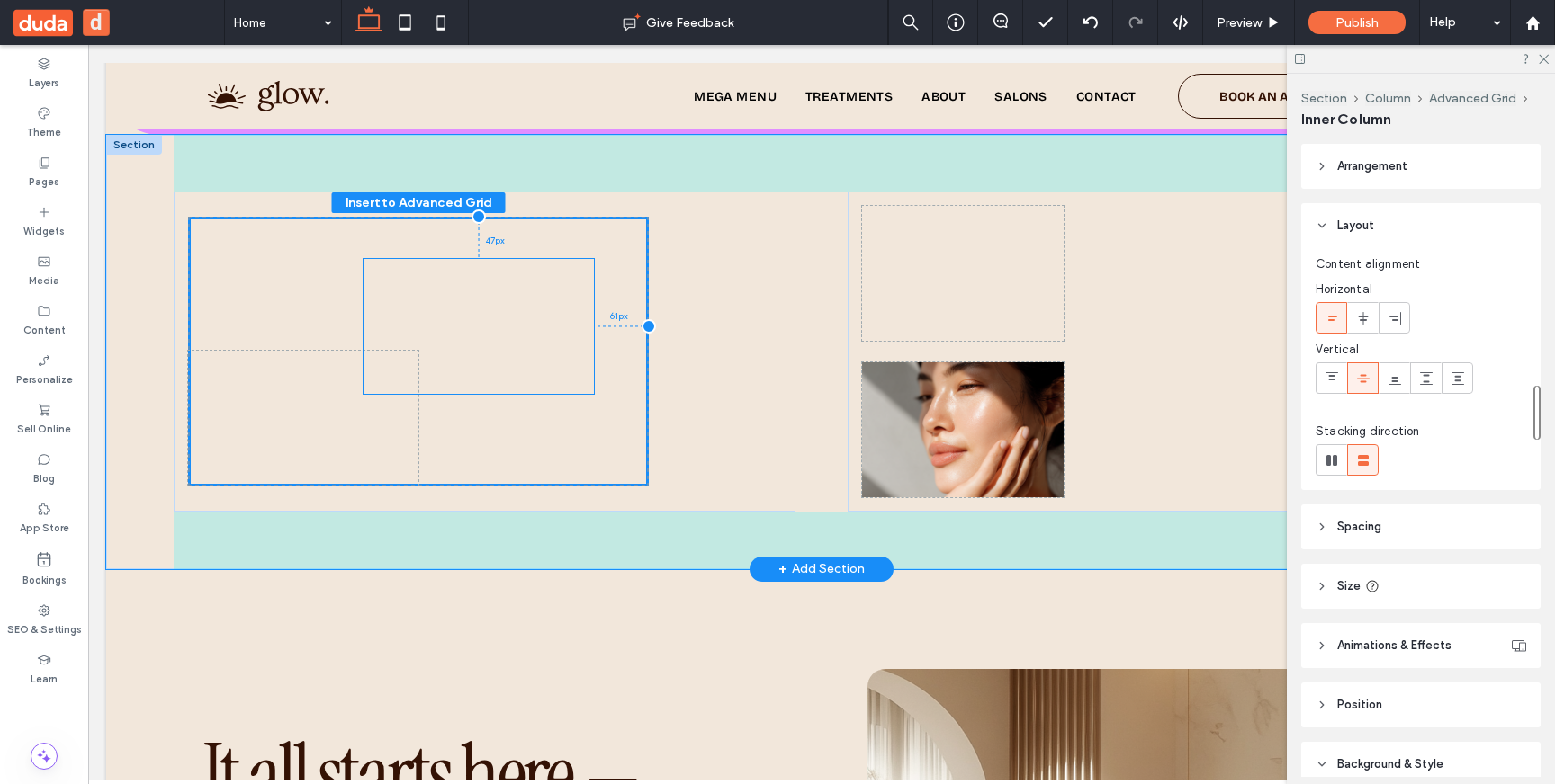
drag, startPoint x: 540, startPoint y: 286, endPoint x: 485, endPoint y: 329, distance: 69.8
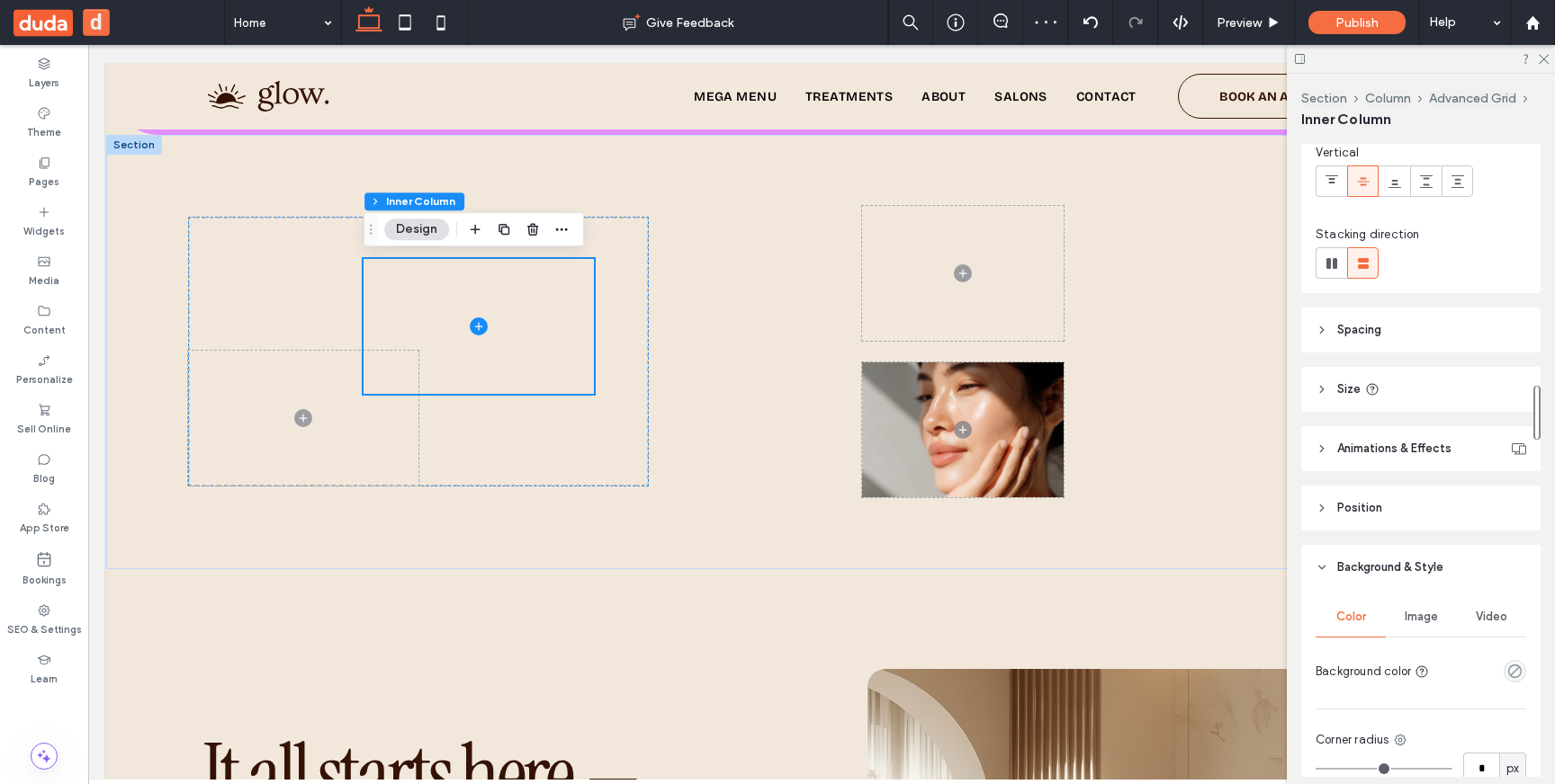
scroll to position [187, 0]
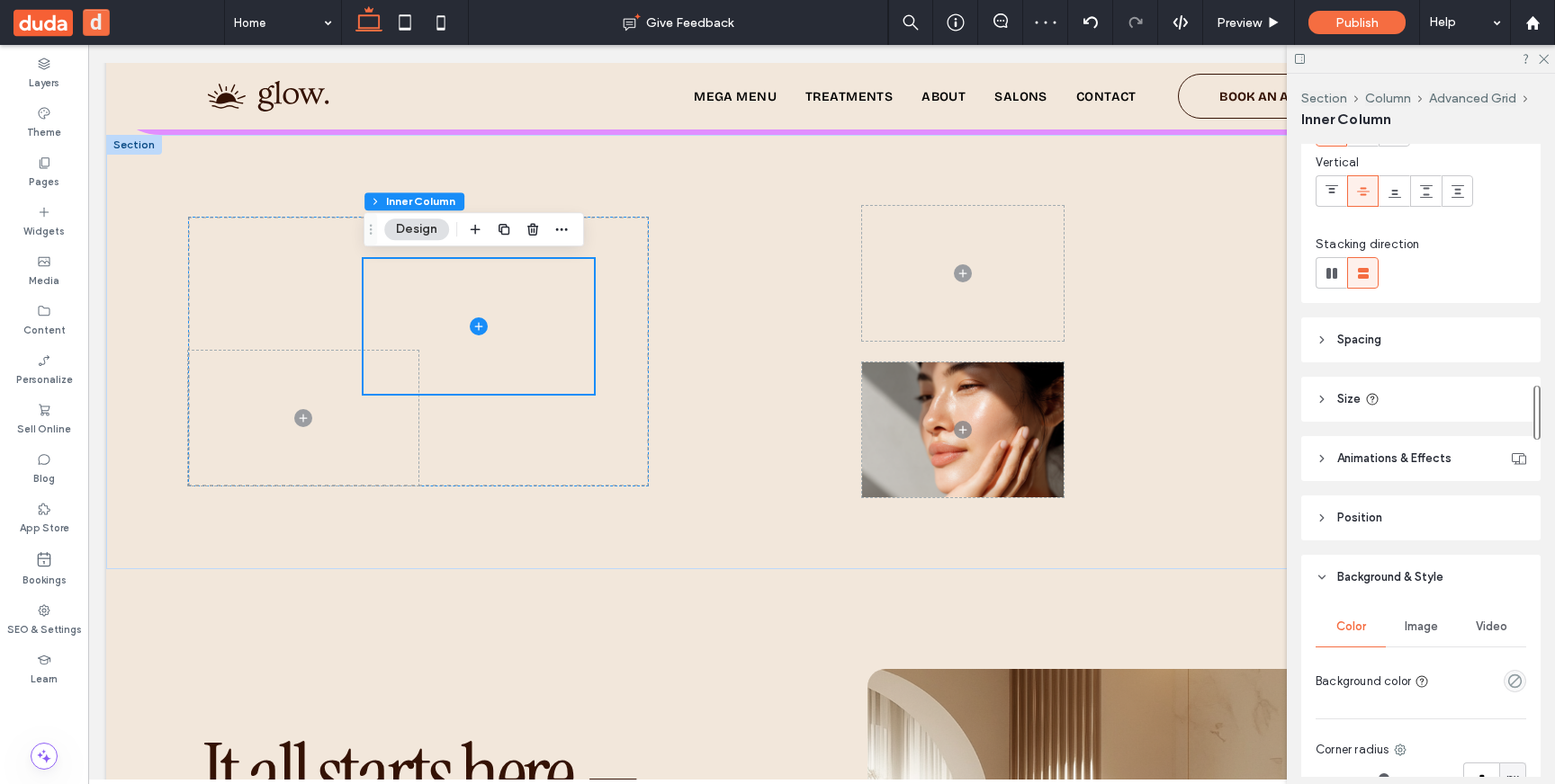
click at [1407, 573] on span "Background & Style" at bounding box center [1390, 577] width 106 height 18
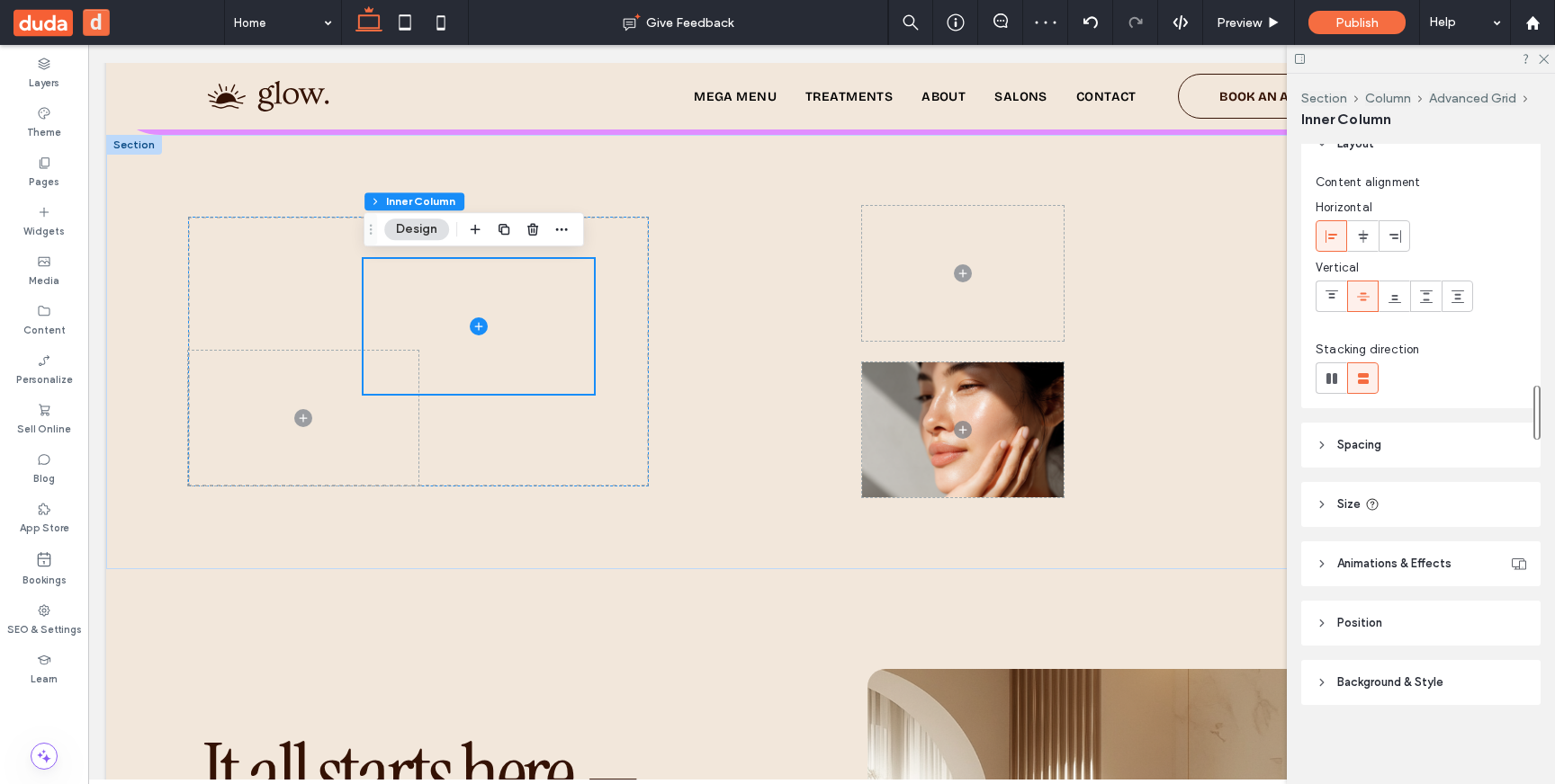
scroll to position [82, 0]
click at [1332, 447] on header "Spacing" at bounding box center [1421, 444] width 240 height 45
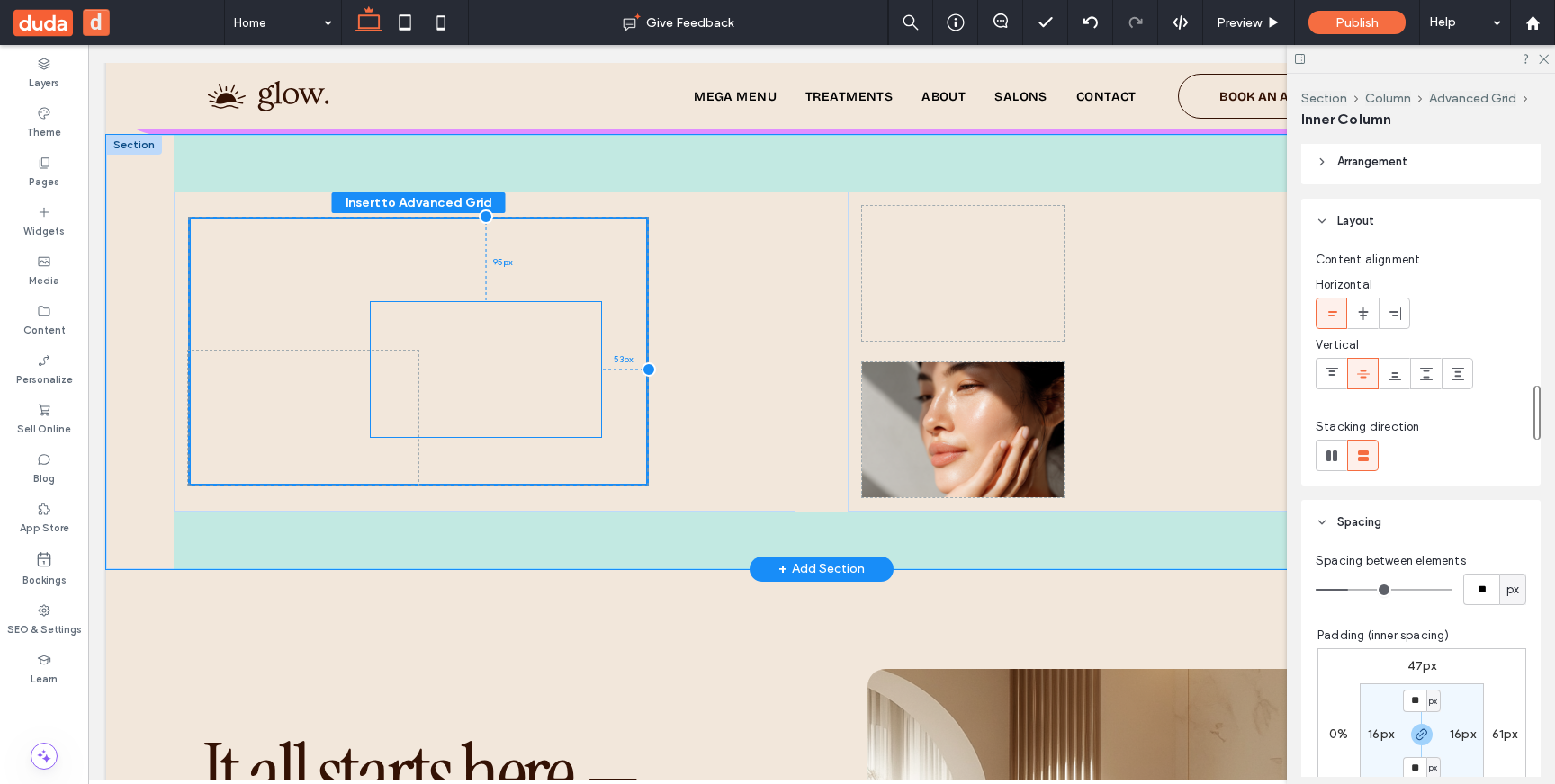
scroll to position [0, 0]
drag, startPoint x: 477, startPoint y: 378, endPoint x: 484, endPoint y: 424, distance: 46.5
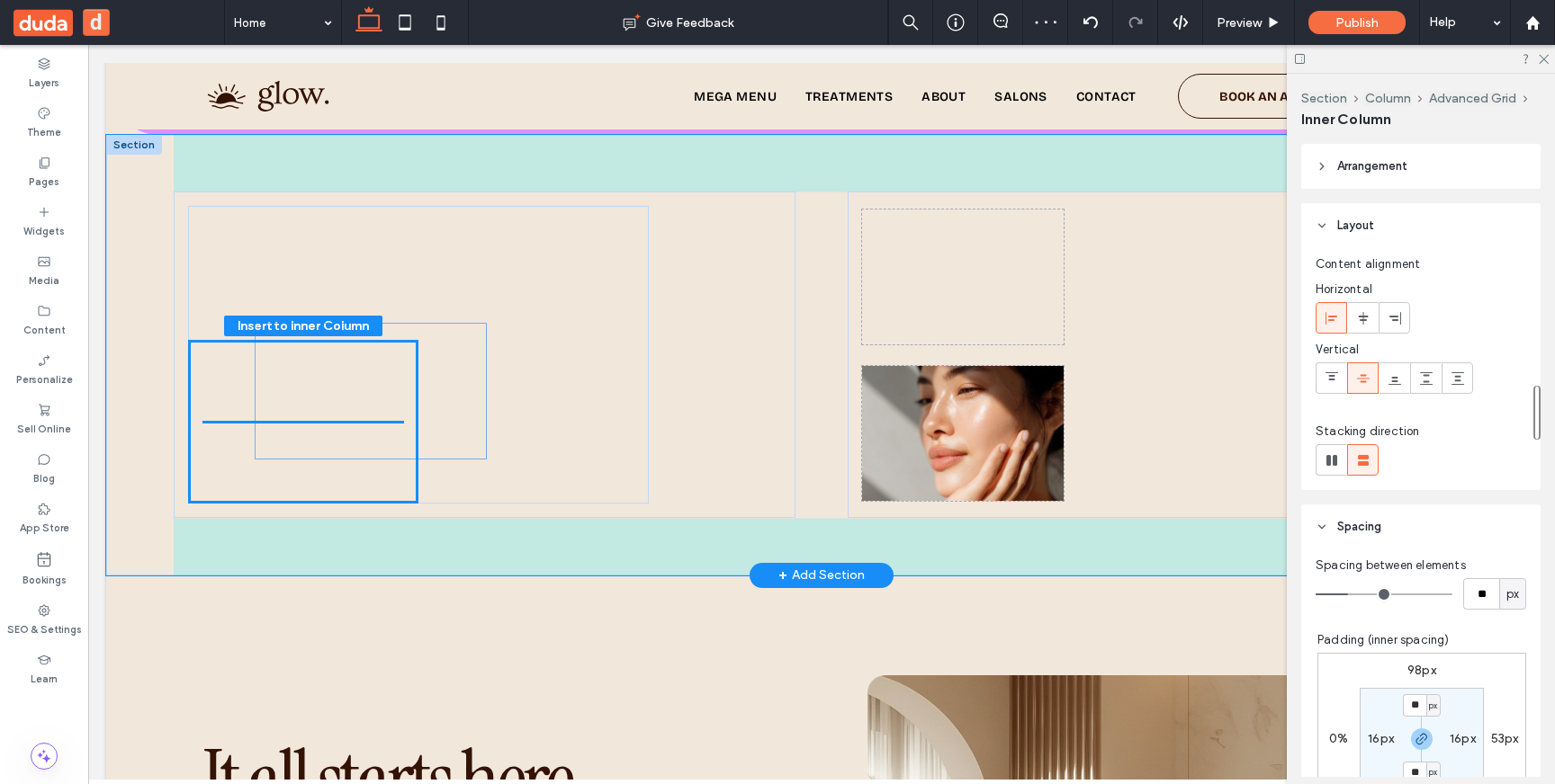
drag, startPoint x: 484, startPoint y: 424, endPoint x: 368, endPoint y: 442, distance: 117.4
type input "***"
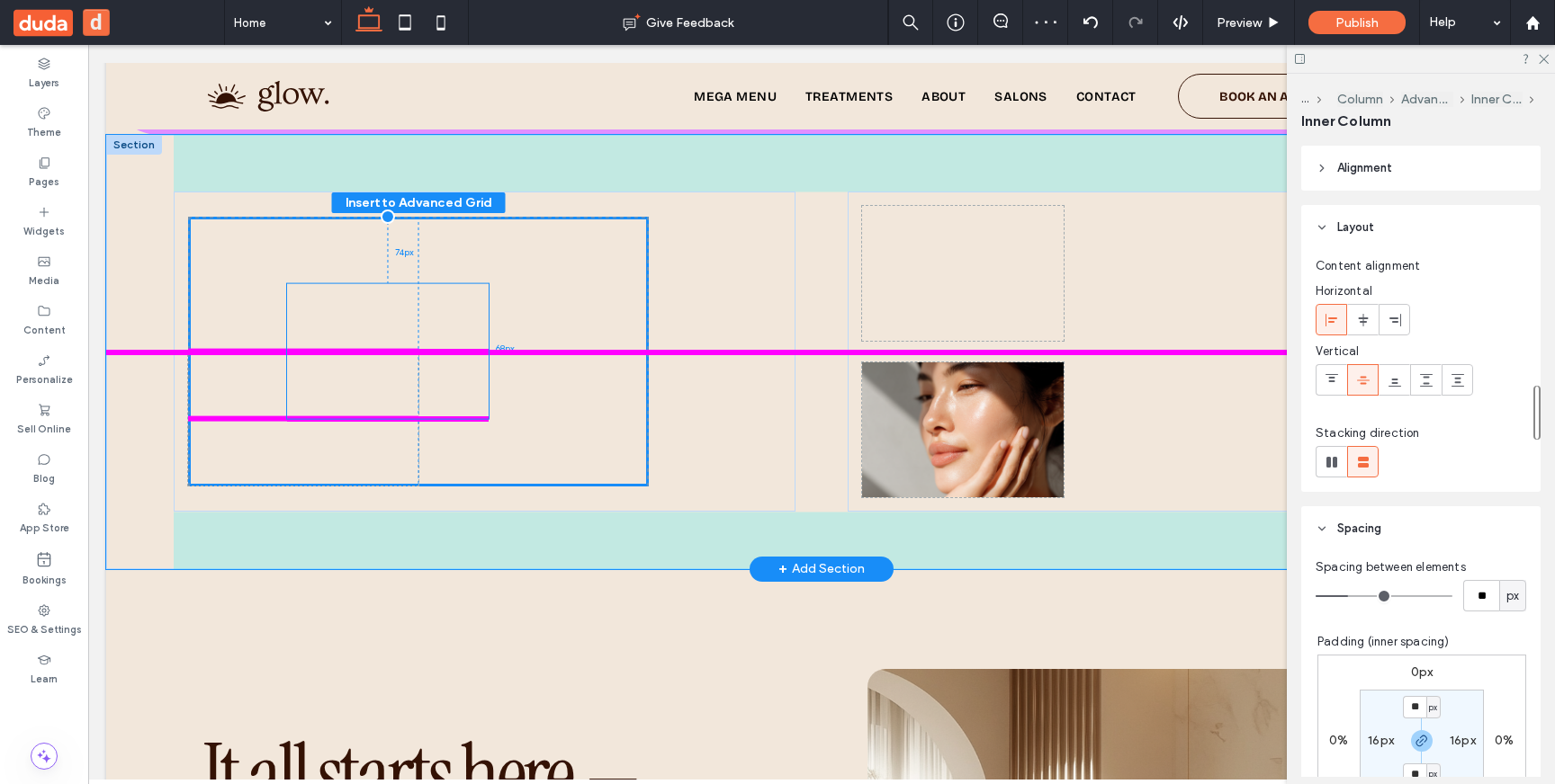
drag, startPoint x: 368, startPoint y: 444, endPoint x: 452, endPoint y: 375, distance: 108.7
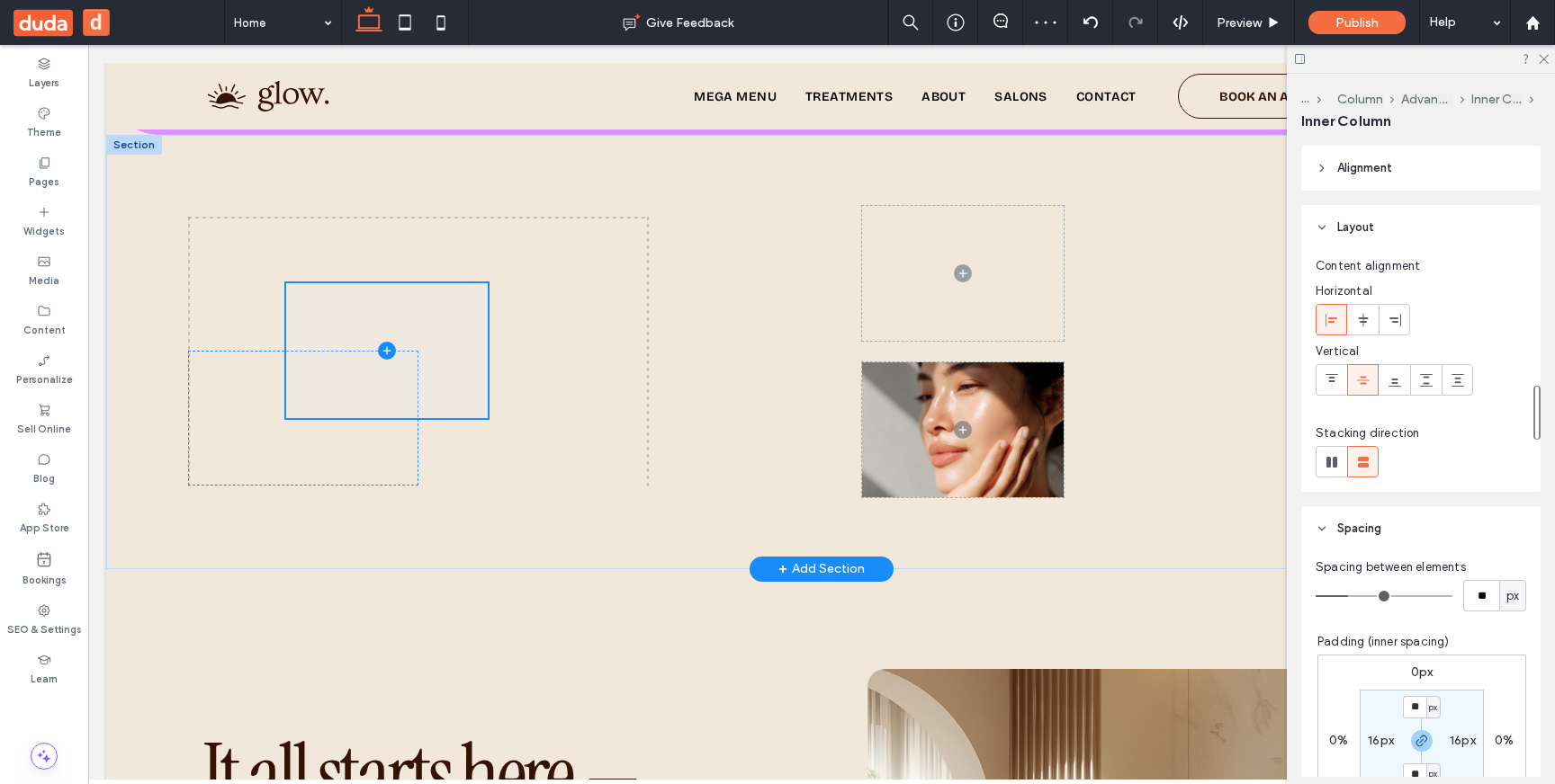
type input "**"
type input "****"
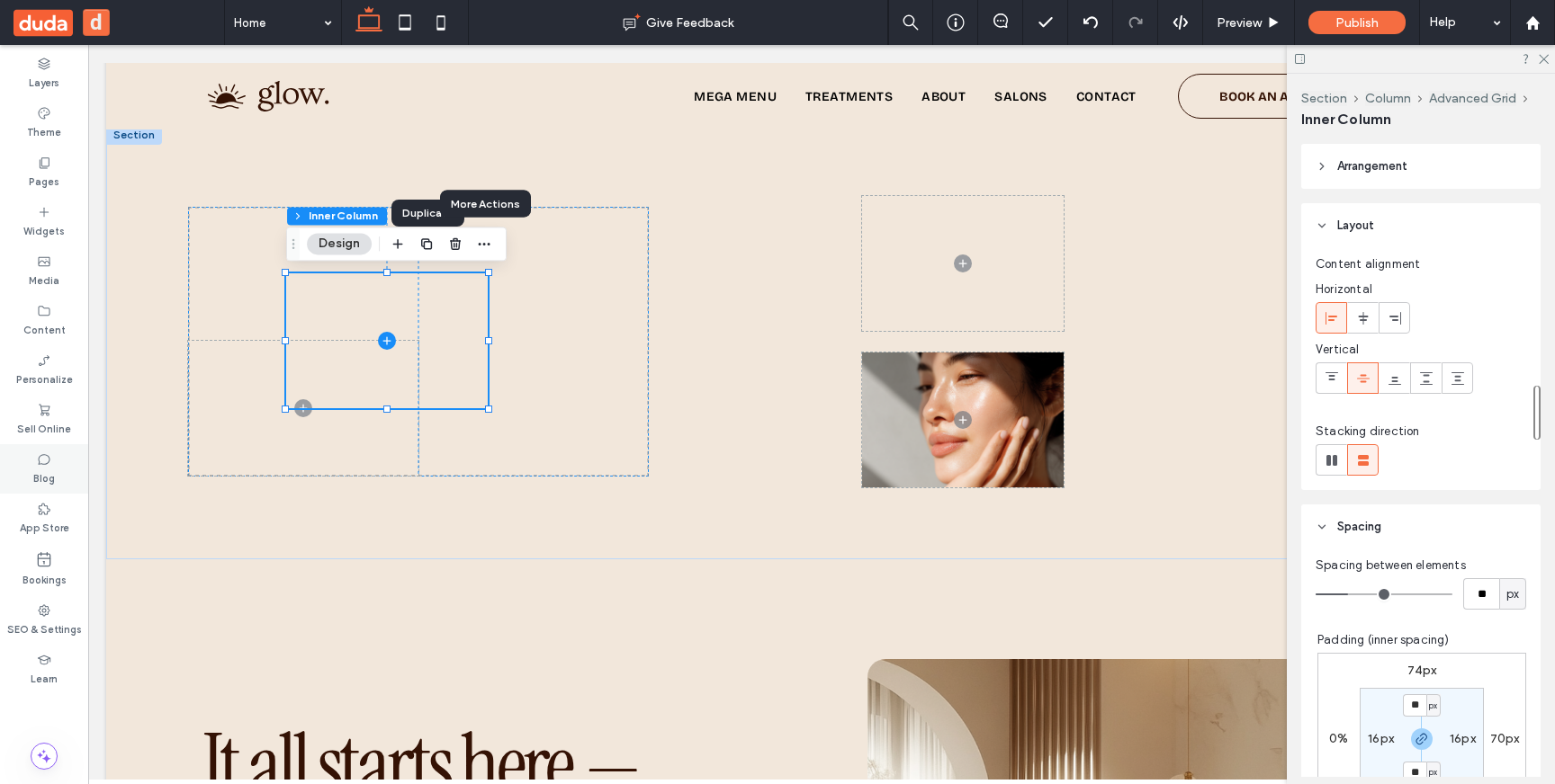
click at [51, 461] on icon at bounding box center [44, 459] width 15 height 15
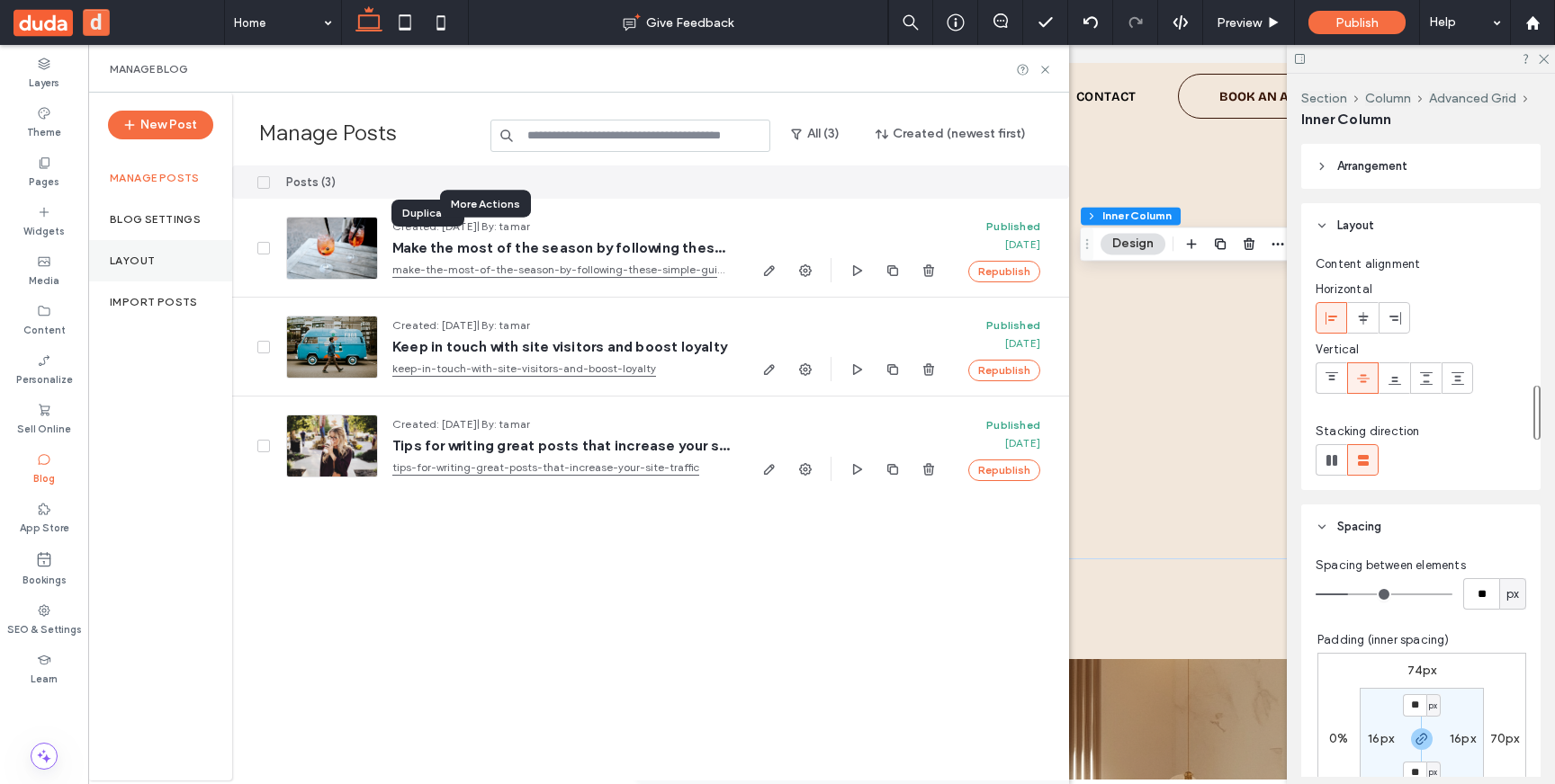
click at [183, 258] on div "Layout" at bounding box center [159, 261] width 144 height 42
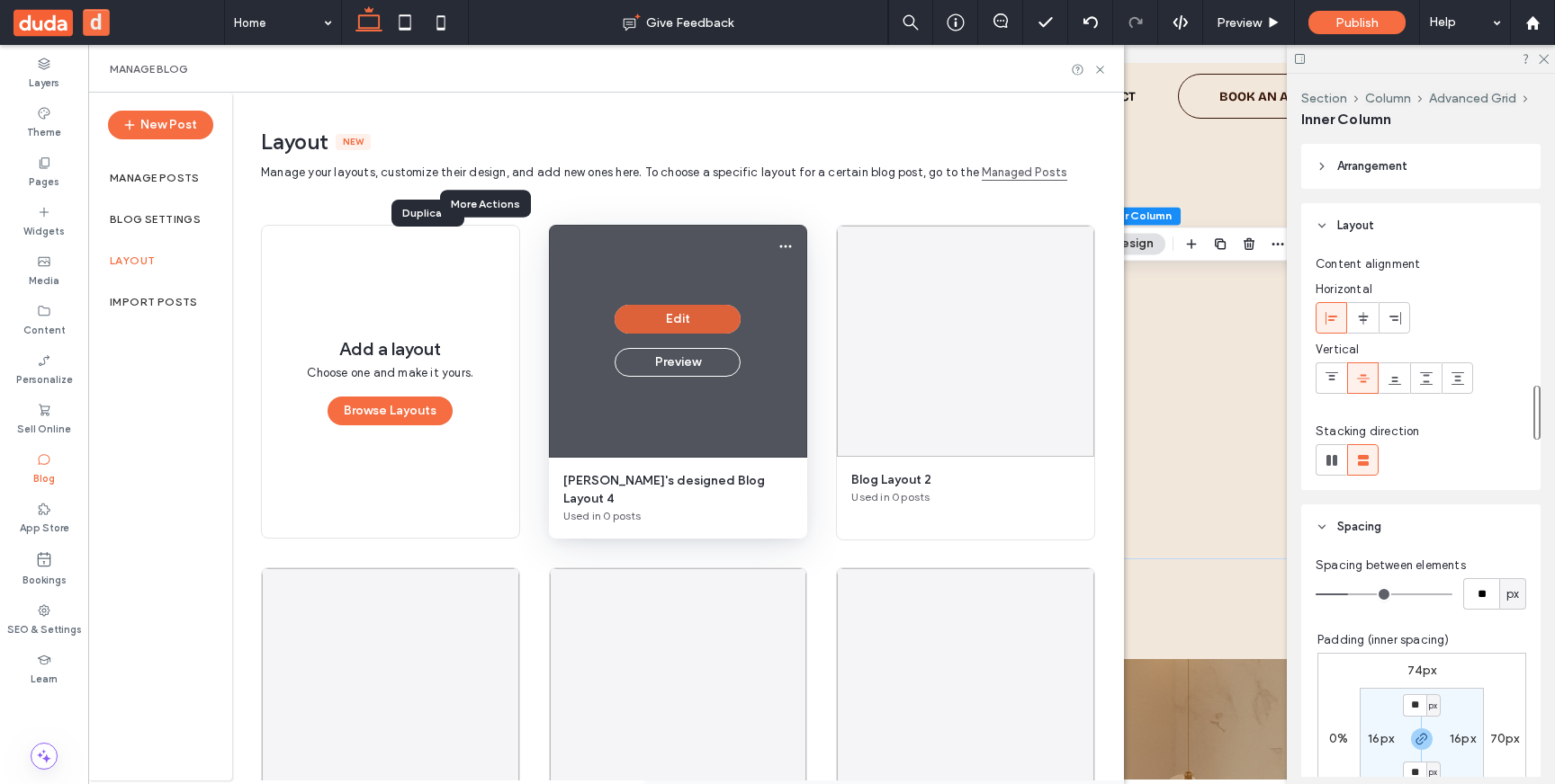
click at [705, 324] on button "Edit" at bounding box center [677, 319] width 126 height 29
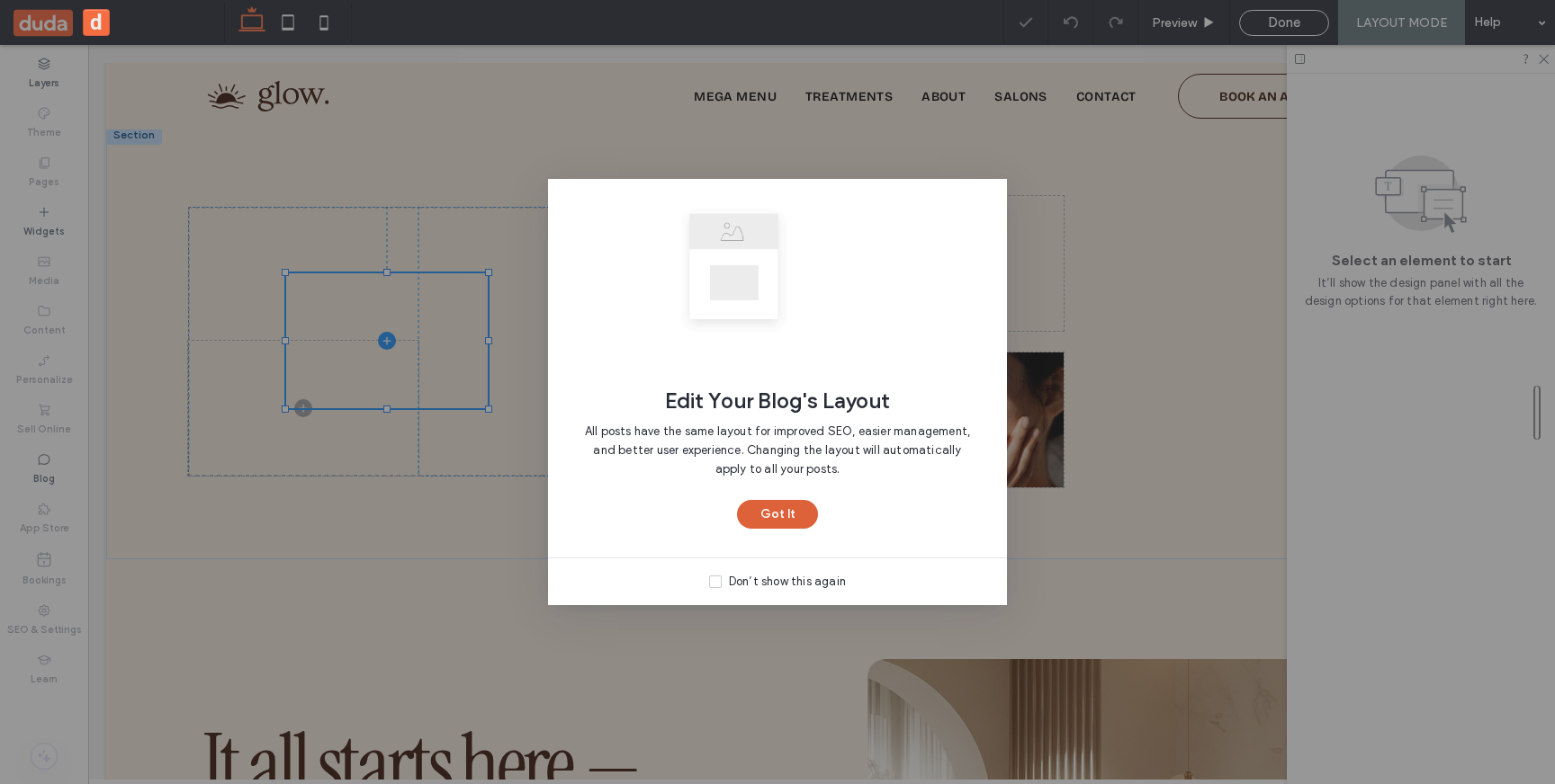
click at [782, 514] on button "Got It" at bounding box center [778, 514] width 81 height 29
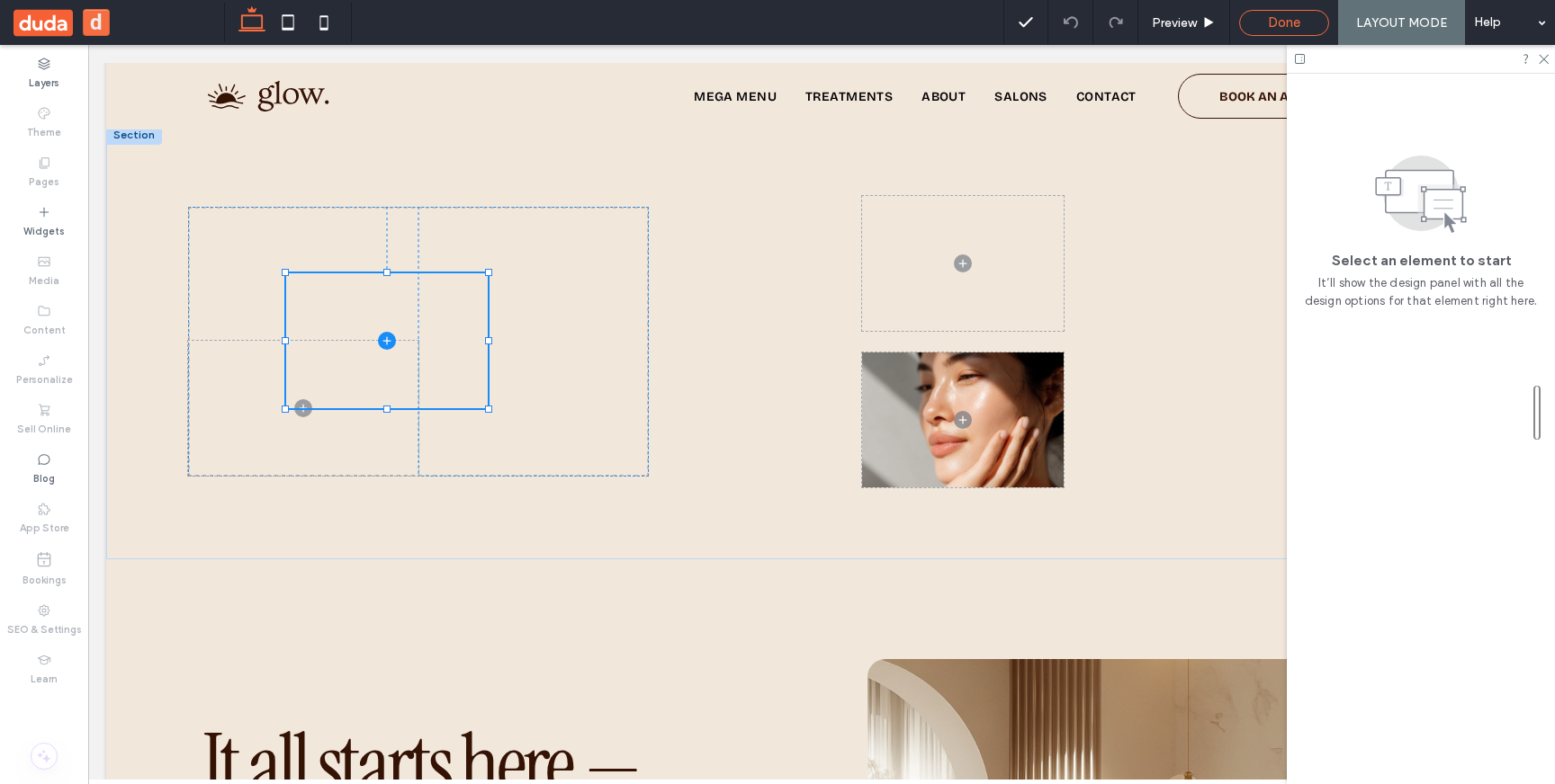
click at [1285, 19] on span "Done" at bounding box center [1284, 23] width 33 height 16
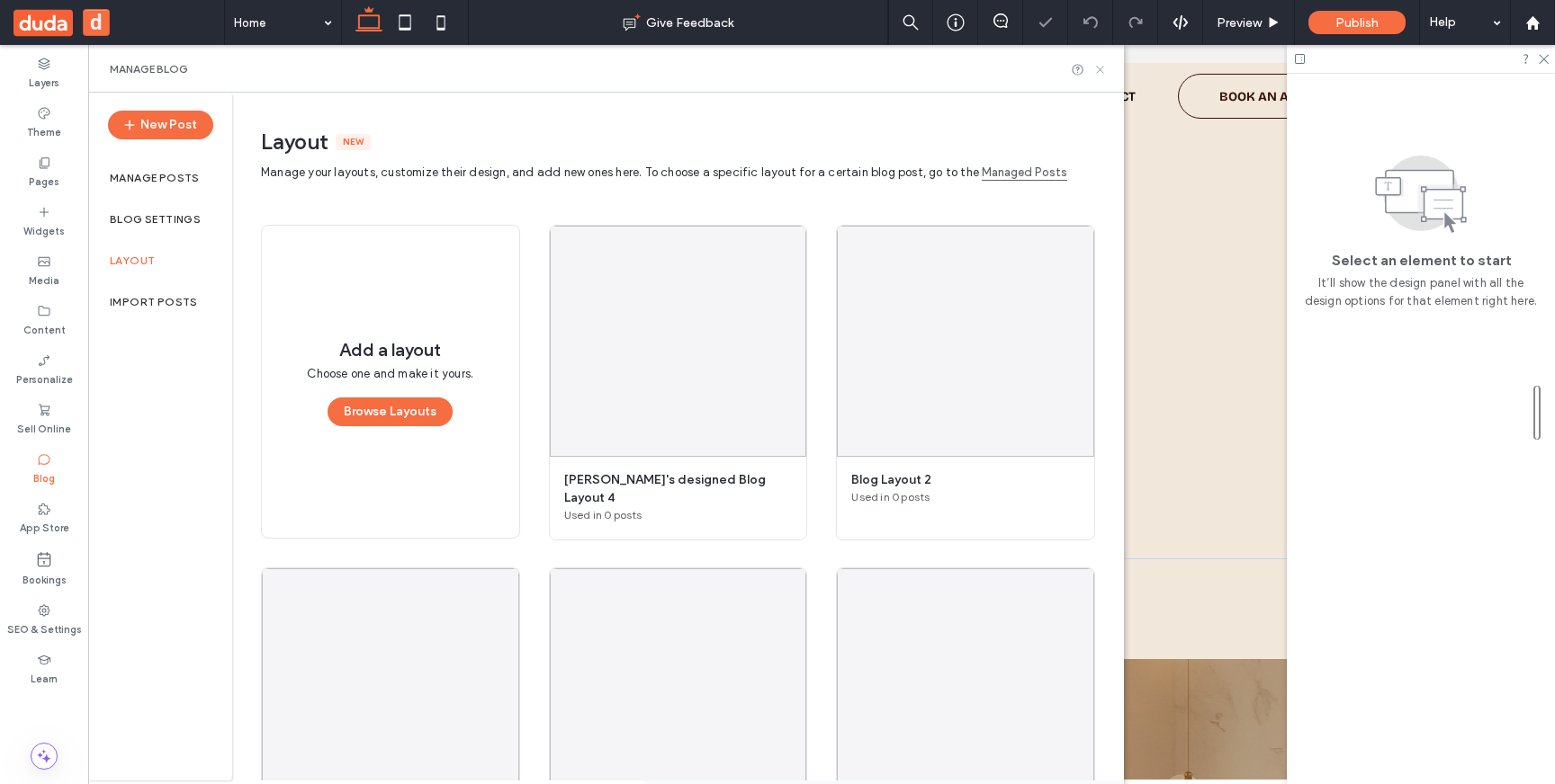
click at [1101, 72] on icon at bounding box center [1100, 70] width 14 height 14
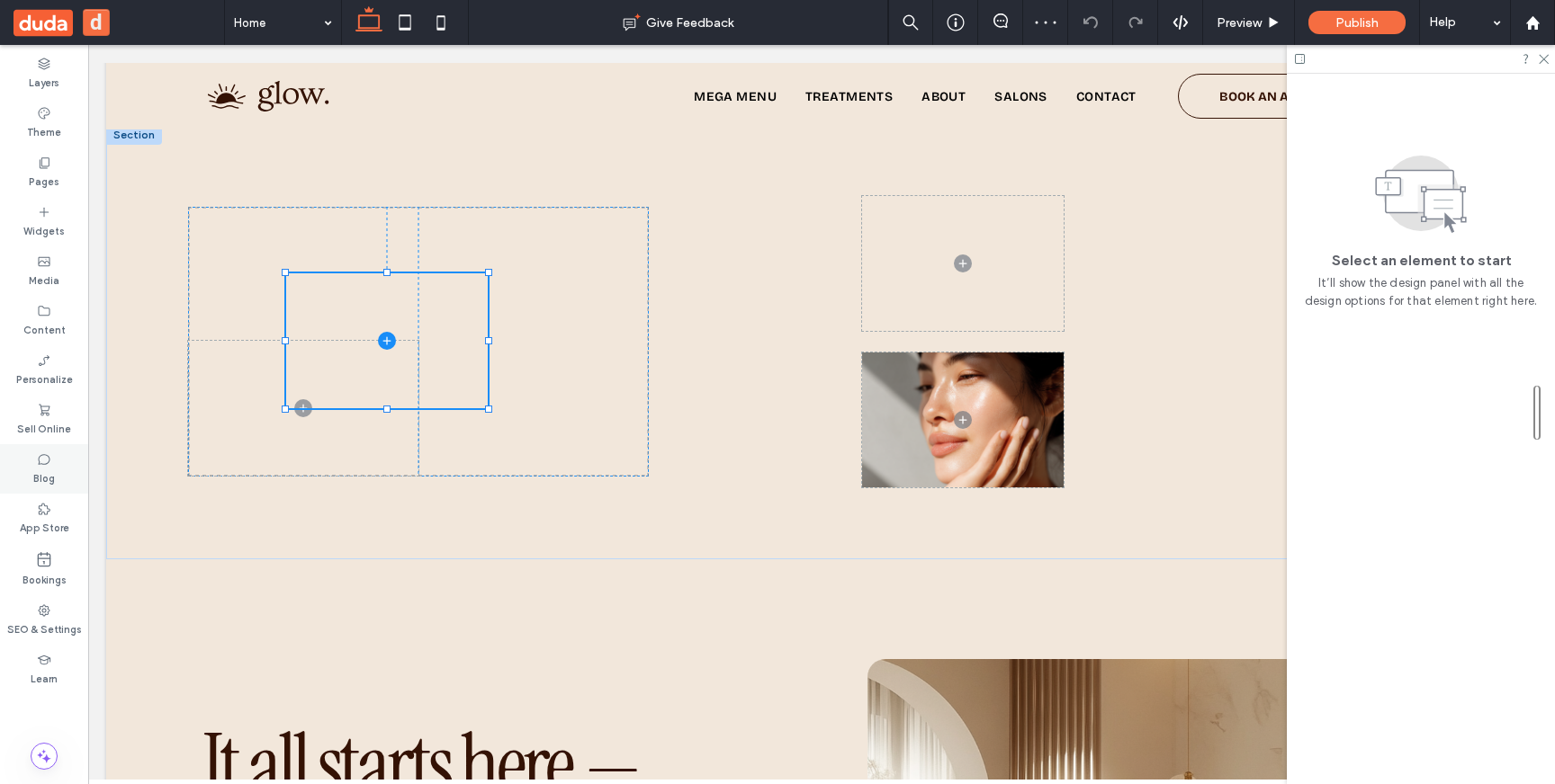
click at [52, 462] on div "Blog" at bounding box center [44, 469] width 88 height 49
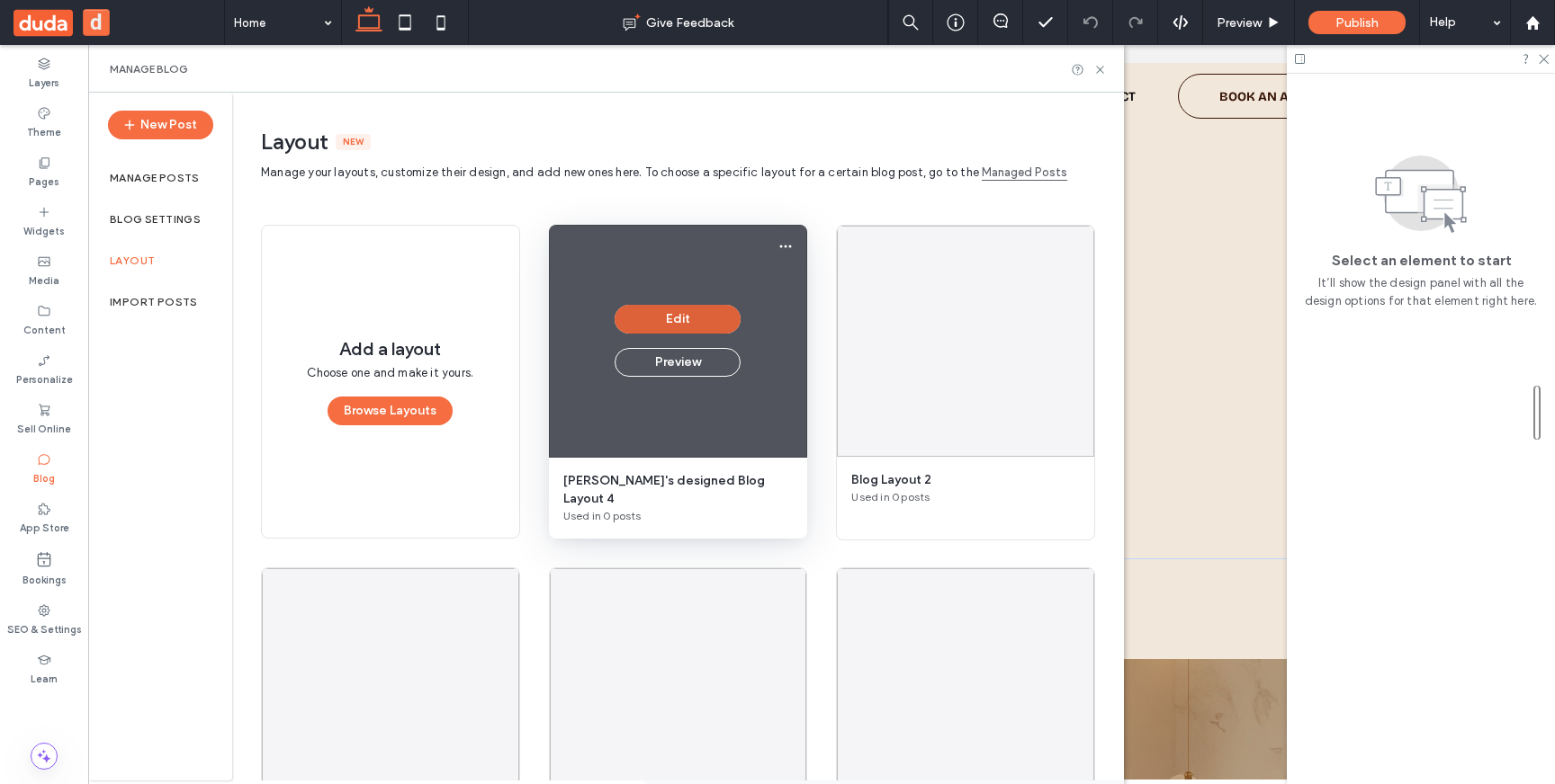
click at [683, 312] on button "Edit" at bounding box center [677, 319] width 126 height 29
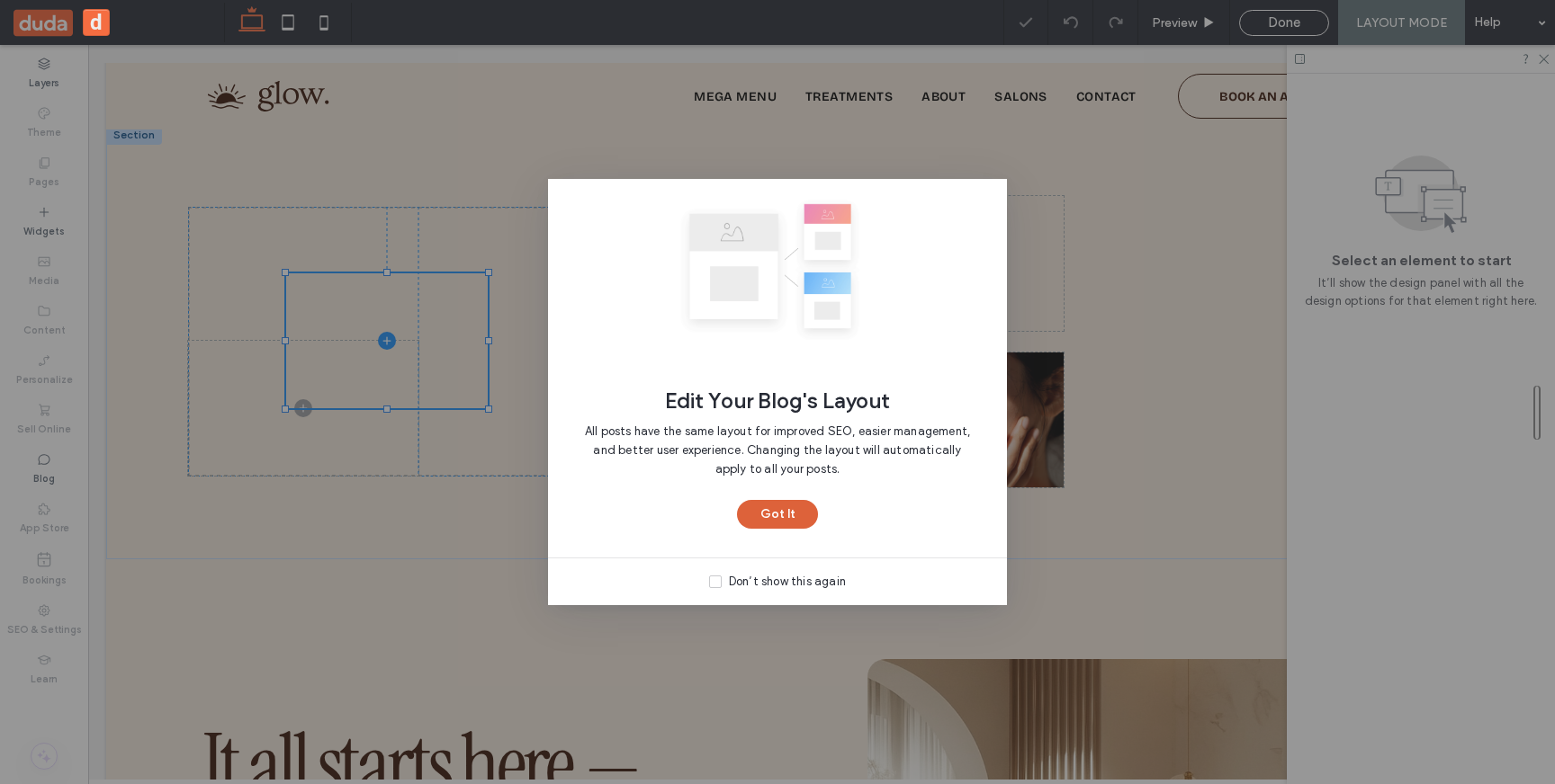
click at [772, 513] on button "Got It" at bounding box center [778, 514] width 81 height 29
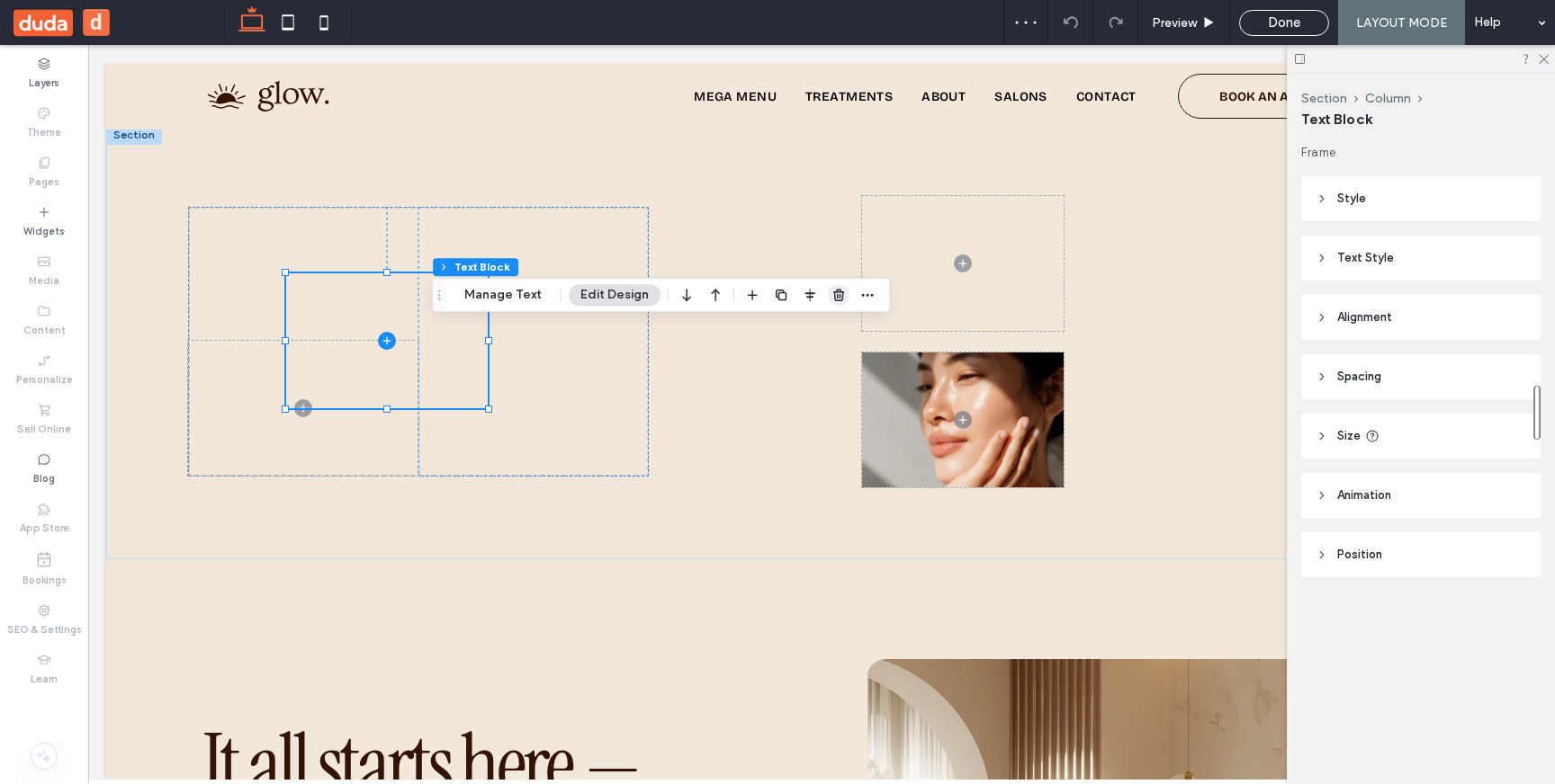
click at [835, 294] on icon "button" at bounding box center [838, 295] width 15 height 15
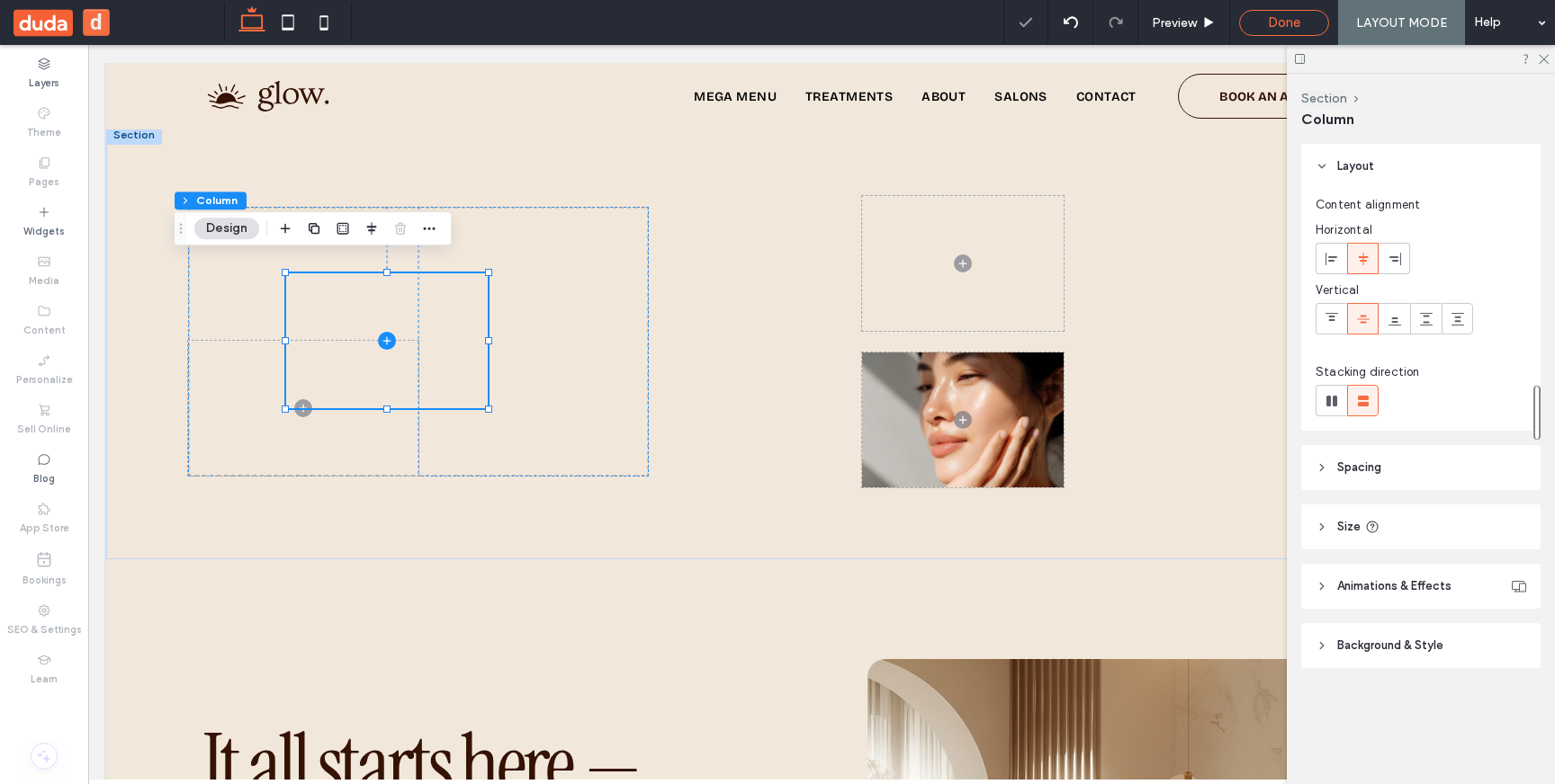
click at [1256, 19] on div "Done" at bounding box center [1284, 23] width 88 height 16
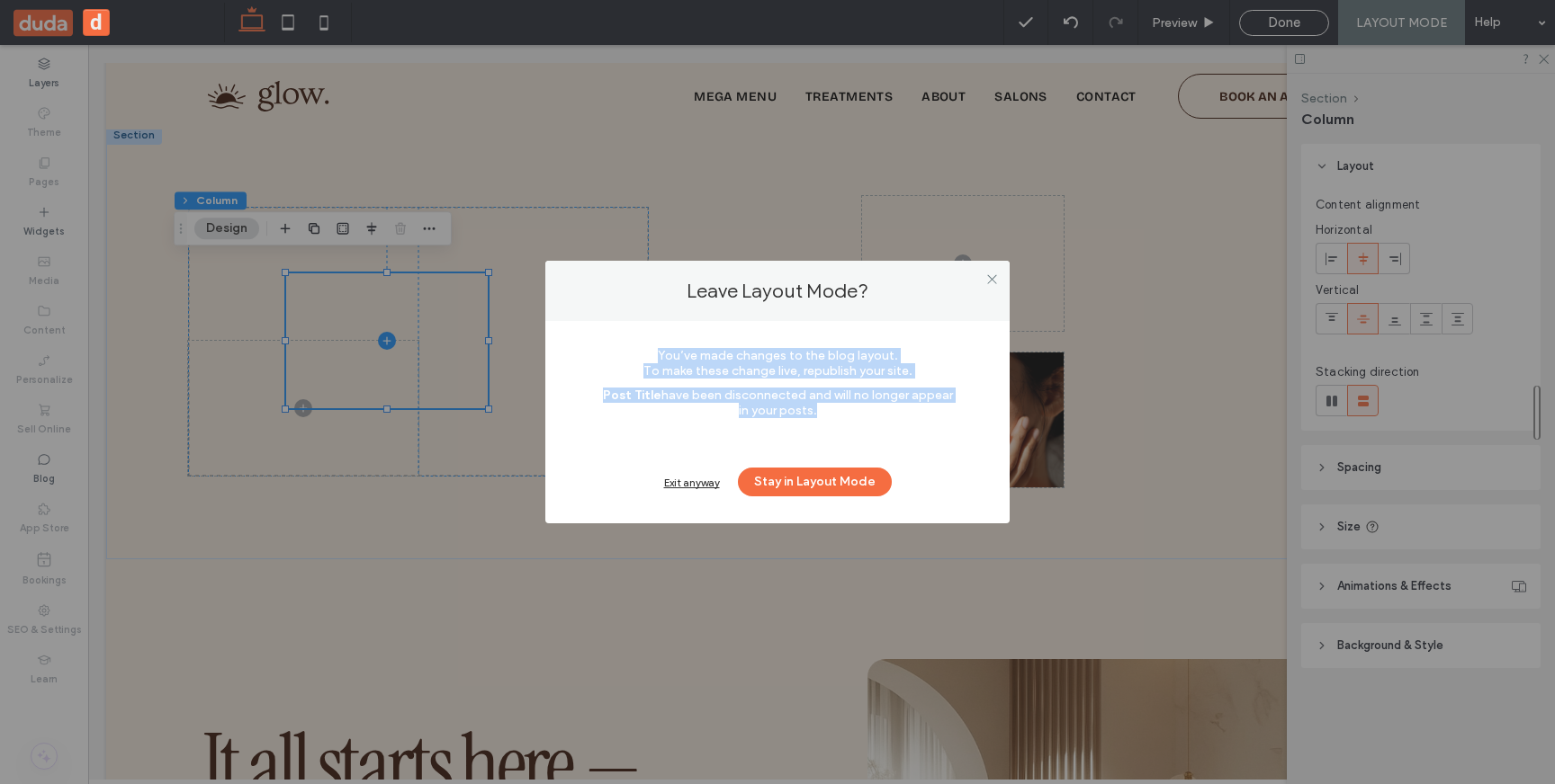
drag, startPoint x: 831, startPoint y: 406, endPoint x: 606, endPoint y: 349, distance: 232.1
click at [606, 349] on div "You’ve made changes to the blog layout. To make these change live, republish yo…" at bounding box center [778, 418] width 410 height 157
copy div "You’ve made changes to the blog layout. To make these change live, republish yo…"
